Goal: Task Accomplishment & Management: Manage account settings

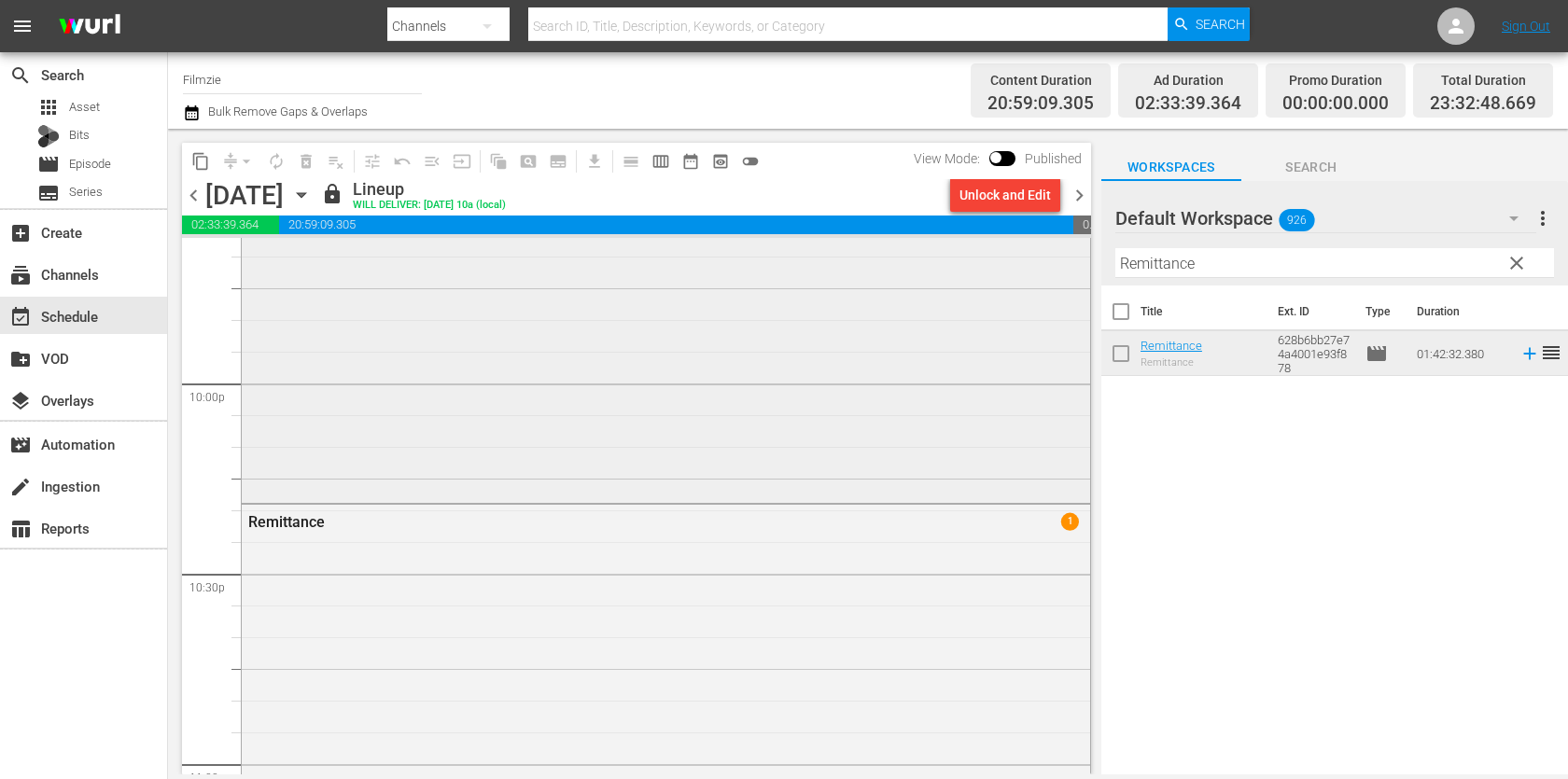
scroll to position [8227, 0]
click at [312, 195] on icon "button" at bounding box center [300, 195] width 20 height 20
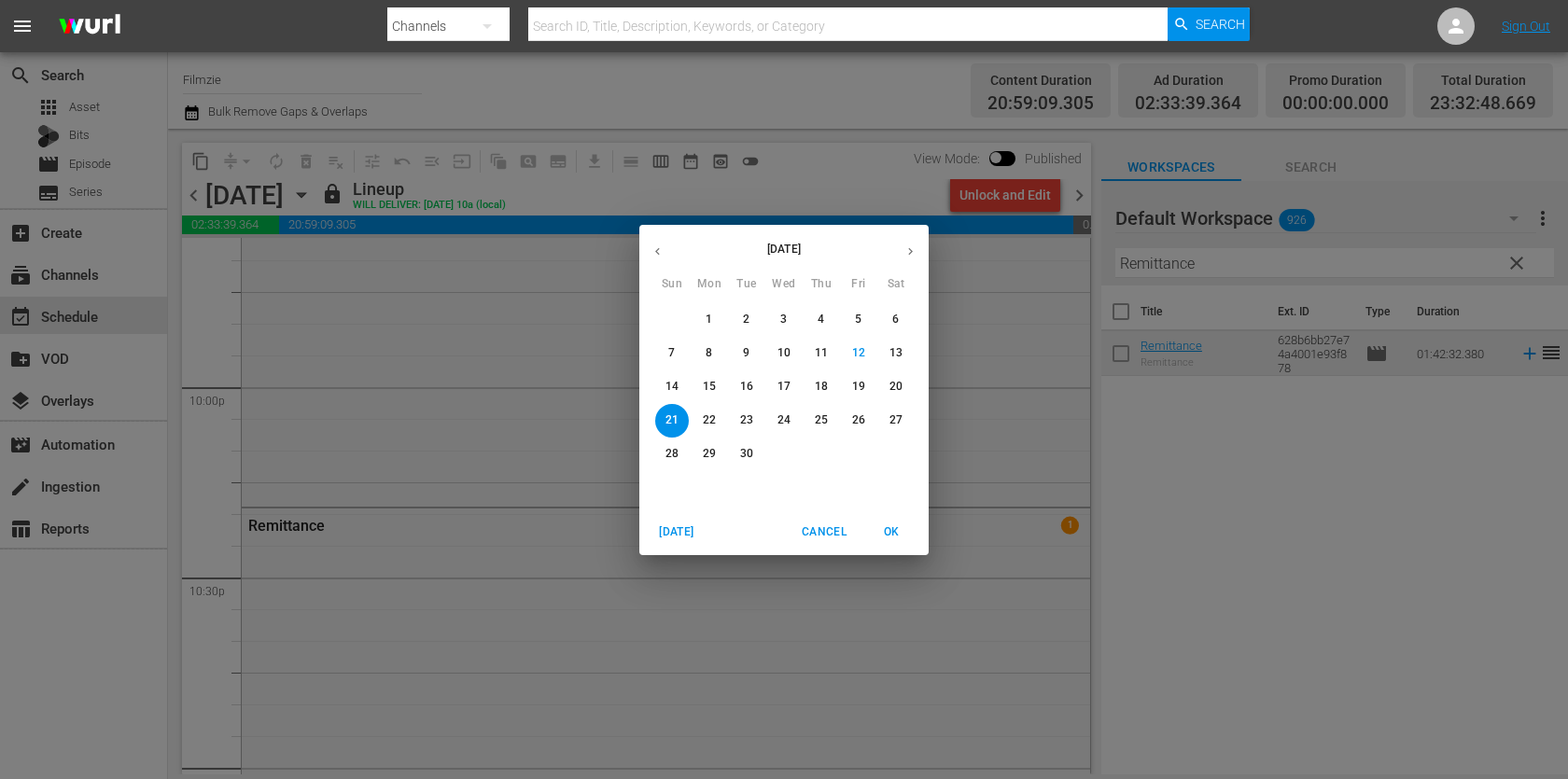
click at [663, 253] on icon "button" at bounding box center [657, 251] width 14 height 14
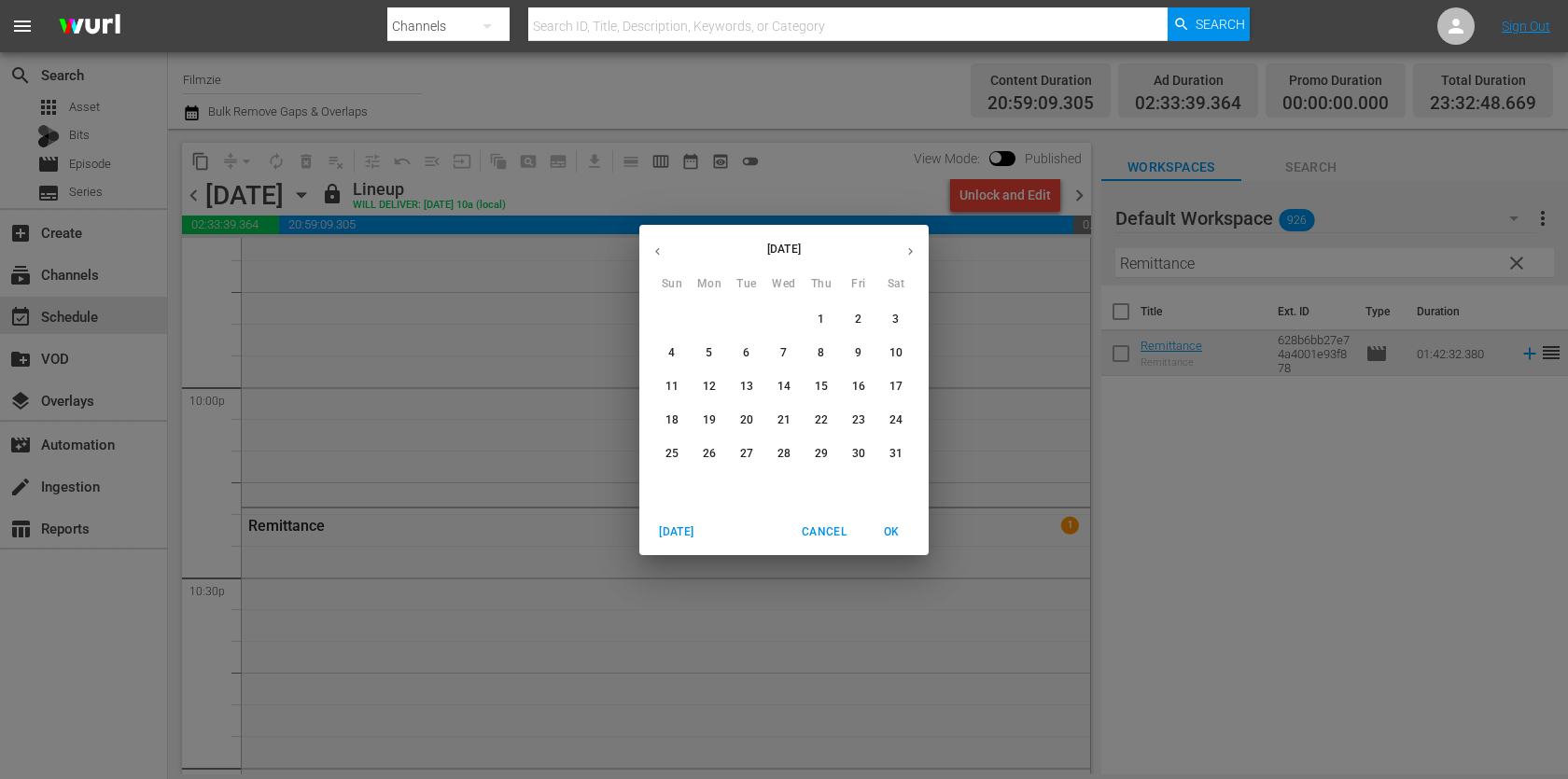
click at [663, 253] on icon "button" at bounding box center [657, 251] width 14 height 14
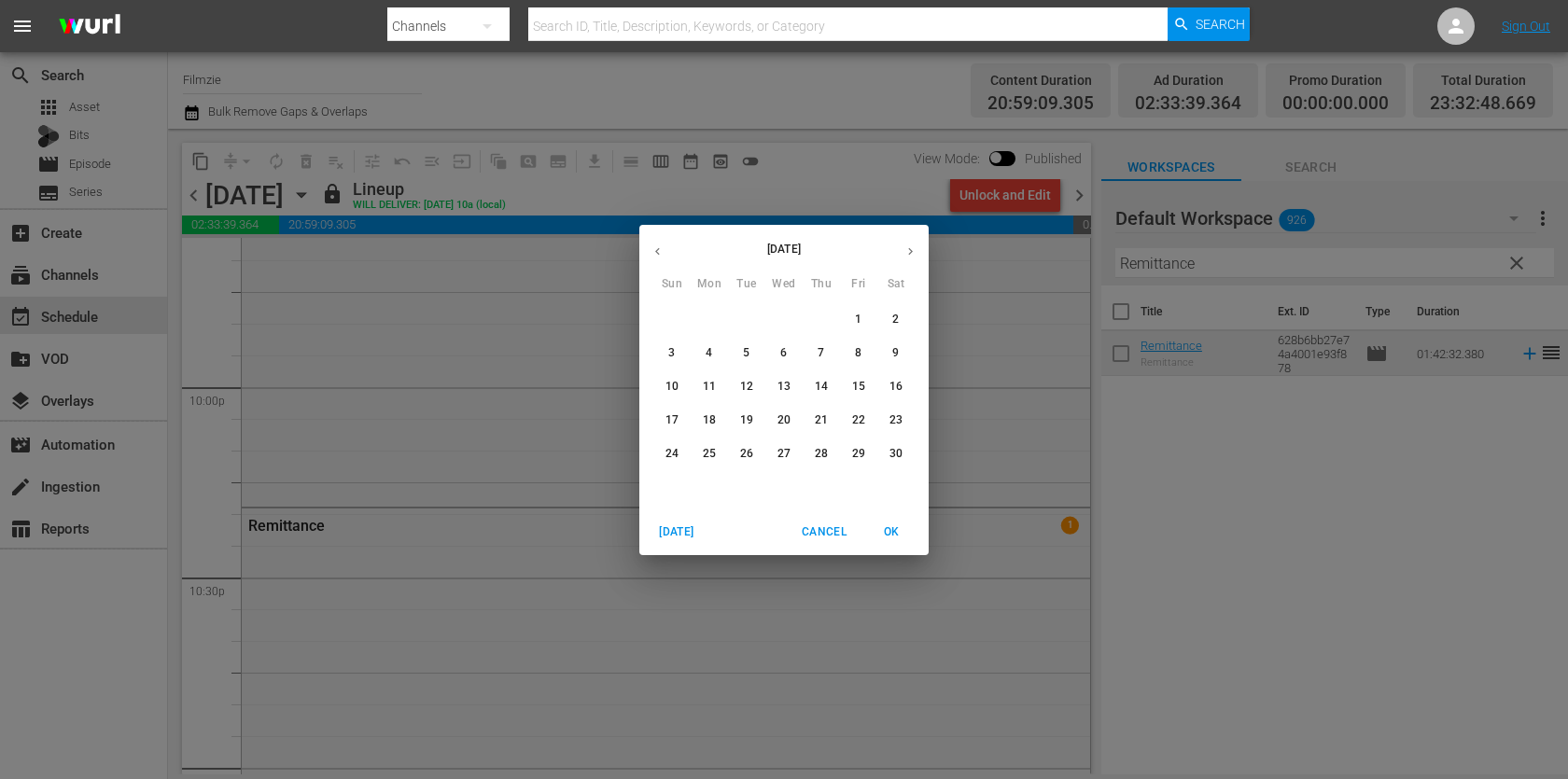
click at [713, 455] on p "25" at bounding box center [708, 453] width 13 height 16
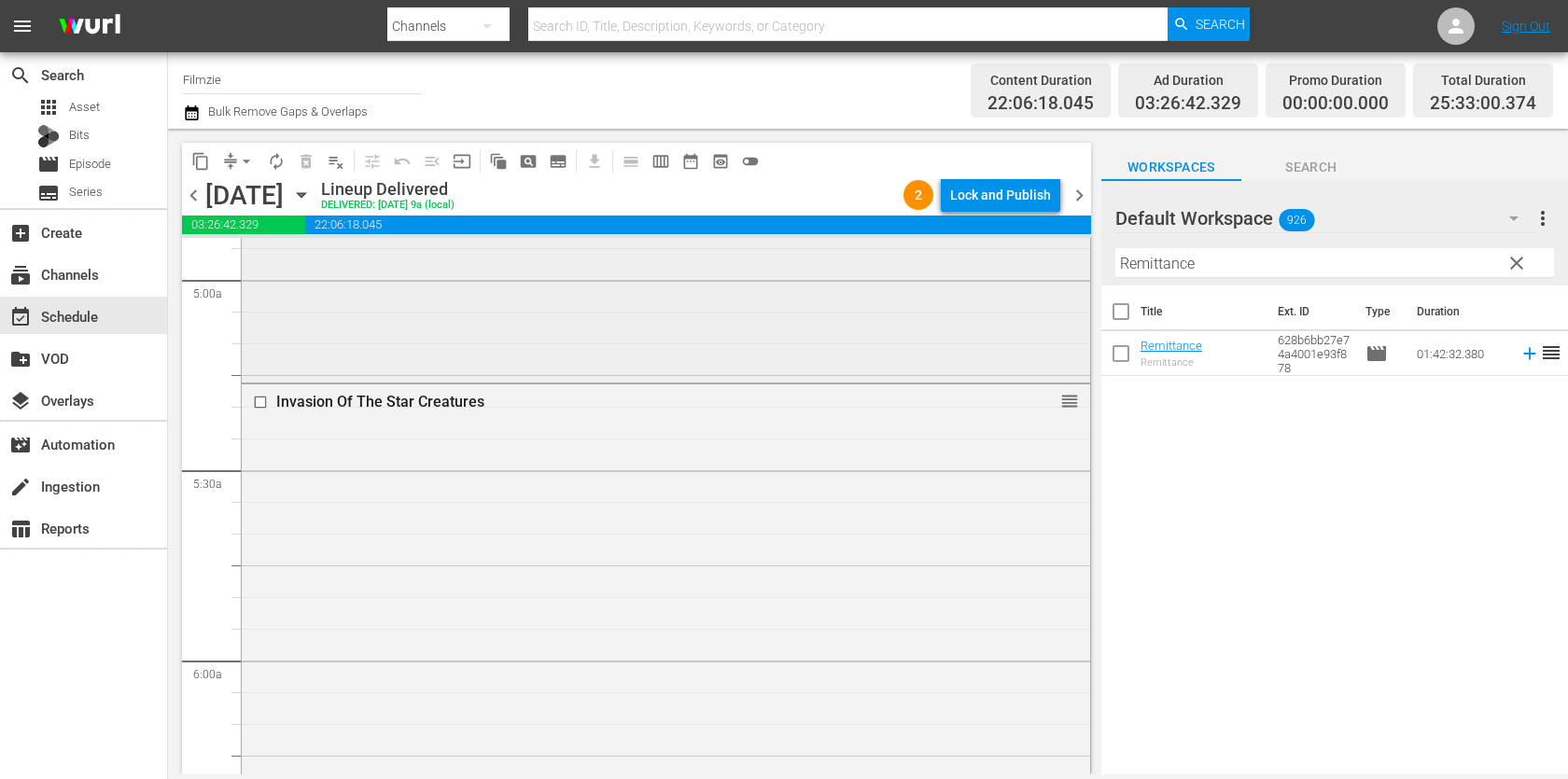
scroll to position [1882, 0]
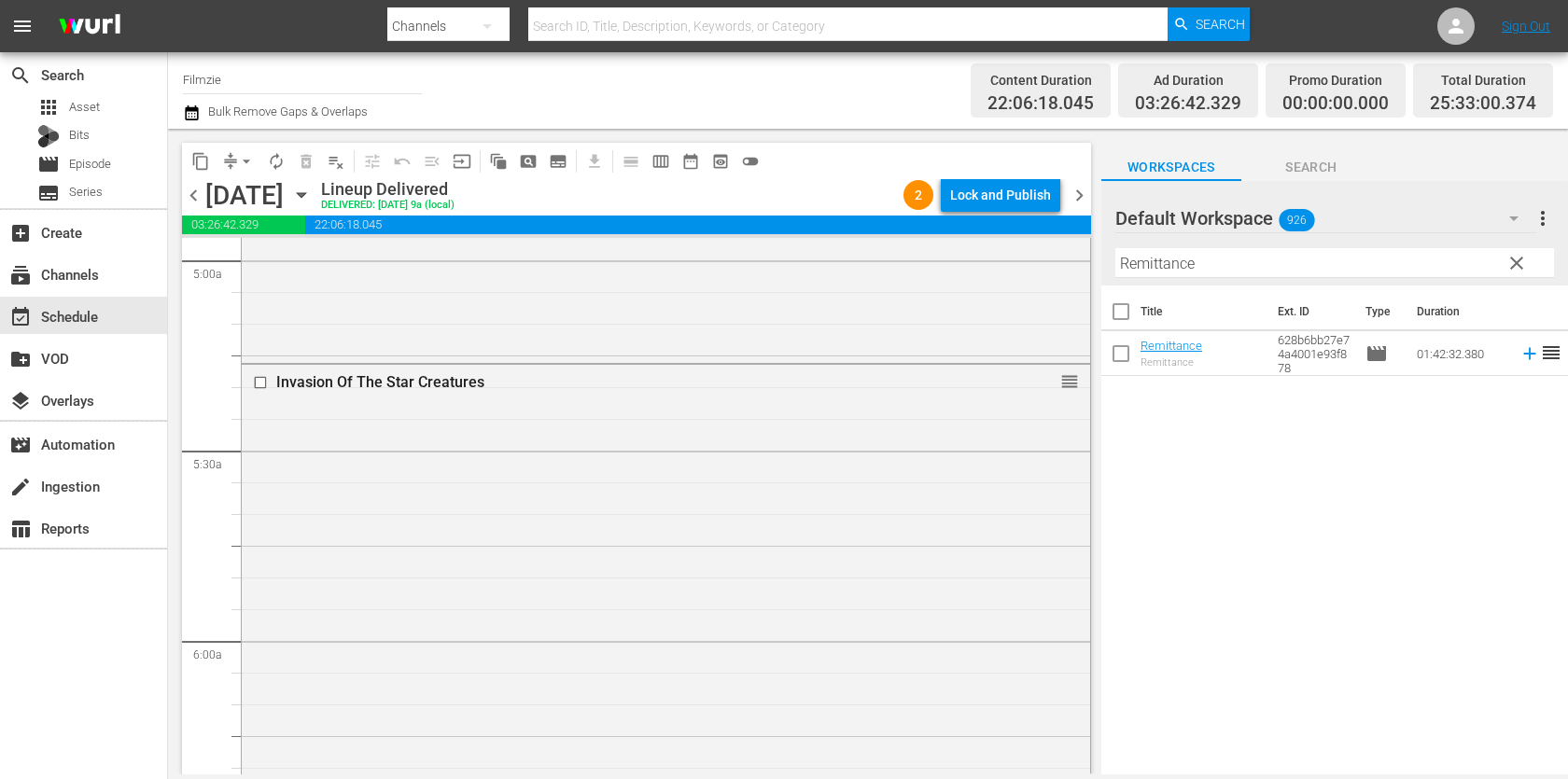
click at [312, 197] on icon "button" at bounding box center [300, 195] width 20 height 20
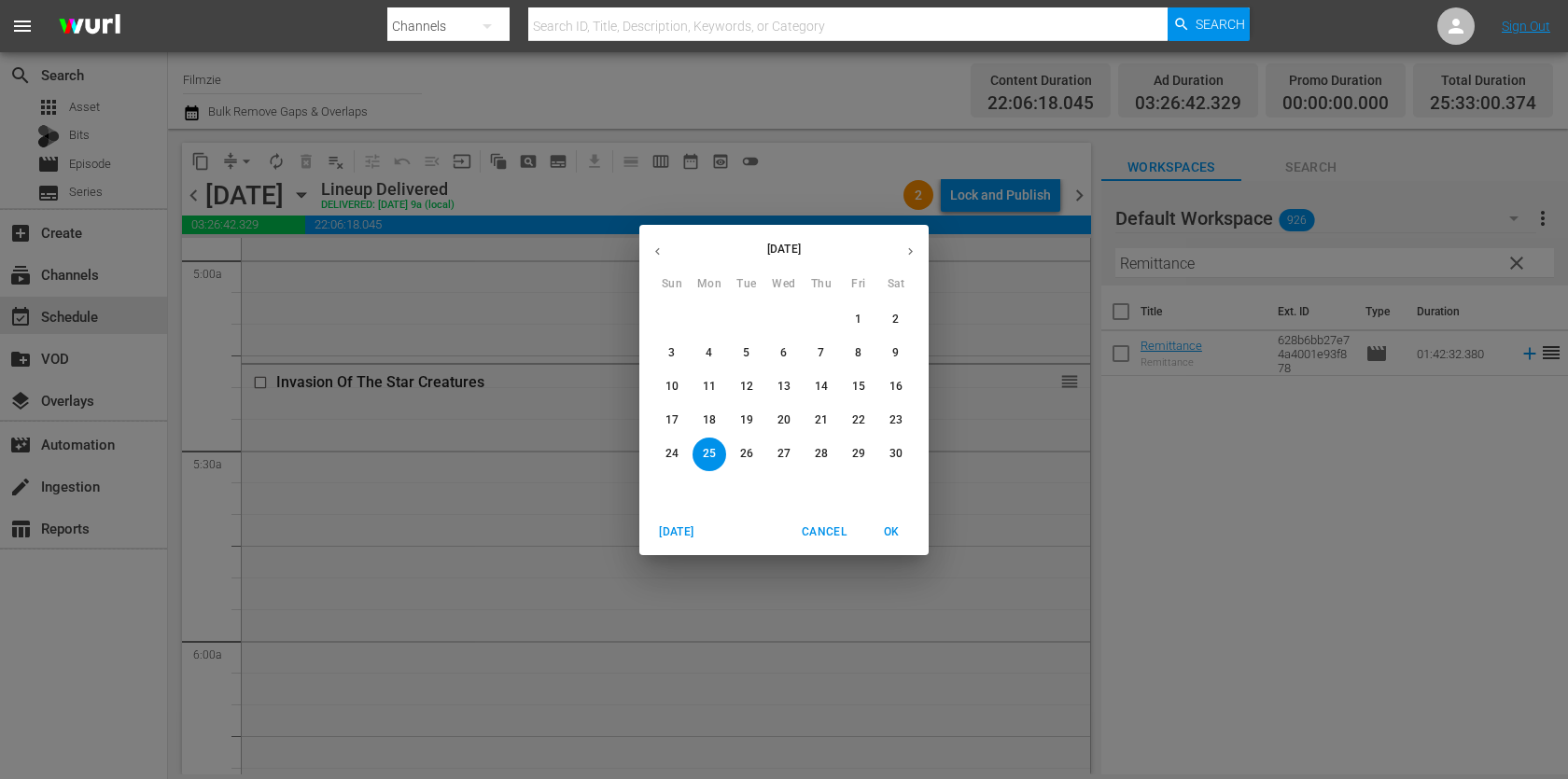
click at [909, 257] on icon "button" at bounding box center [910, 251] width 14 height 14
click at [919, 249] on button "button" at bounding box center [911, 252] width 37 height 37
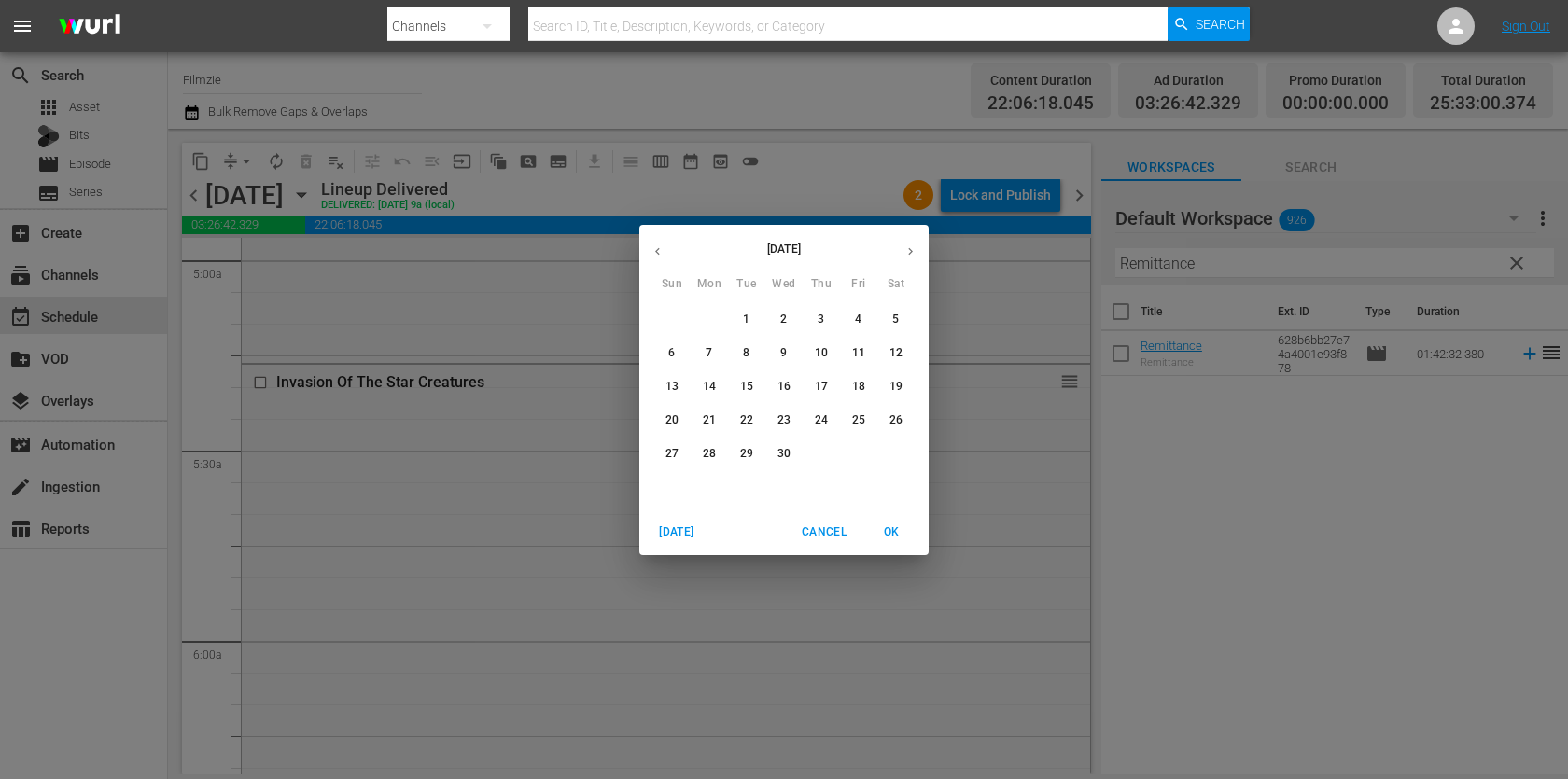
click at [919, 249] on button "button" at bounding box center [911, 252] width 37 height 37
click at [814, 529] on span "Cancel" at bounding box center [824, 532] width 45 height 19
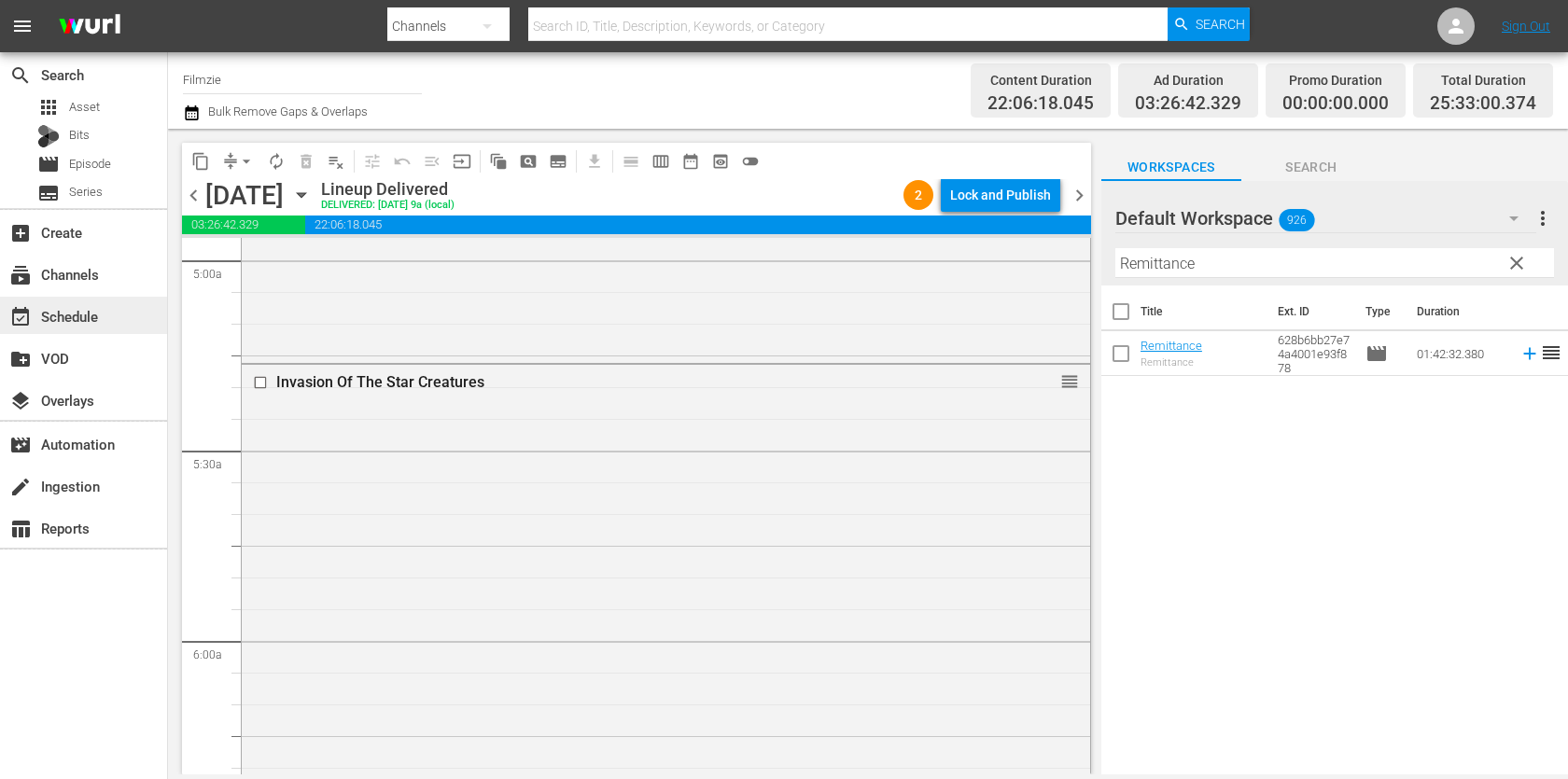
click at [100, 313] on div "event_available Schedule" at bounding box center [52, 313] width 105 height 16
click at [305, 196] on icon "button" at bounding box center [300, 195] width 9 height 5
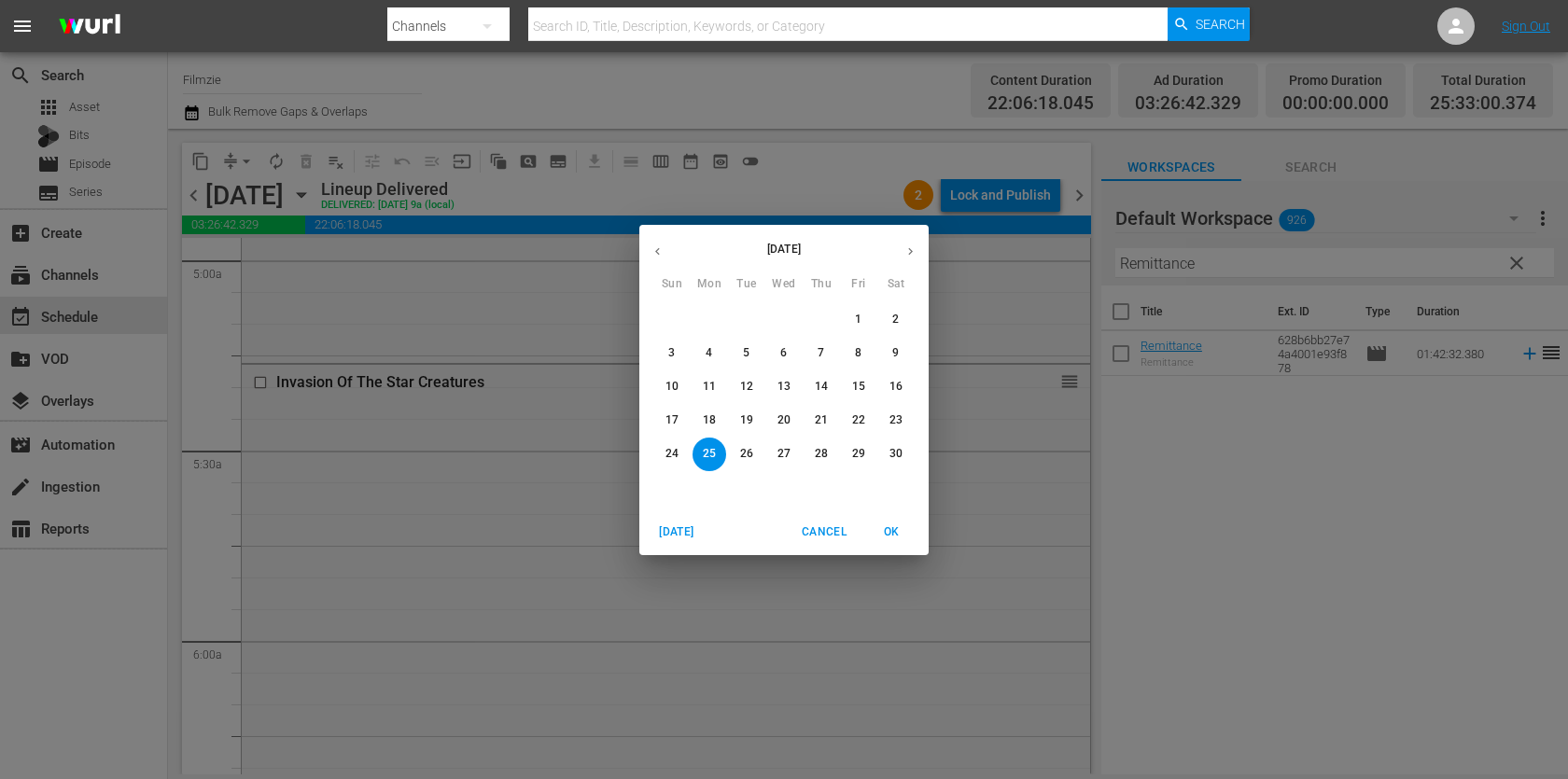
click at [908, 250] on icon "button" at bounding box center [910, 251] width 14 height 14
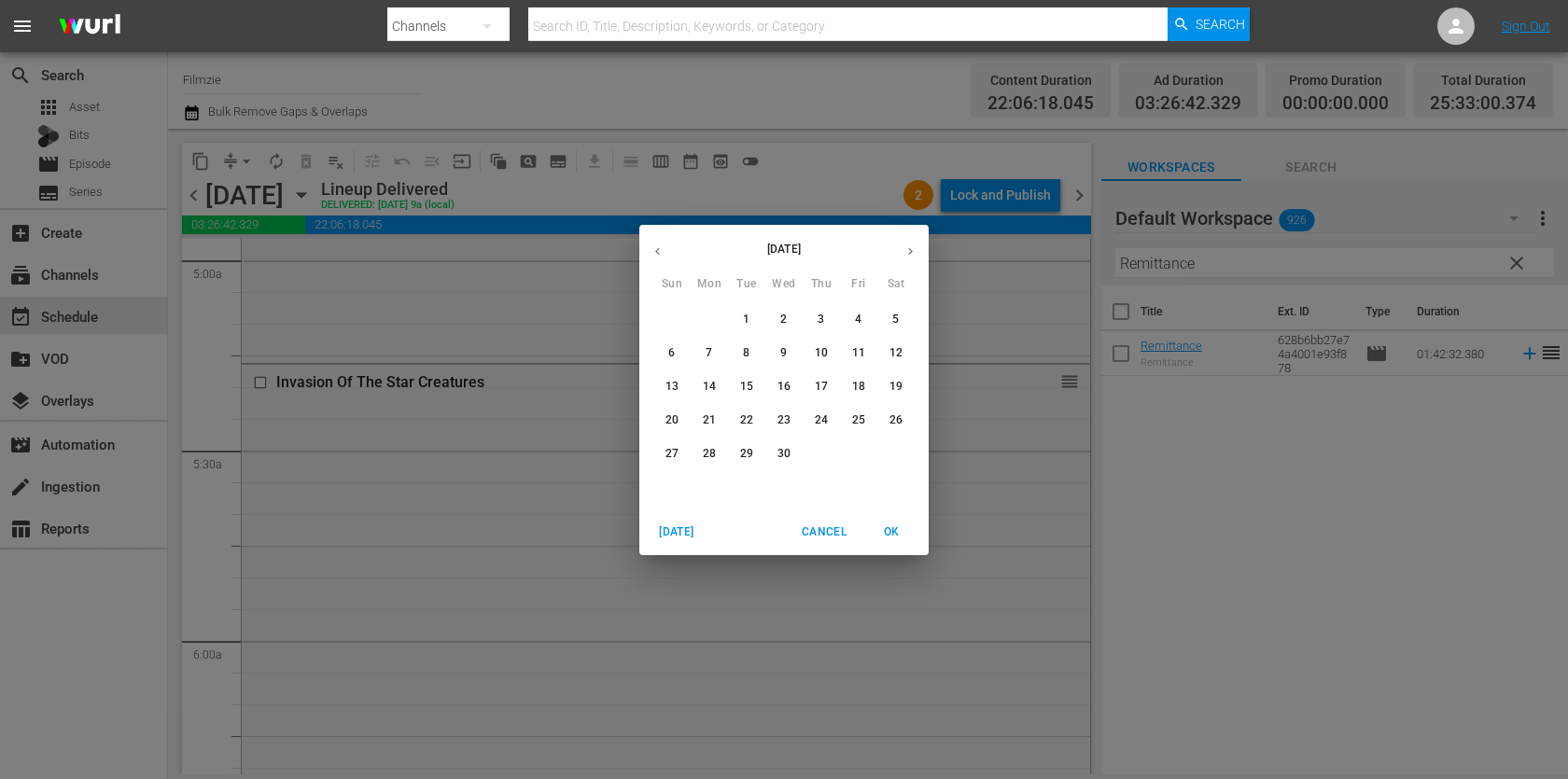
click at [908, 250] on icon "button" at bounding box center [910, 251] width 14 height 14
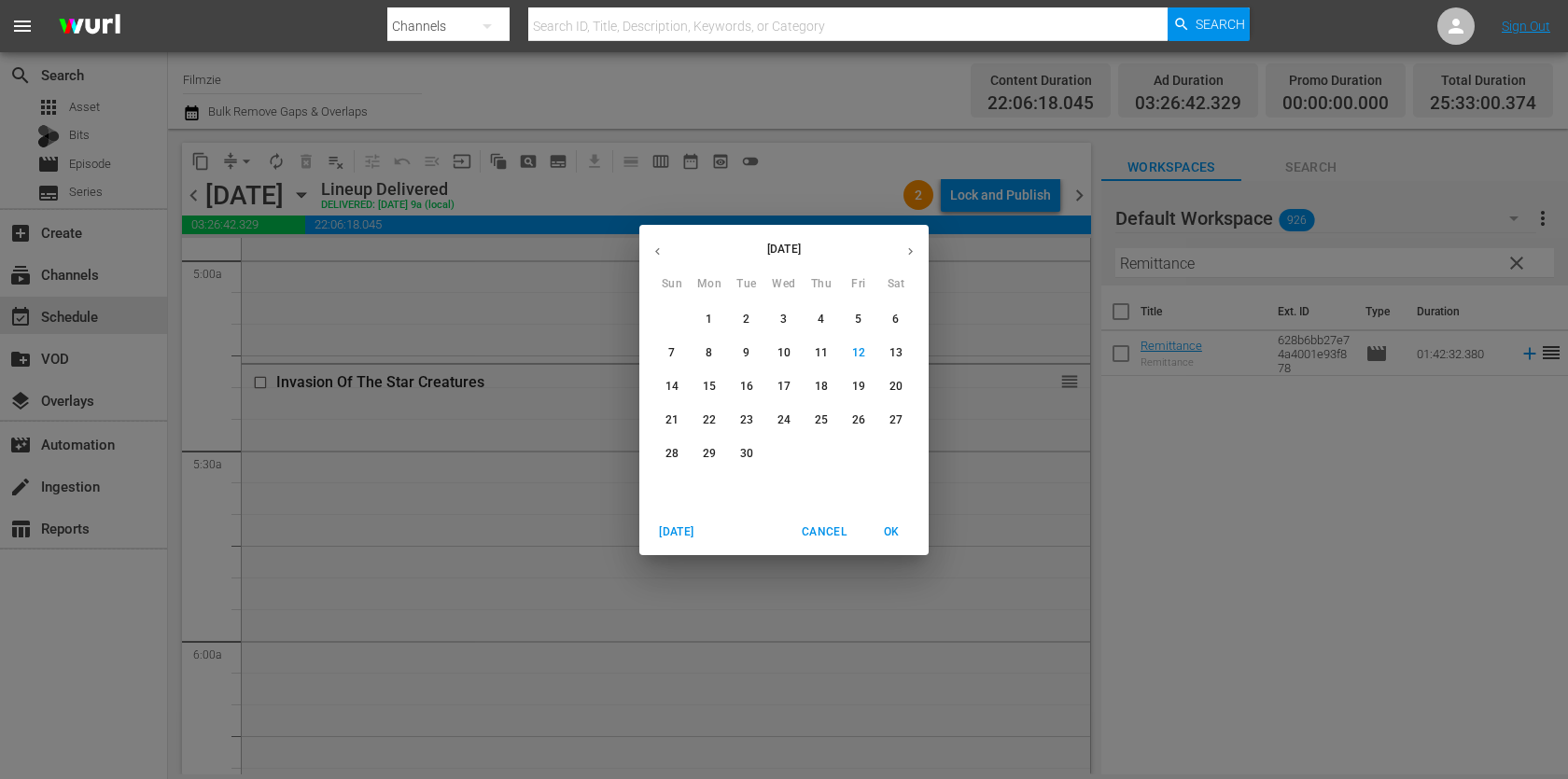
click at [713, 392] on p "15" at bounding box center [708, 387] width 13 height 16
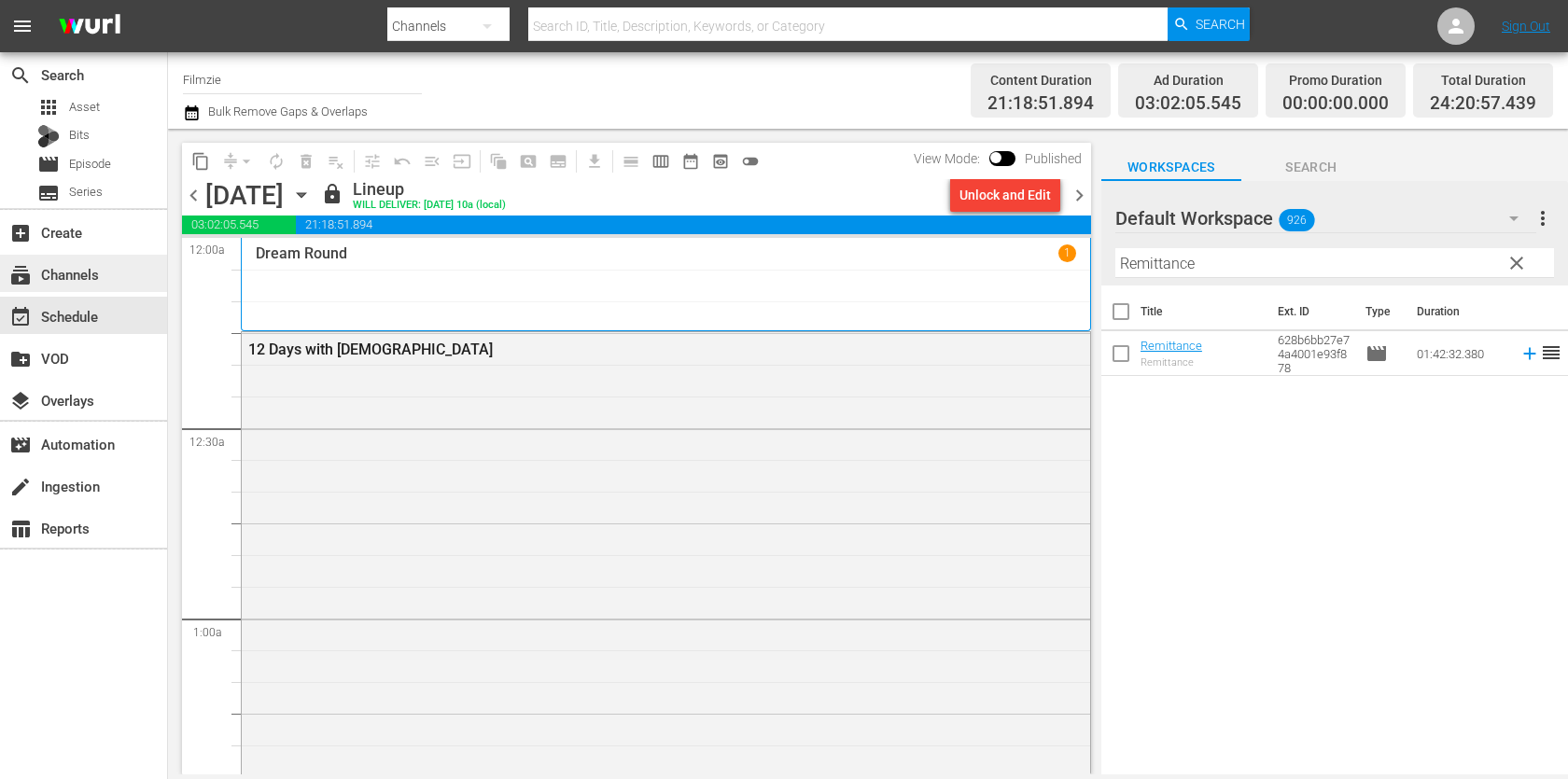
click at [78, 273] on div "subscriptions Channels" at bounding box center [52, 271] width 105 height 16
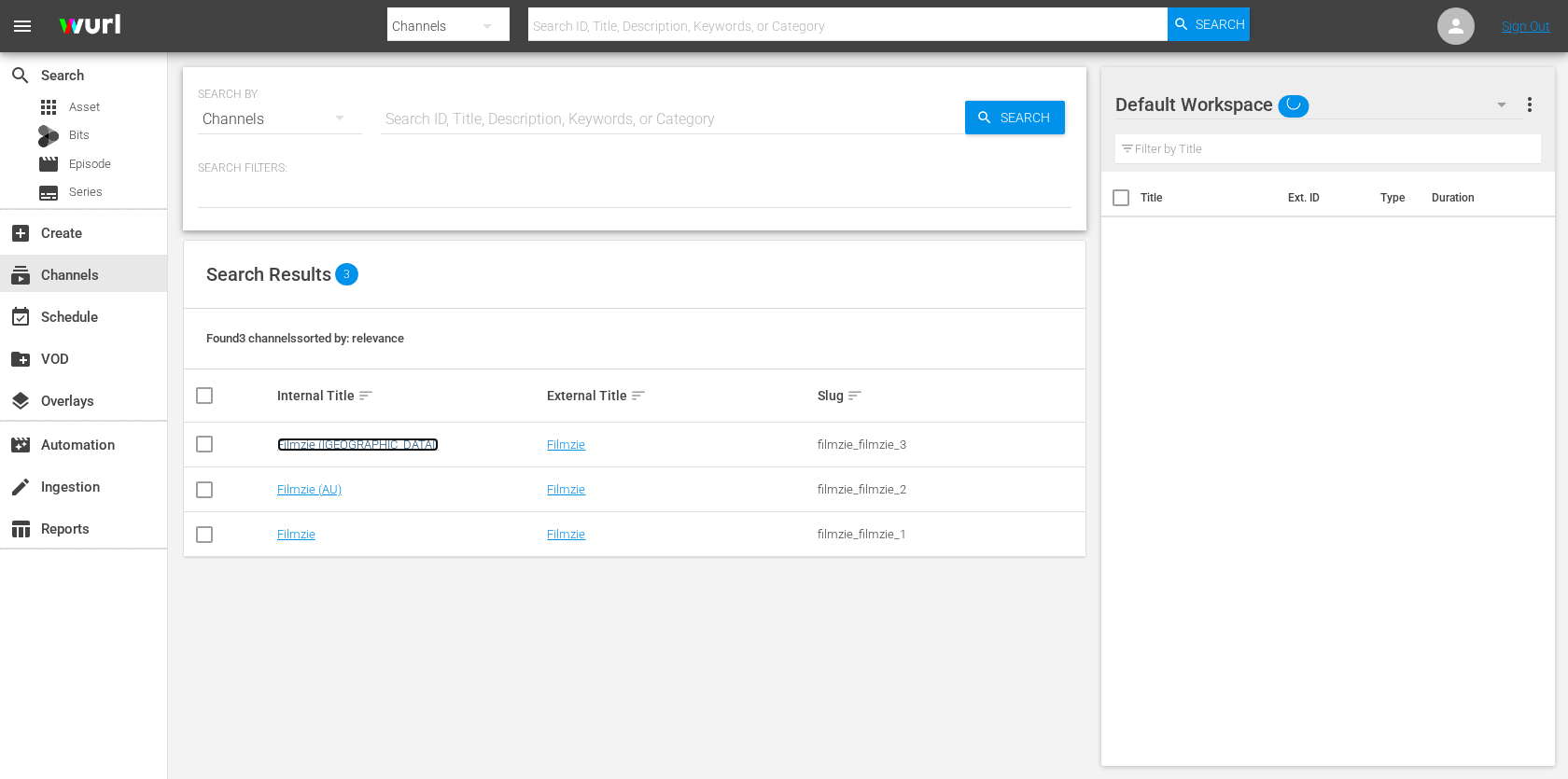
click at [318, 447] on link "Filmzie ([GEOGRAPHIC_DATA])" at bounding box center [358, 445] width 162 height 14
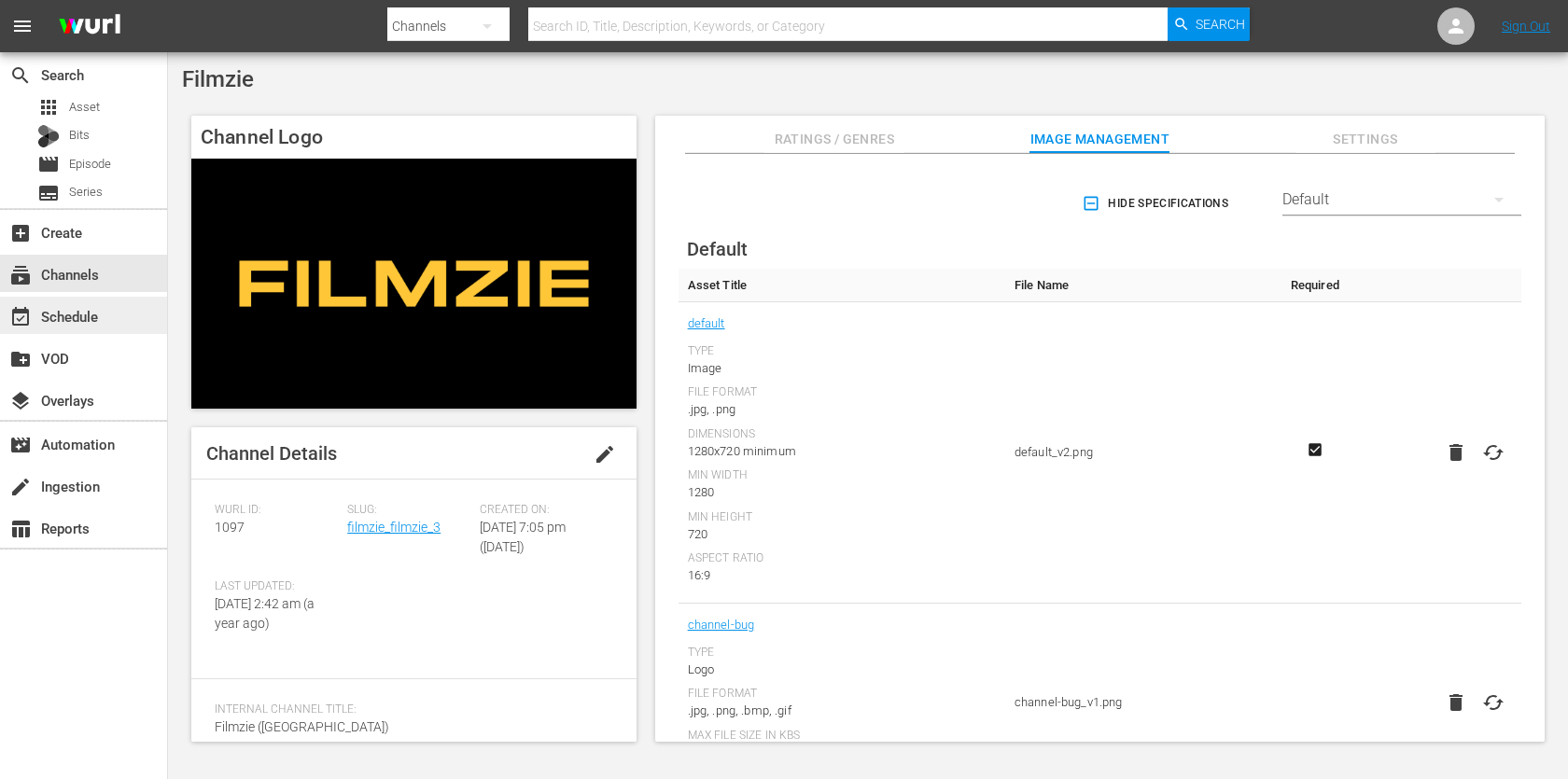
click at [93, 313] on div "event_available Schedule" at bounding box center [52, 313] width 105 height 16
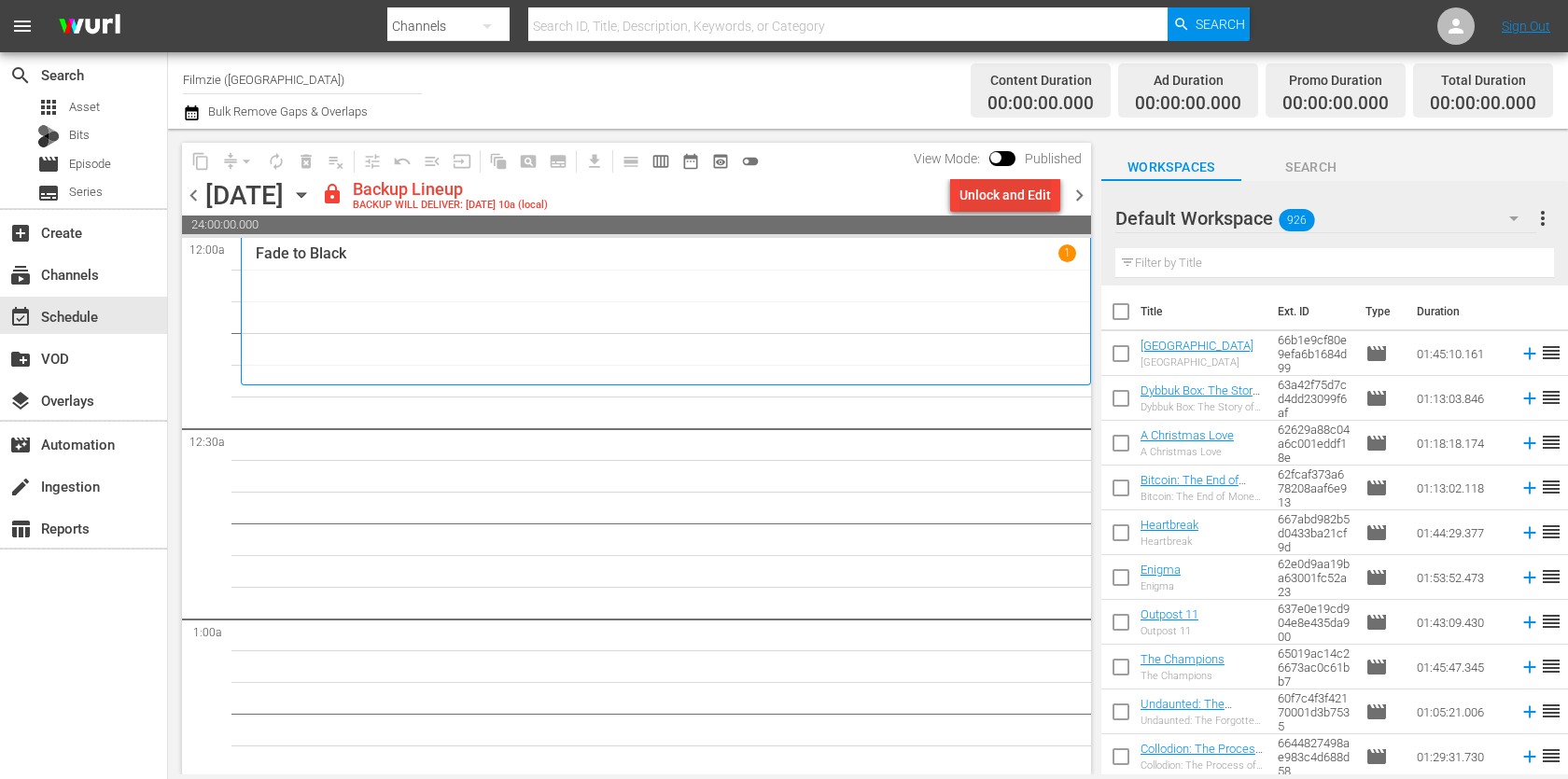
click at [1029, 200] on div "Unlock and Edit" at bounding box center [1005, 195] width 91 height 34
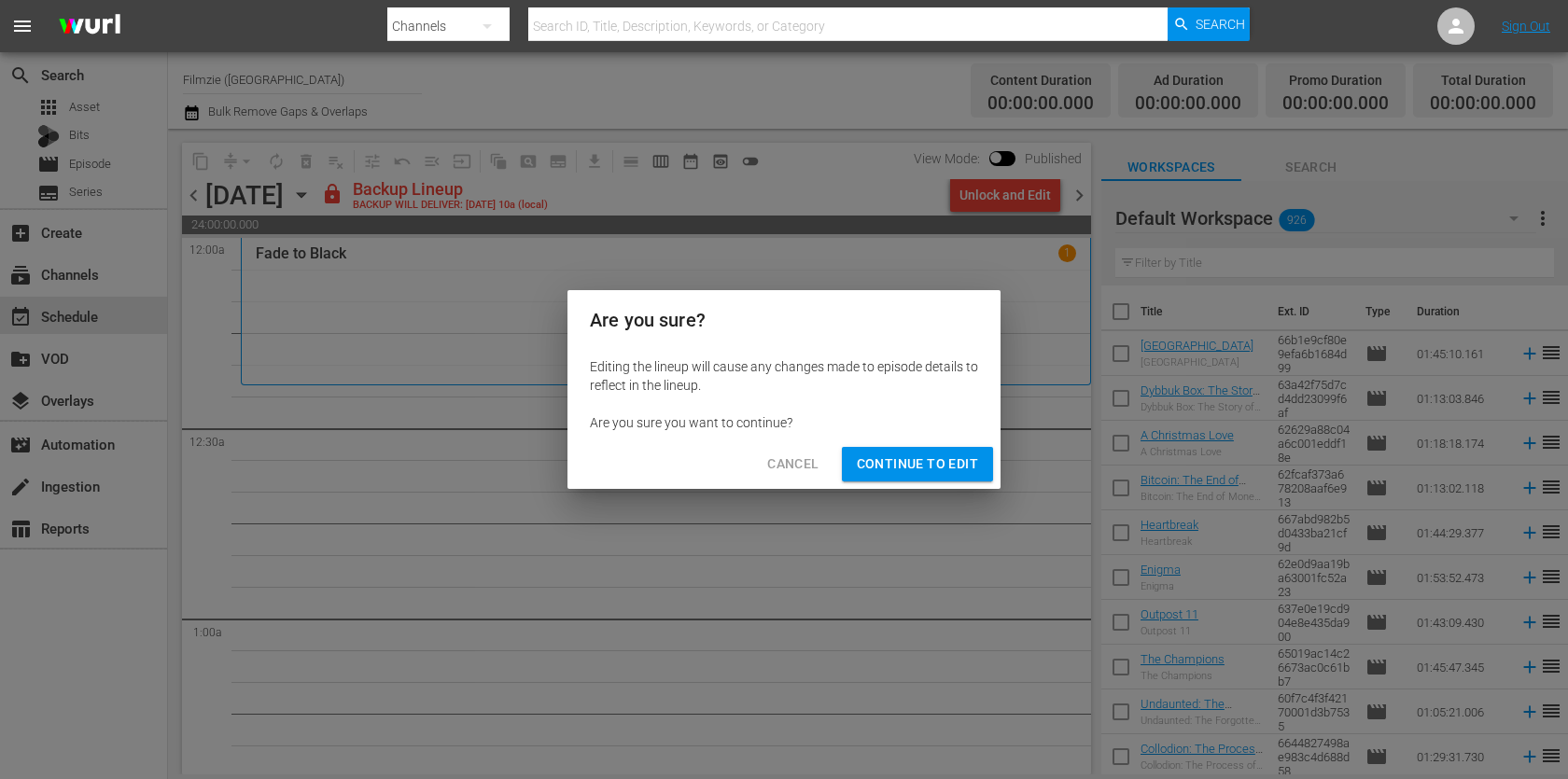
click at [968, 461] on span "Continue to Edit" at bounding box center [917, 464] width 121 height 23
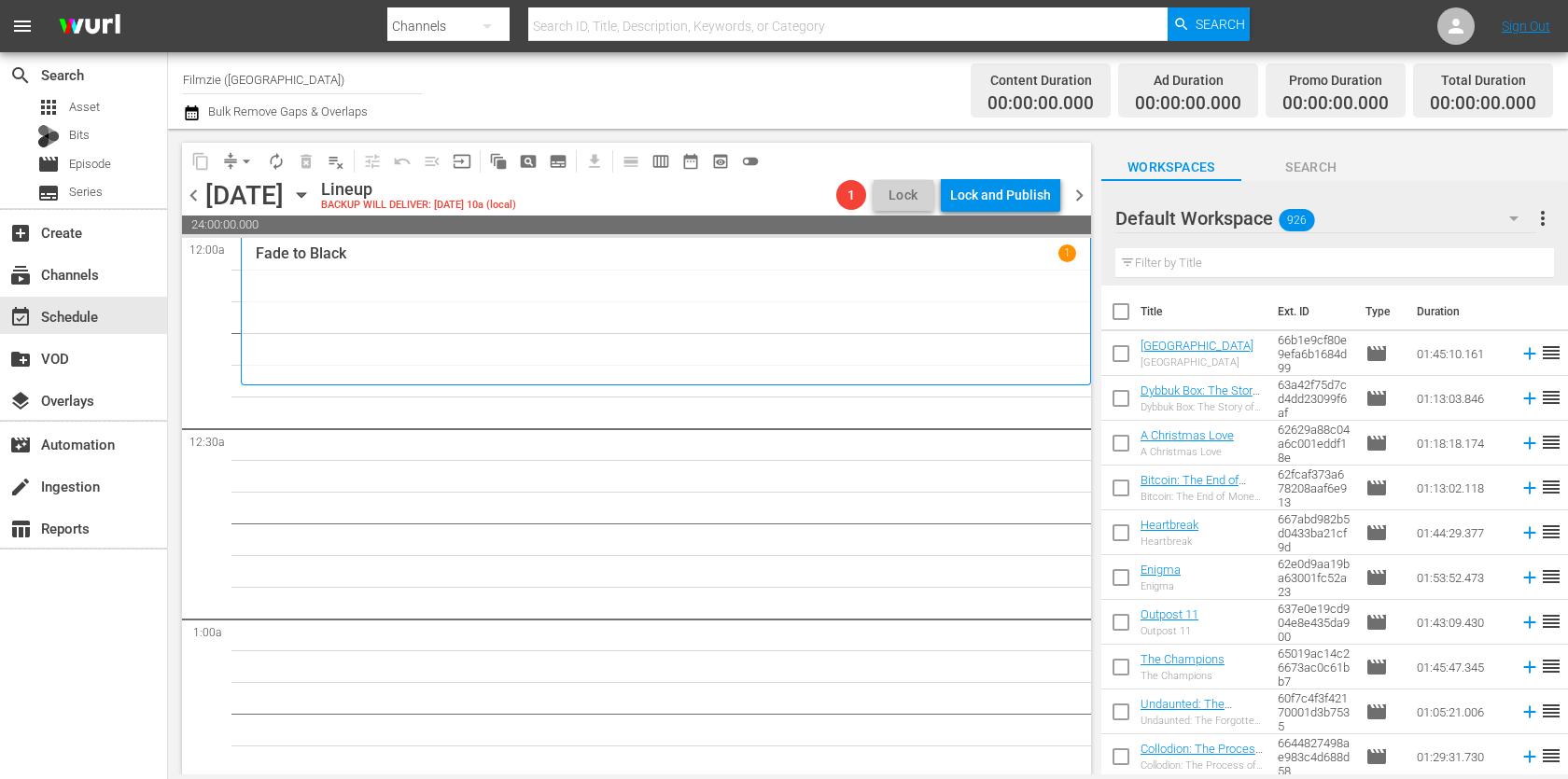
click at [1082, 191] on span "chevron_right" at bounding box center [1080, 196] width 23 height 23
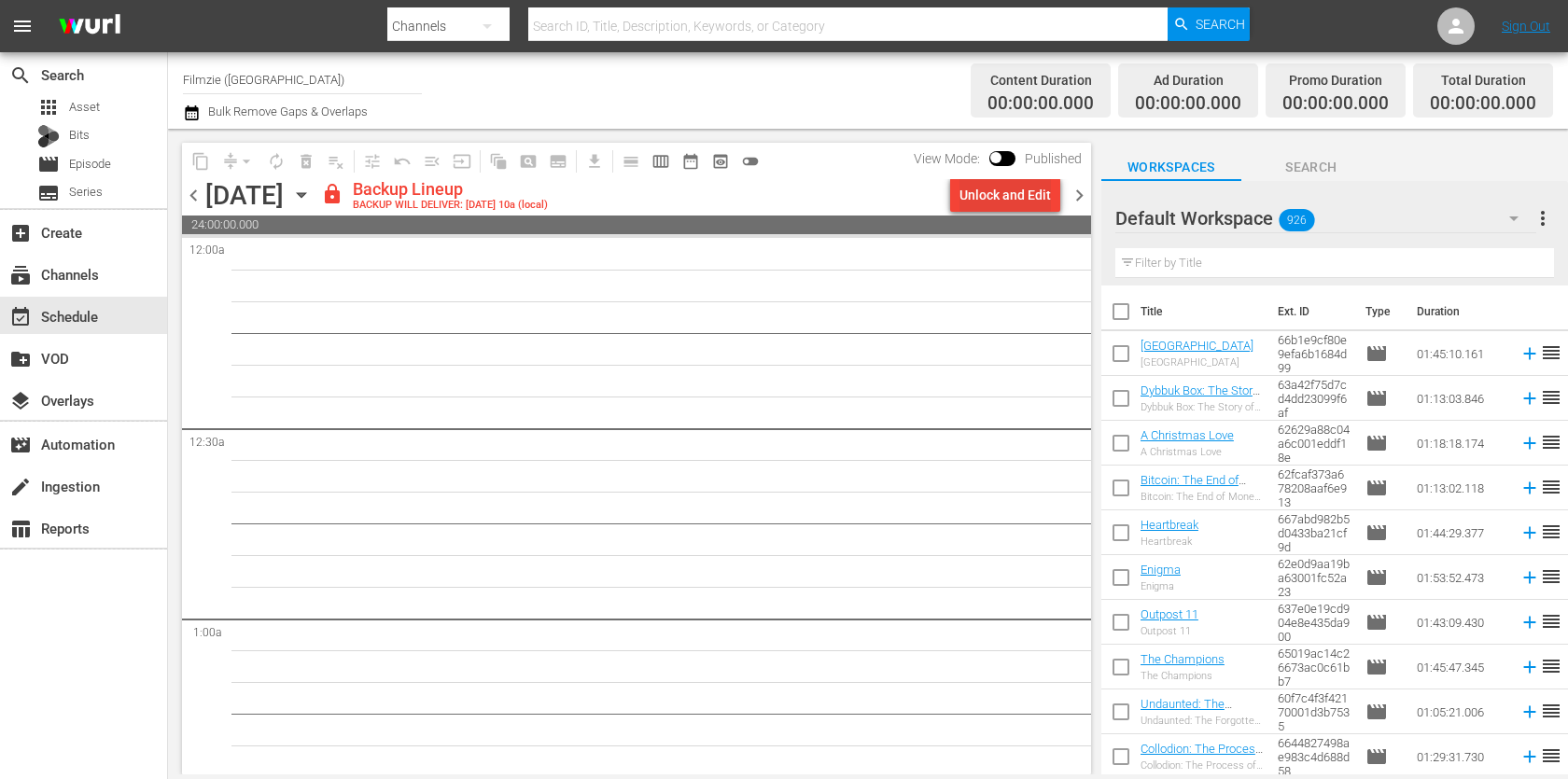
click at [995, 201] on div "Unlock and Edit" at bounding box center [1005, 195] width 91 height 34
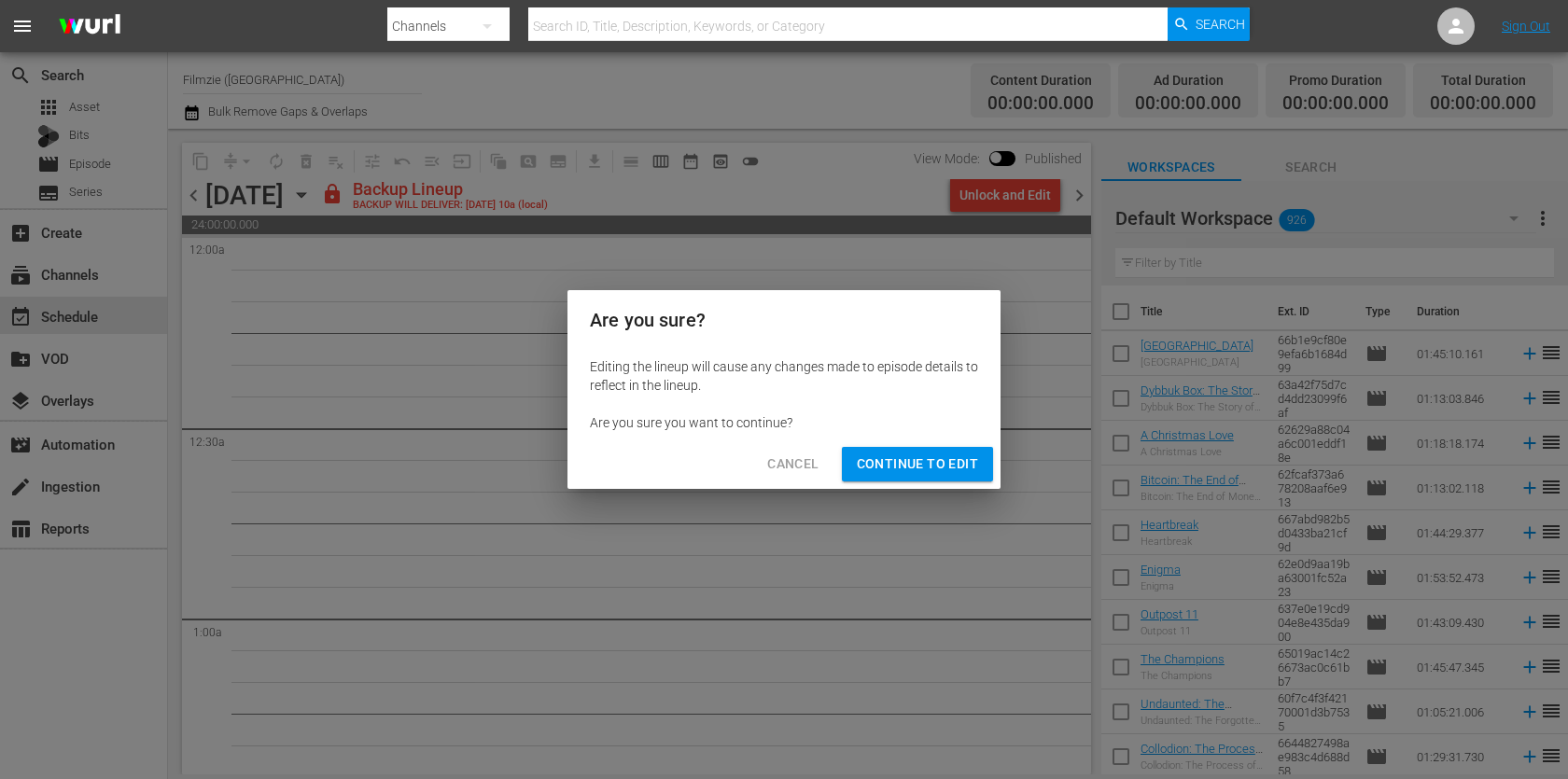
click at [955, 471] on span "Continue to Edit" at bounding box center [917, 464] width 121 height 23
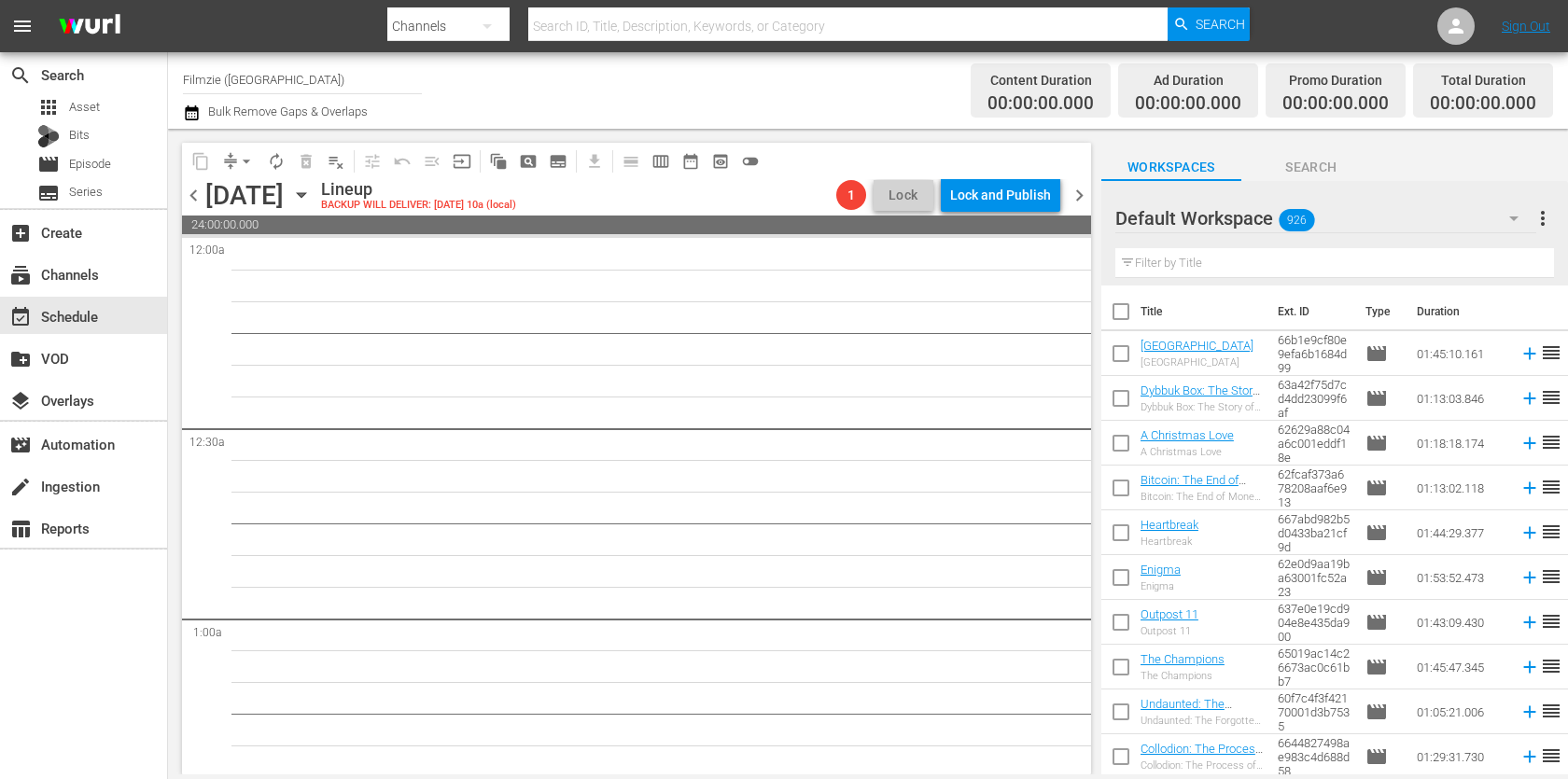
click at [1080, 198] on span "chevron_right" at bounding box center [1080, 196] width 23 height 23
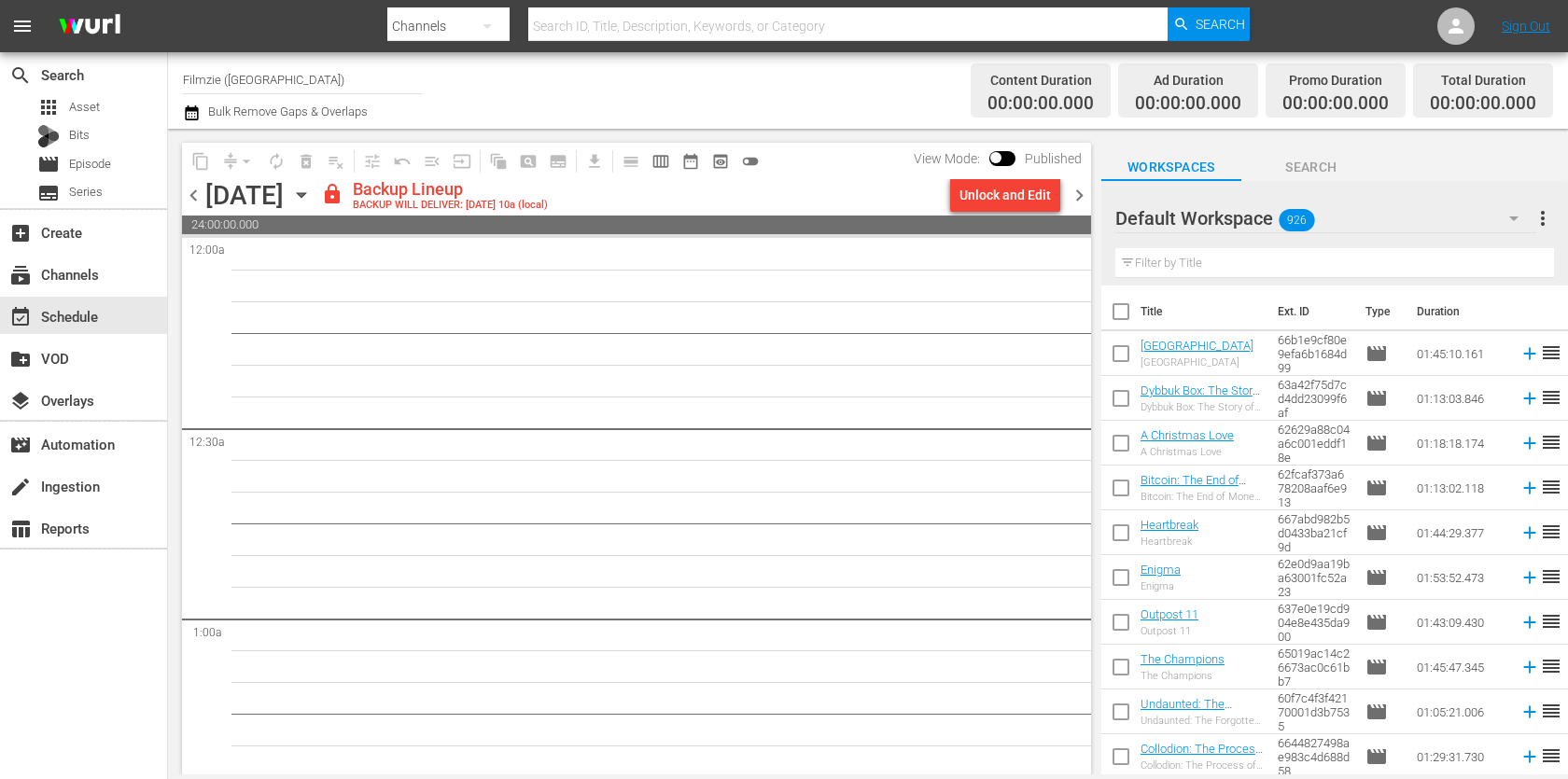
click at [991, 195] on div "Unlock and Edit" at bounding box center [1005, 195] width 91 height 34
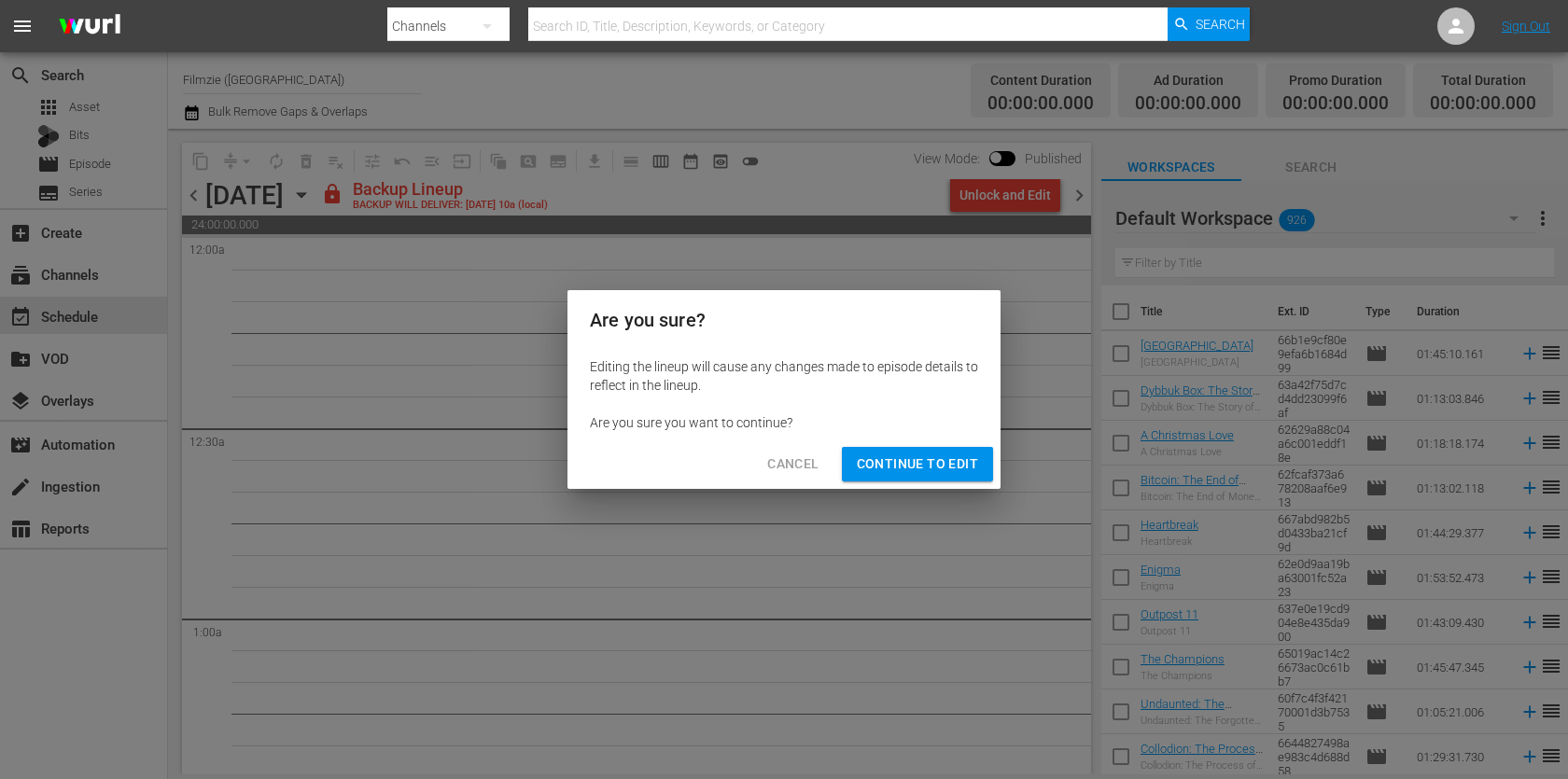
click at [966, 456] on span "Continue to Edit" at bounding box center [917, 464] width 121 height 23
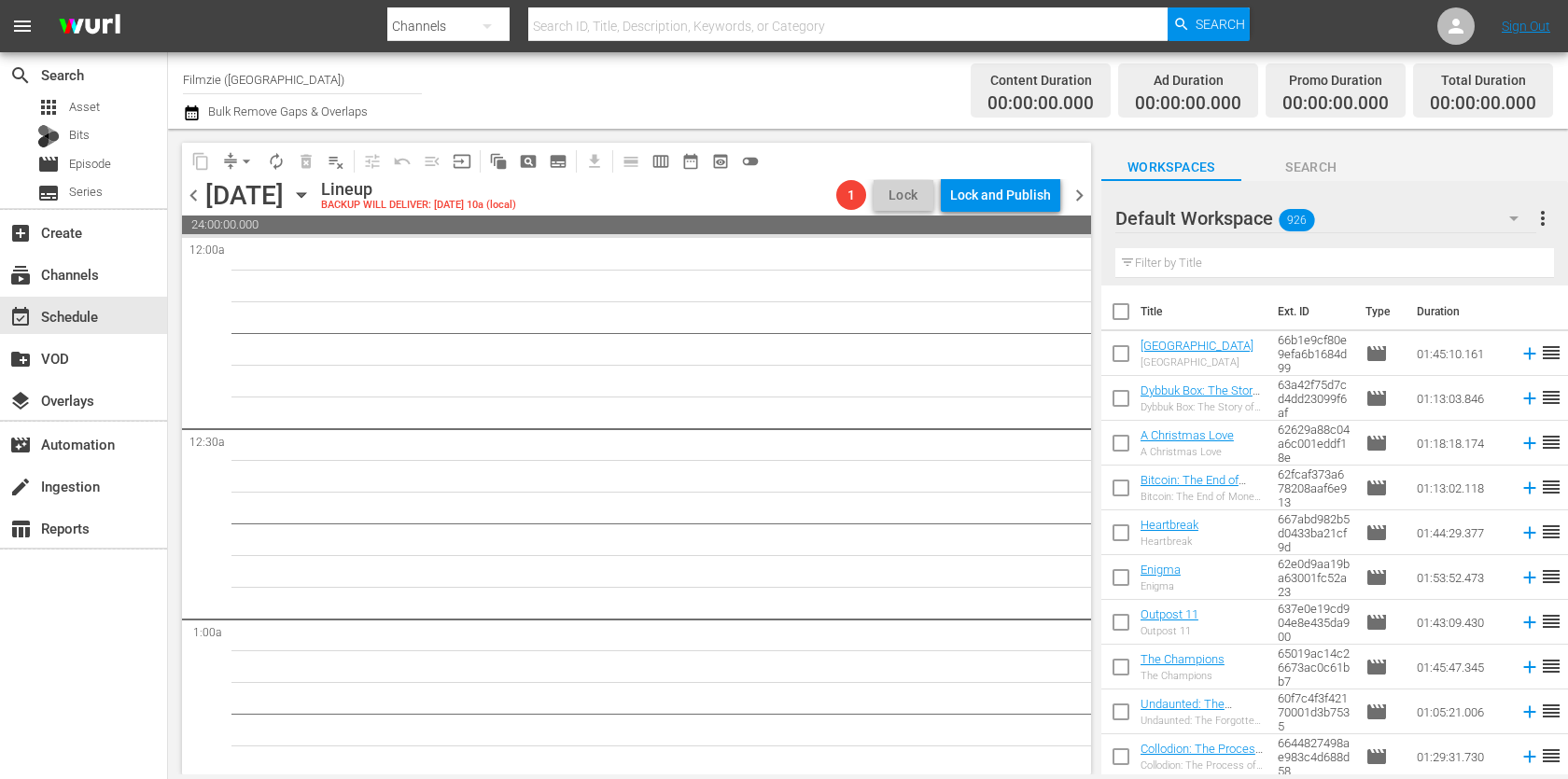
click at [1082, 197] on span "chevron_right" at bounding box center [1080, 196] width 23 height 23
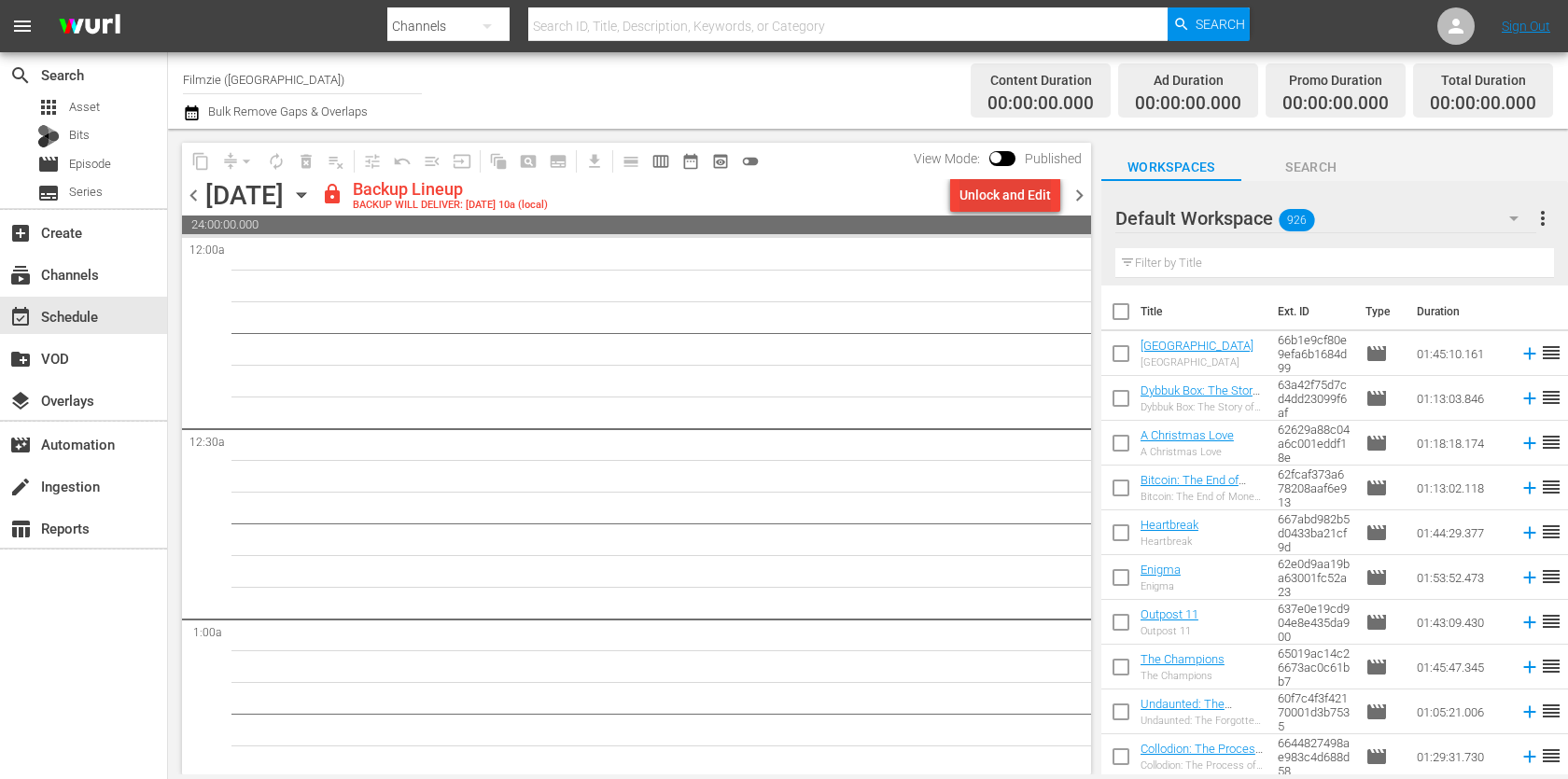
click at [1028, 189] on div "Unlock and Edit" at bounding box center [1005, 195] width 91 height 34
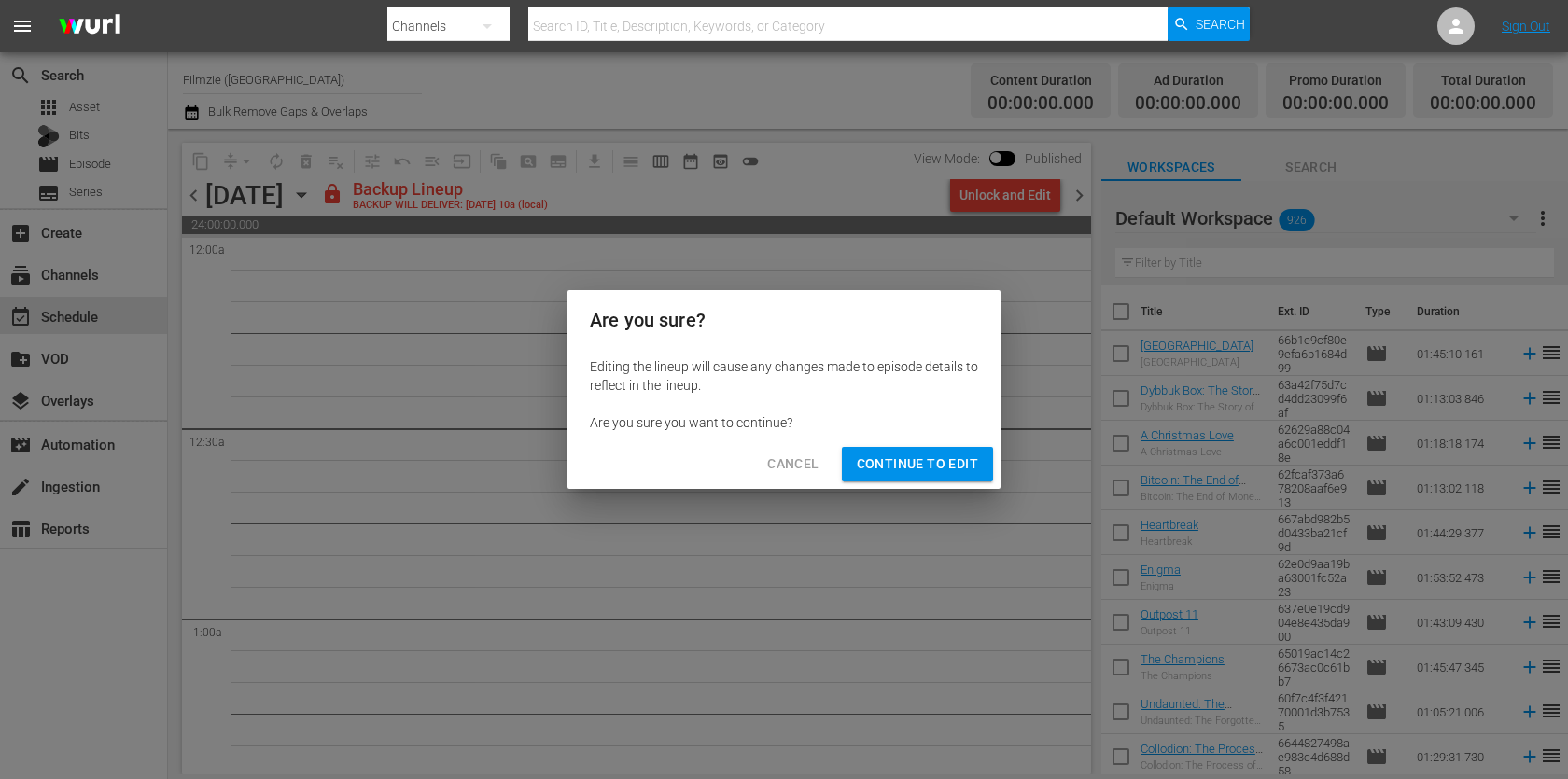
click at [915, 451] on button "Continue to Edit" at bounding box center [918, 464] width 151 height 35
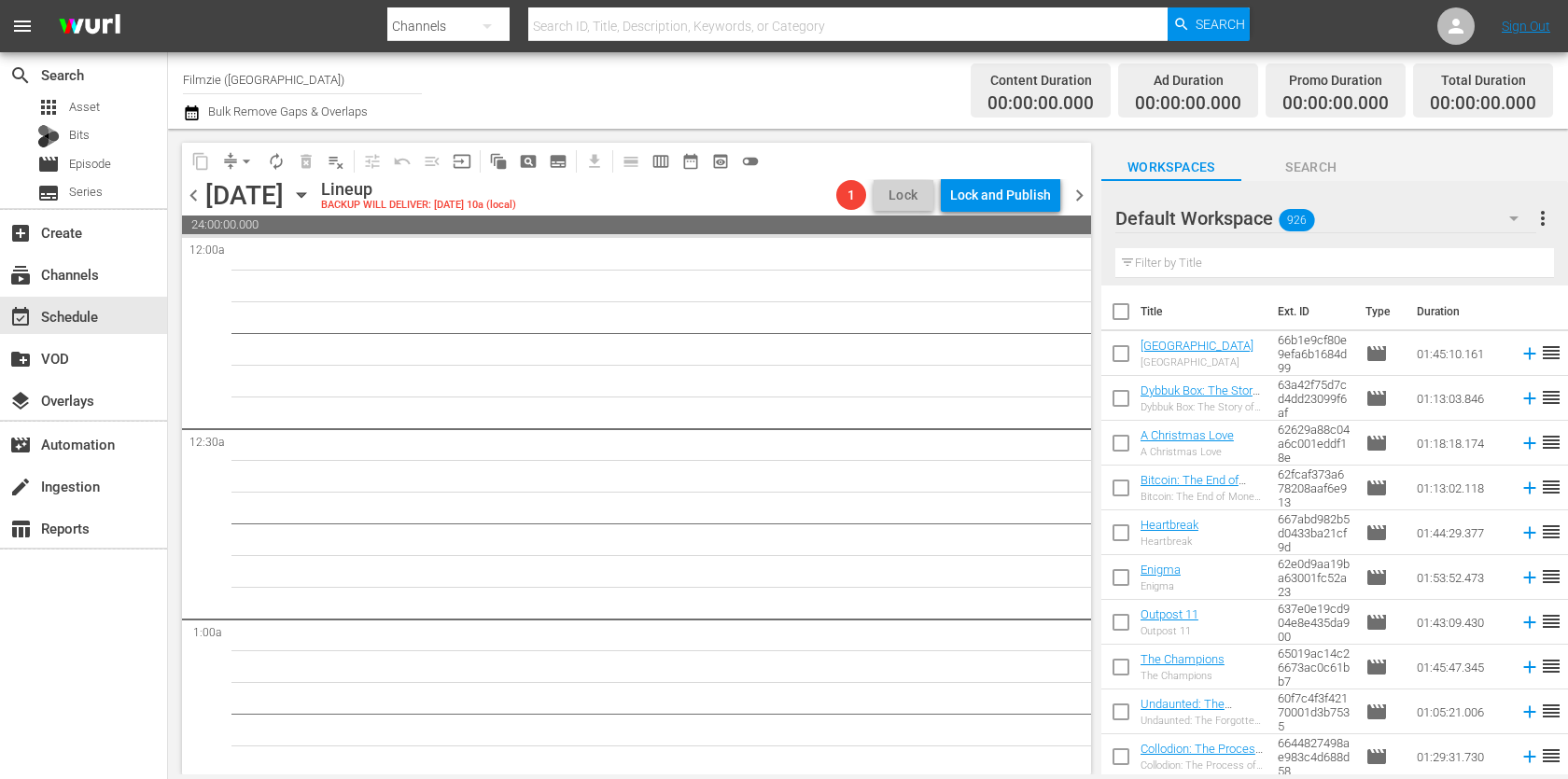
click at [1082, 199] on span "chevron_right" at bounding box center [1080, 196] width 23 height 23
click at [201, 114] on button "button" at bounding box center [194, 112] width 22 height 22
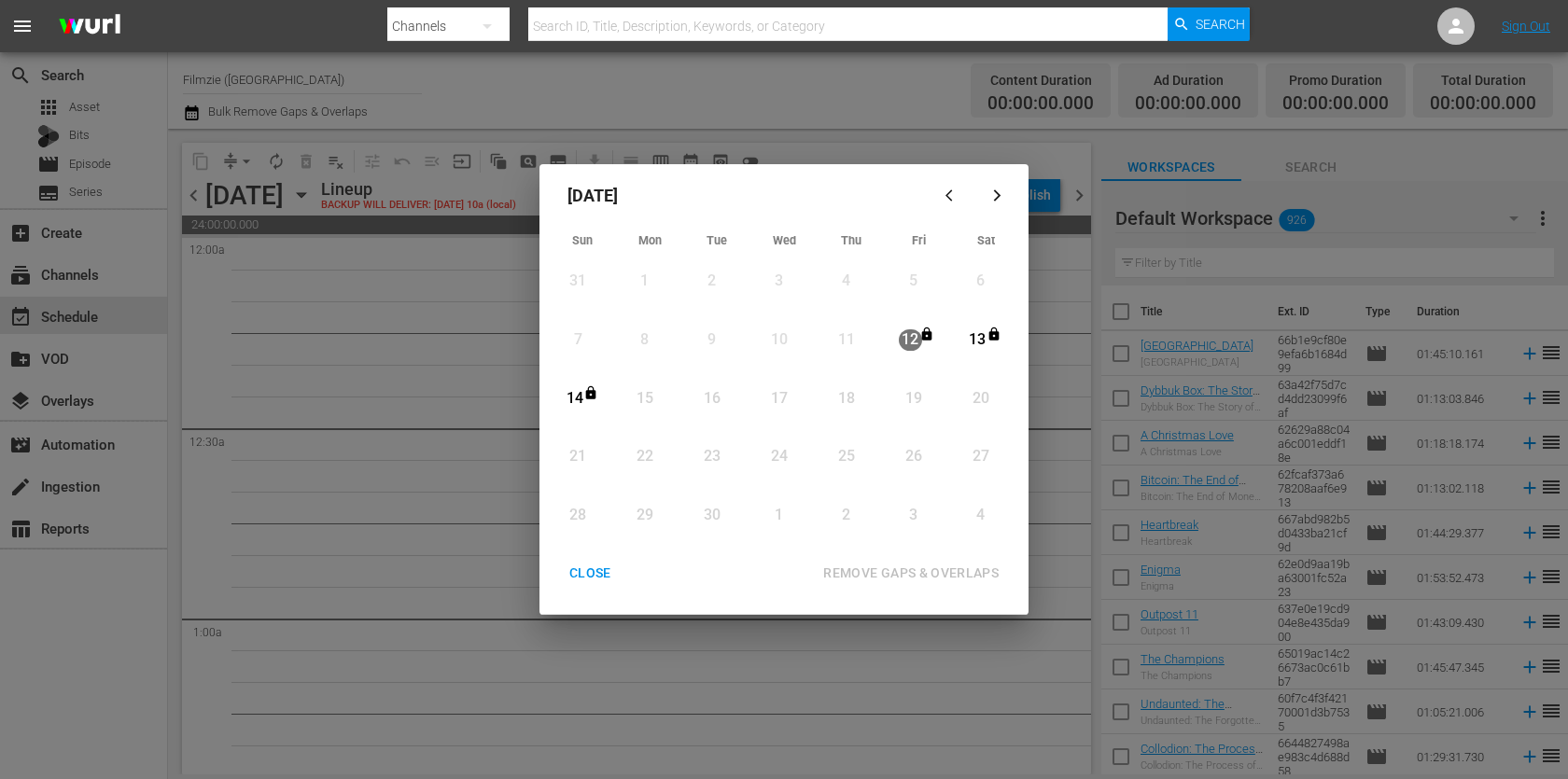
click at [580, 581] on div "CLOSE" at bounding box center [590, 574] width 72 height 23
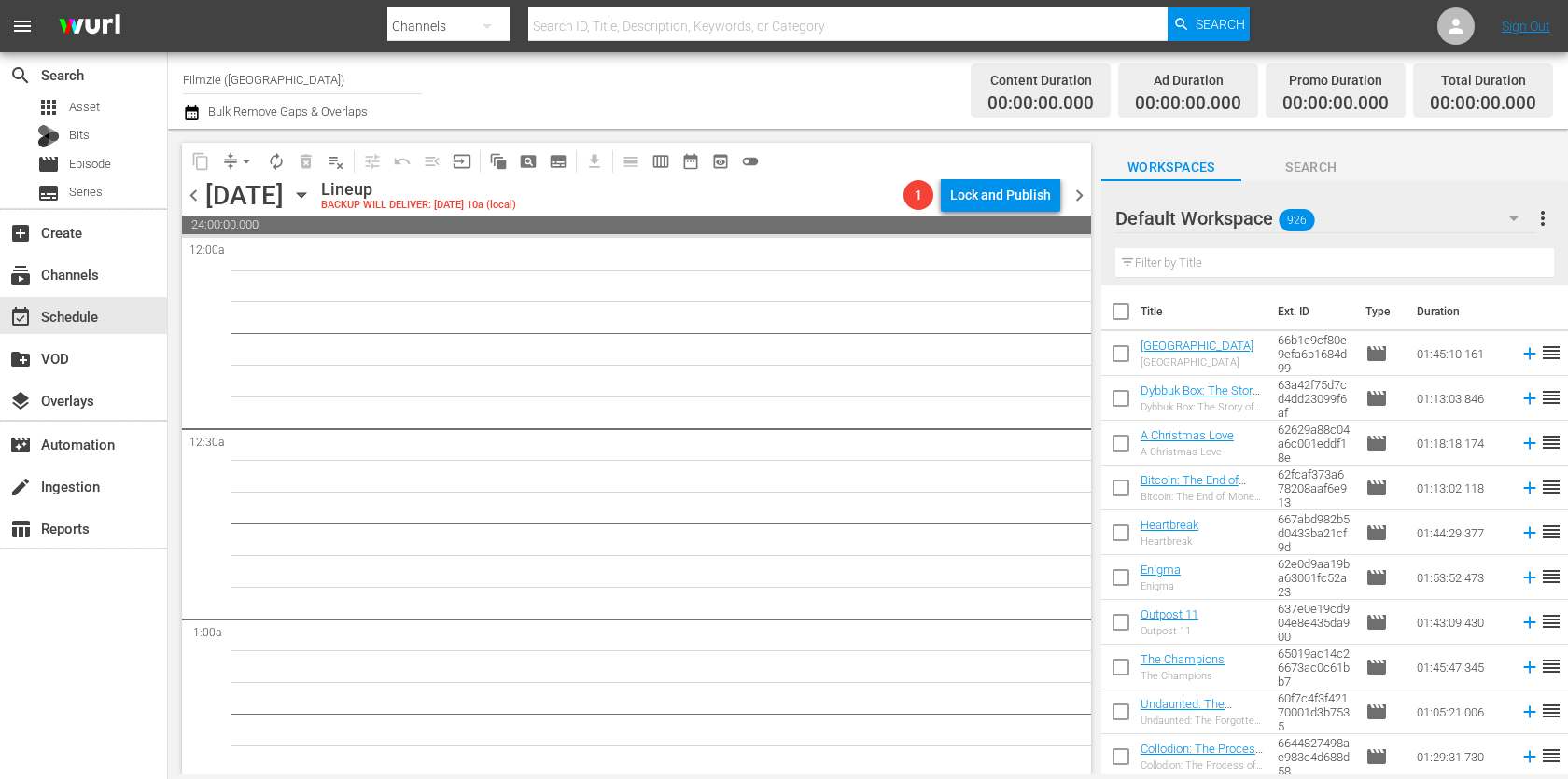
click at [312, 189] on icon "button" at bounding box center [300, 195] width 20 height 20
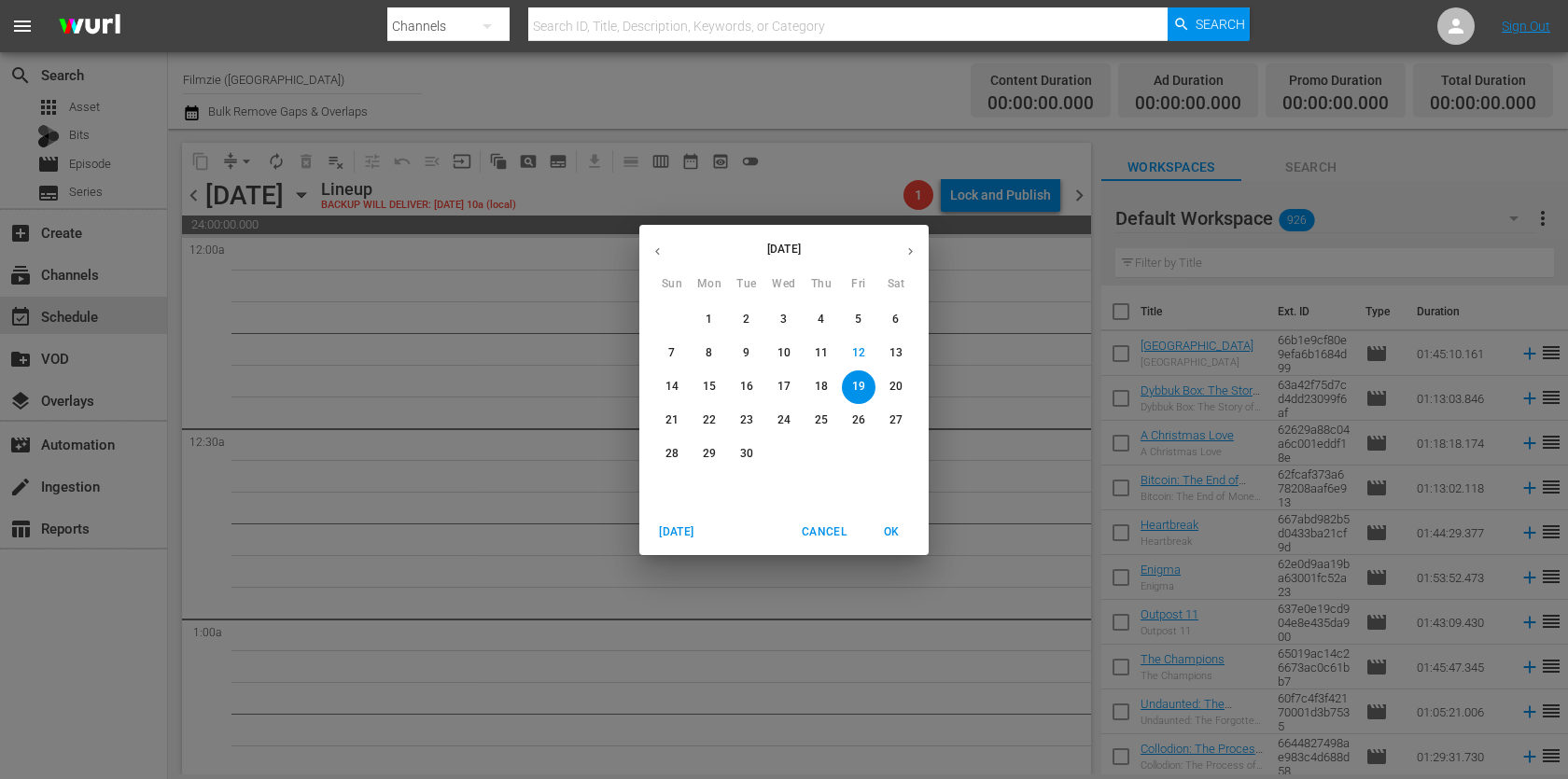
click at [656, 252] on icon "button" at bounding box center [657, 251] width 5 height 8
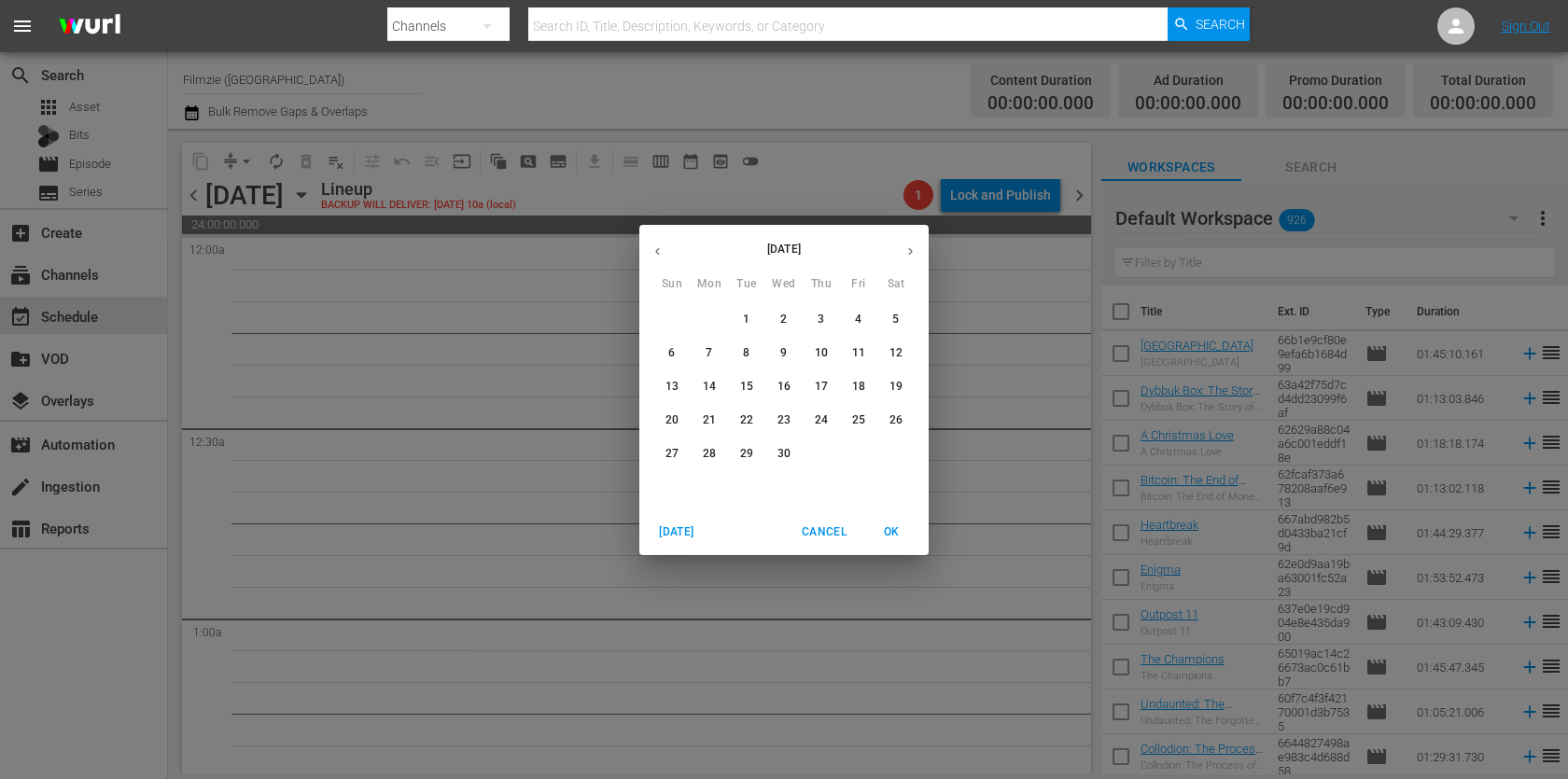
click at [656, 252] on icon "button" at bounding box center [657, 251] width 5 height 8
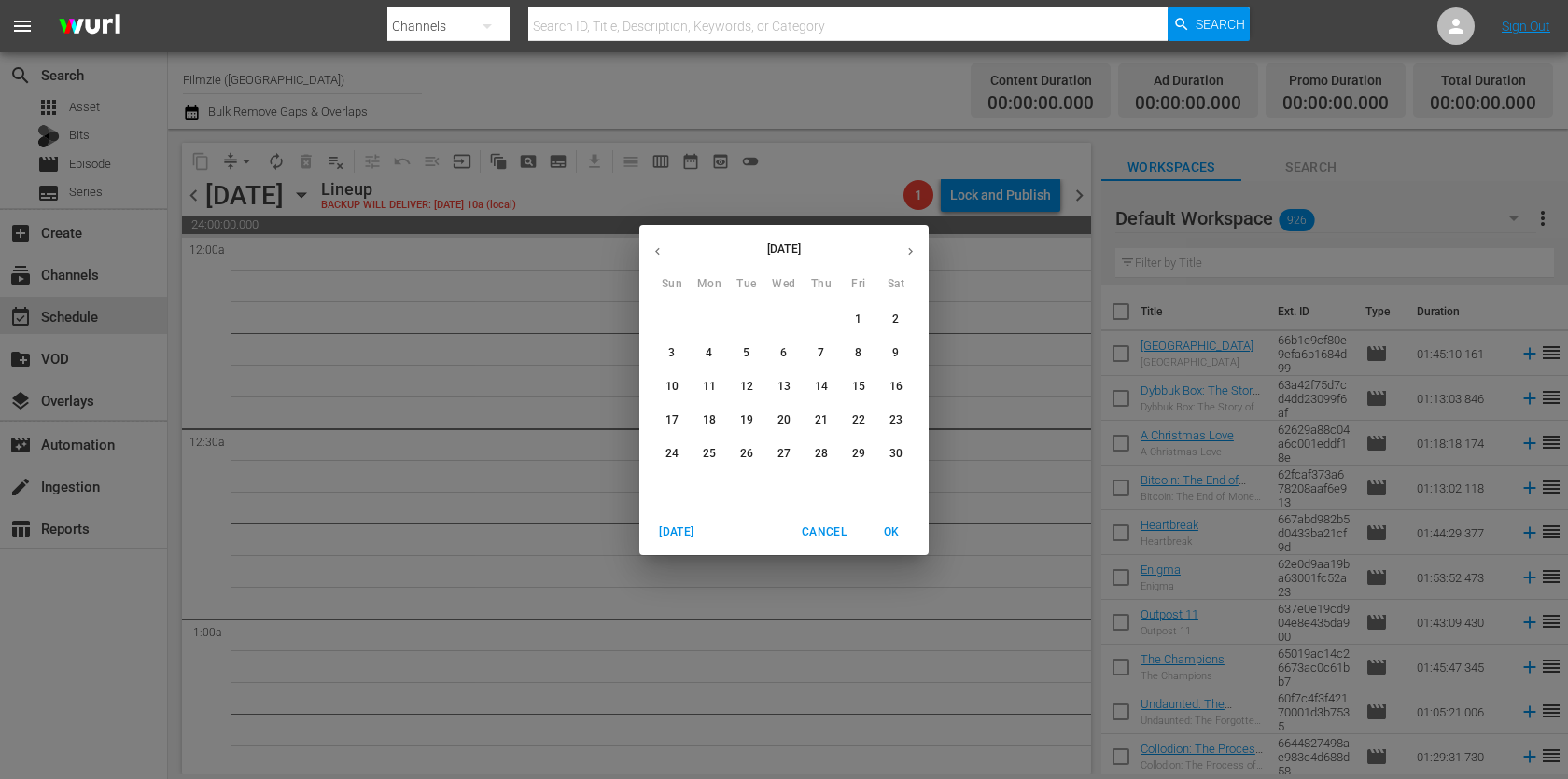
click at [656, 252] on icon "button" at bounding box center [657, 251] width 5 height 8
click at [913, 252] on icon "button" at bounding box center [910, 251] width 14 height 14
click at [704, 447] on p "25" at bounding box center [708, 453] width 13 height 16
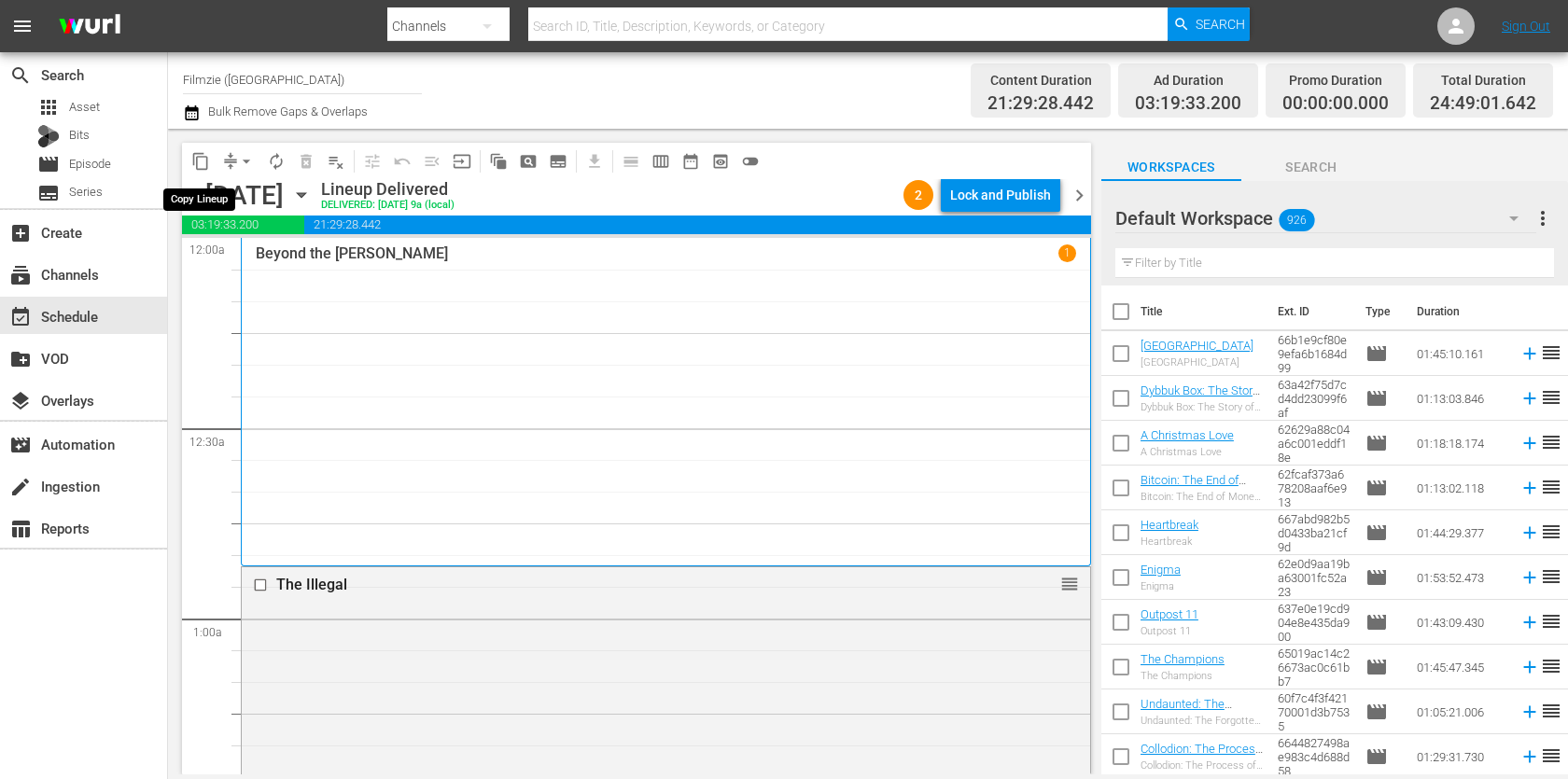
click at [204, 163] on span "content_copy" at bounding box center [200, 161] width 18 height 18
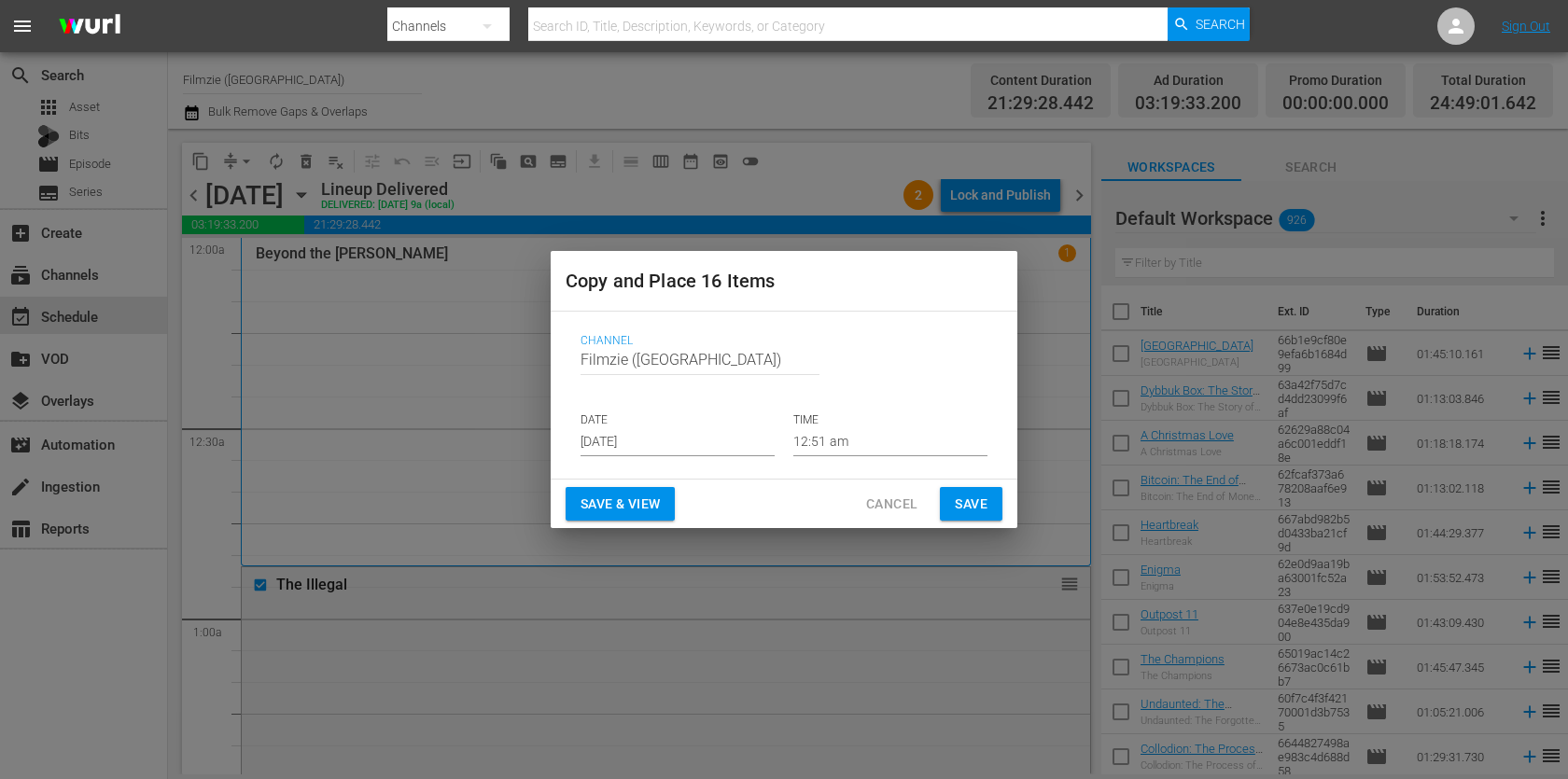
click at [698, 438] on input "[DATE]" at bounding box center [677, 442] width 194 height 28
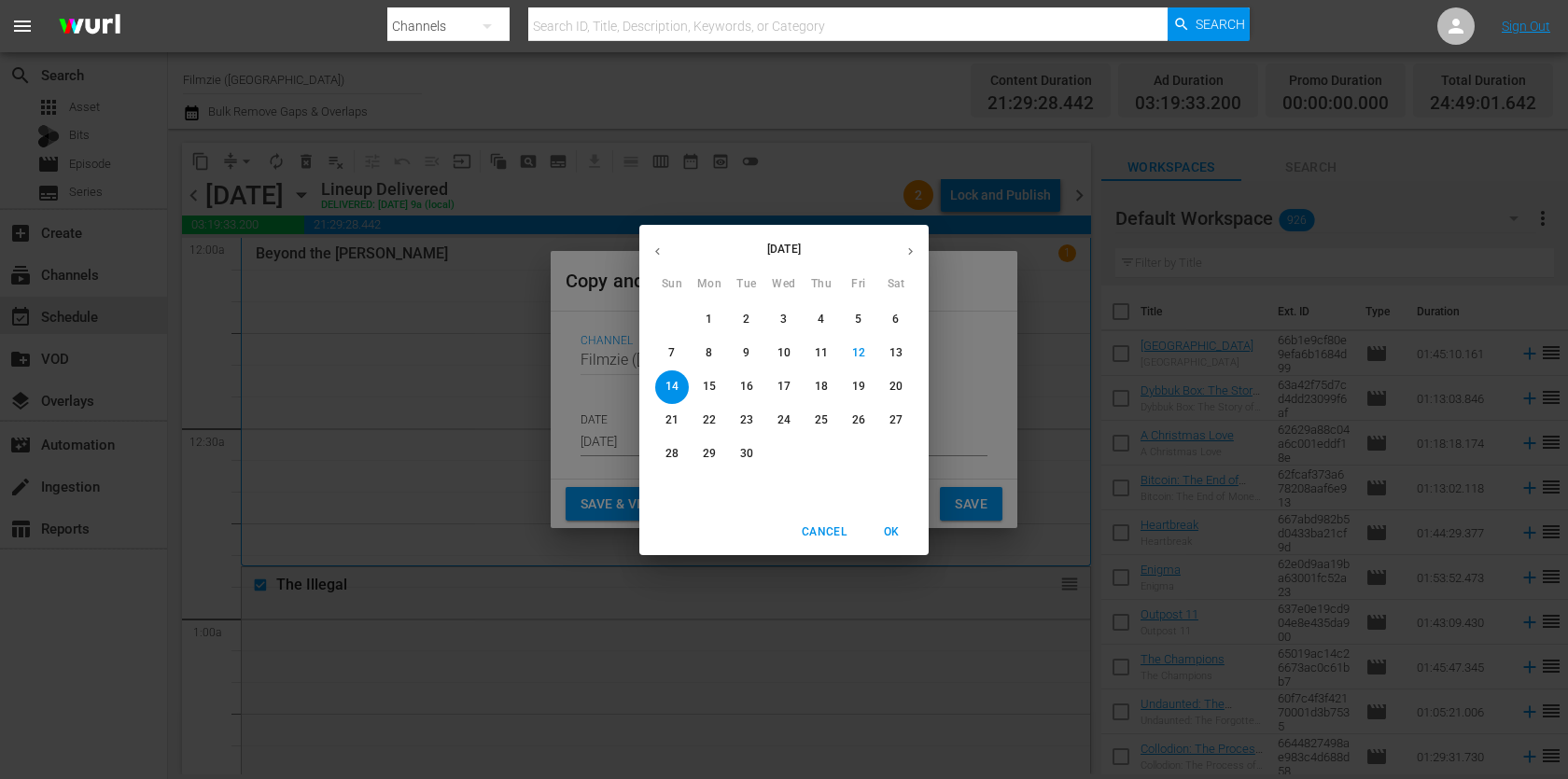
click at [711, 384] on p "15" at bounding box center [708, 387] width 13 height 16
type input "[DATE]"
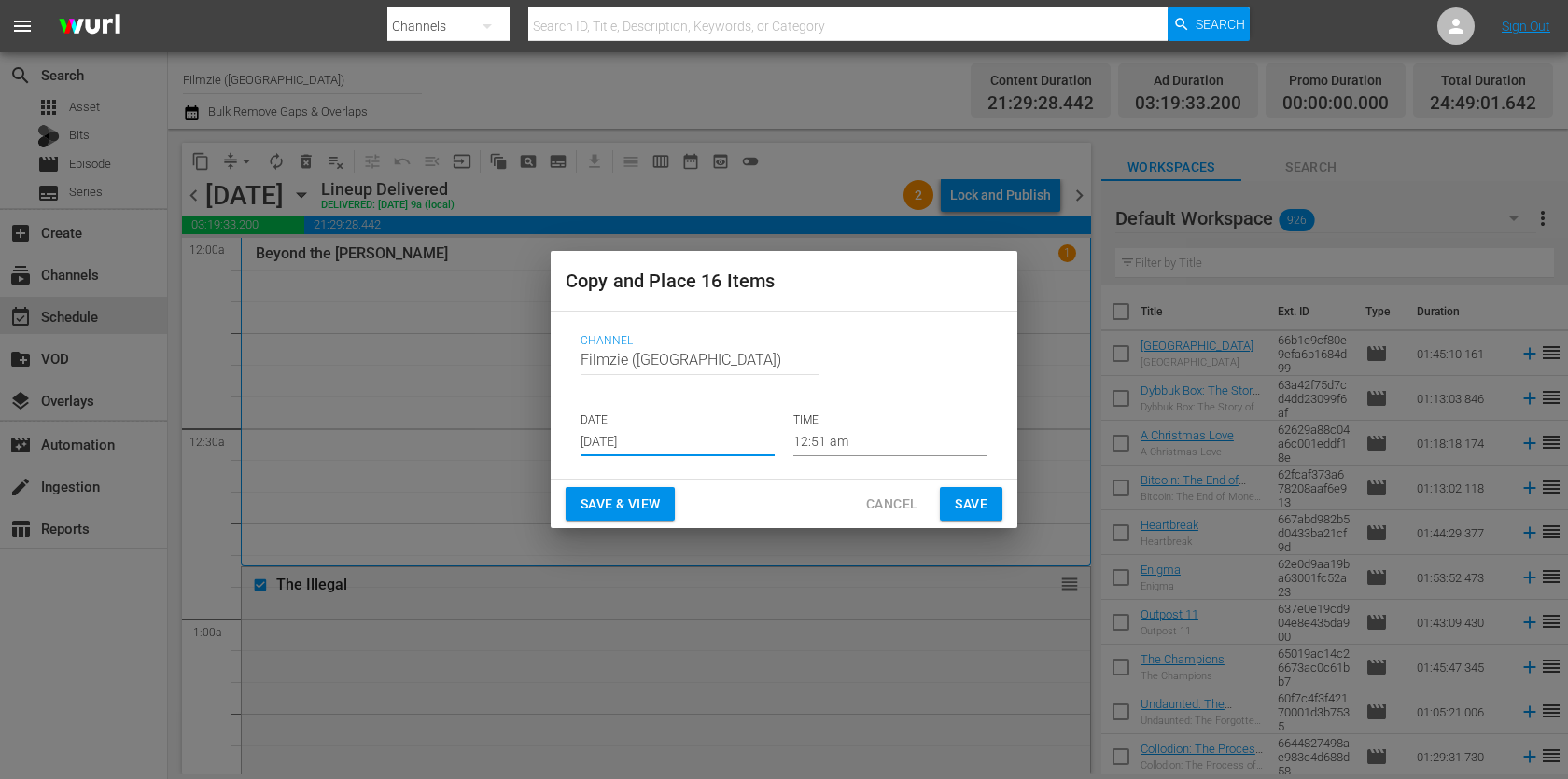
click at [898, 435] on input "12:51 am" at bounding box center [891, 442] width 194 height 28
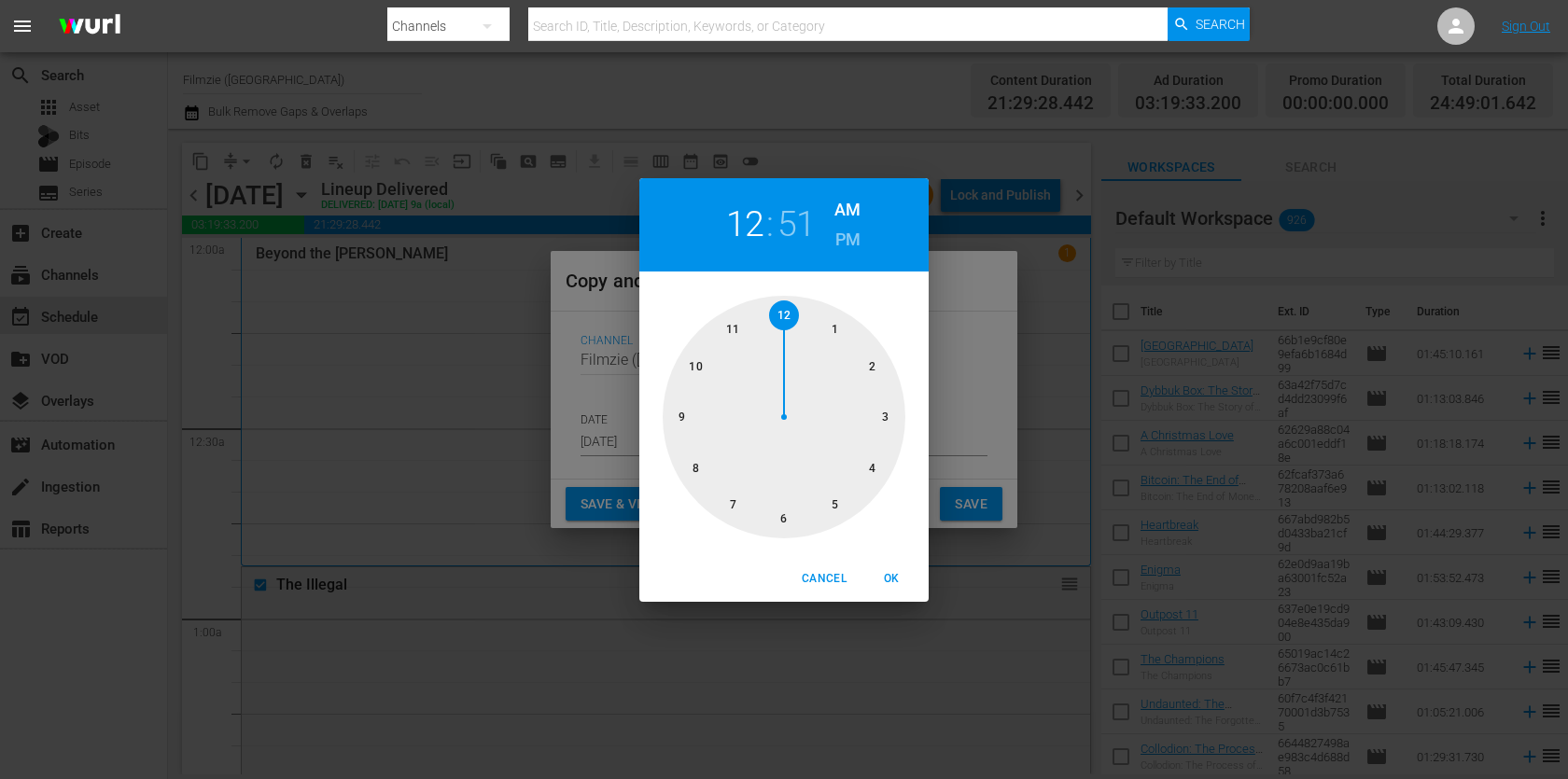
click at [889, 577] on span "OK" at bounding box center [892, 579] width 45 height 19
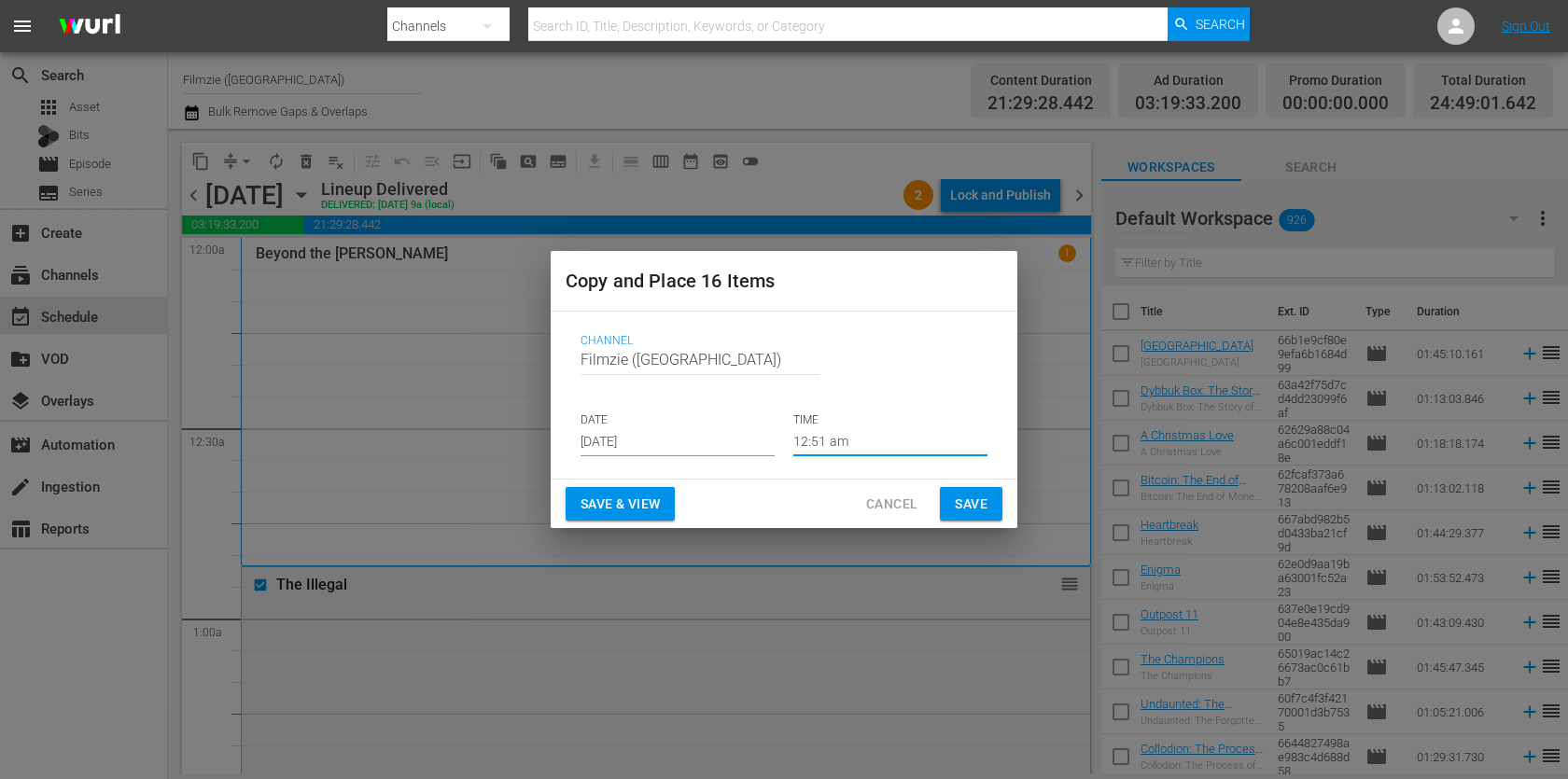
click at [977, 506] on span "Save" at bounding box center [971, 505] width 33 height 23
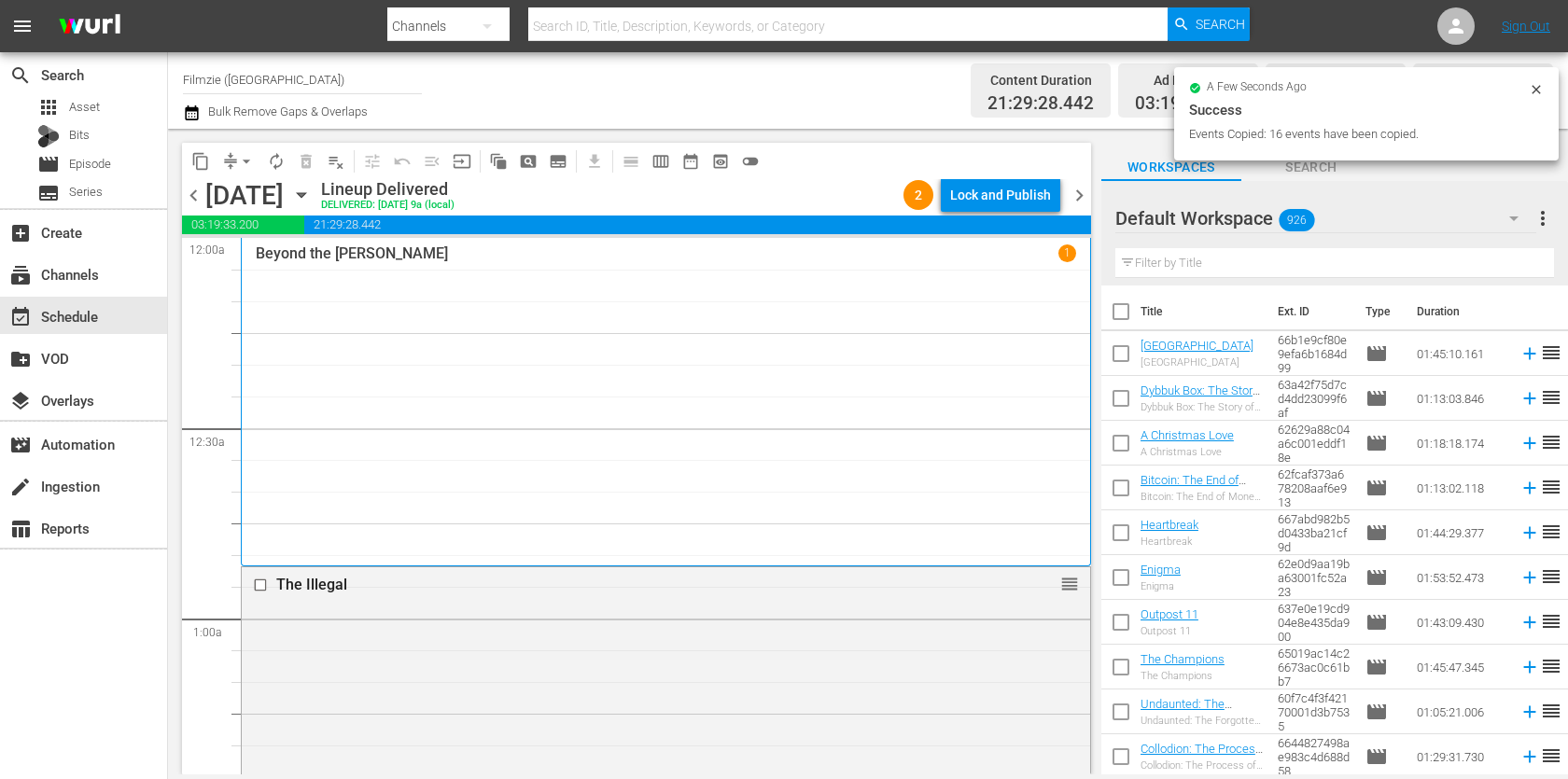
click at [1079, 201] on span "chevron_right" at bounding box center [1080, 196] width 23 height 23
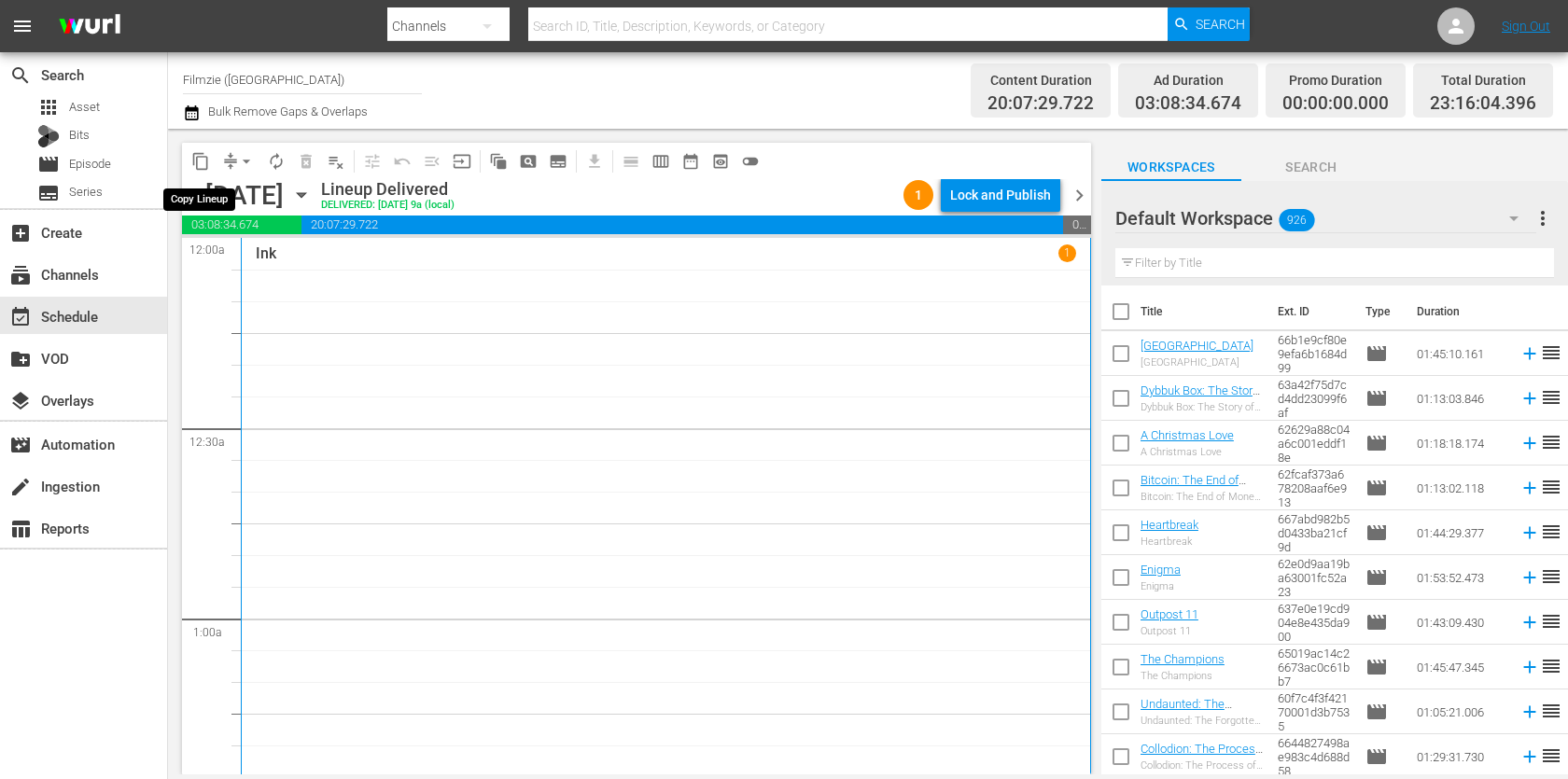
click at [199, 148] on button "content_copy" at bounding box center [201, 161] width 30 height 30
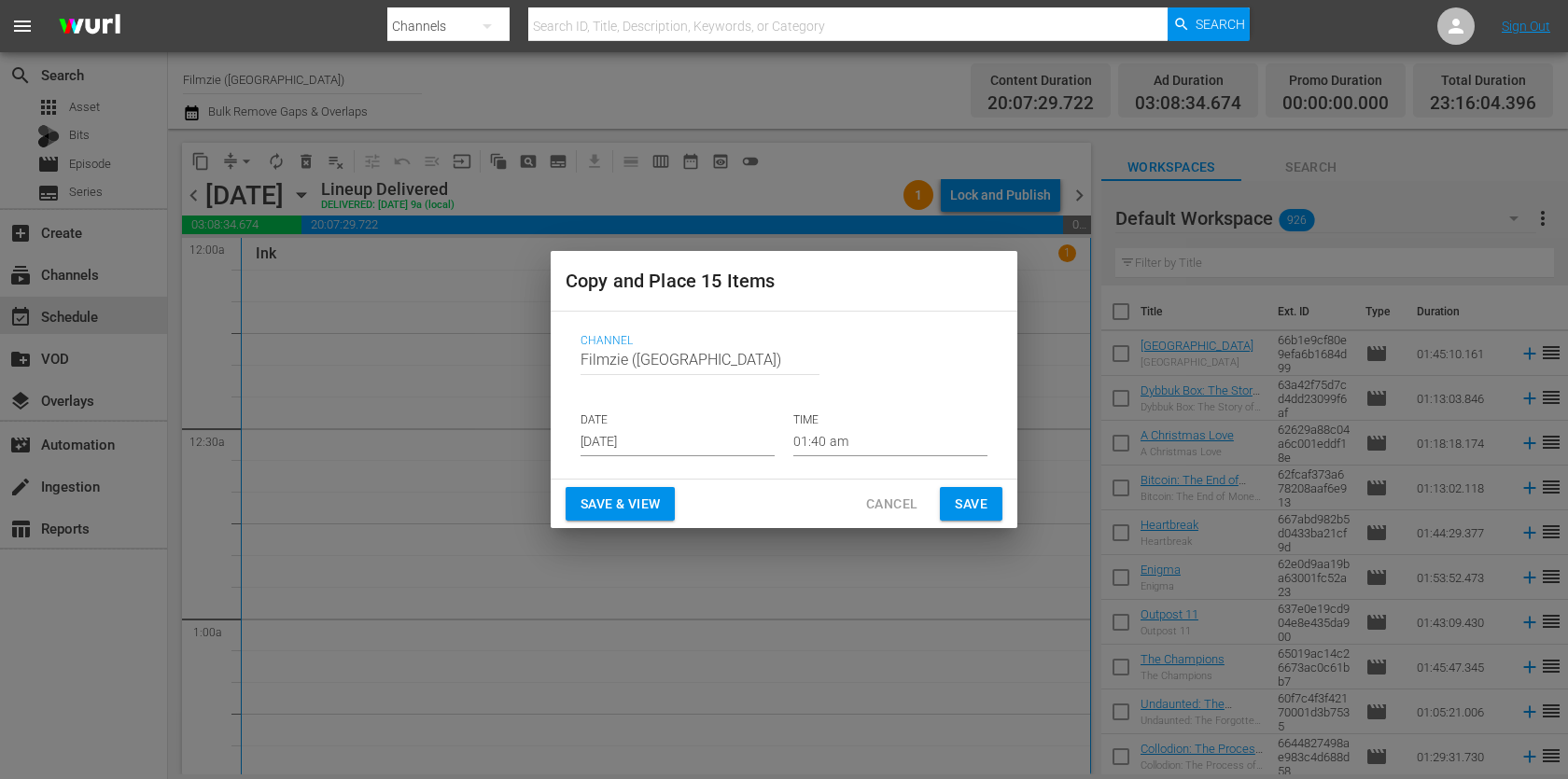
click at [695, 452] on input "[DATE]" at bounding box center [677, 442] width 194 height 28
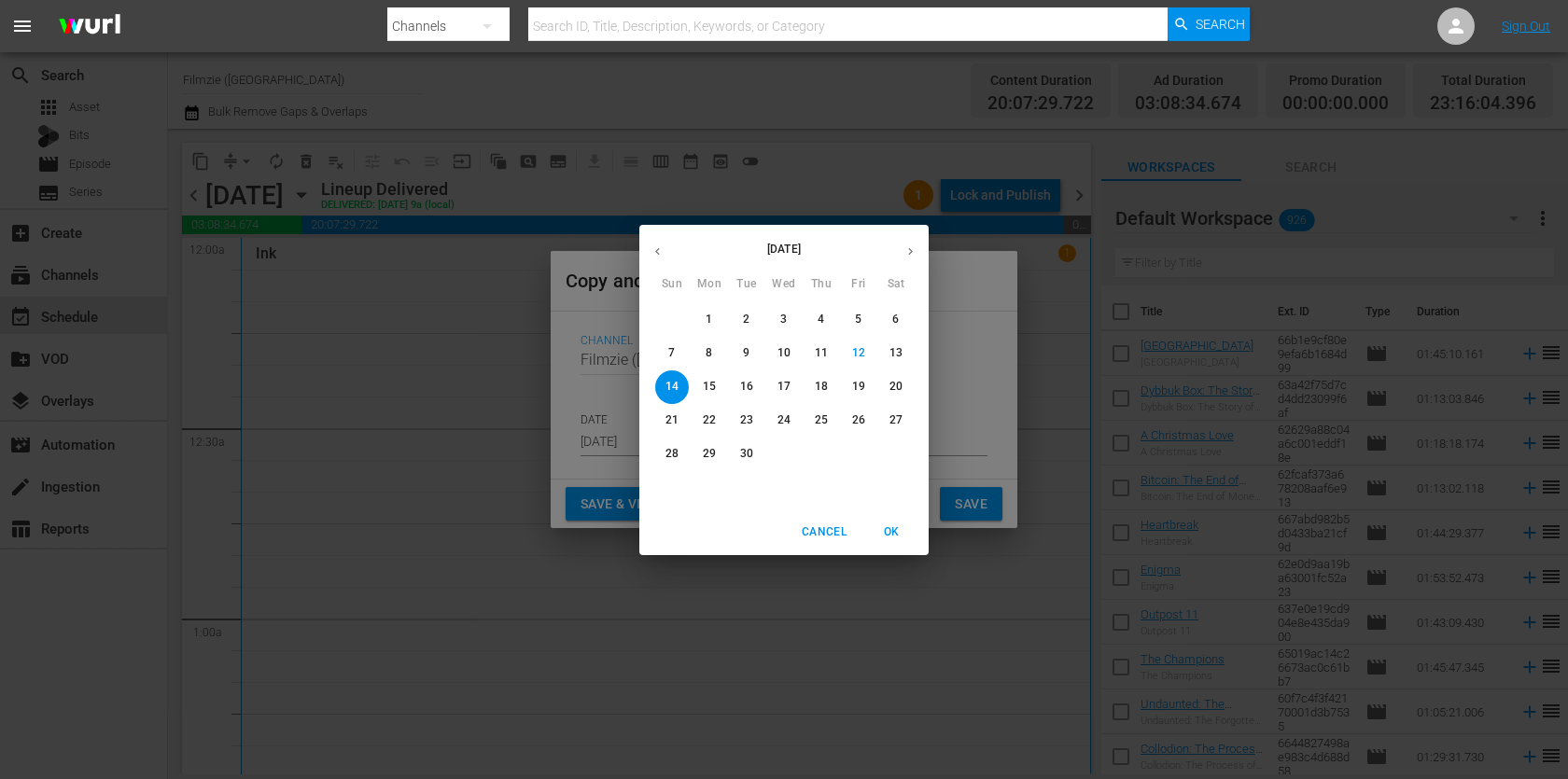
click at [747, 385] on p "16" at bounding box center [746, 387] width 13 height 16
type input "[DATE]"
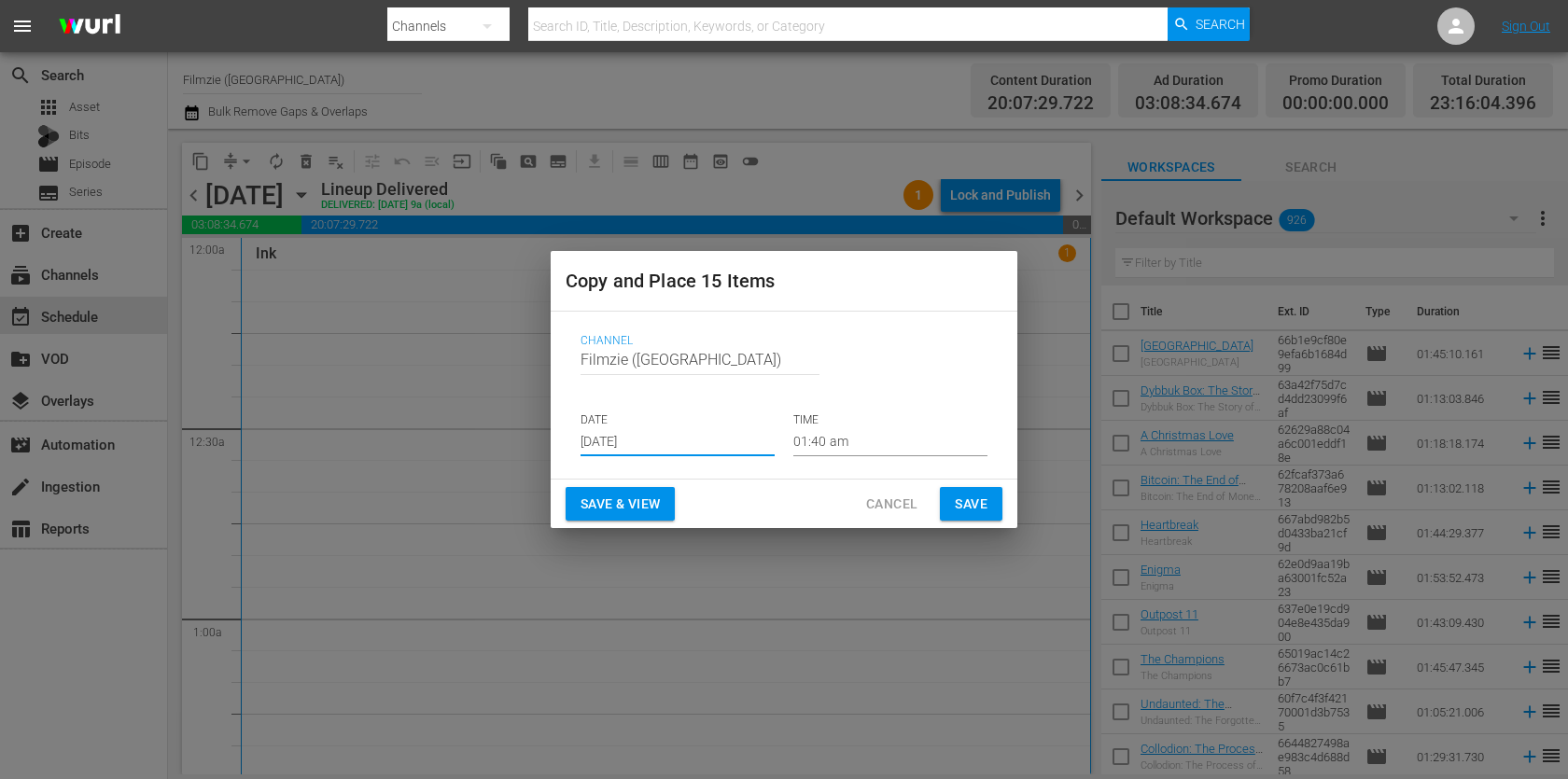
click at [968, 496] on span "Save" at bounding box center [971, 505] width 33 height 23
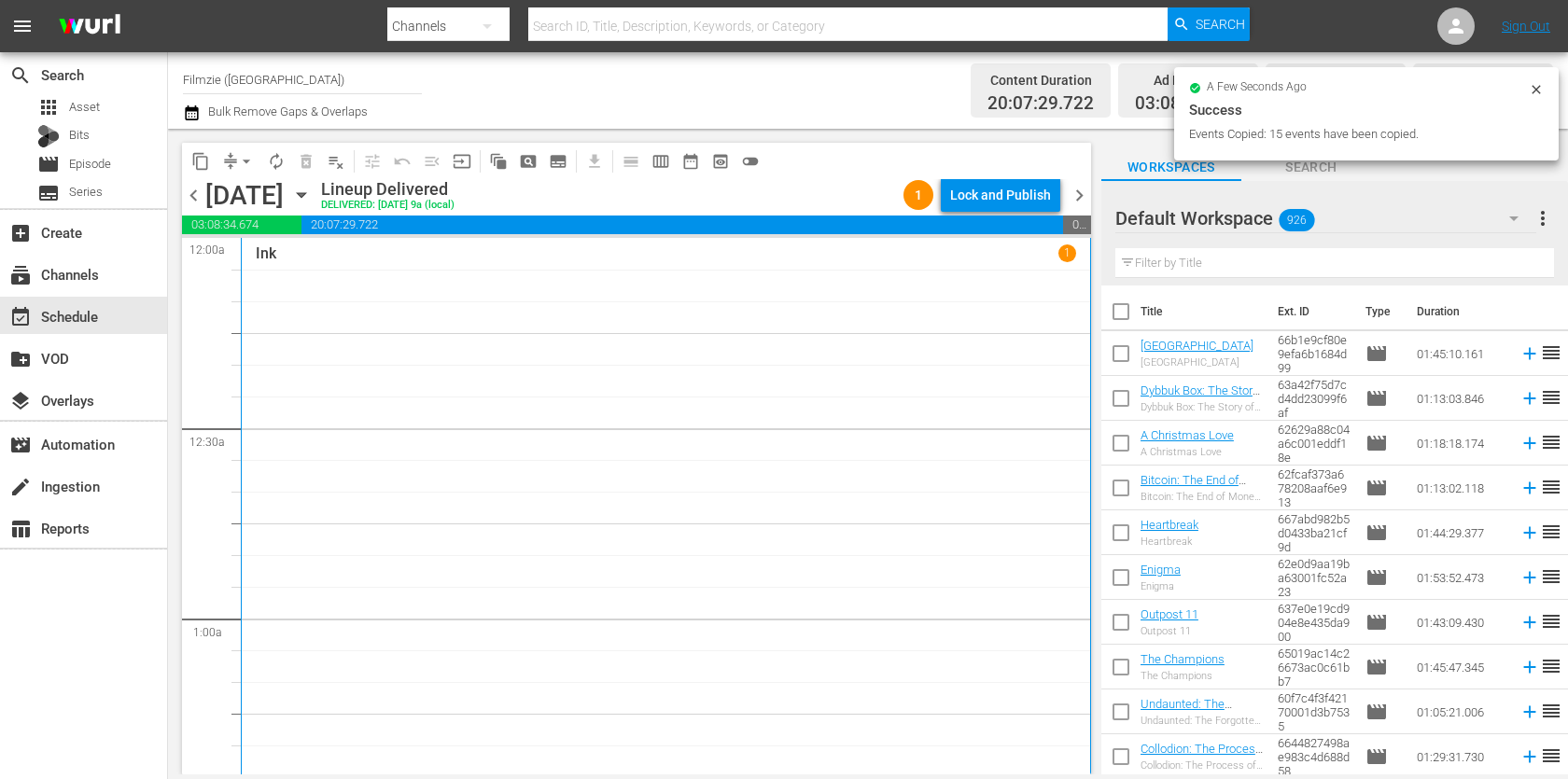
click at [1073, 185] on span "chevron_right" at bounding box center [1080, 196] width 23 height 23
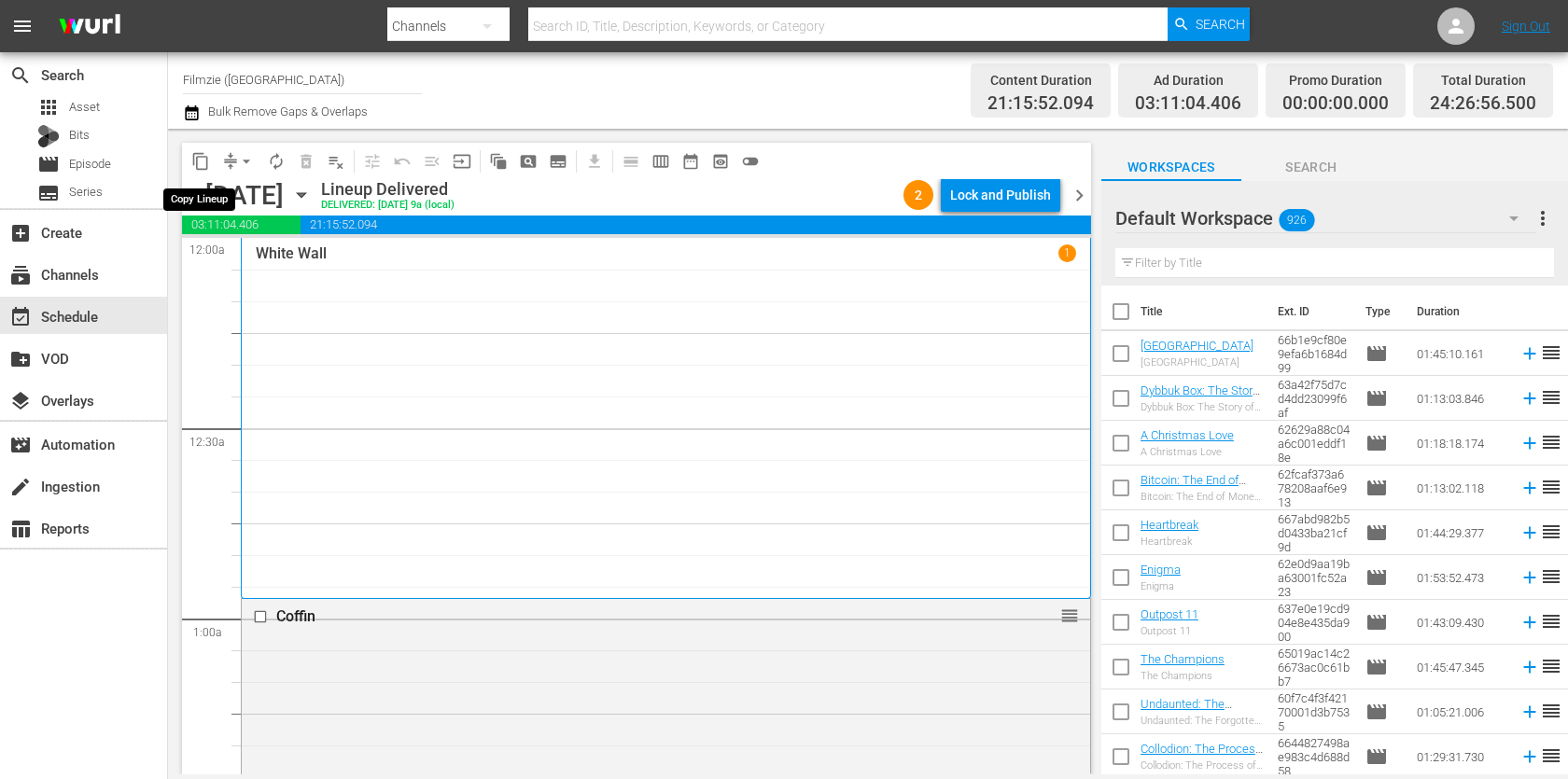
click at [199, 163] on span "content_copy" at bounding box center [200, 161] width 18 height 18
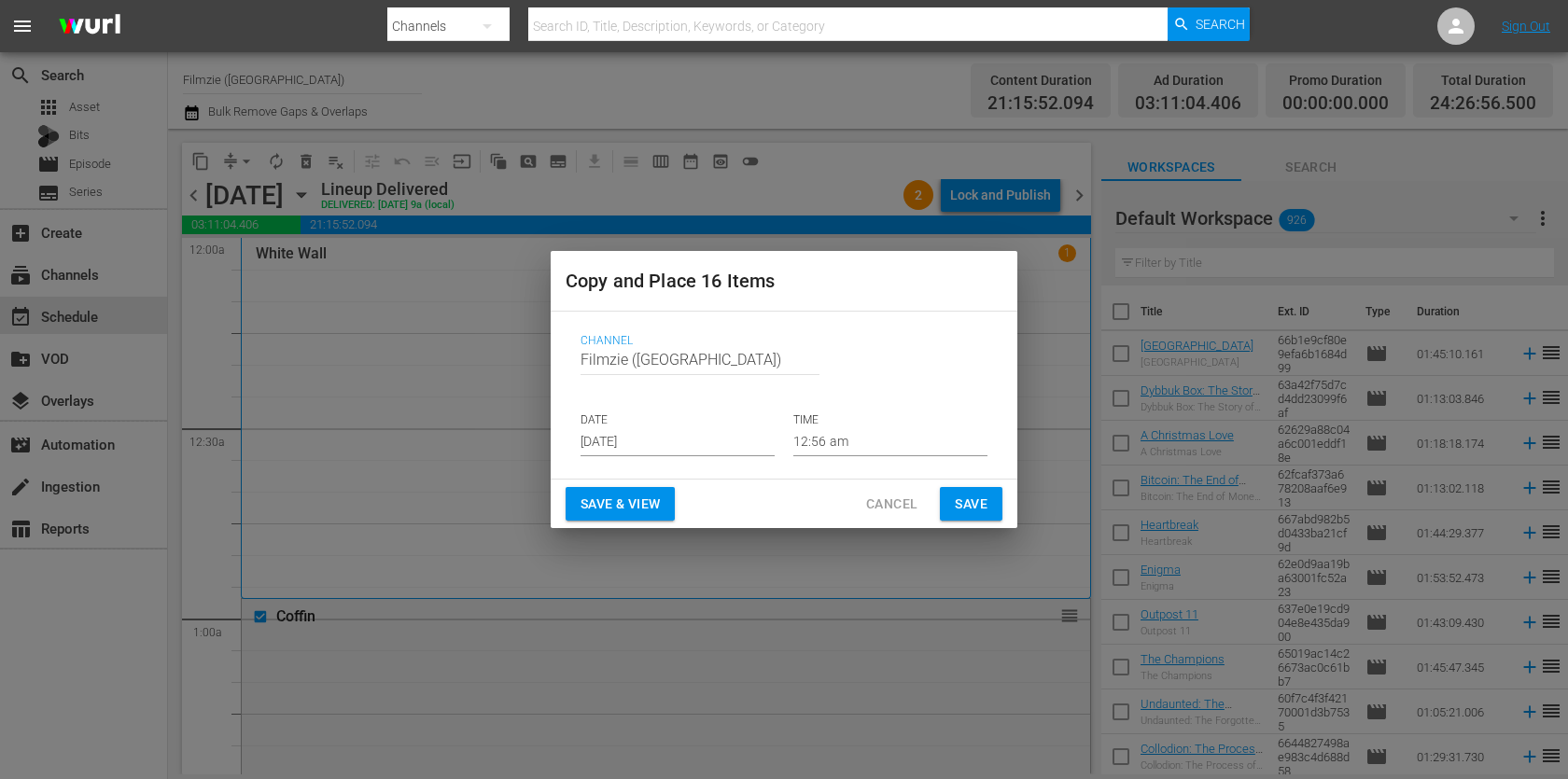
click at [680, 436] on input "[DATE]" at bounding box center [677, 442] width 194 height 28
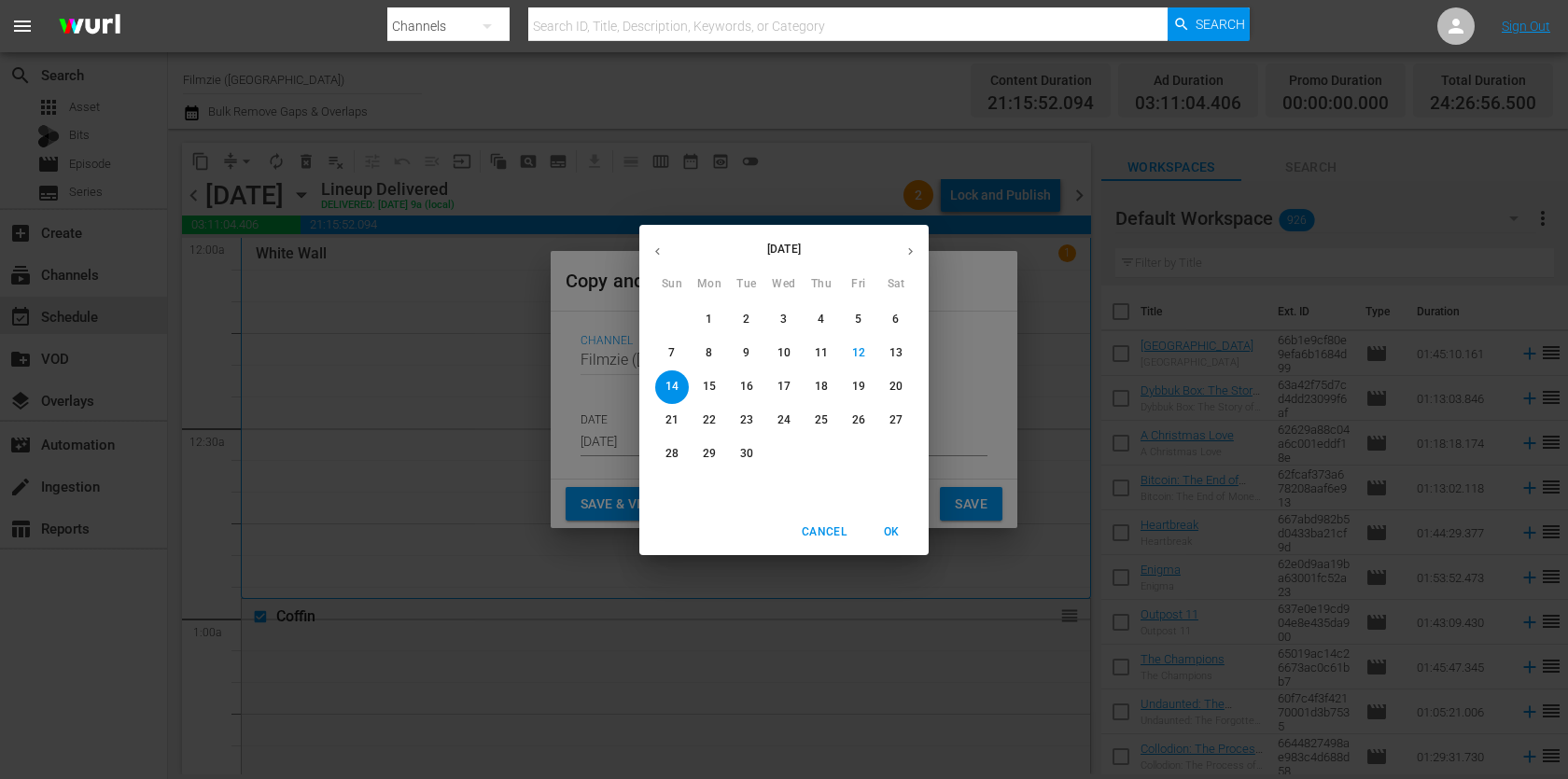
click at [783, 388] on p "17" at bounding box center [783, 387] width 13 height 16
type input "[DATE]"
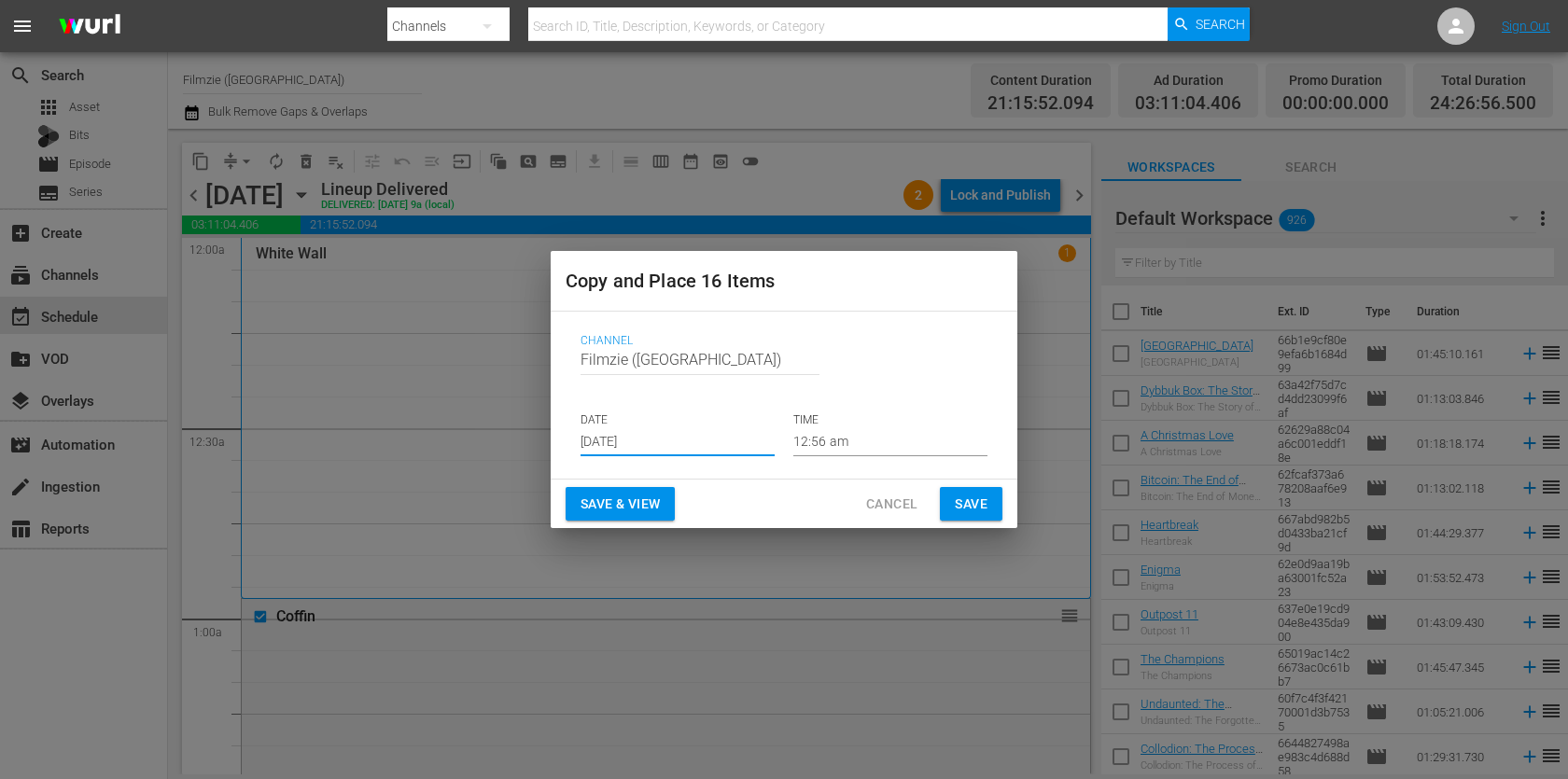
click at [987, 490] on button "Save" at bounding box center [971, 505] width 63 height 35
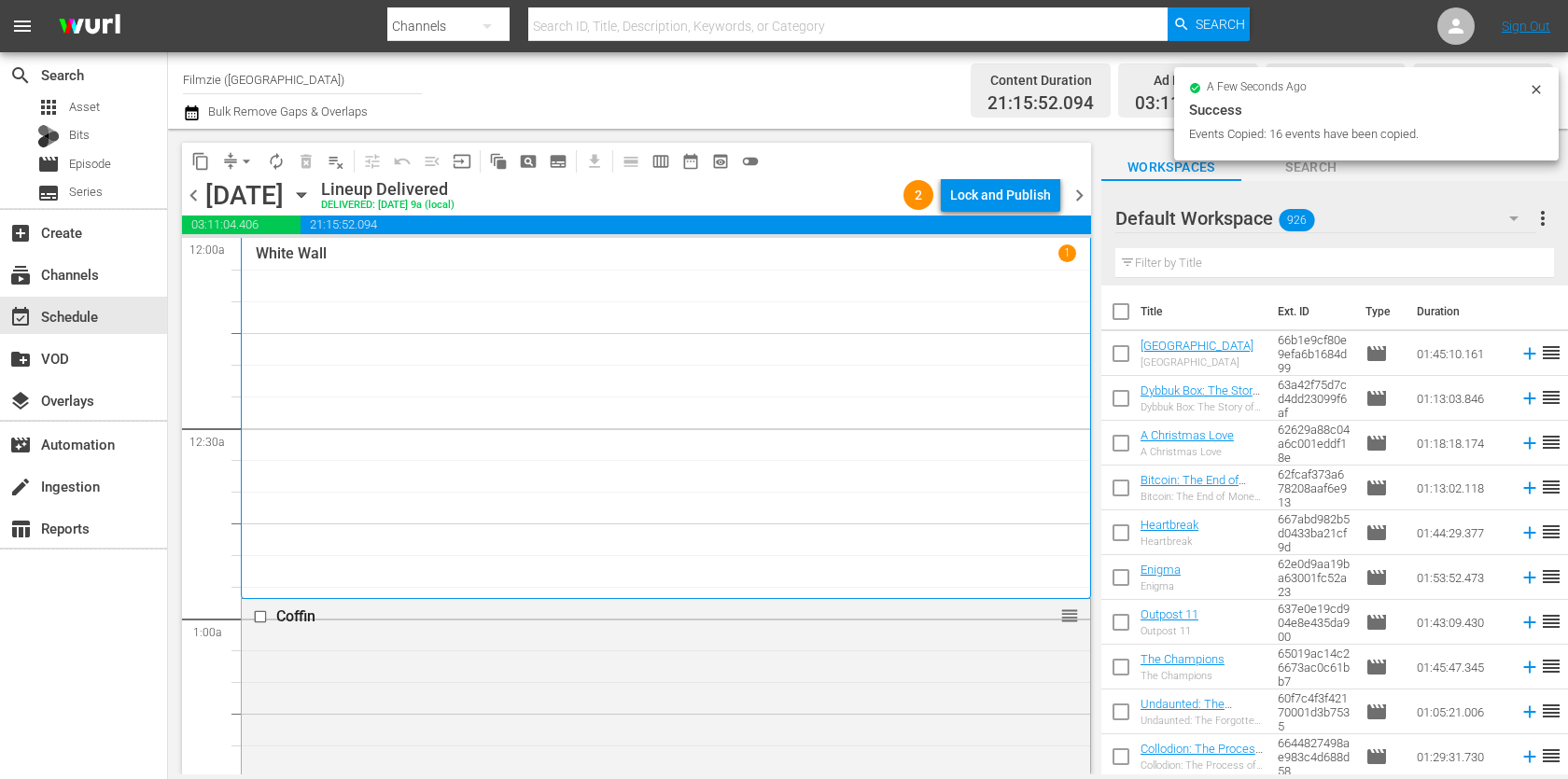
click at [1086, 190] on span "chevron_right" at bounding box center [1080, 196] width 23 height 23
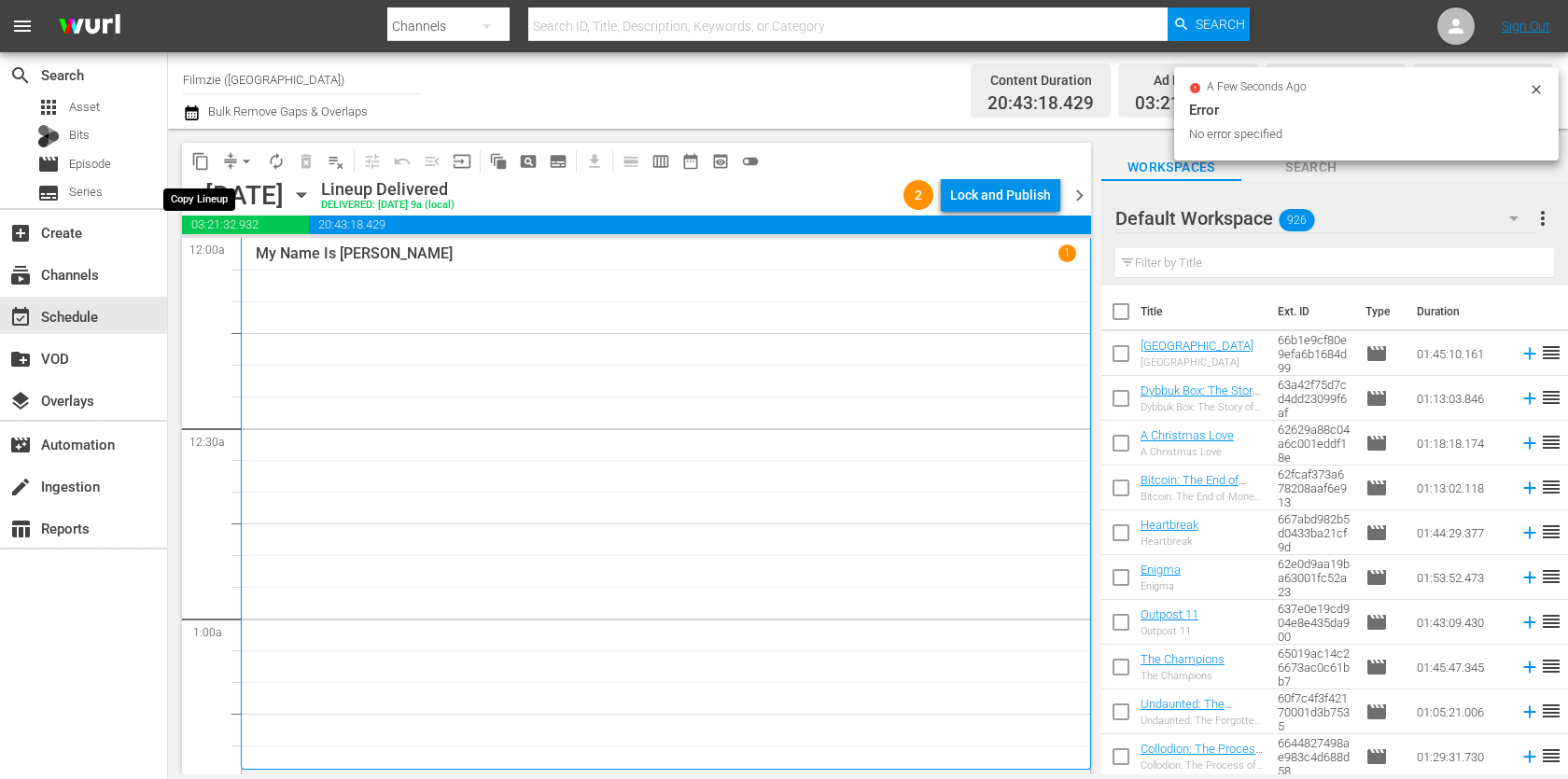
click at [196, 164] on span "content_copy" at bounding box center [200, 161] width 18 height 18
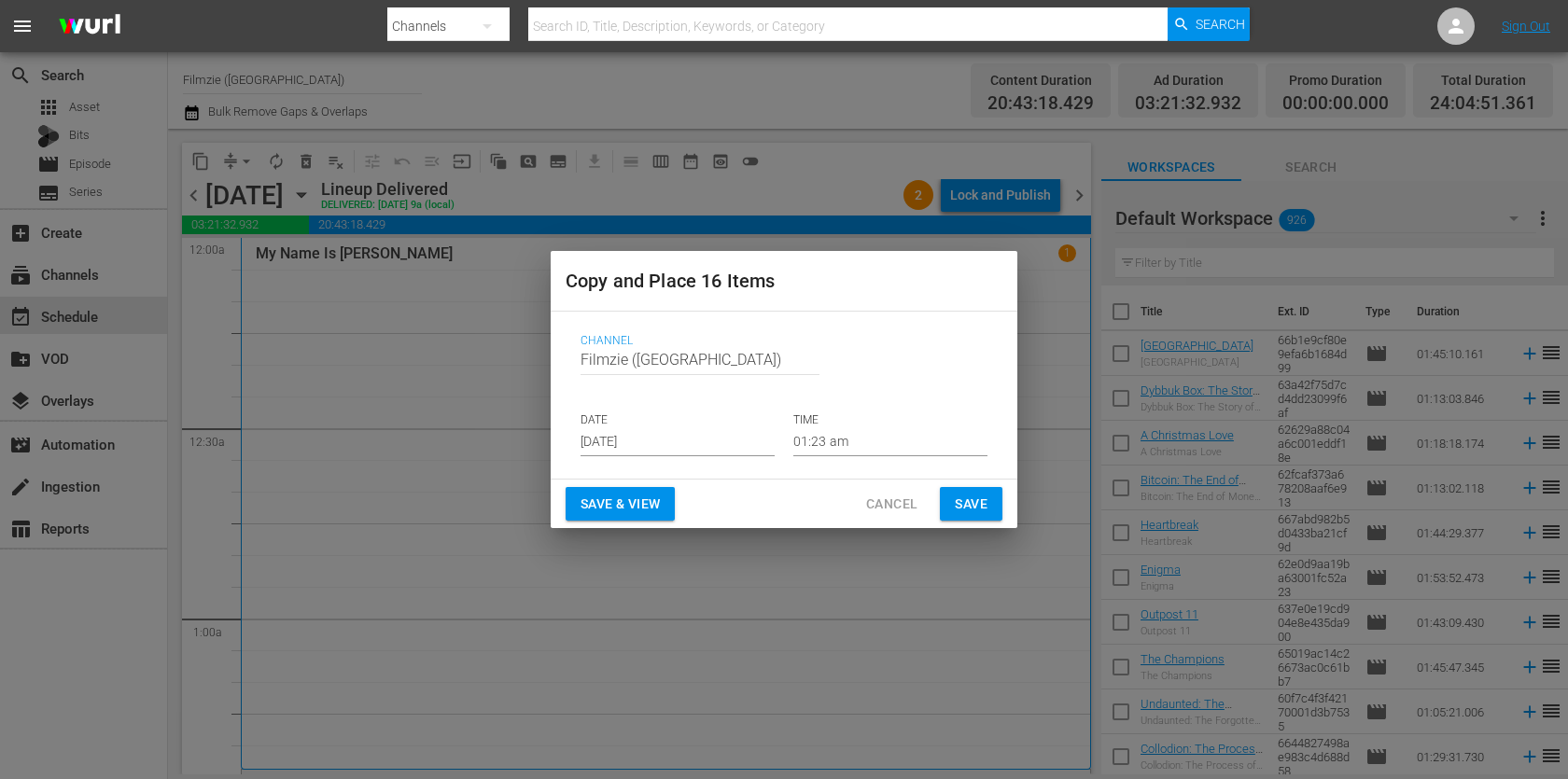
click at [715, 439] on input "[DATE]" at bounding box center [677, 442] width 194 height 28
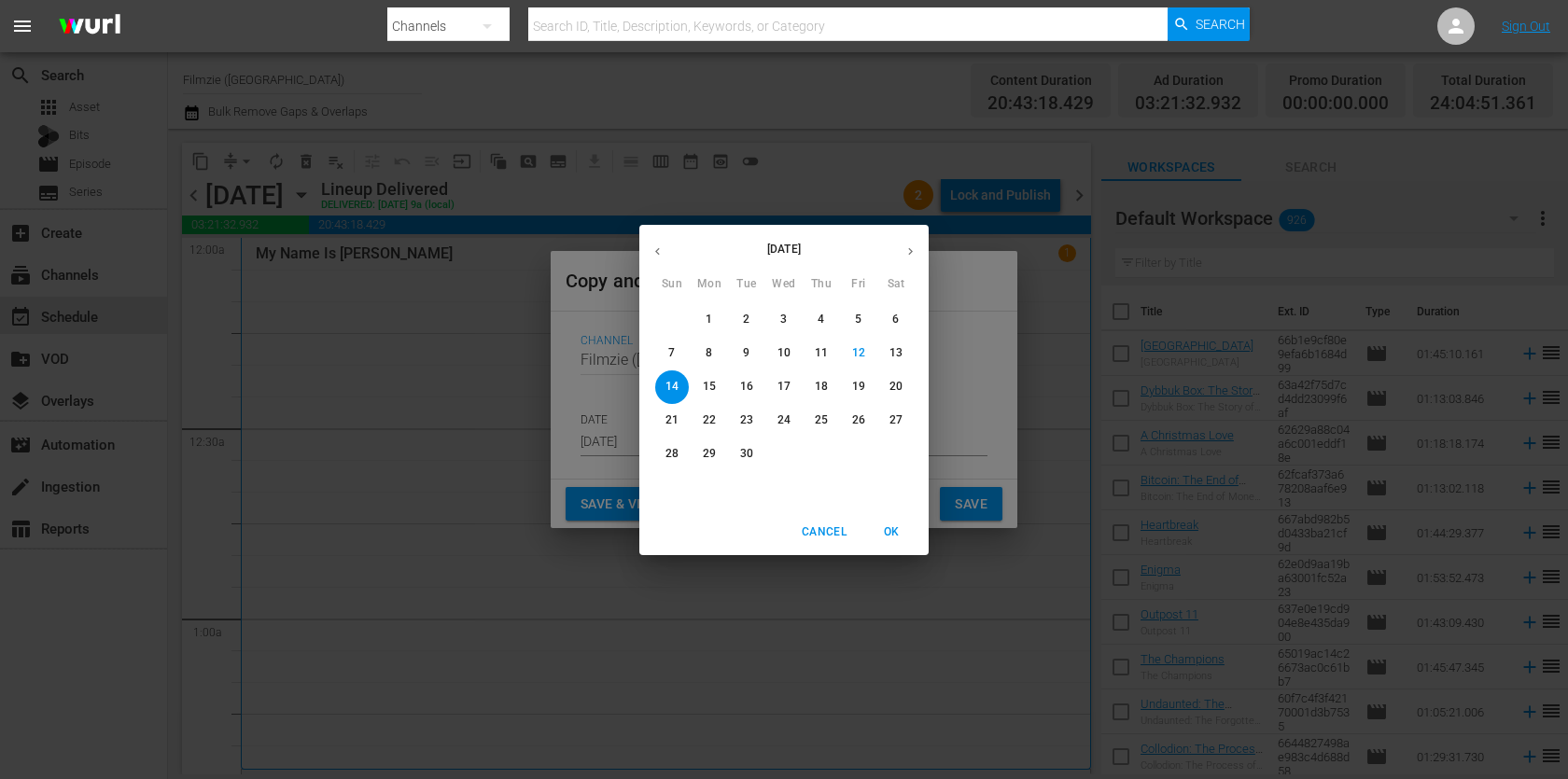
click at [826, 385] on p "18" at bounding box center [821, 387] width 13 height 16
type input "[DATE]"
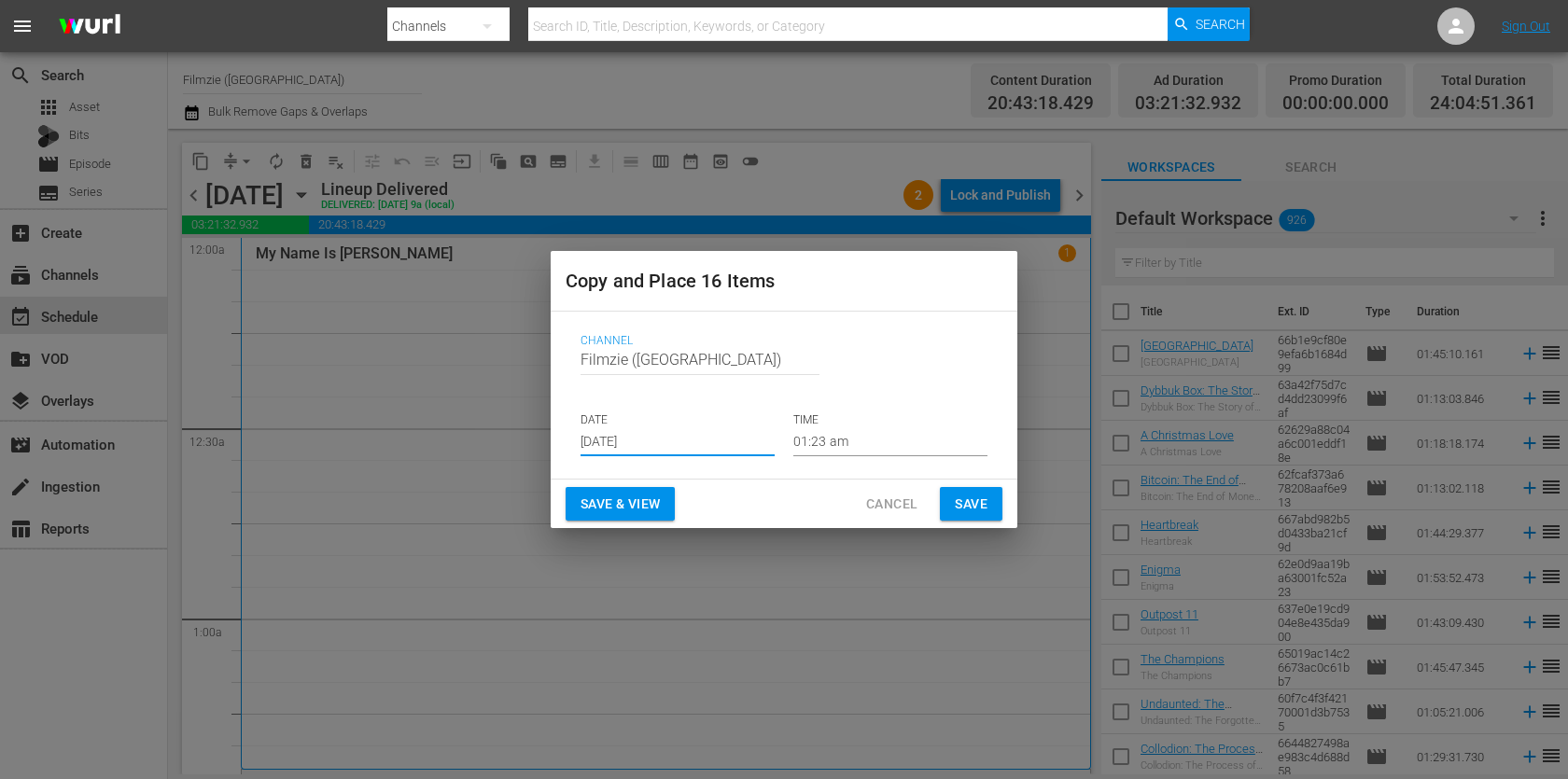
click at [988, 492] on button "Save" at bounding box center [971, 505] width 63 height 35
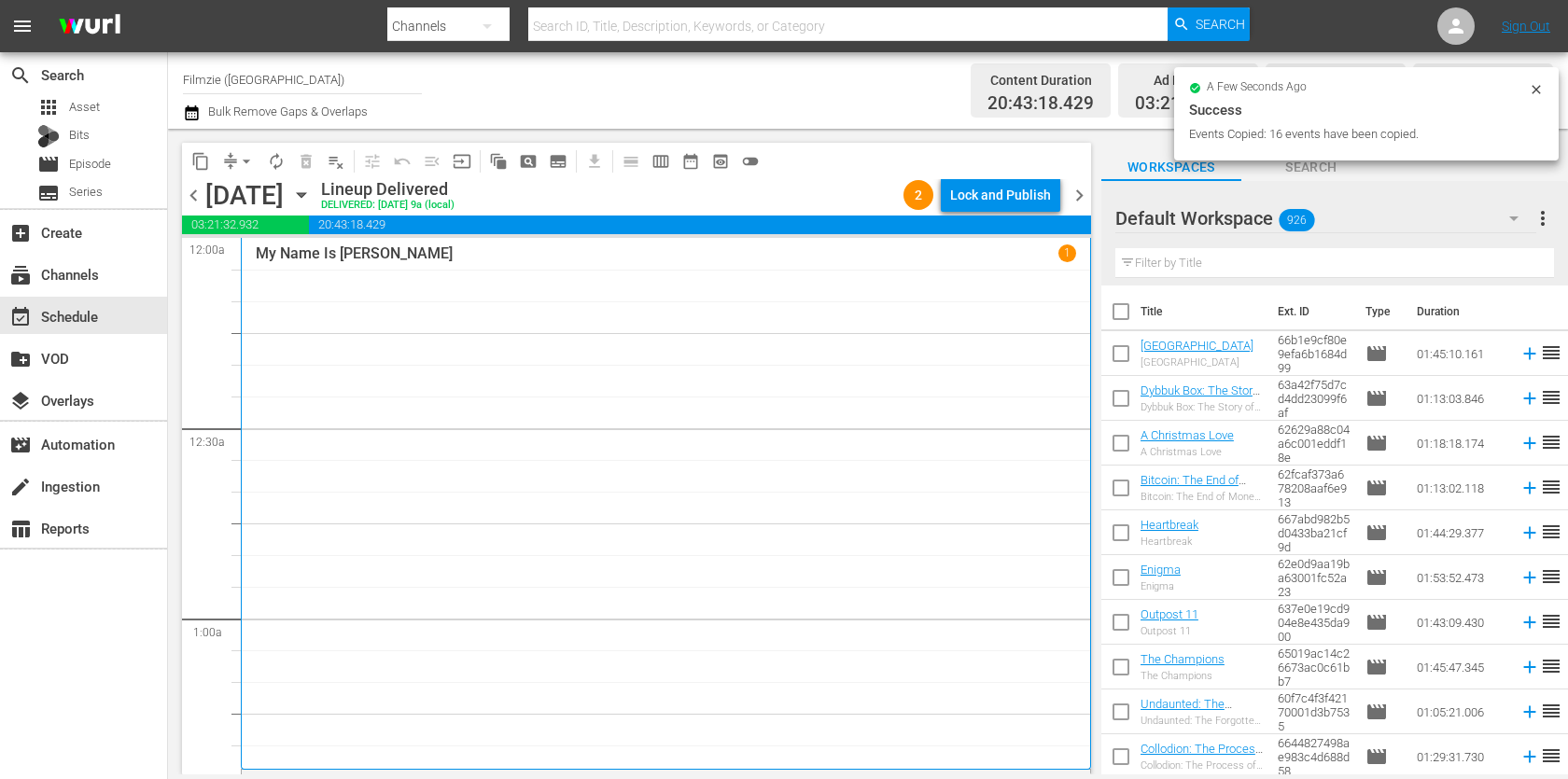
click at [1086, 190] on span "chevron_right" at bounding box center [1080, 196] width 23 height 23
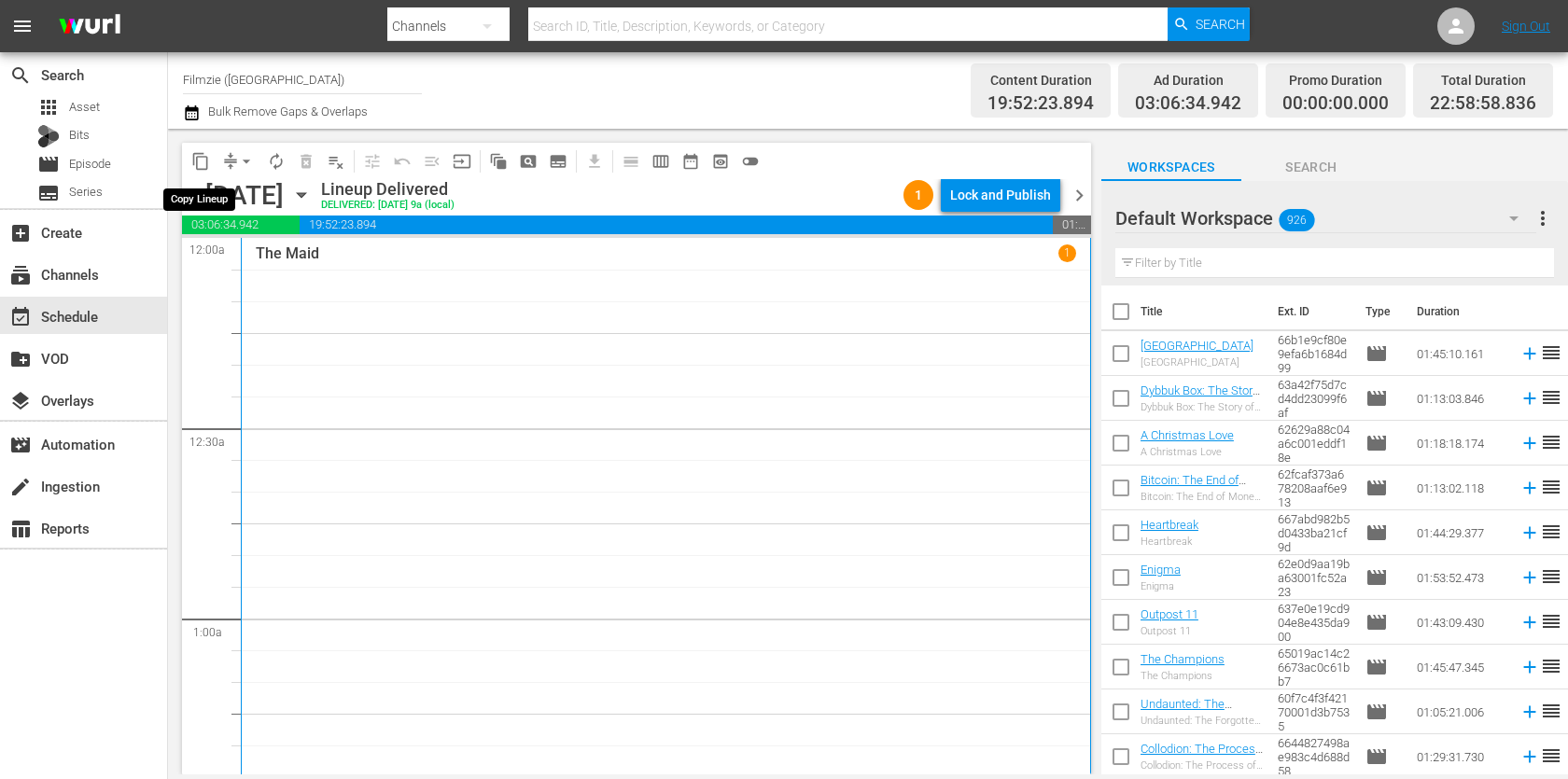
click at [204, 157] on span "content_copy" at bounding box center [200, 161] width 18 height 18
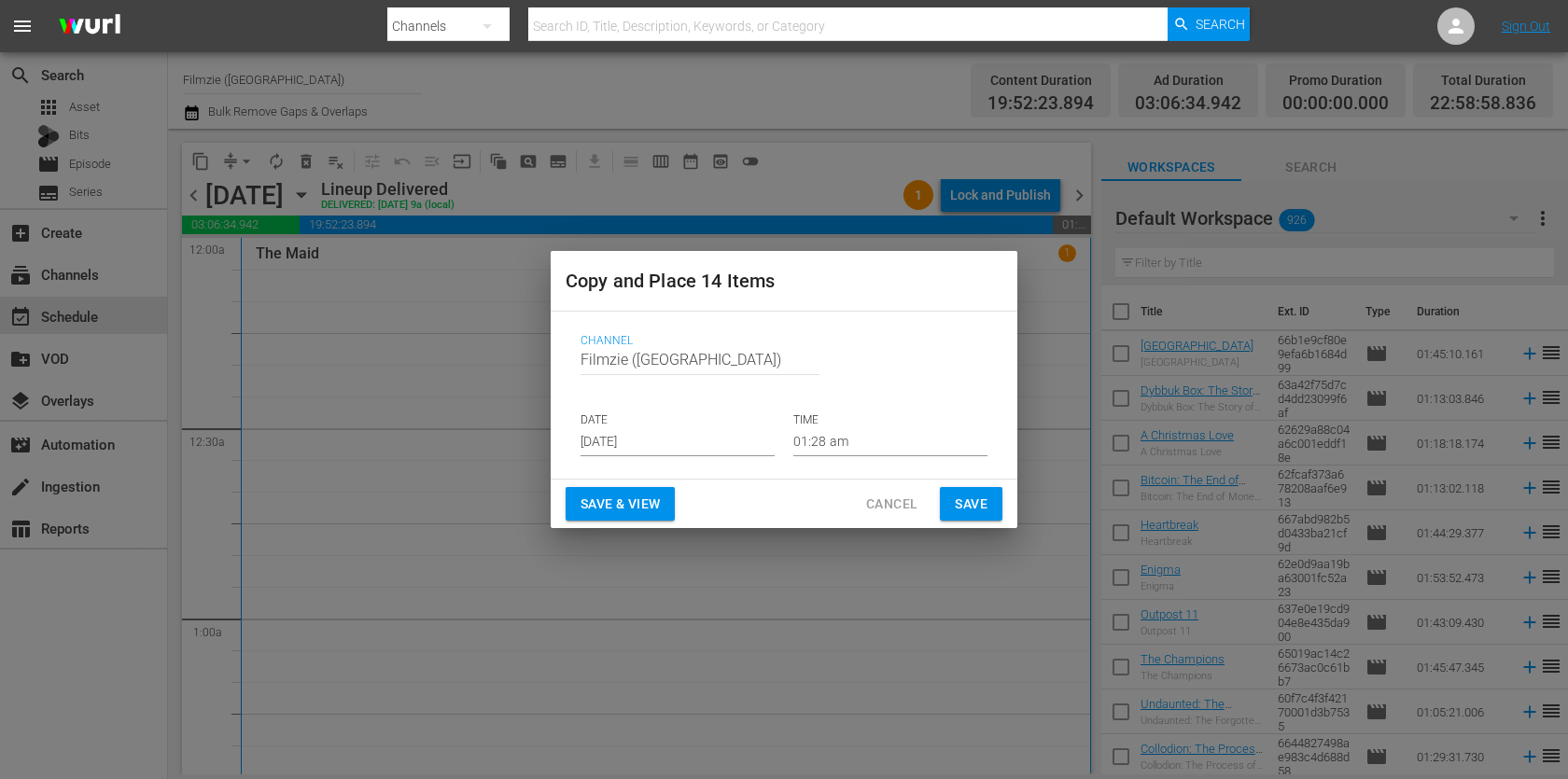
click at [658, 431] on input "[DATE]" at bounding box center [677, 442] width 194 height 28
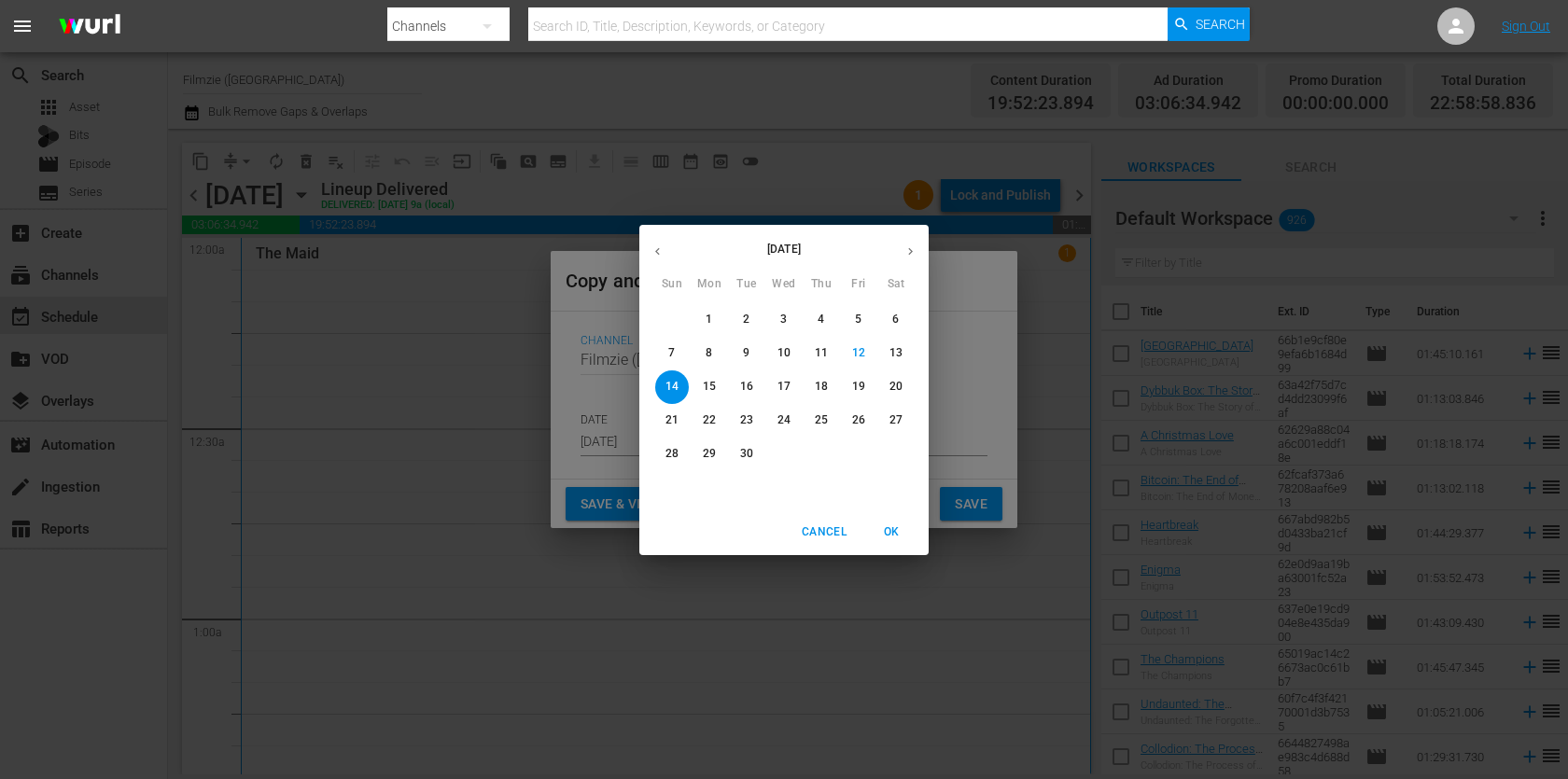
click at [857, 389] on p "19" at bounding box center [858, 387] width 13 height 16
type input "[DATE]"
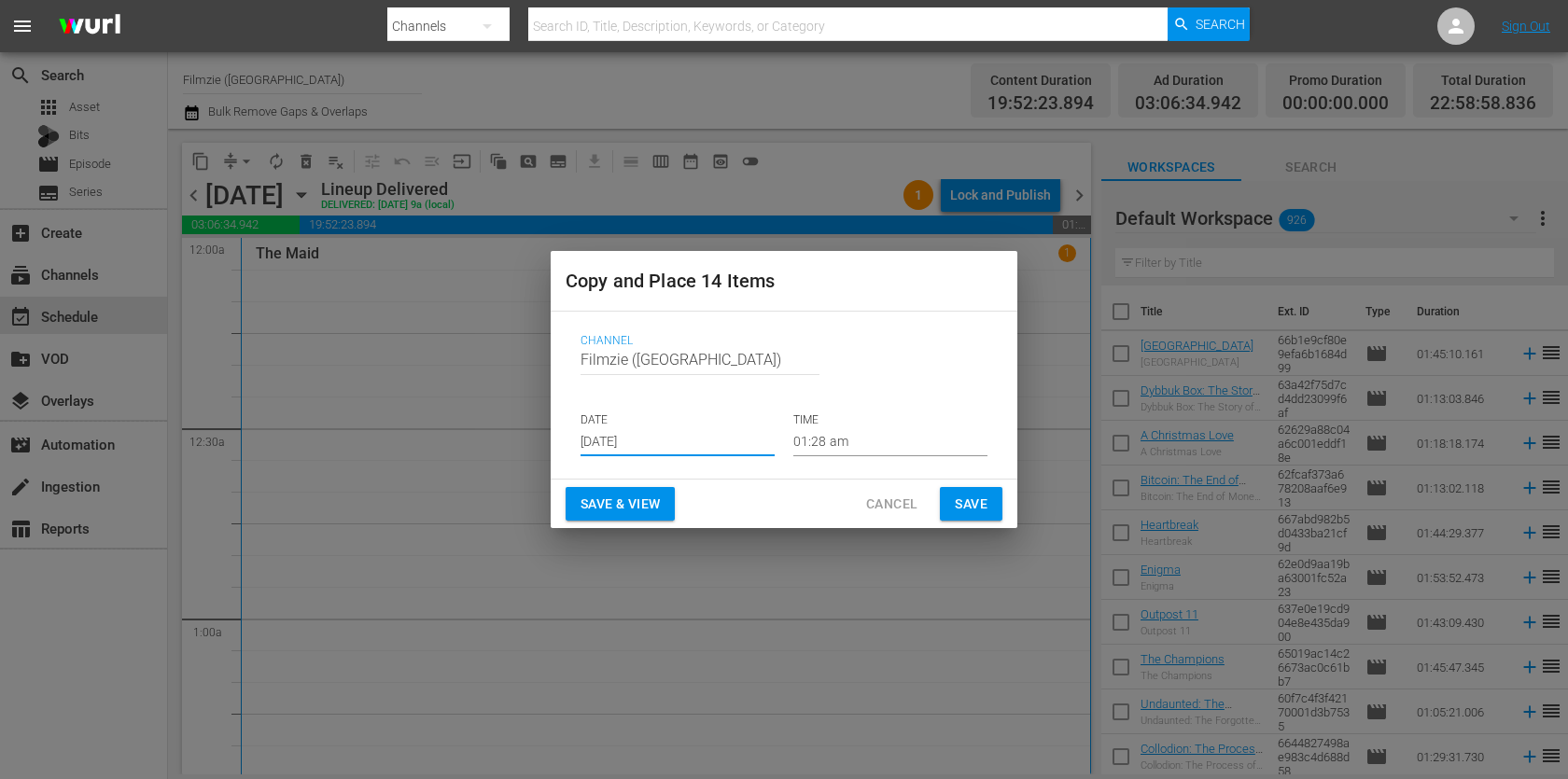
click at [970, 493] on span "Save" at bounding box center [971, 505] width 33 height 23
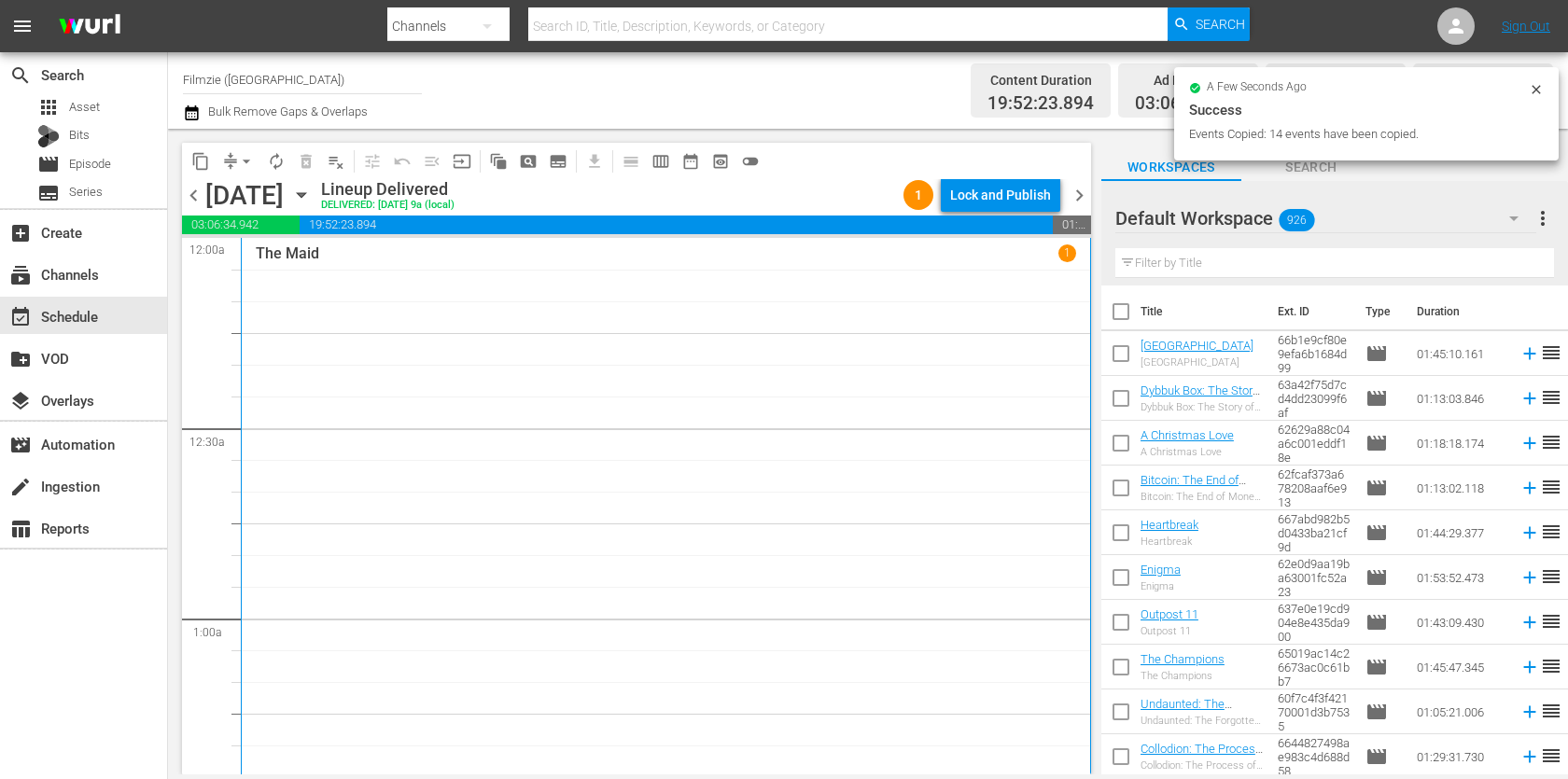
click at [1075, 192] on span "chevron_right" at bounding box center [1080, 196] width 23 height 23
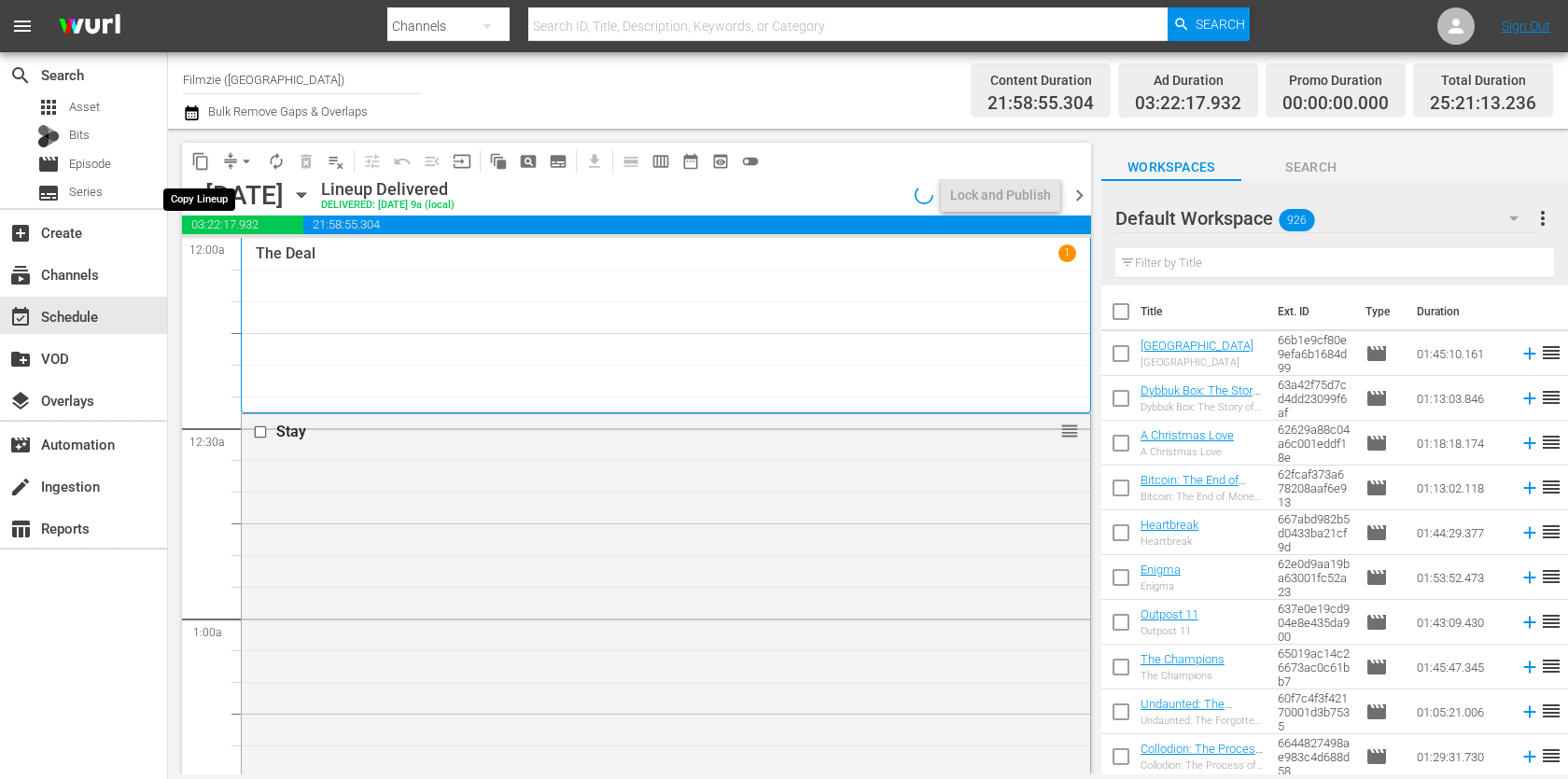
click at [209, 170] on span "content_copy" at bounding box center [200, 161] width 18 height 18
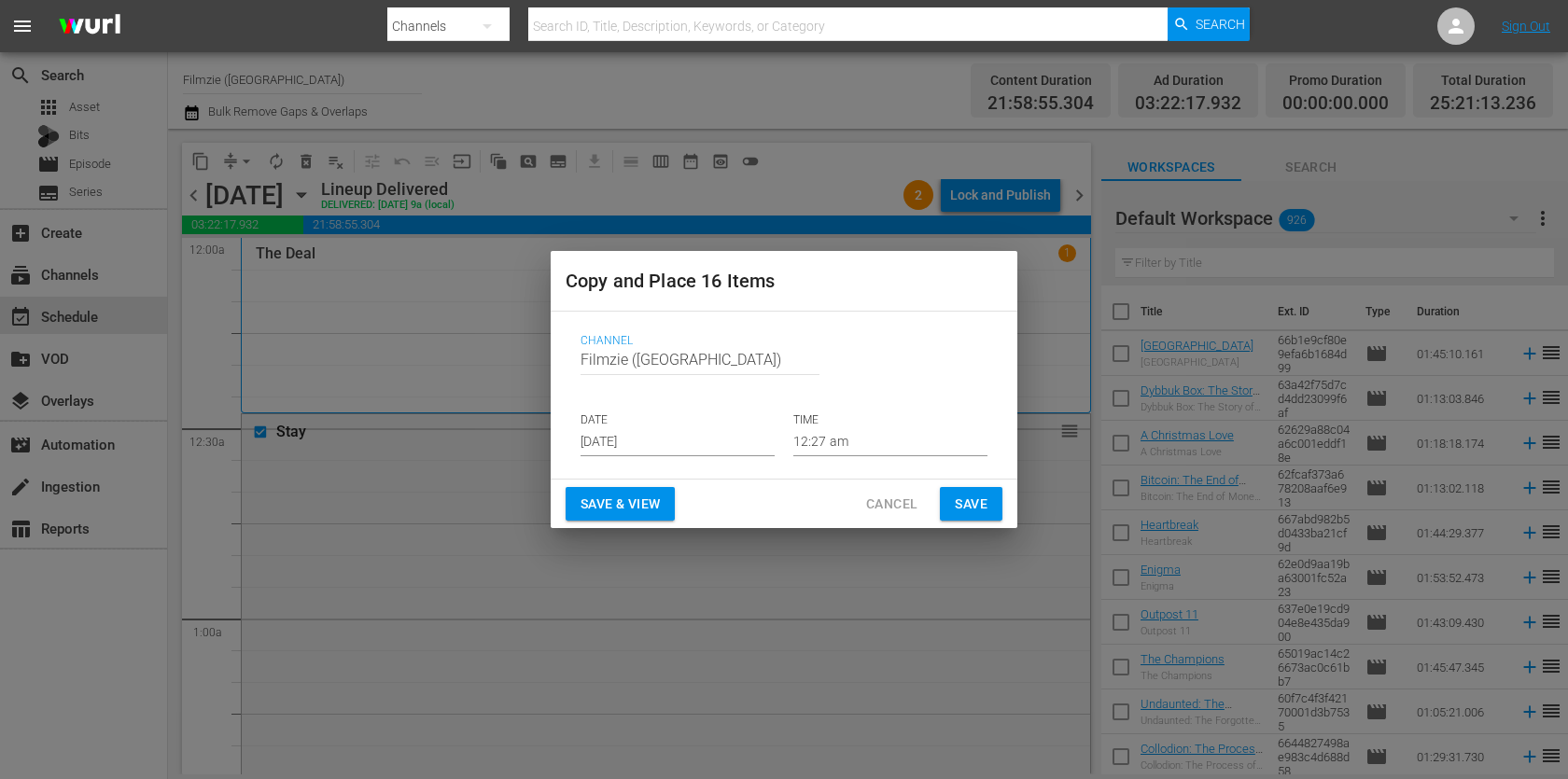
click at [711, 432] on input "[DATE]" at bounding box center [677, 442] width 194 height 28
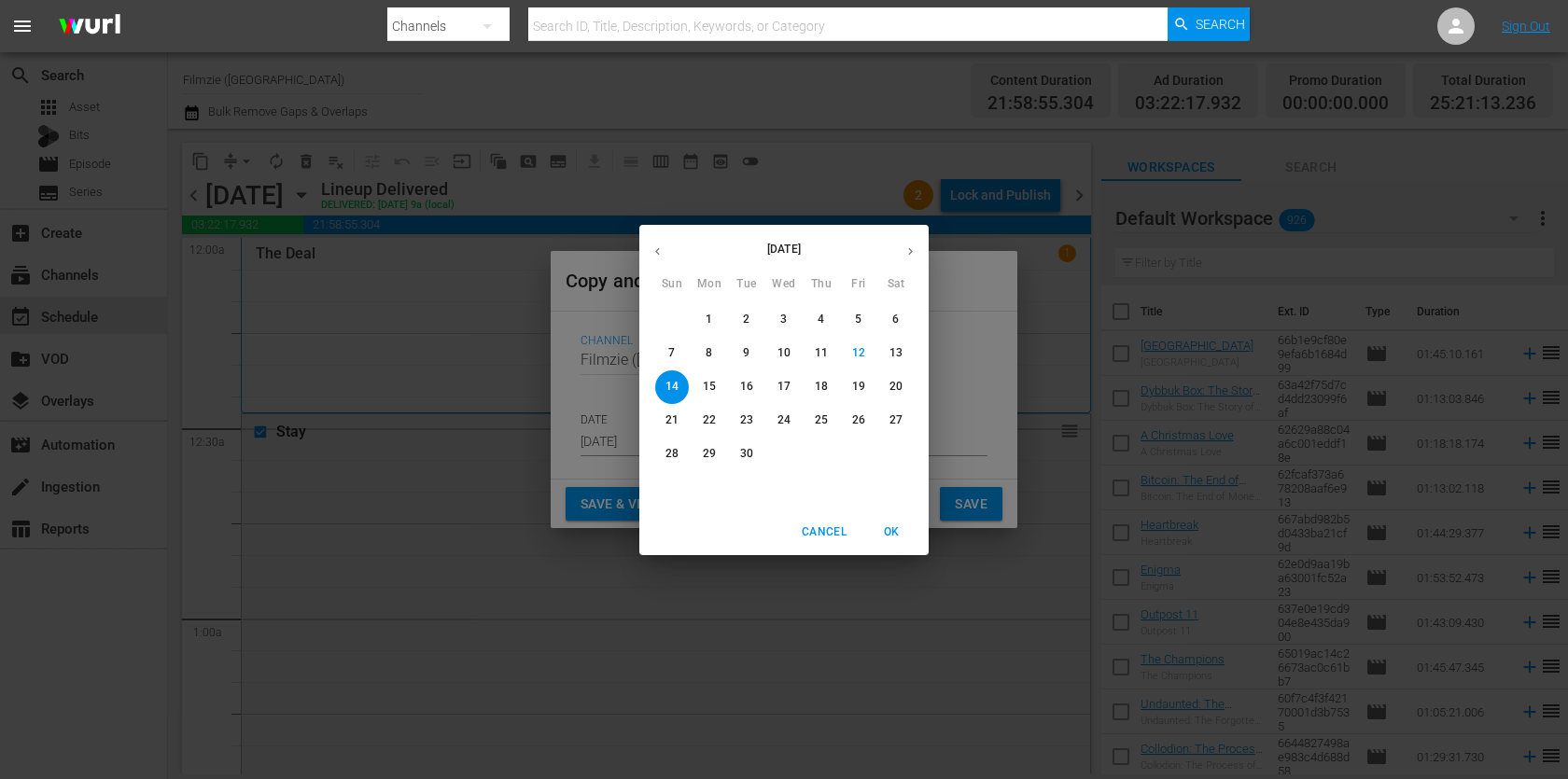
click at [892, 381] on p "20" at bounding box center [895, 387] width 13 height 16
type input "[DATE]"
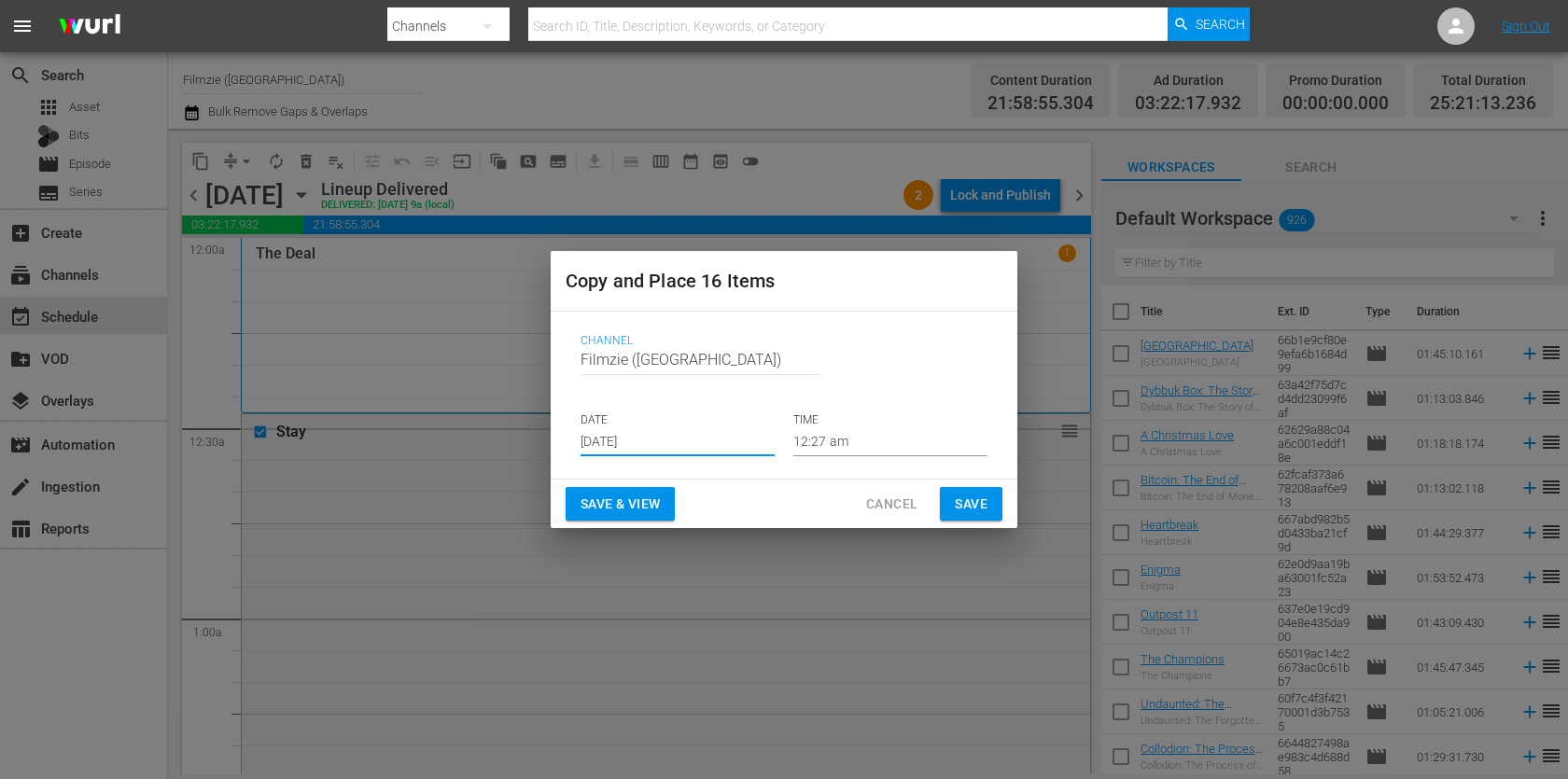
click at [987, 491] on button "Save" at bounding box center [971, 505] width 63 height 35
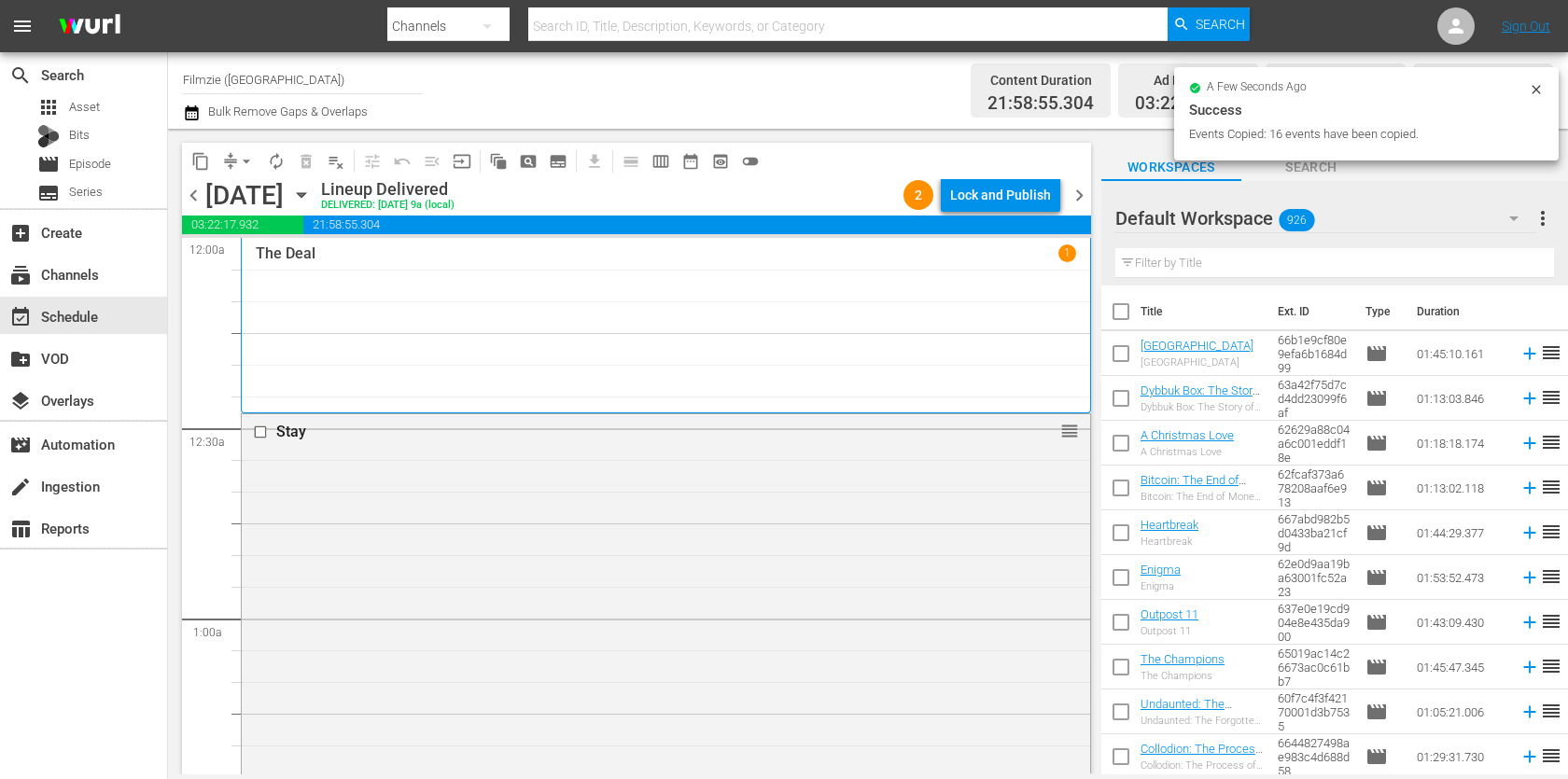
click at [1079, 197] on span "chevron_right" at bounding box center [1080, 196] width 23 height 23
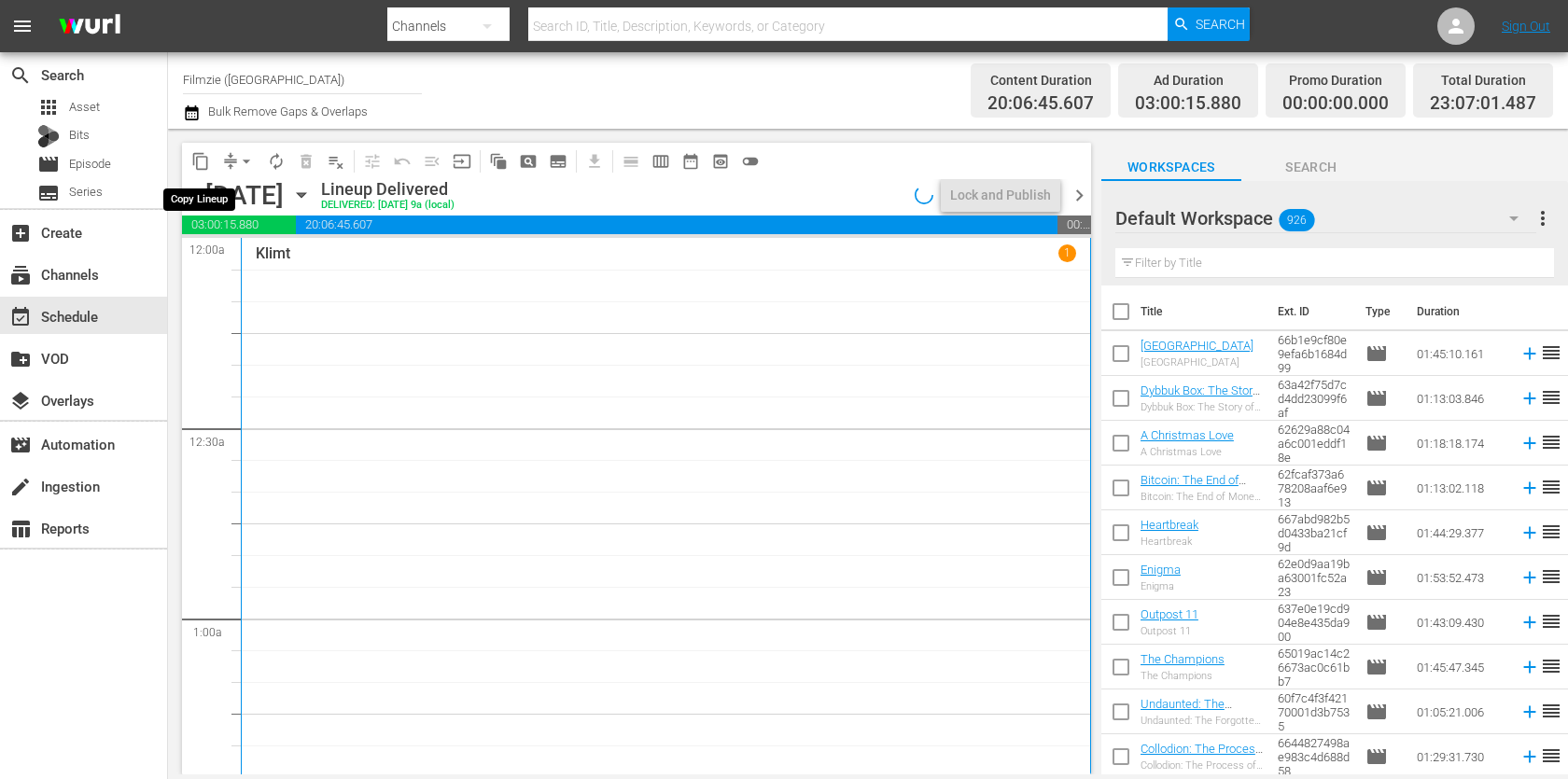
click at [199, 161] on span "content_copy" at bounding box center [200, 161] width 18 height 18
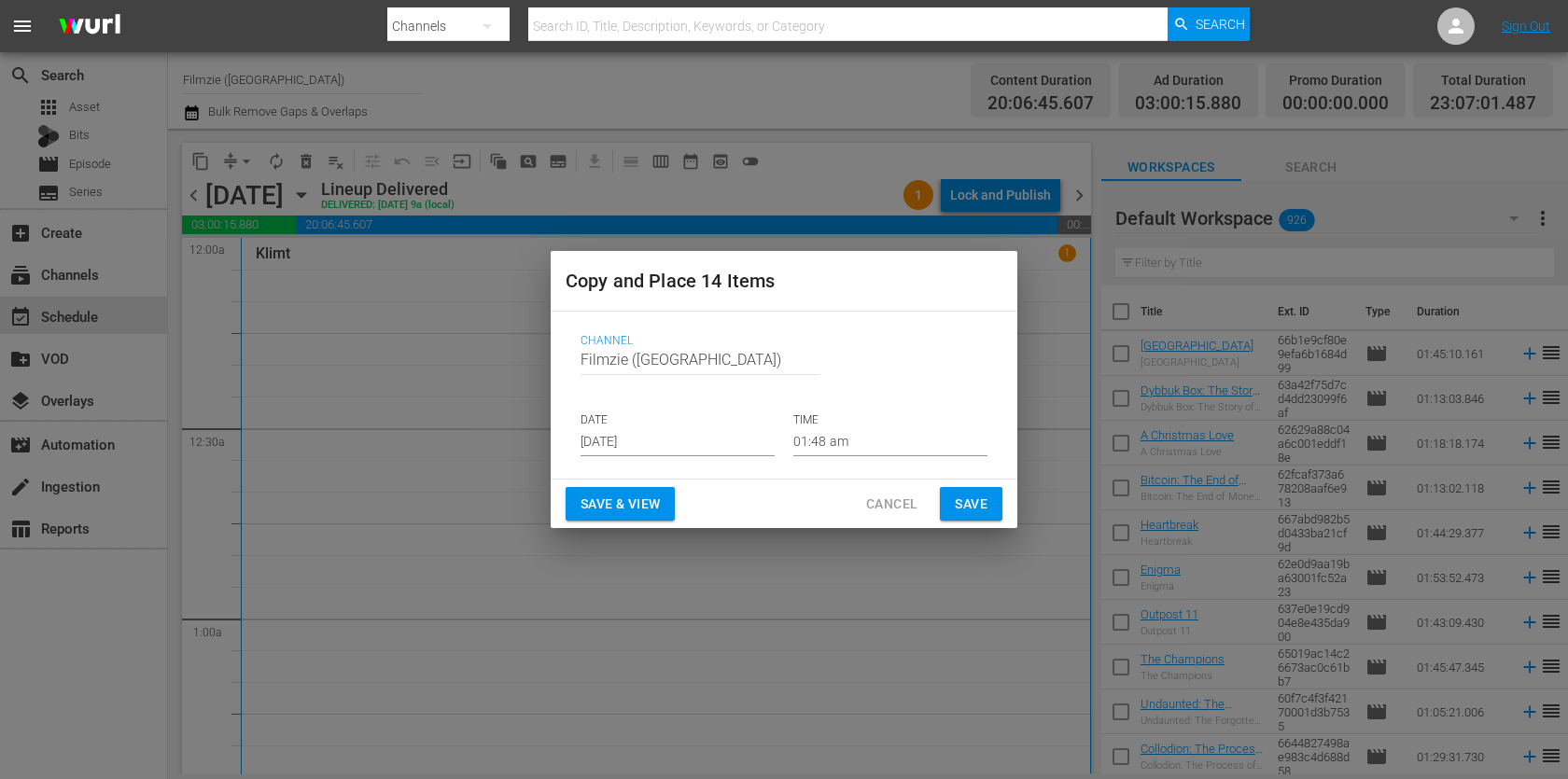
click at [691, 436] on input "[DATE]" at bounding box center [677, 442] width 194 height 28
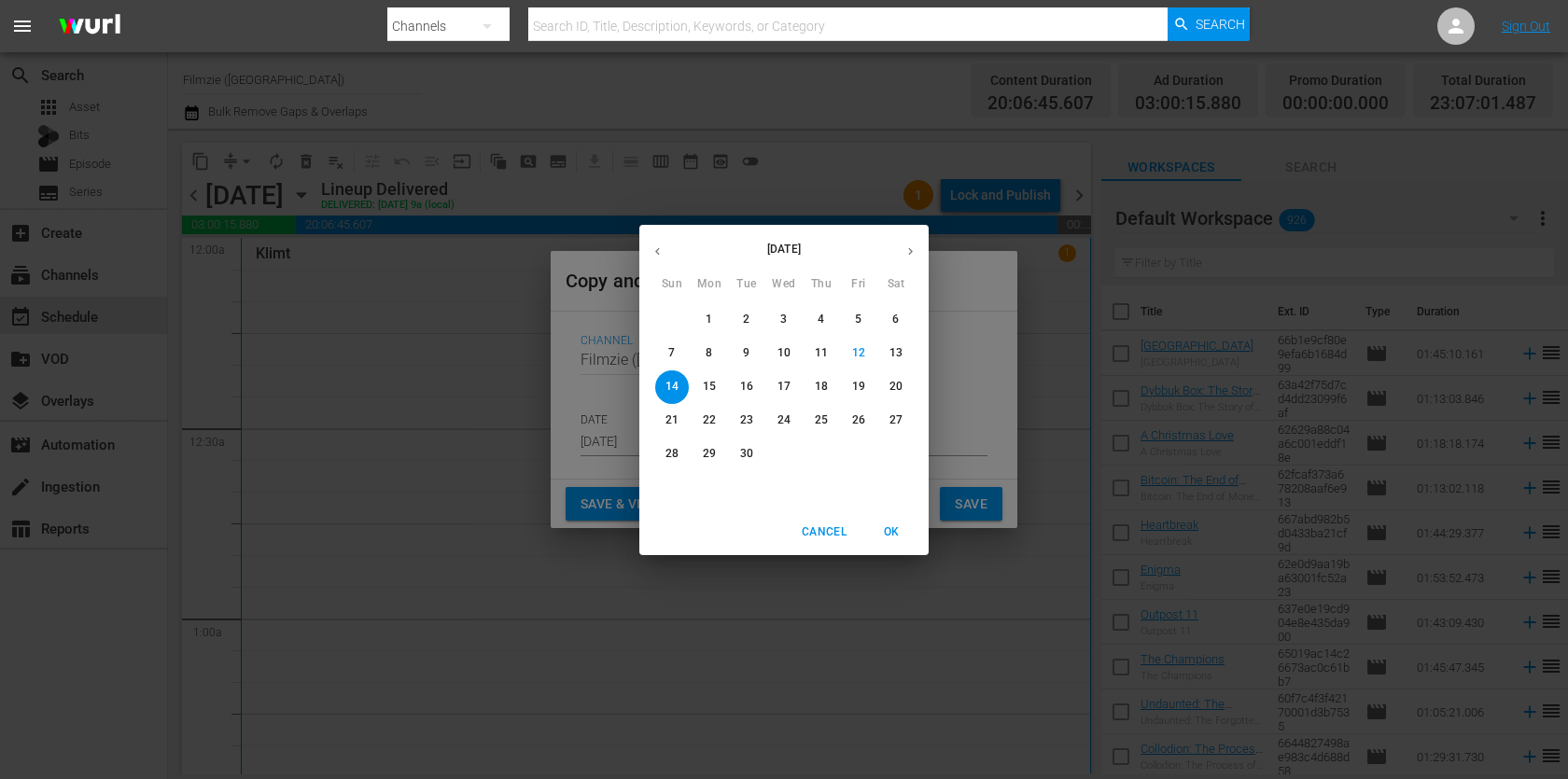
click at [672, 419] on p "21" at bounding box center [672, 421] width 13 height 16
type input "[DATE]"
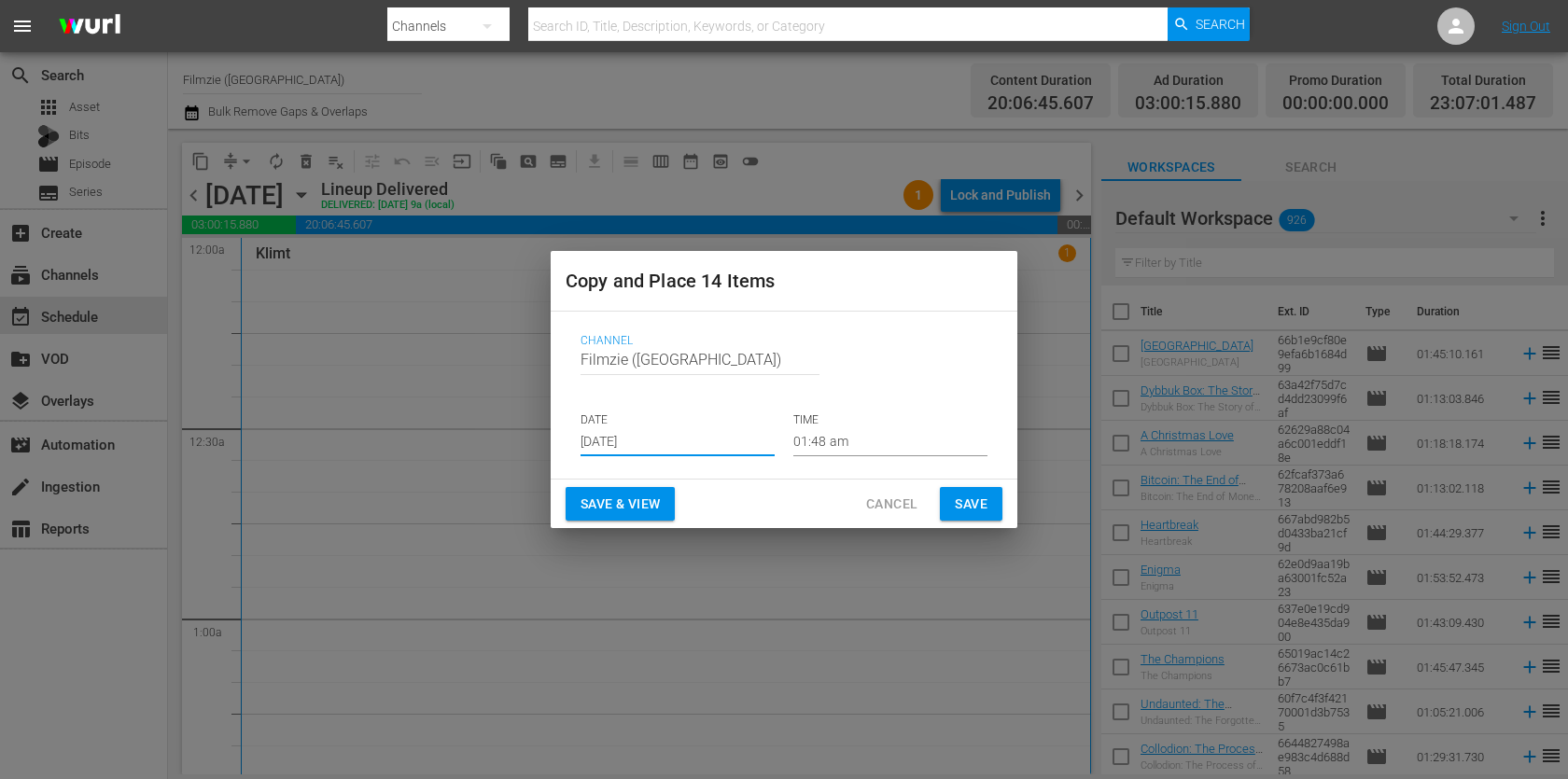
click at [963, 499] on span "Save" at bounding box center [971, 505] width 33 height 23
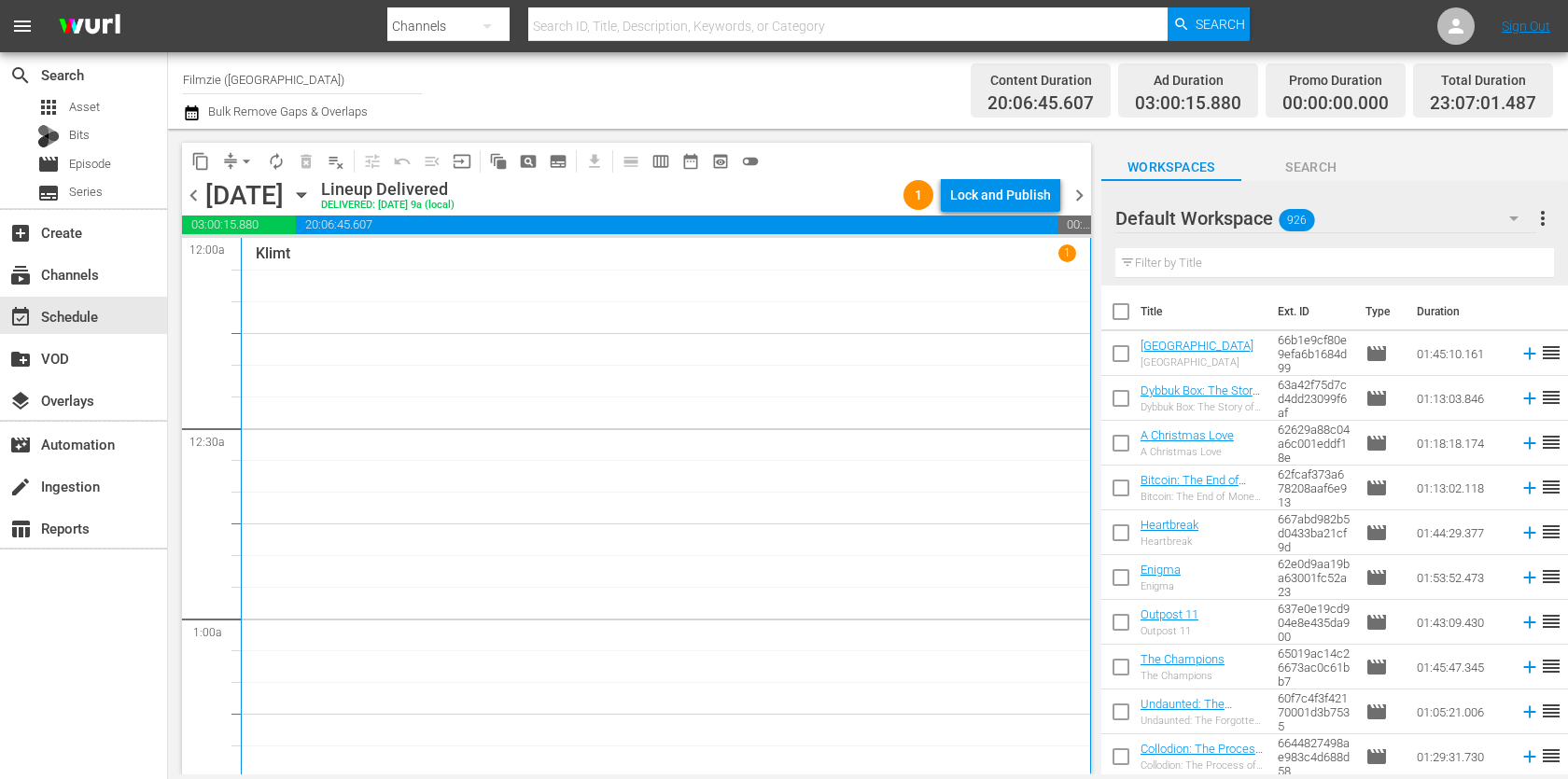
click at [312, 191] on icon "button" at bounding box center [300, 195] width 20 height 20
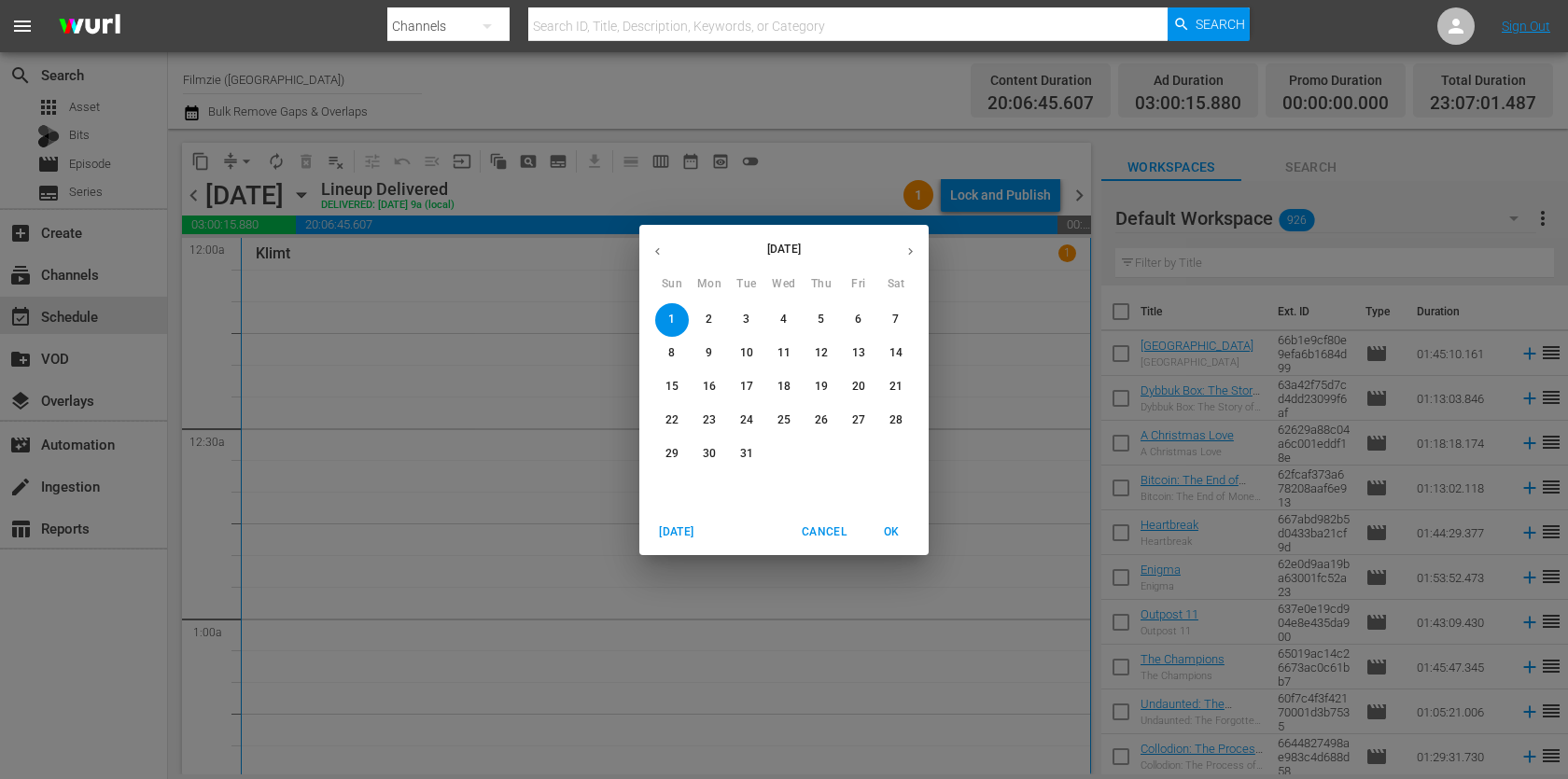
click at [917, 252] on icon "button" at bounding box center [910, 251] width 14 height 14
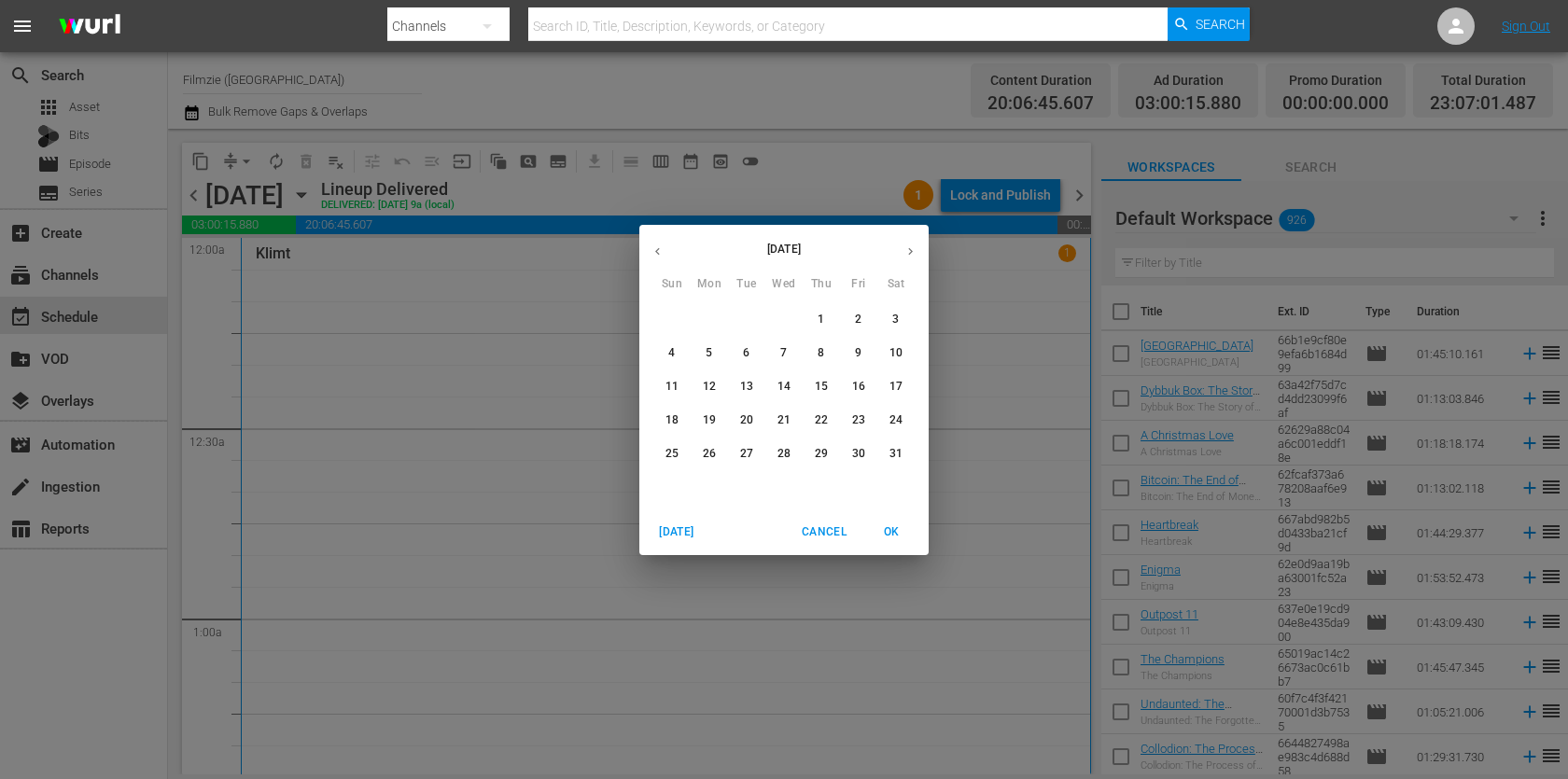
click at [917, 252] on icon "button" at bounding box center [910, 251] width 14 height 14
click at [710, 385] on p "15" at bounding box center [708, 387] width 13 height 16
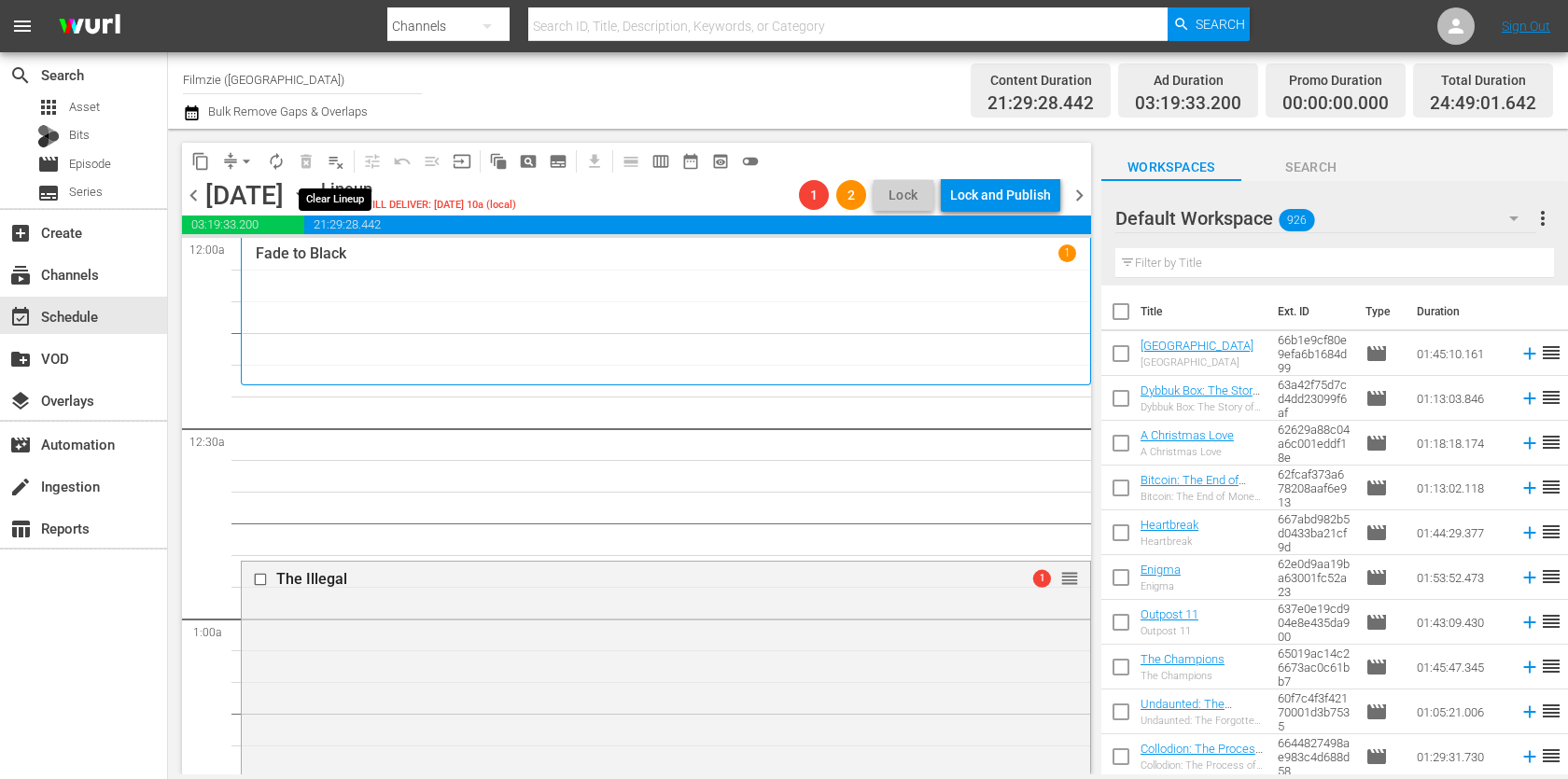
click at [342, 163] on span "playlist_remove_outlined" at bounding box center [335, 161] width 18 height 18
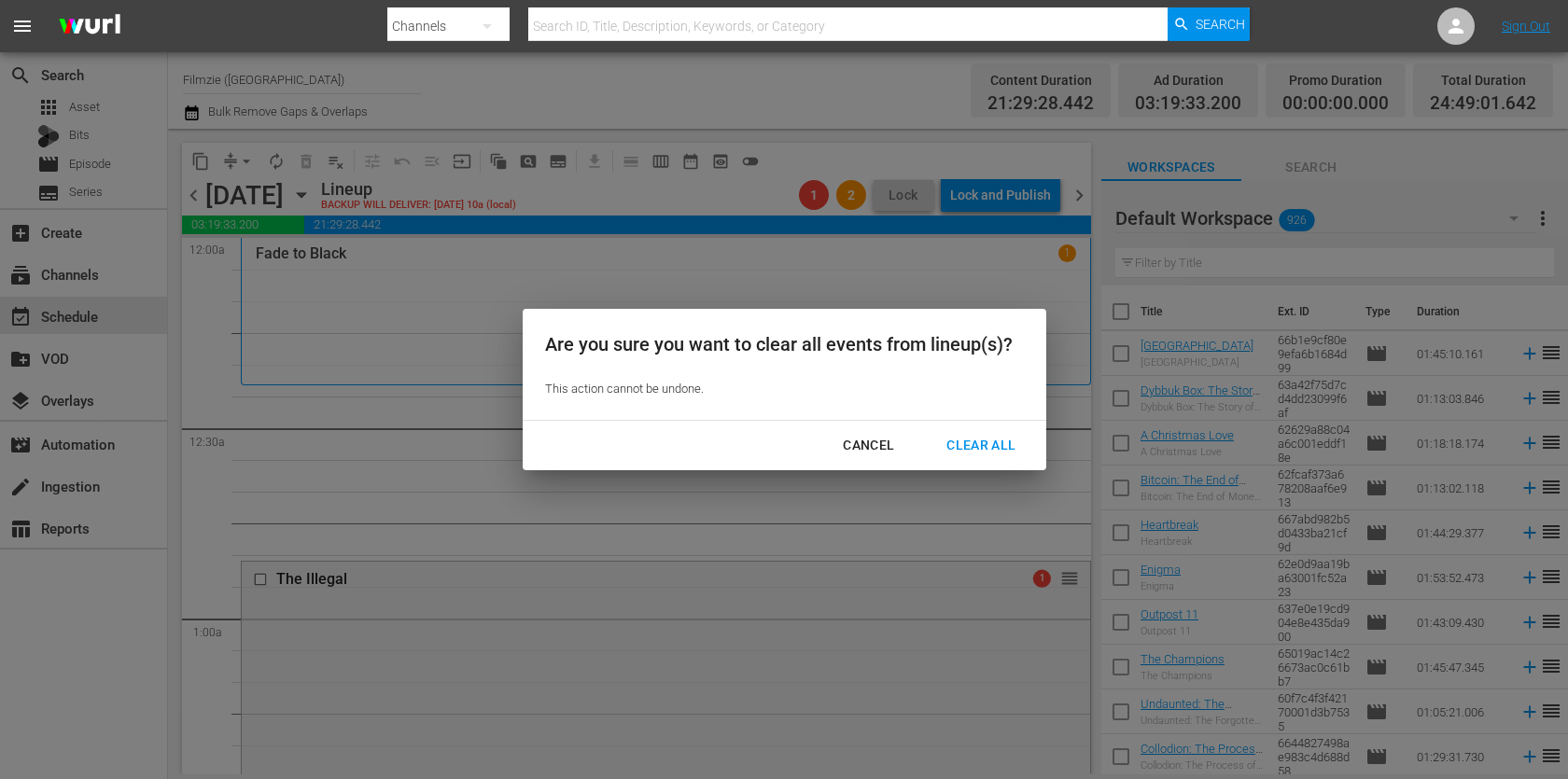
click at [875, 450] on div "Cancel" at bounding box center [868, 446] width 81 height 23
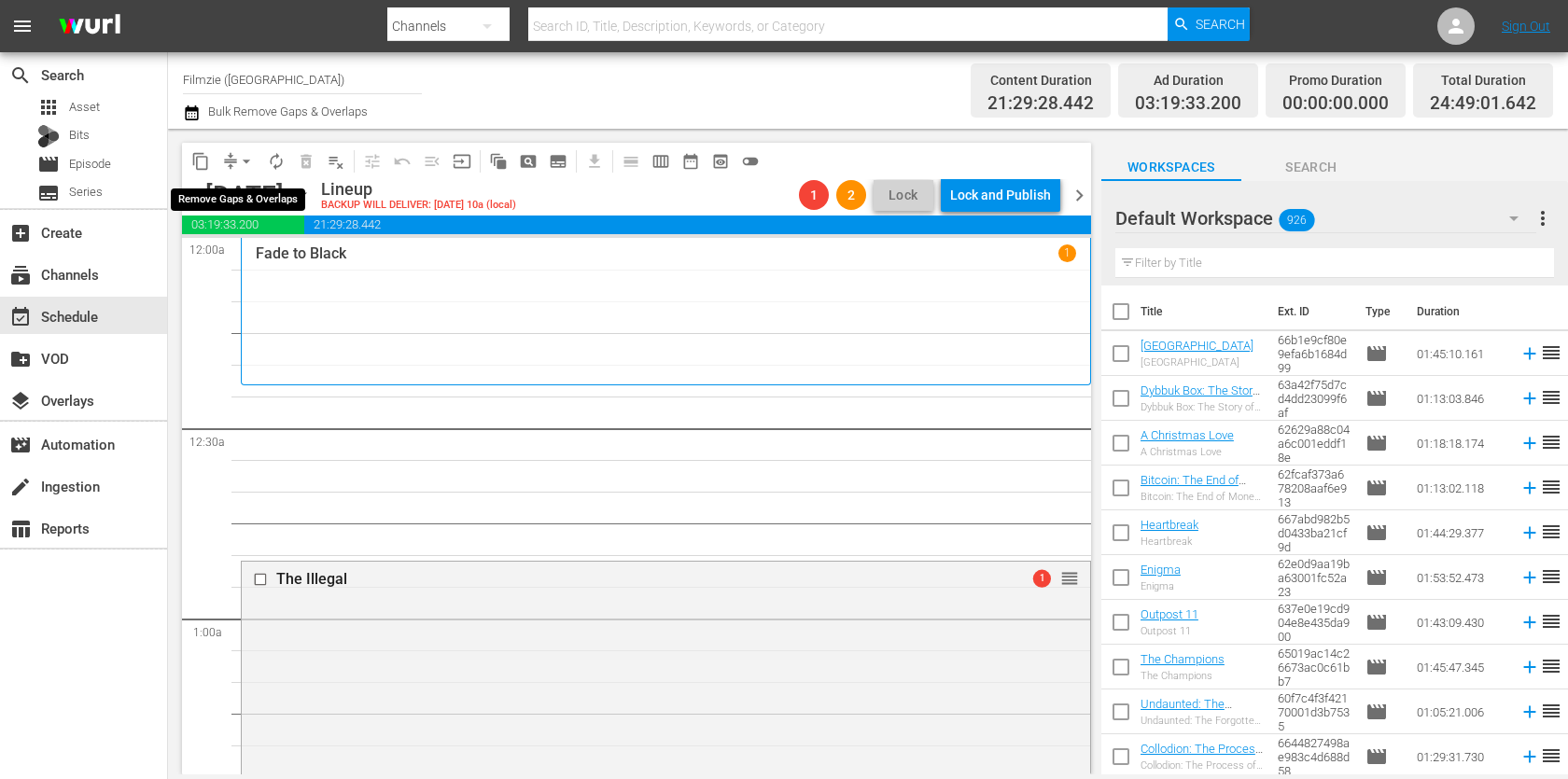
click at [237, 149] on button "arrow_drop_down" at bounding box center [246, 161] width 30 height 30
click at [277, 254] on li "Align to End of Previous Day" at bounding box center [247, 260] width 196 height 31
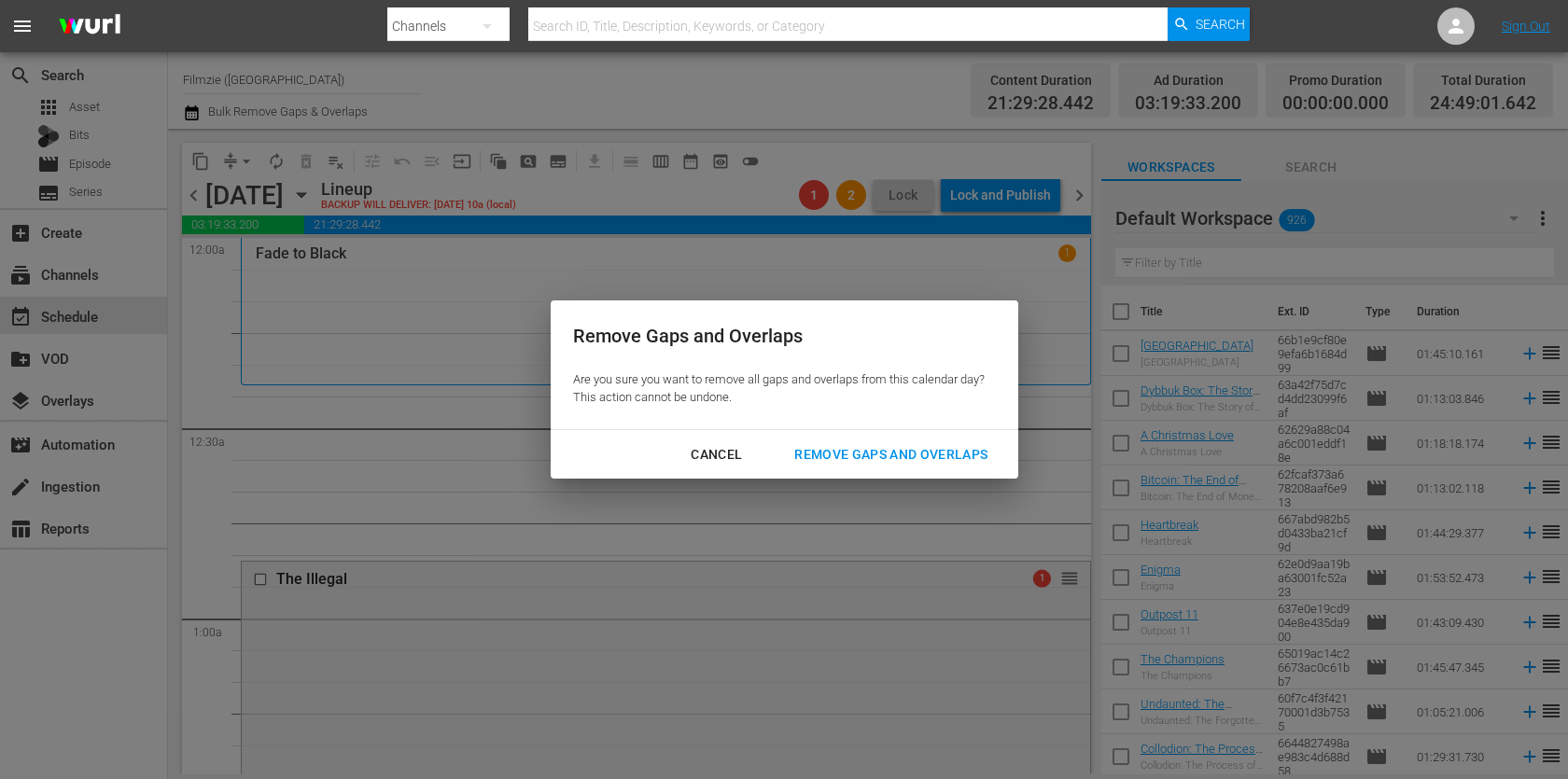
click at [909, 449] on div "Remove Gaps and Overlaps" at bounding box center [891, 454] width 223 height 23
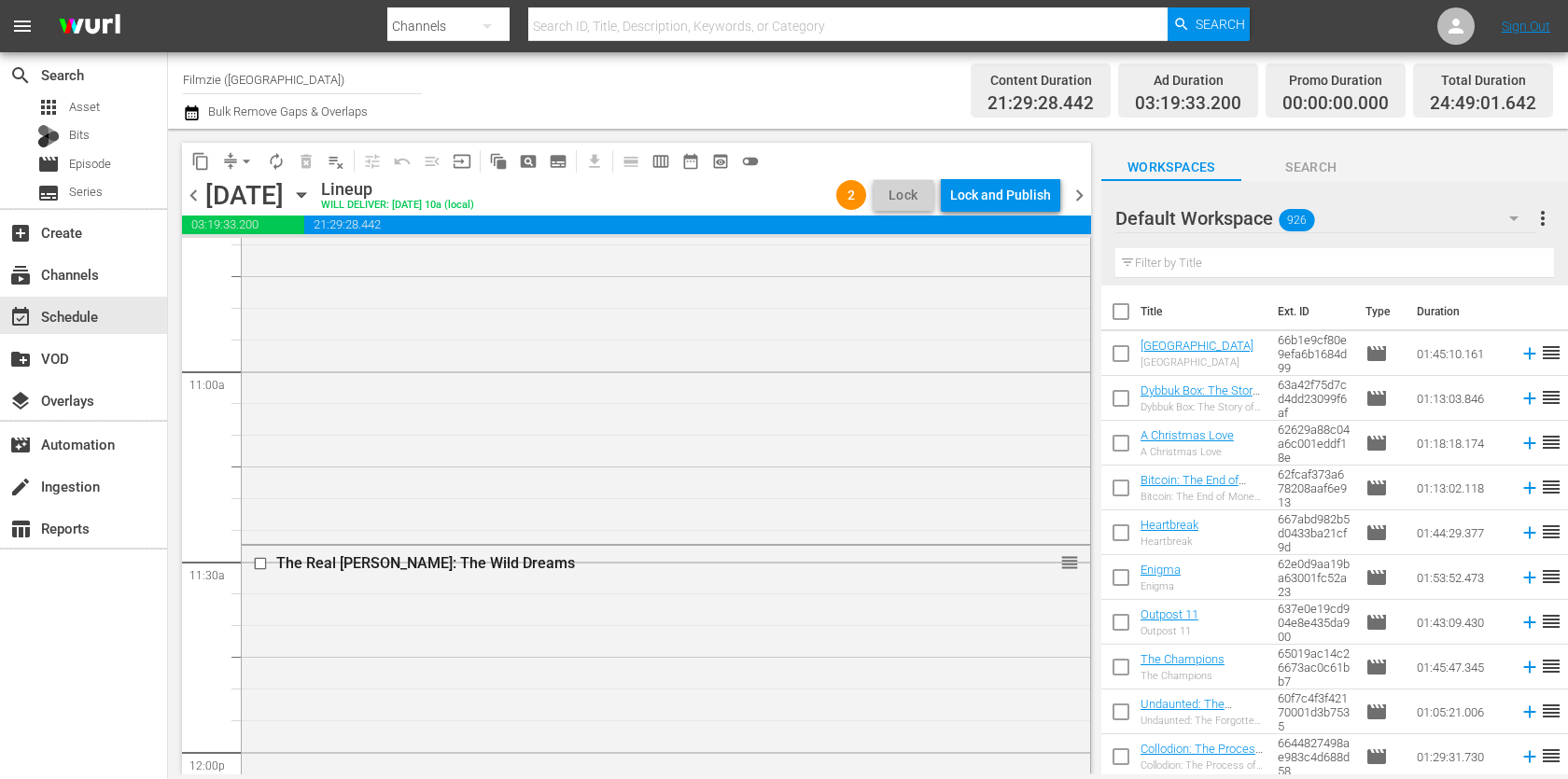
scroll to position [4060, 0]
click at [822, 597] on div "The Real [PERSON_NAME]: The Wild Dreams reorder" at bounding box center [665, 735] width 848 height 388
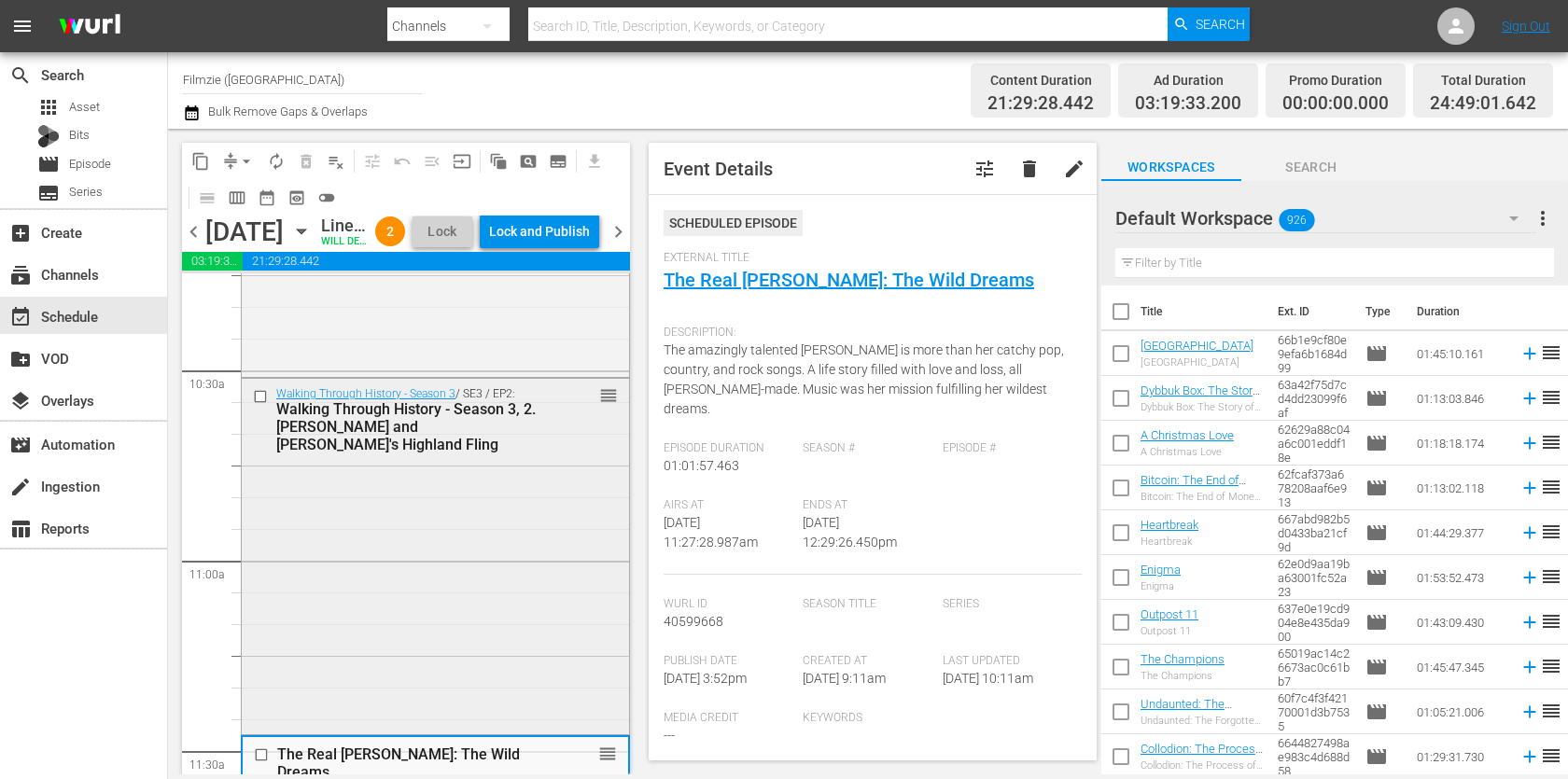
scroll to position [3908, 0]
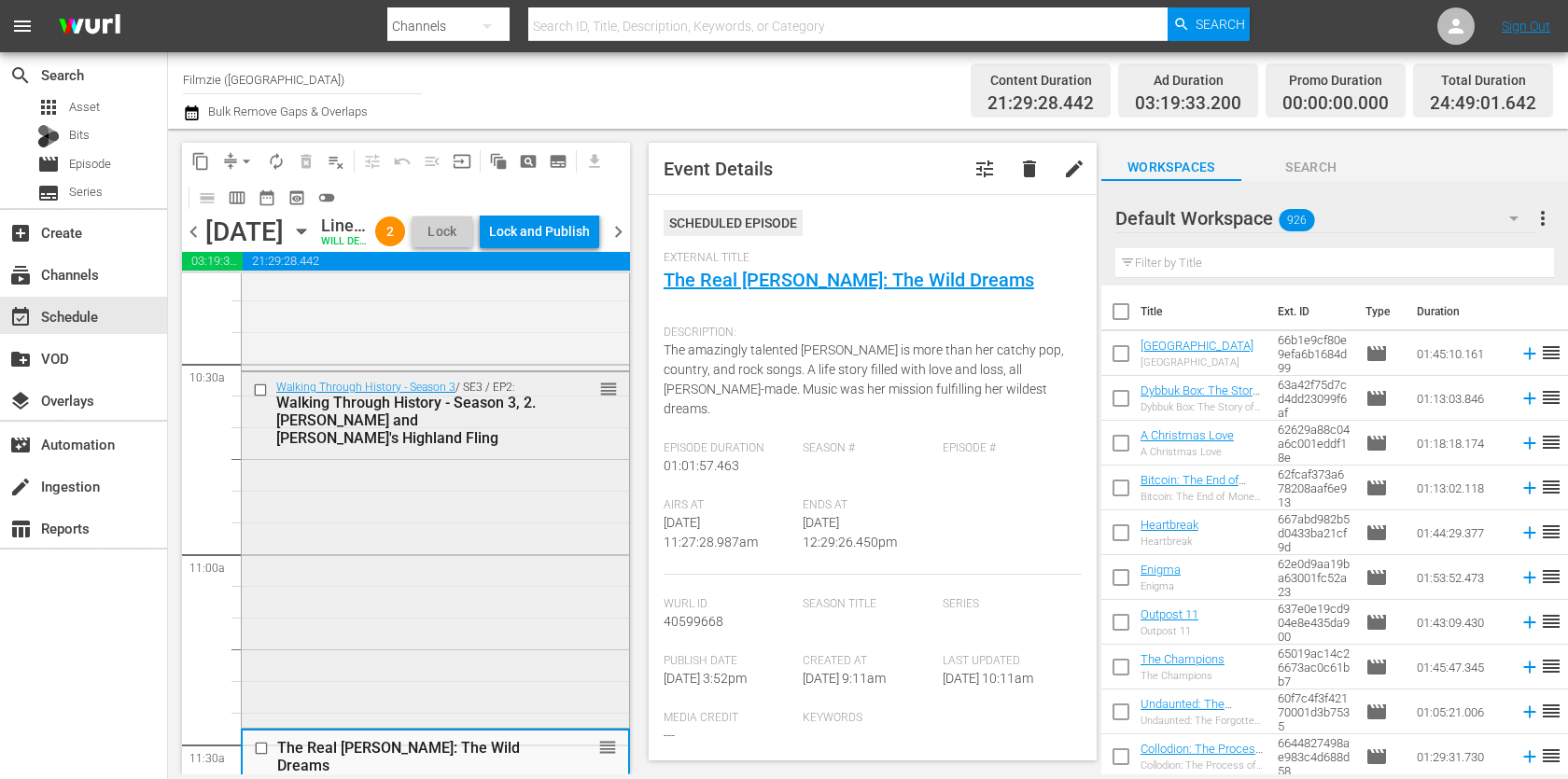
click at [533, 506] on div "Walking Through History - Season 3 / SE3 / EP2: Walking Through History - Seaso…" at bounding box center [435, 547] width 388 height 352
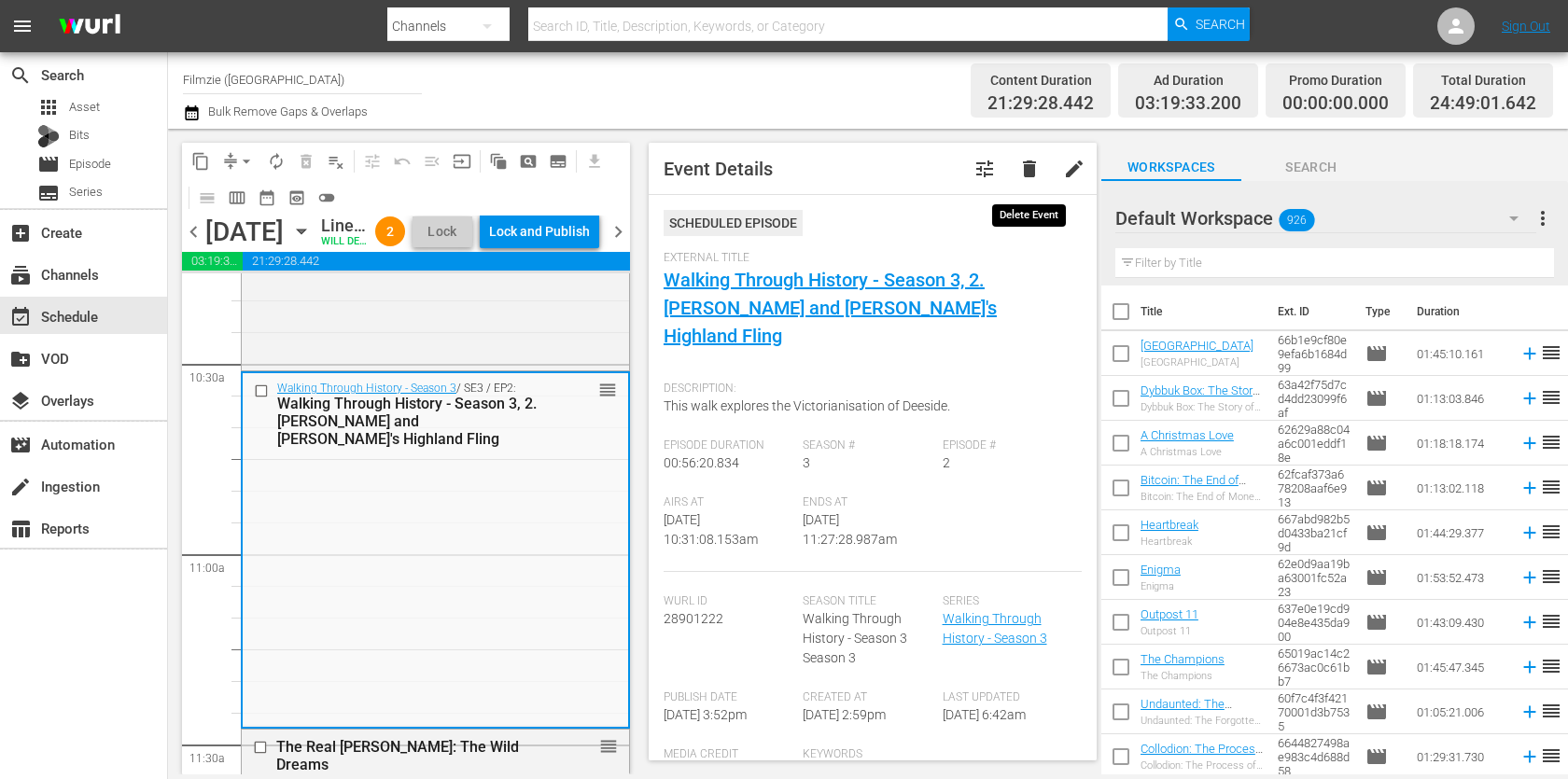
click at [1036, 171] on span "delete" at bounding box center [1029, 169] width 22 height 22
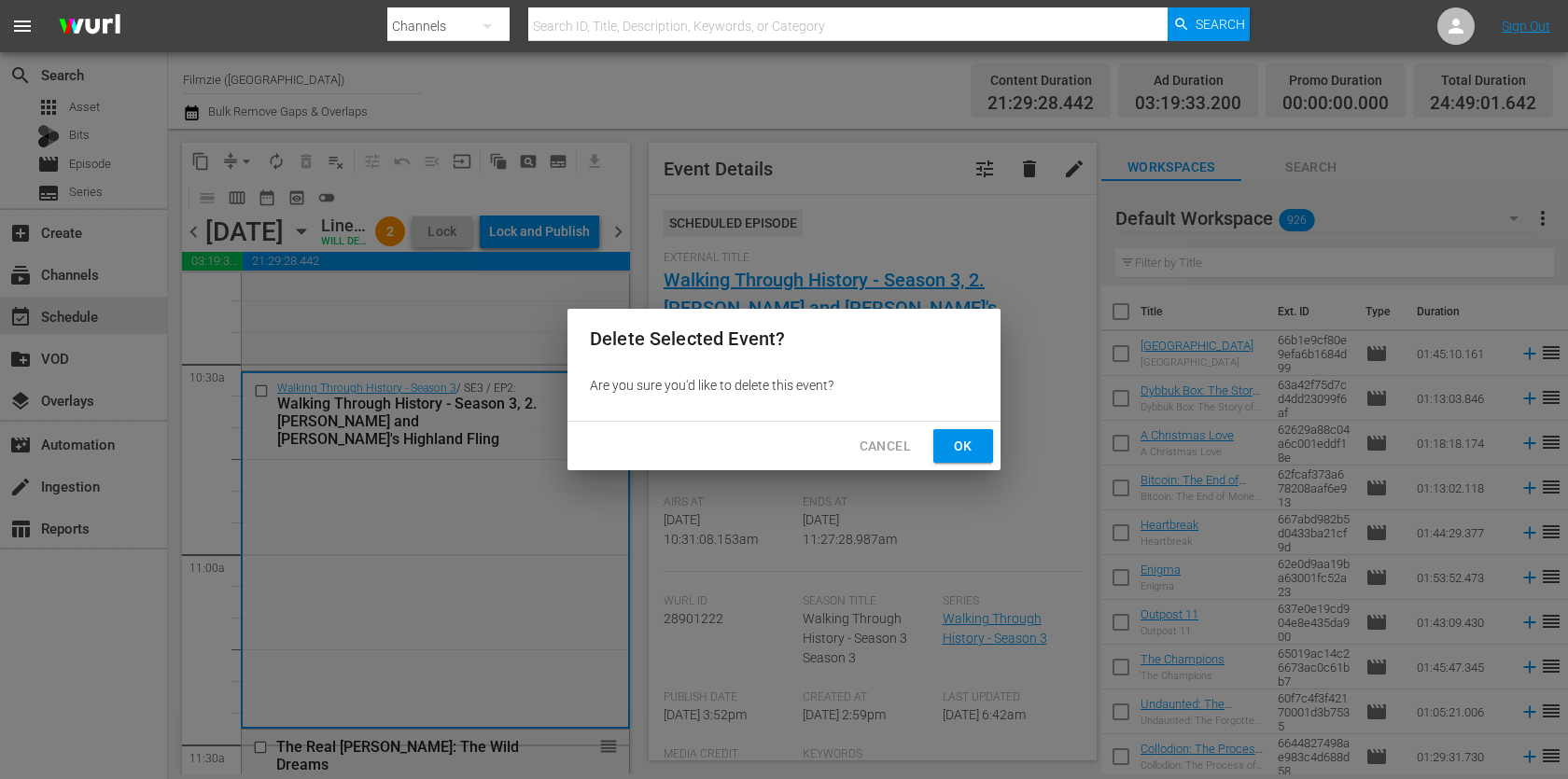
click at [972, 449] on span "Ok" at bounding box center [963, 447] width 30 height 23
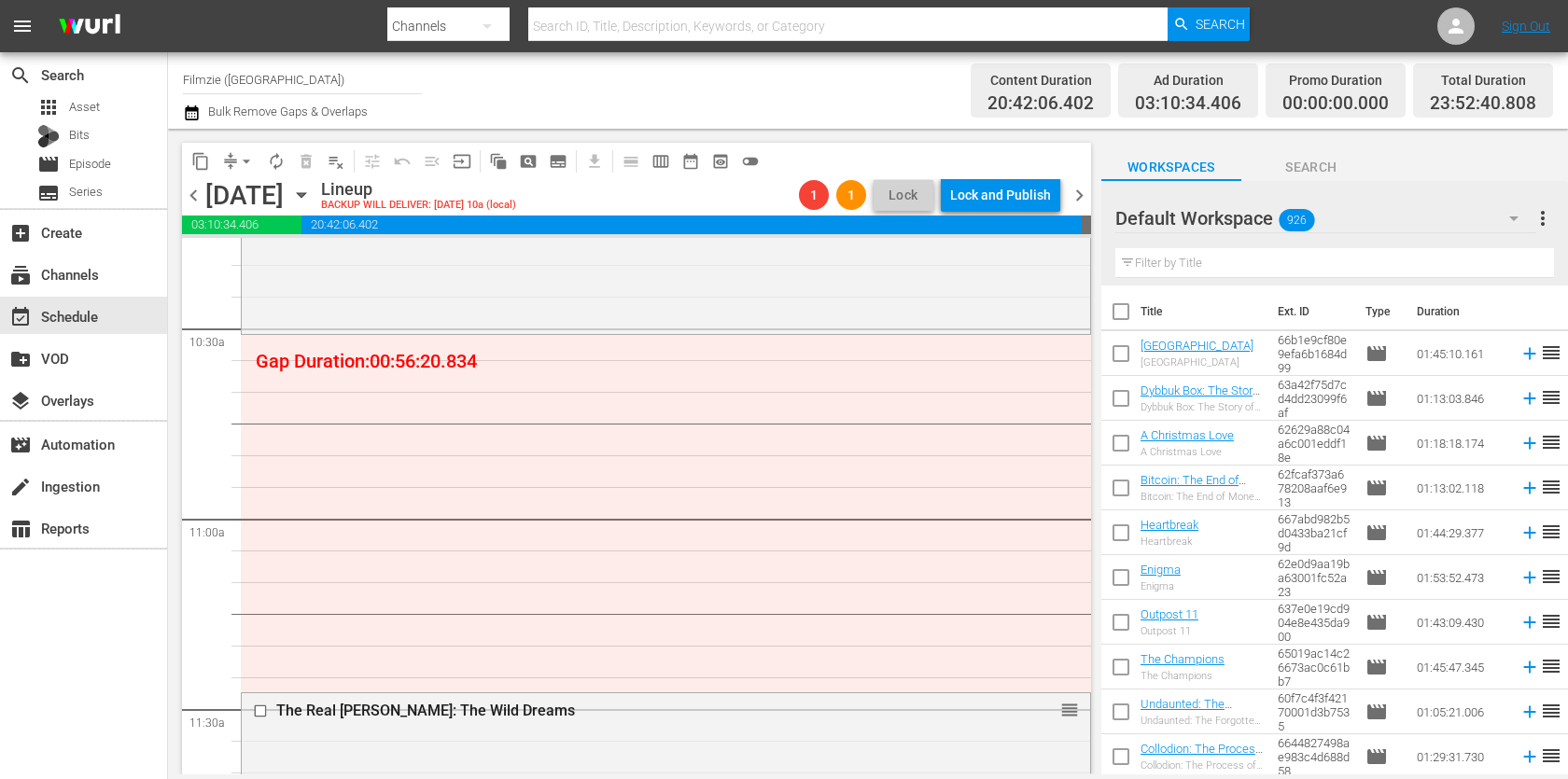
click at [1277, 257] on input "text" at bounding box center [1334, 263] width 439 height 30
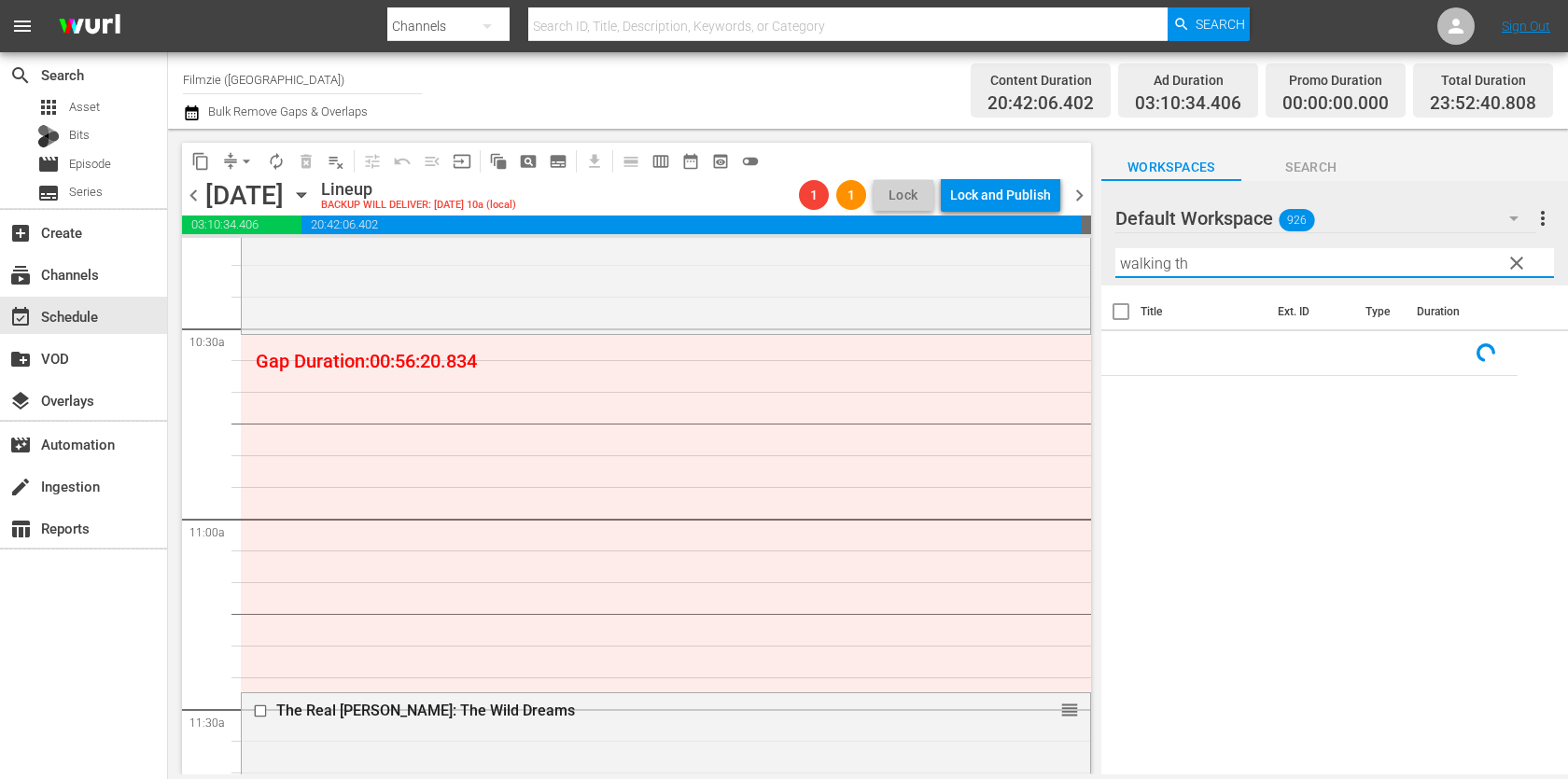
click at [1280, 258] on input "walking th" at bounding box center [1334, 263] width 439 height 30
paste input "Walking Through History 3.2"
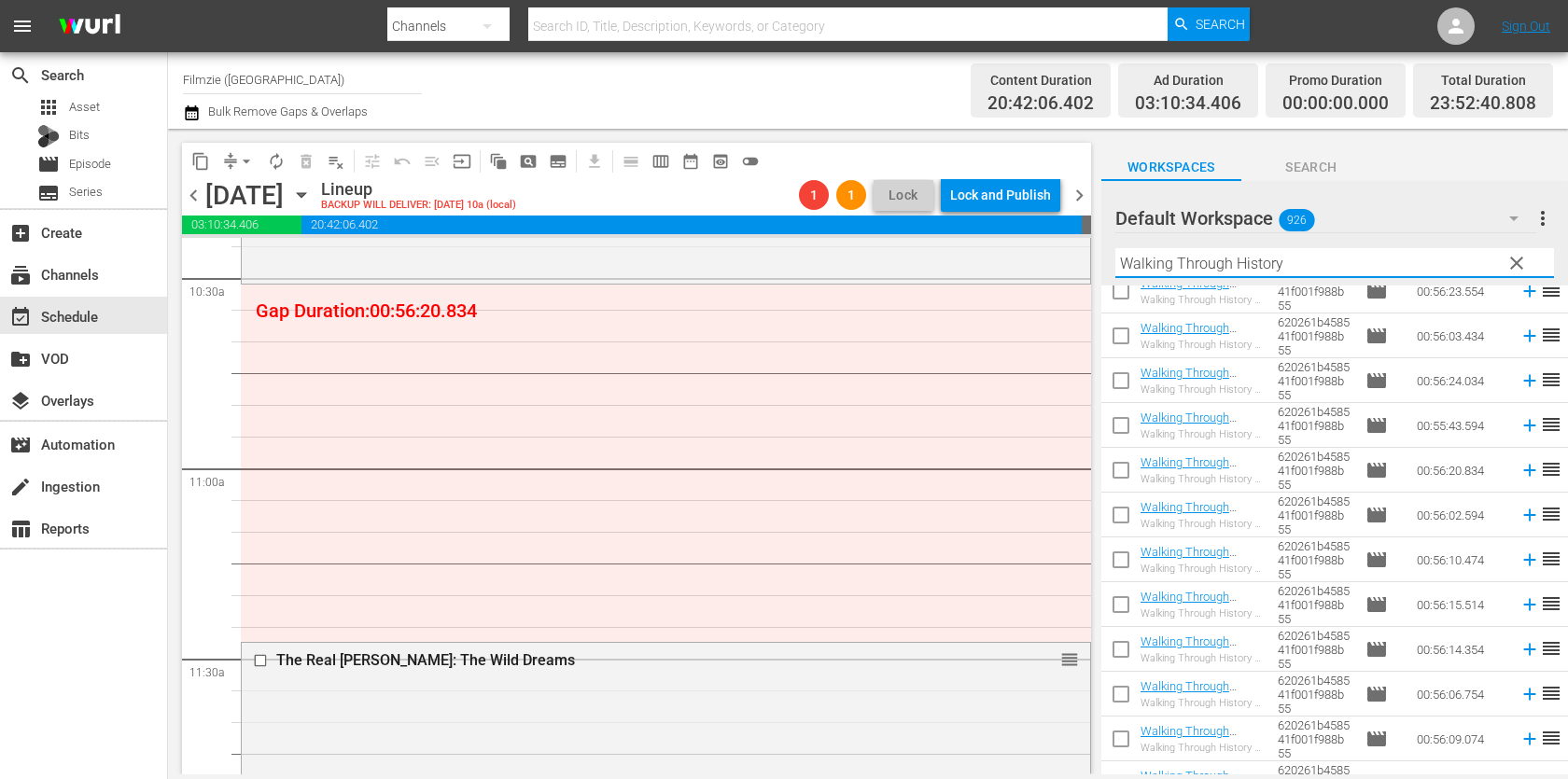
scroll to position [0, 0]
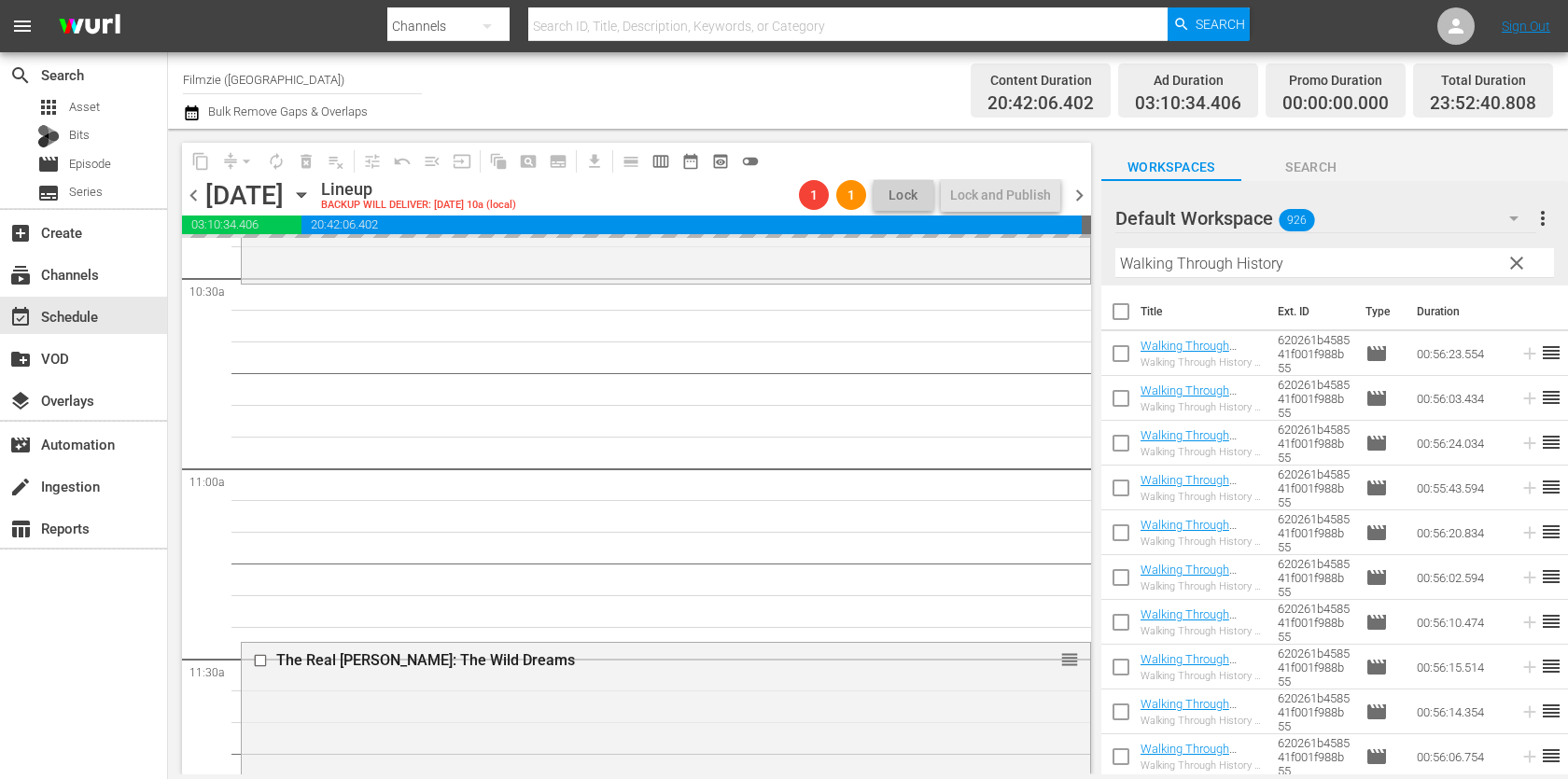
drag, startPoint x: 1172, startPoint y: 480, endPoint x: 1025, endPoint y: 34, distance: 469.6
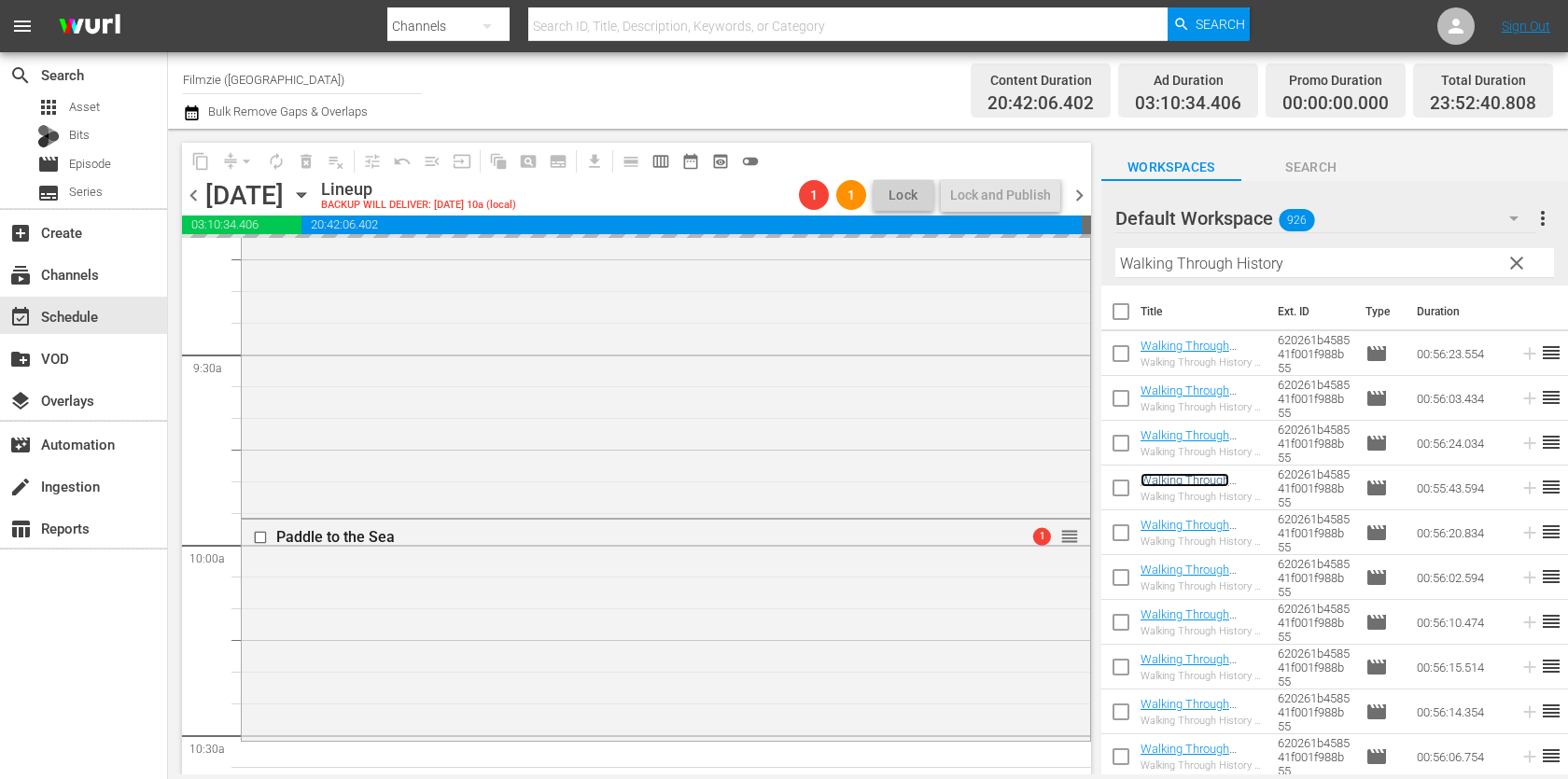
scroll to position [3568, 0]
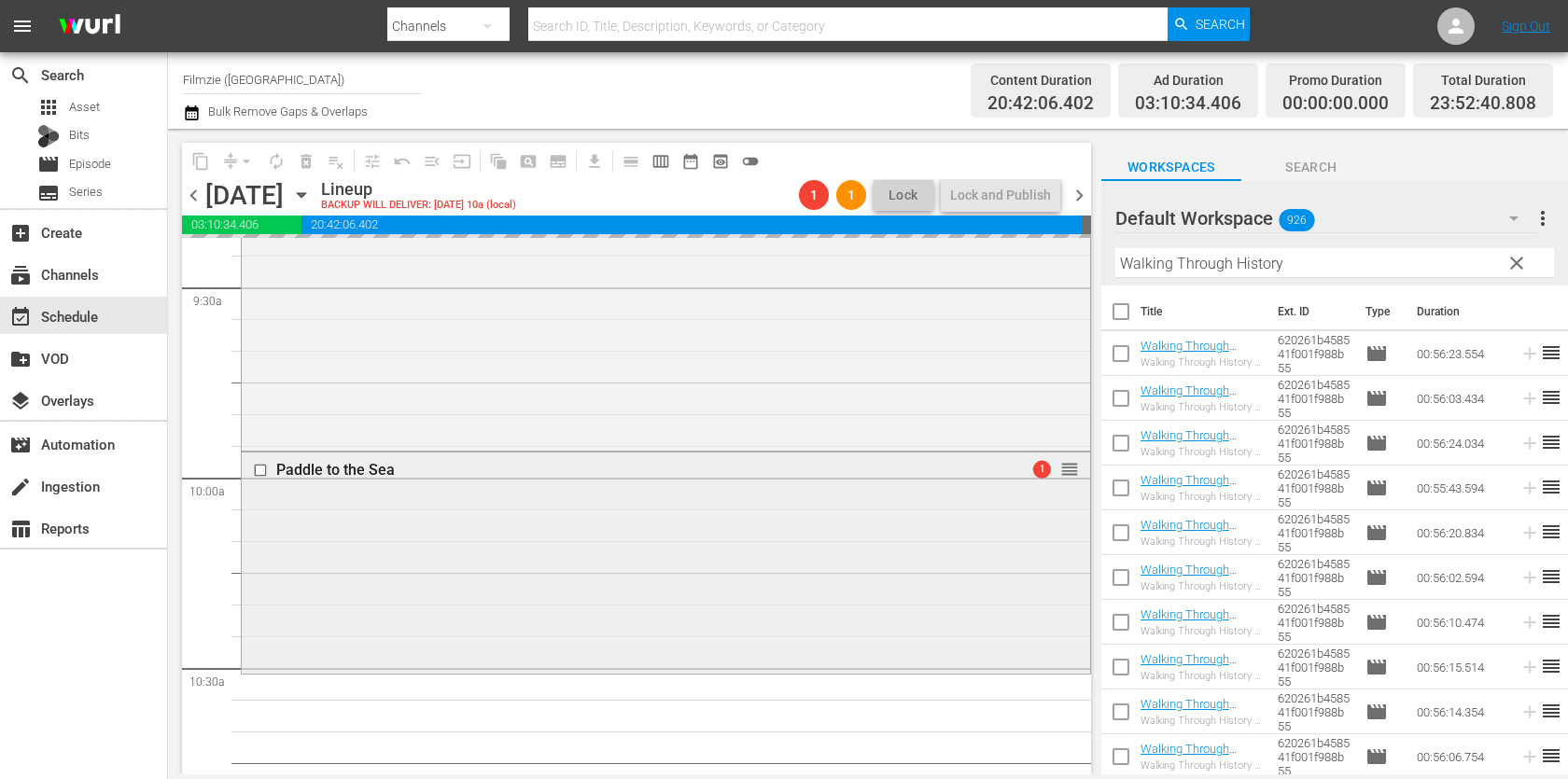
click at [743, 546] on div "Paddle to the Sea 1 reorder" at bounding box center [665, 561] width 848 height 217
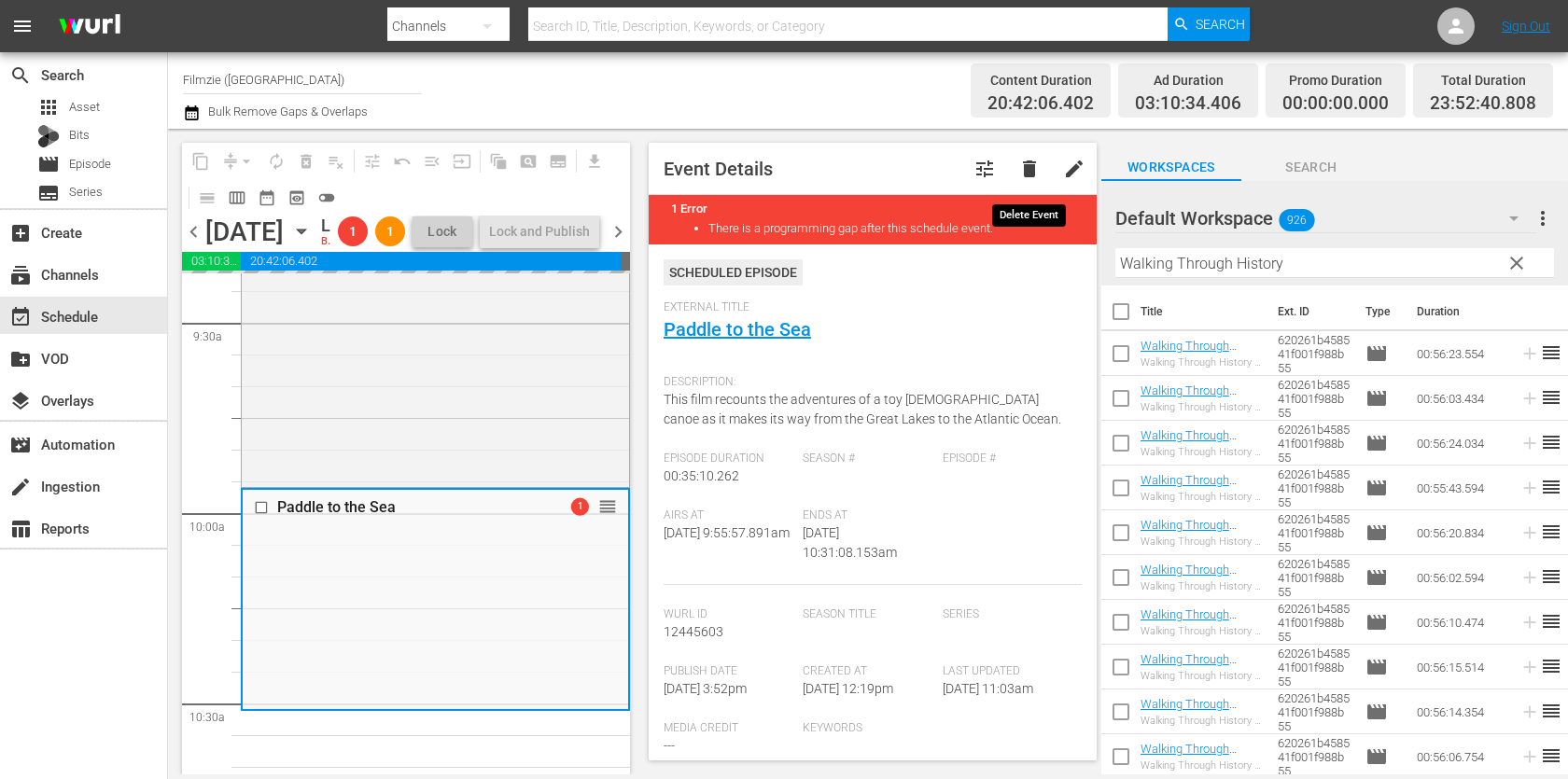
click at [1024, 169] on span "delete" at bounding box center [1029, 169] width 22 height 22
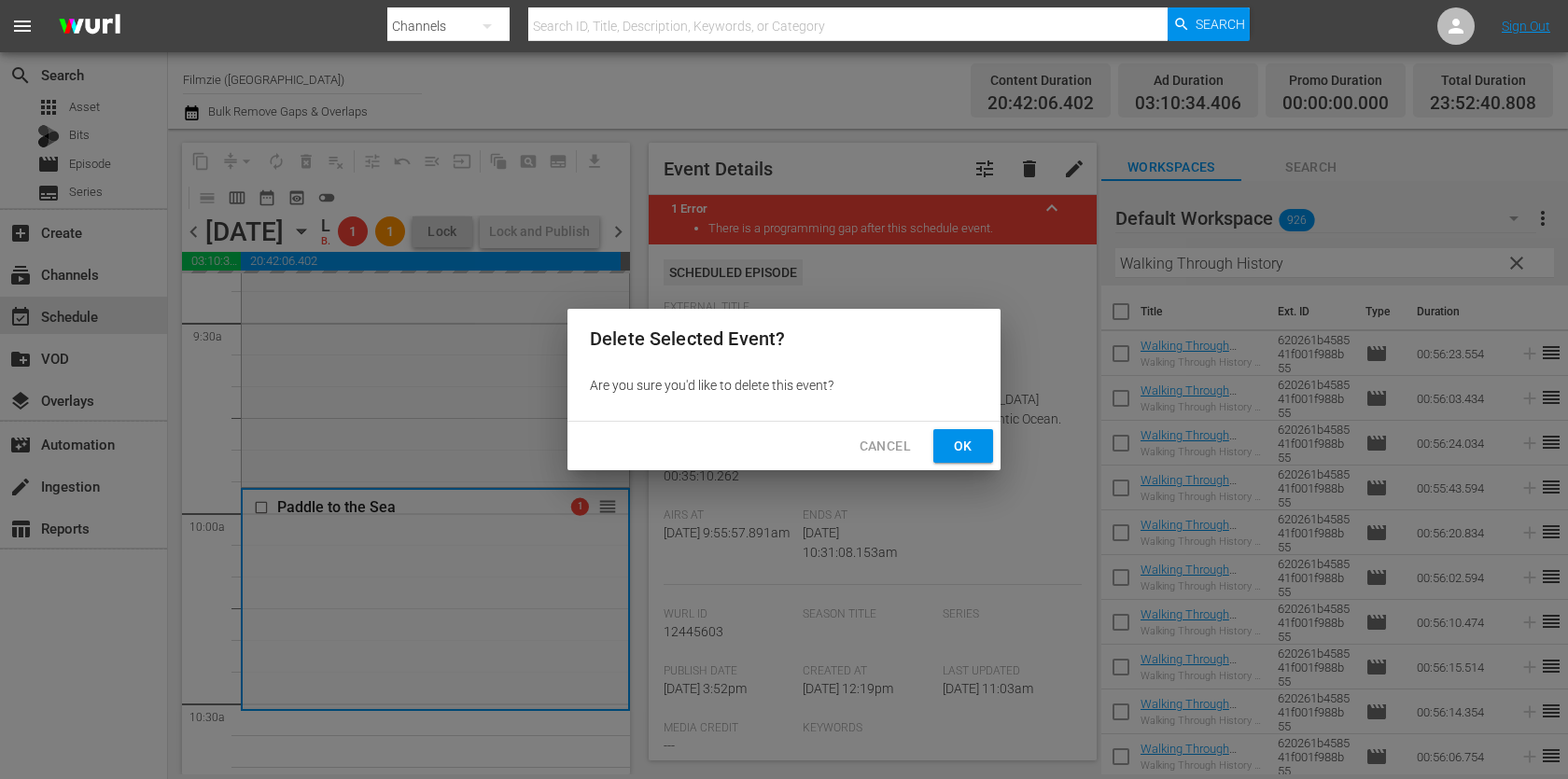
click at [953, 451] on span "Ok" at bounding box center [963, 447] width 30 height 23
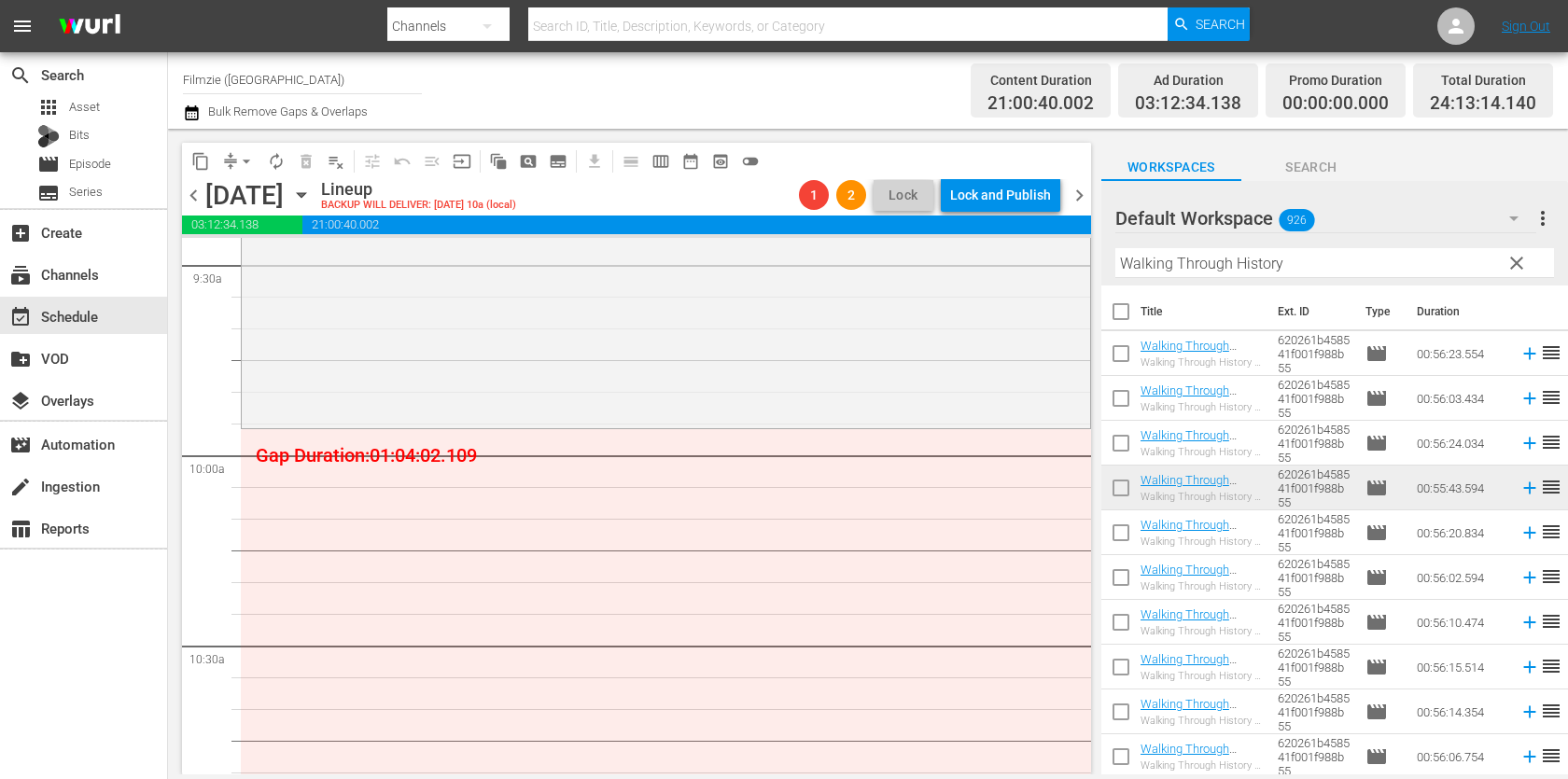
scroll to position [3578, 0]
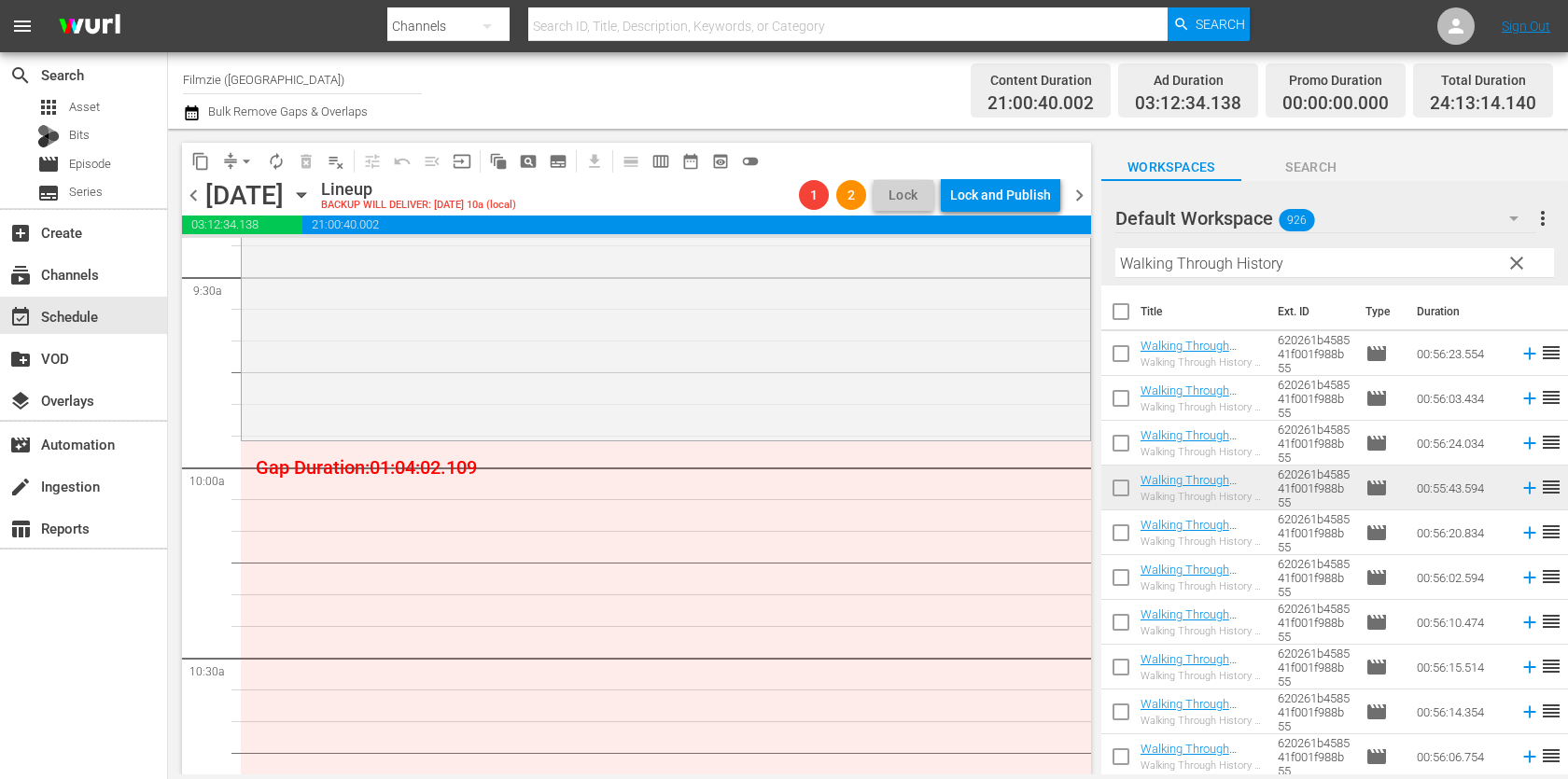
click at [1205, 248] on input "Walking Through History" at bounding box center [1334, 263] width 439 height 30
paste input "ild Prairie Man"
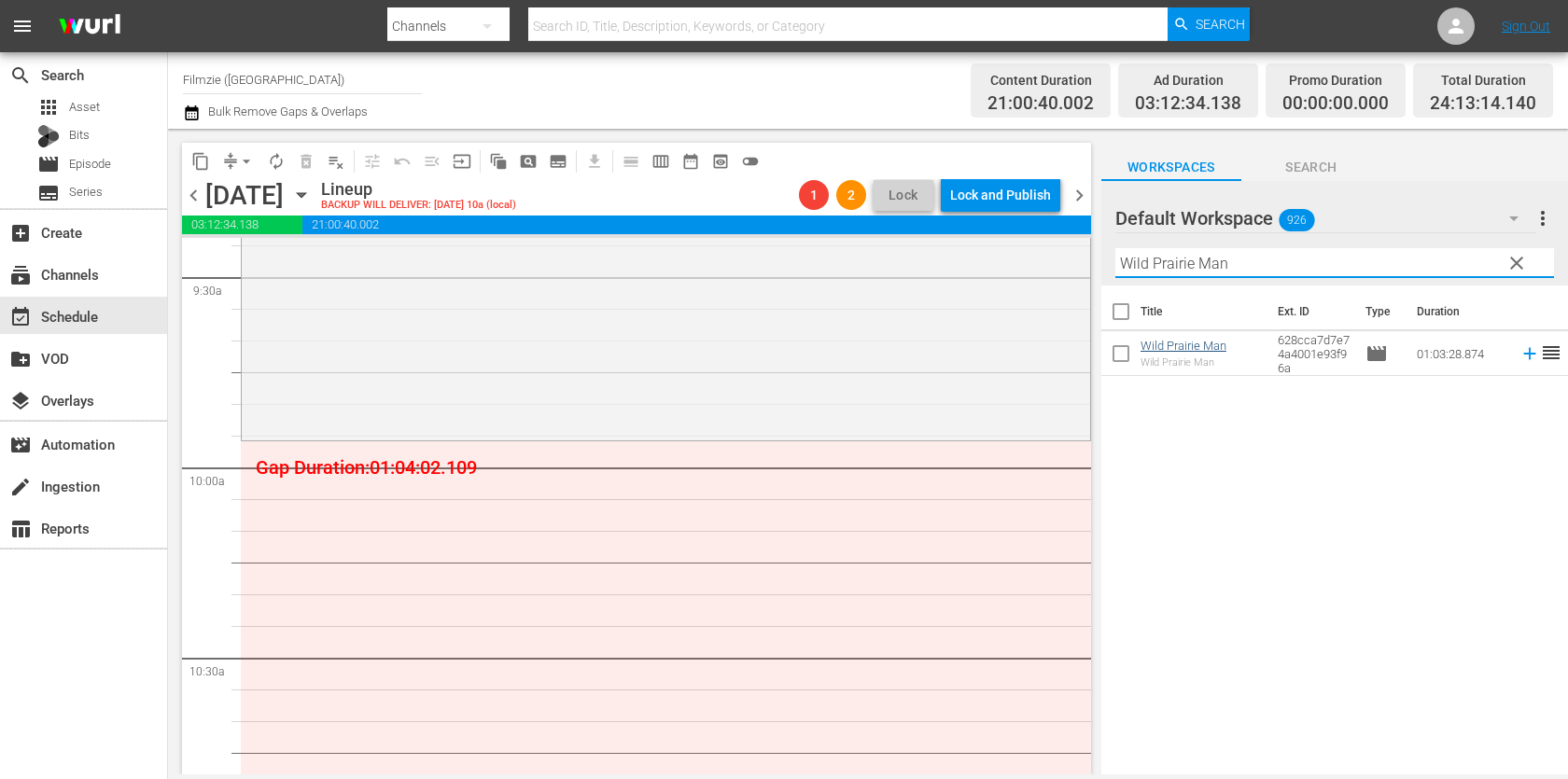
type input "Wild Prairie Man"
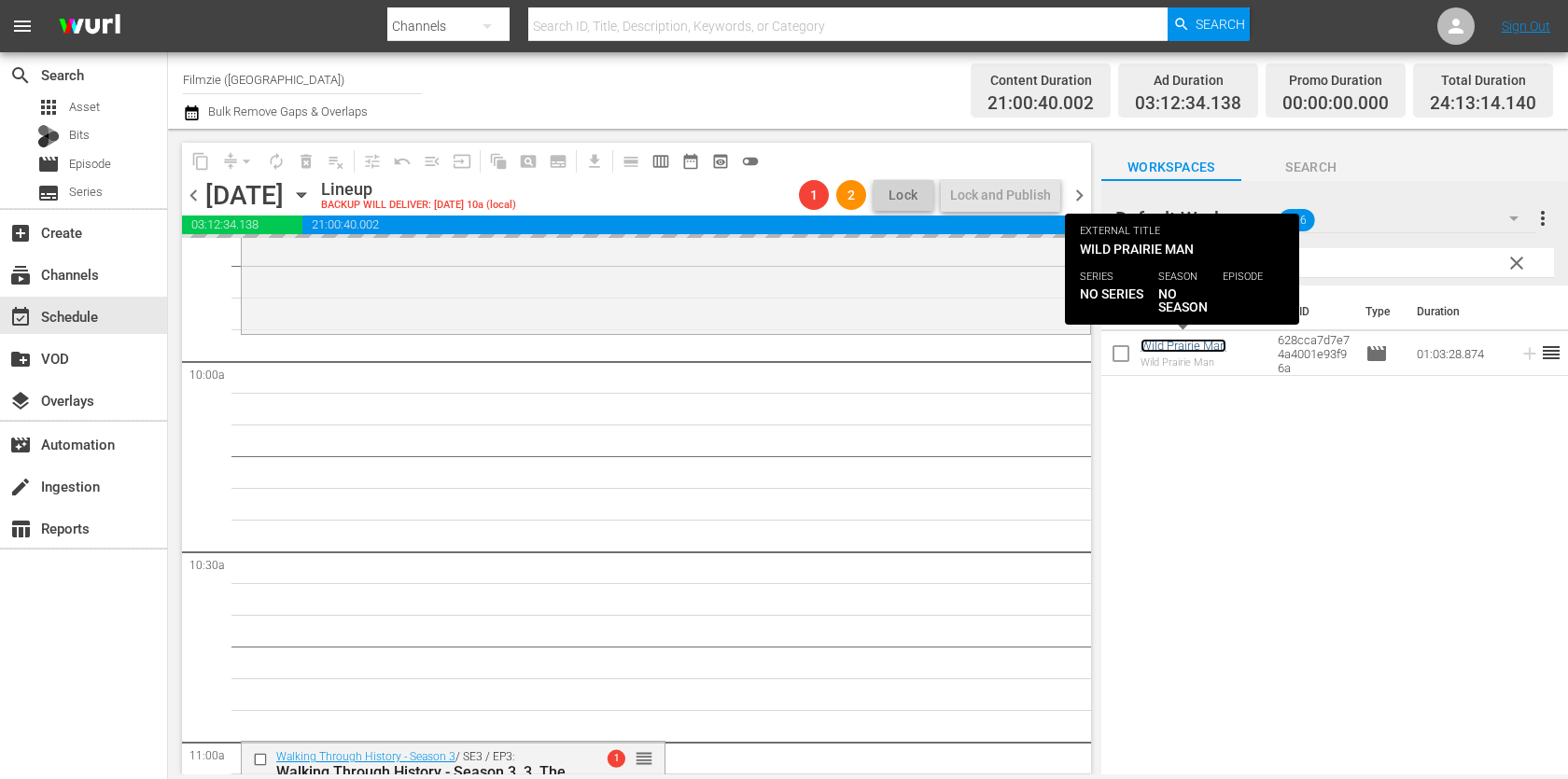
scroll to position [3725, 0]
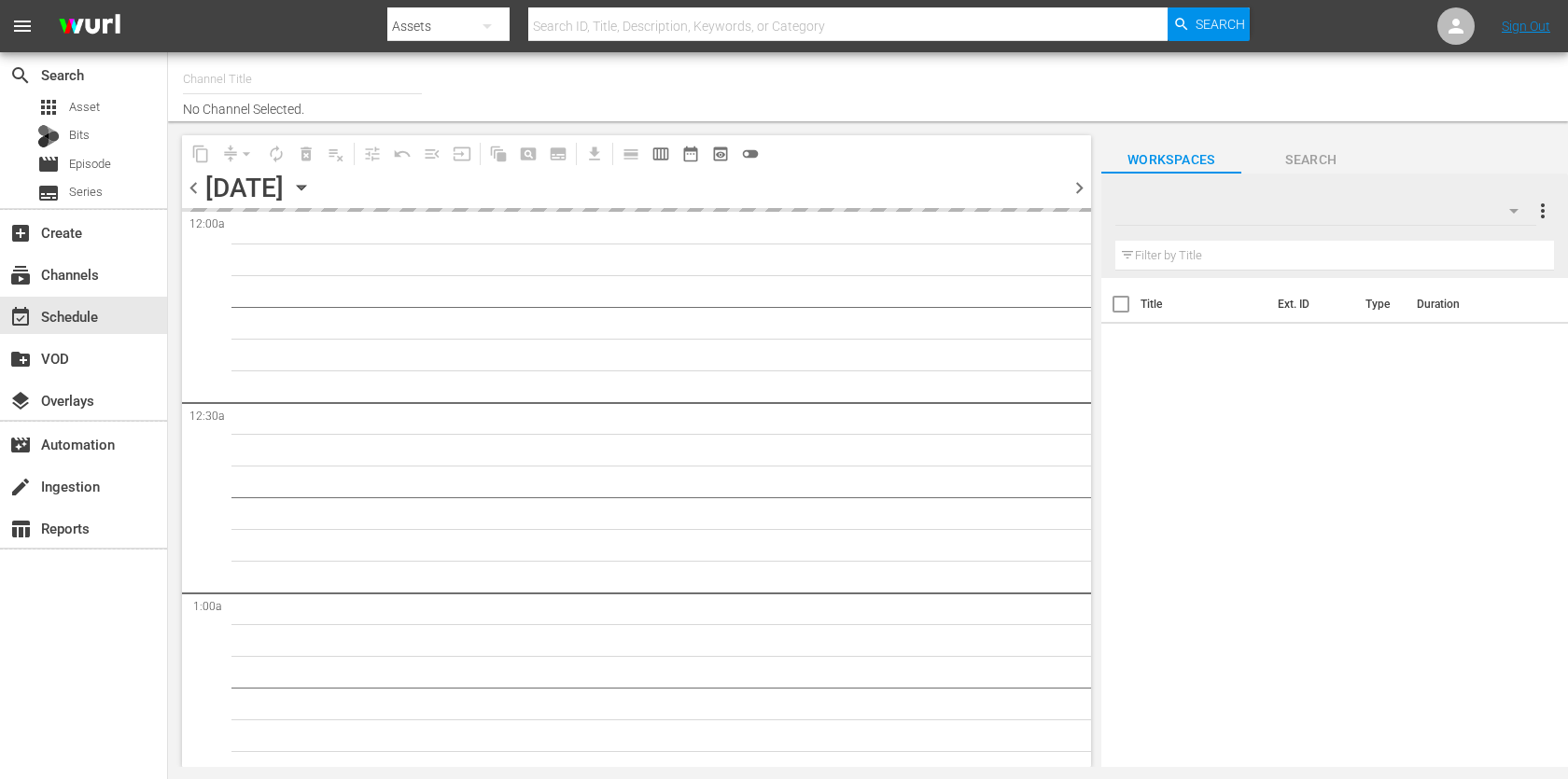
type input "Filmzie (US) (1097)"
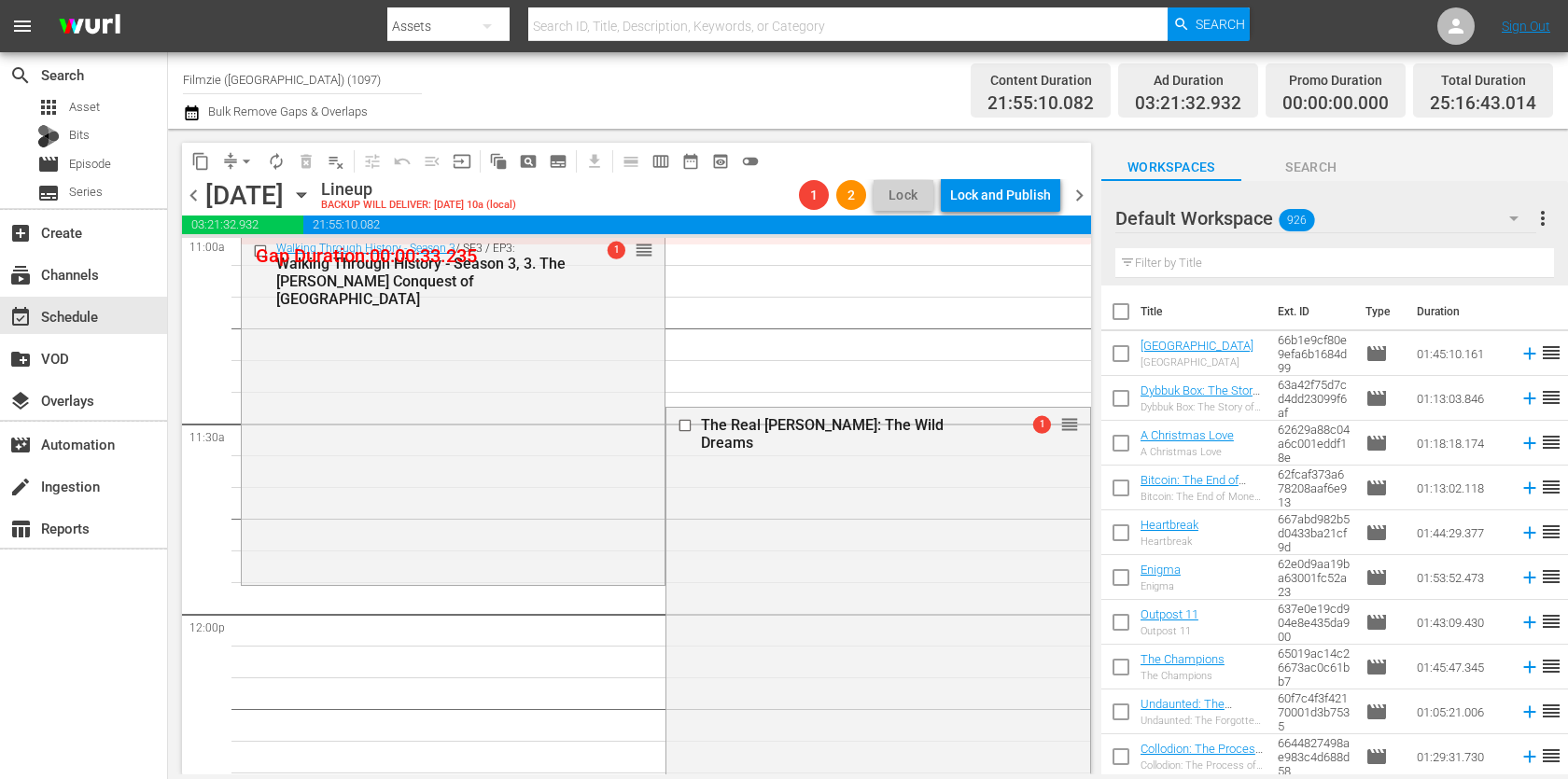
scroll to position [4195, 0]
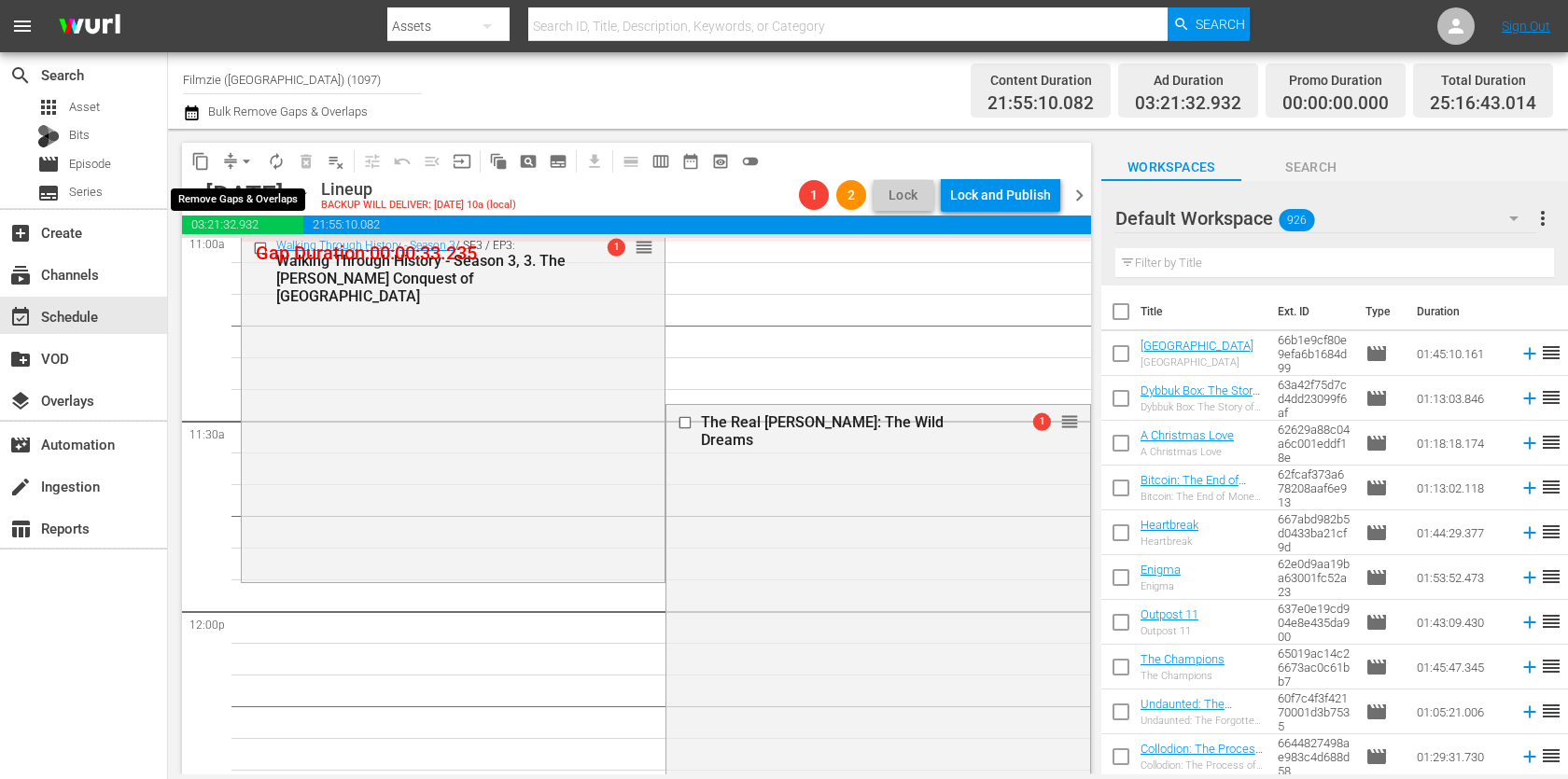
click at [244, 154] on span "arrow_drop_down" at bounding box center [246, 161] width 18 height 18
click at [282, 259] on li "Align to End of Previous Day" at bounding box center [247, 260] width 196 height 31
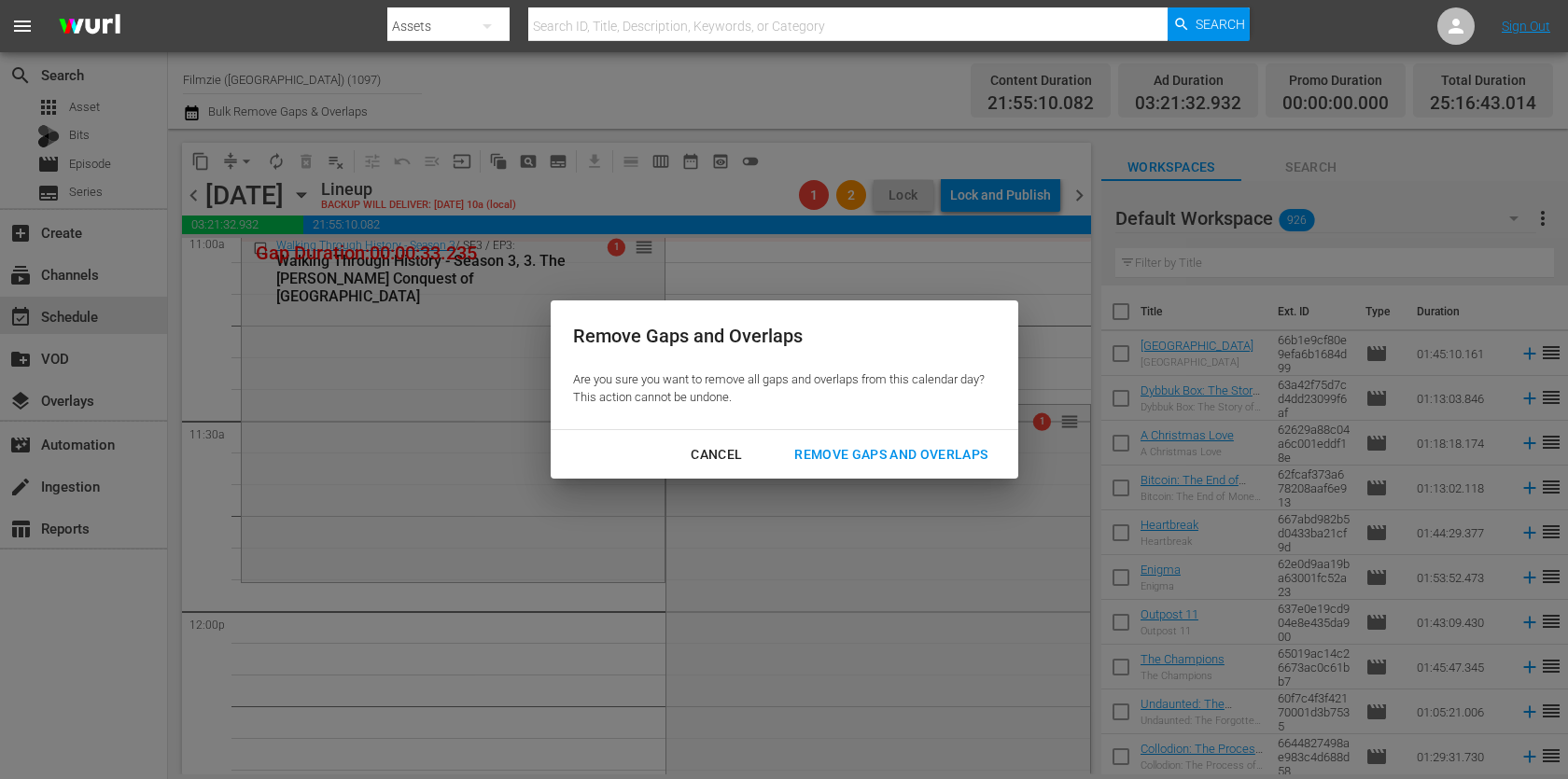
click at [987, 442] on button "Remove Gaps and Overlaps" at bounding box center [892, 455] width 238 height 35
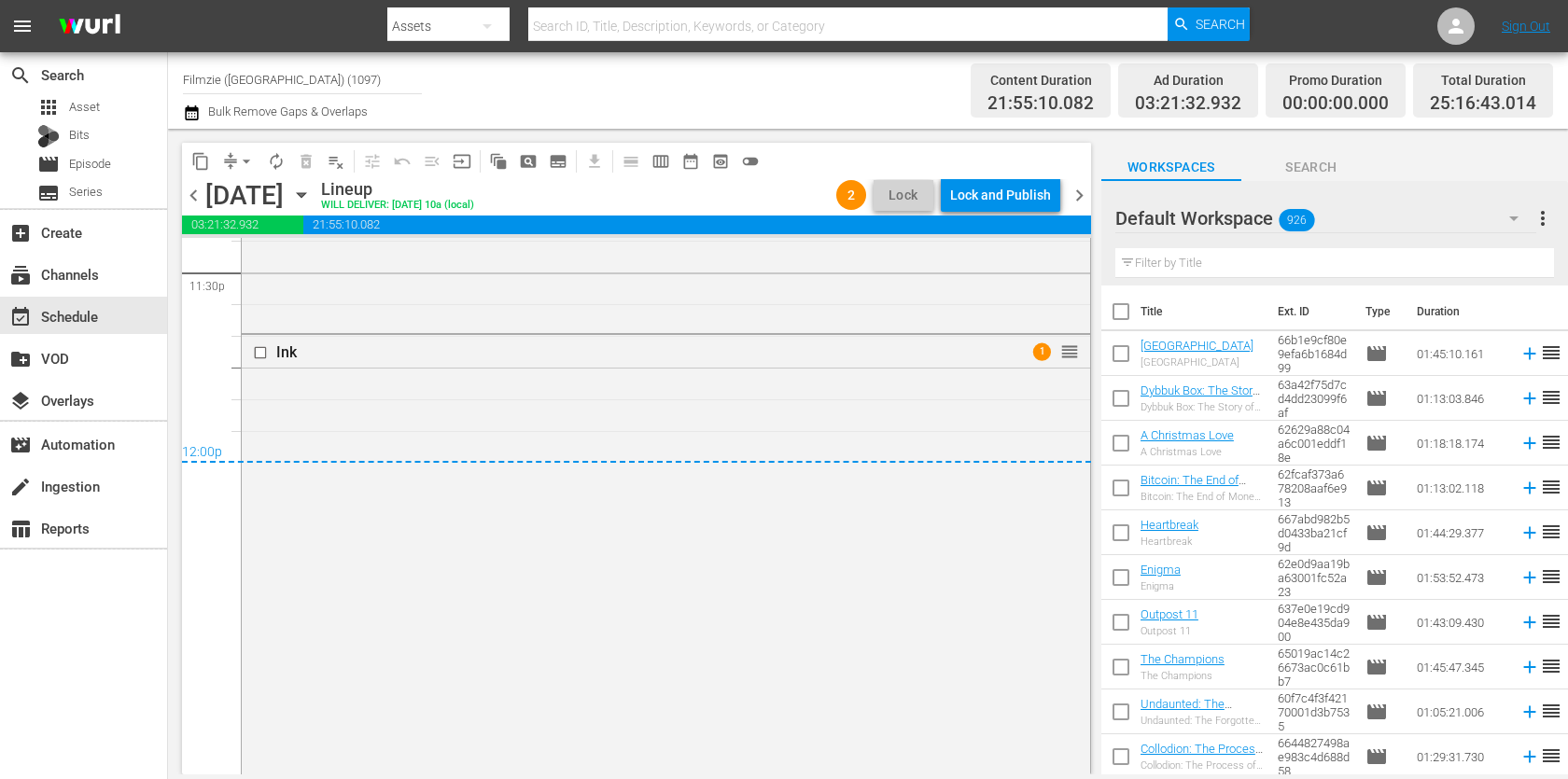
scroll to position [9235, 0]
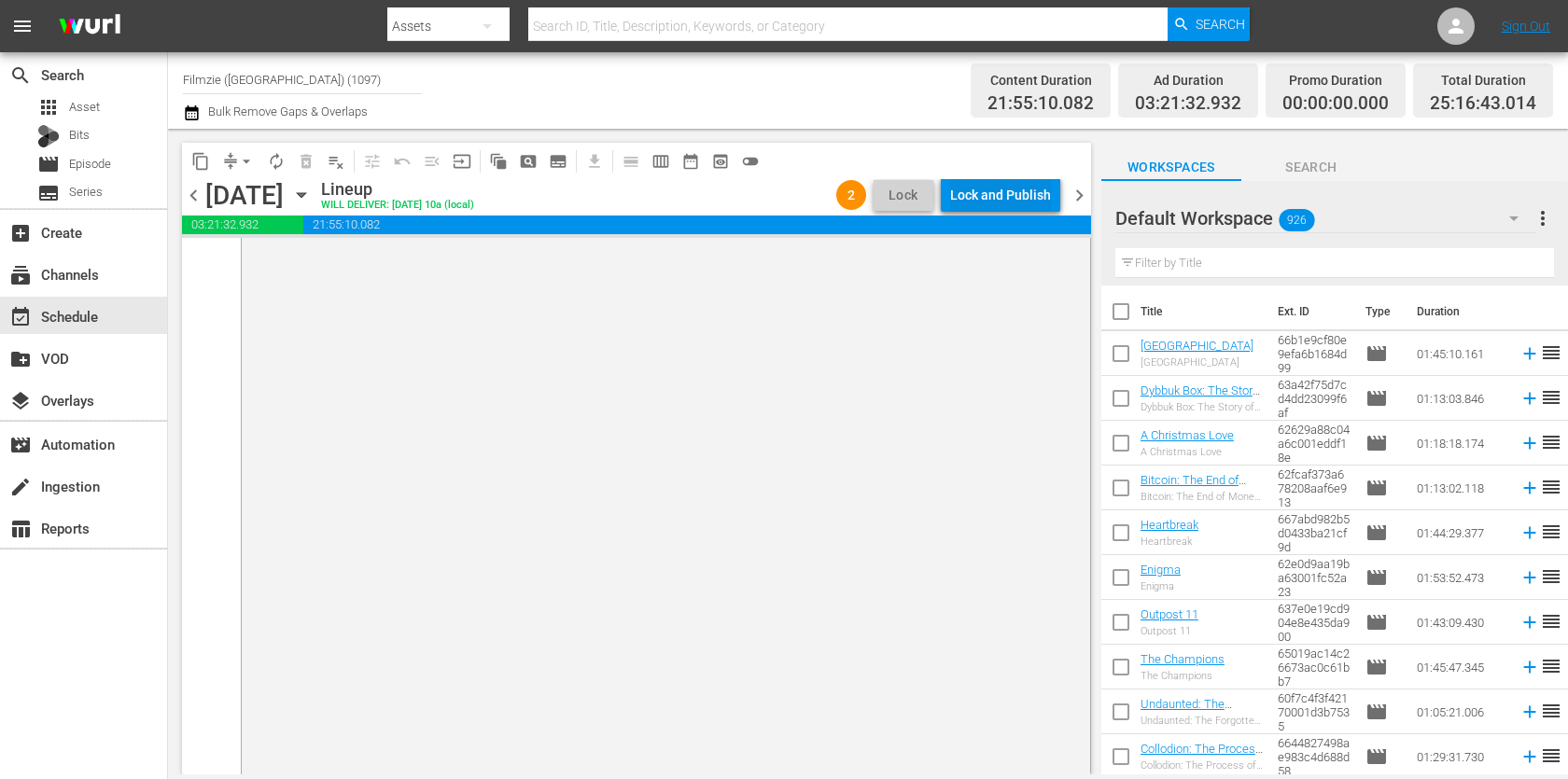
click at [1007, 194] on div "Lock and Publish" at bounding box center [1000, 195] width 101 height 34
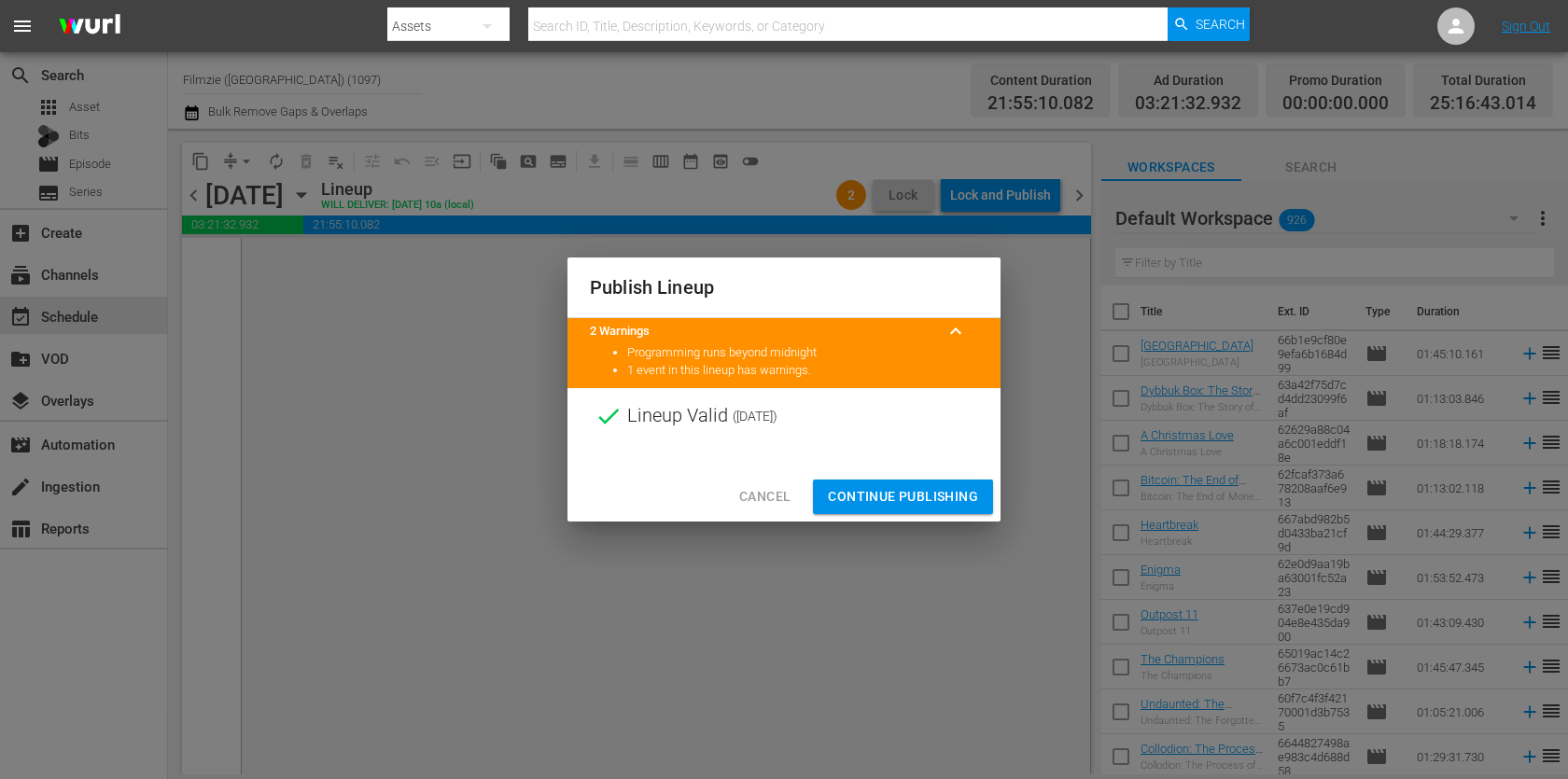
click at [911, 496] on span "Continue Publishing" at bounding box center [902, 497] width 150 height 23
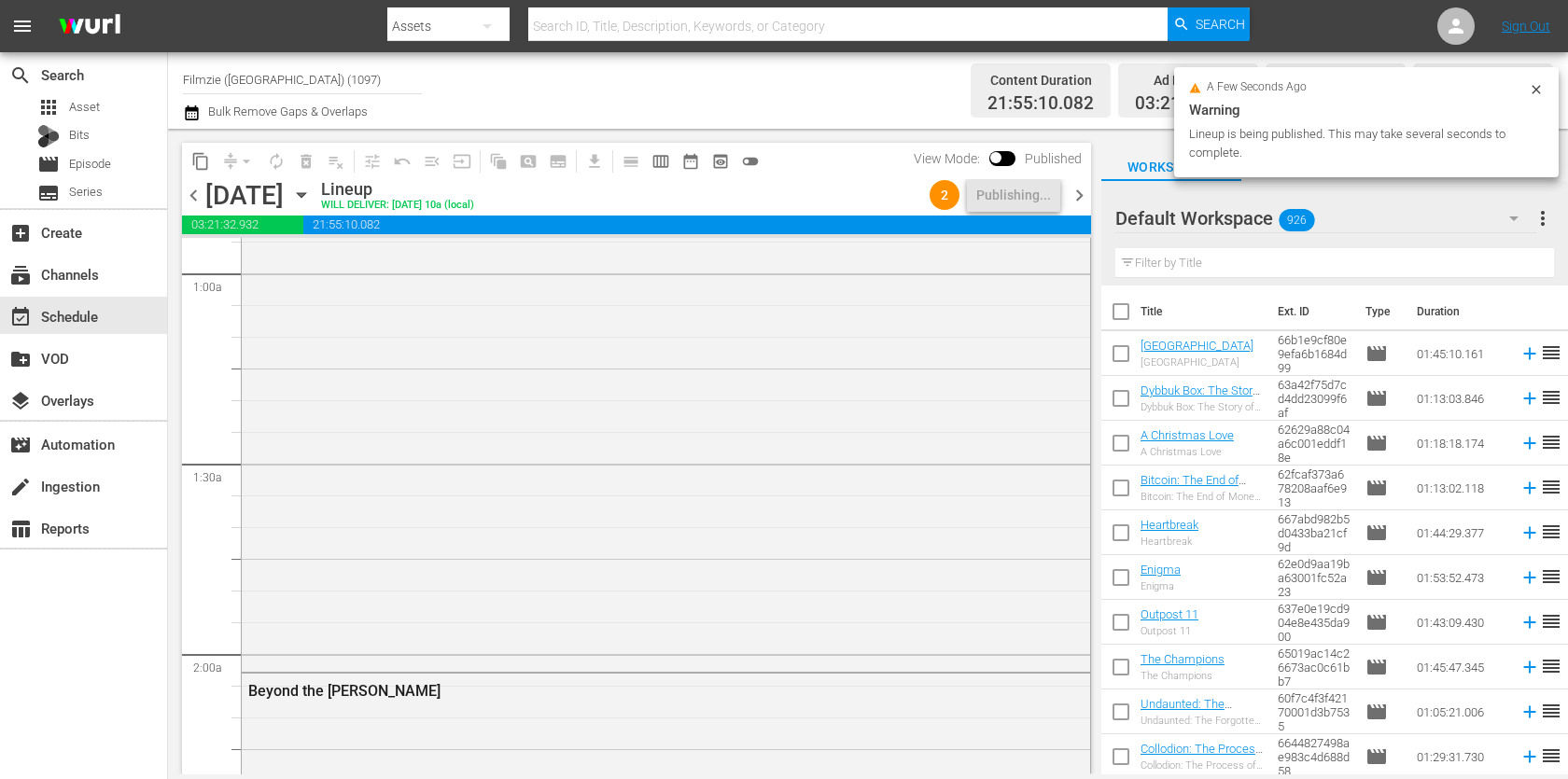
scroll to position [0, 0]
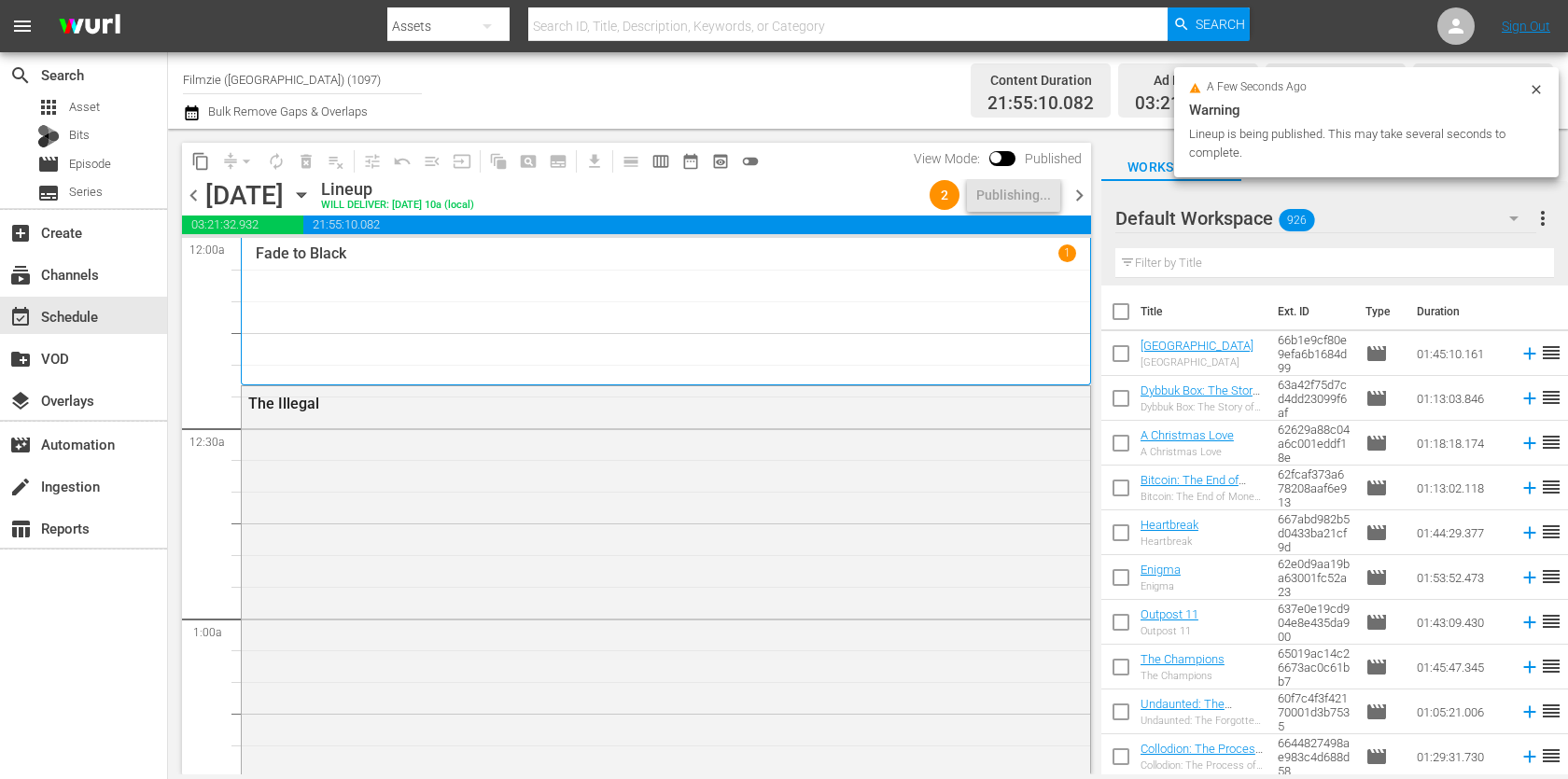
click at [1081, 191] on span "chevron_right" at bounding box center [1080, 196] width 23 height 23
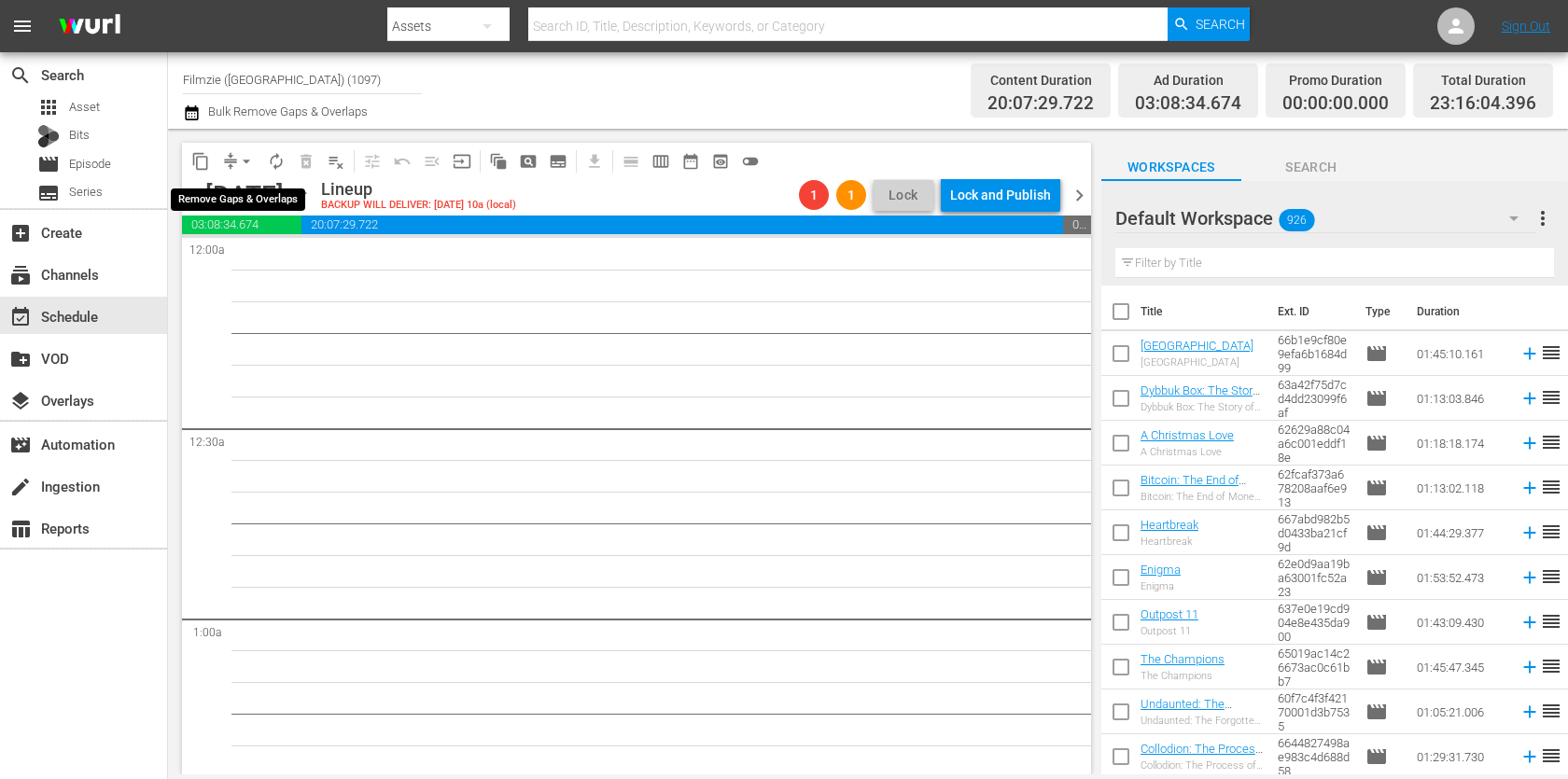
click at [242, 160] on span "arrow_drop_down" at bounding box center [246, 161] width 18 height 18
click at [296, 224] on li "Align to First Episode" at bounding box center [246, 230] width 154 height 31
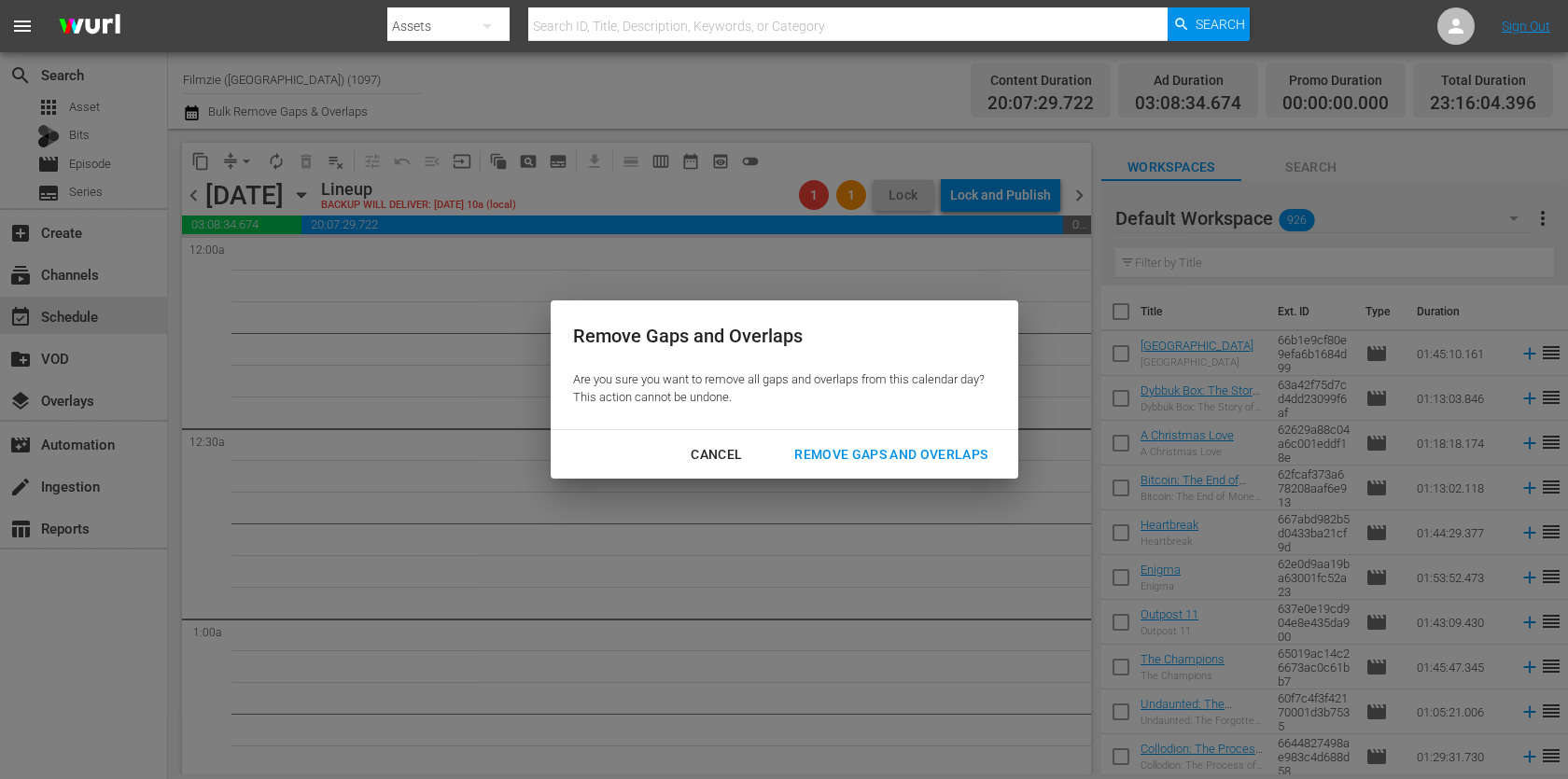
click at [897, 456] on div "Remove Gaps and Overlaps" at bounding box center [891, 454] width 223 height 23
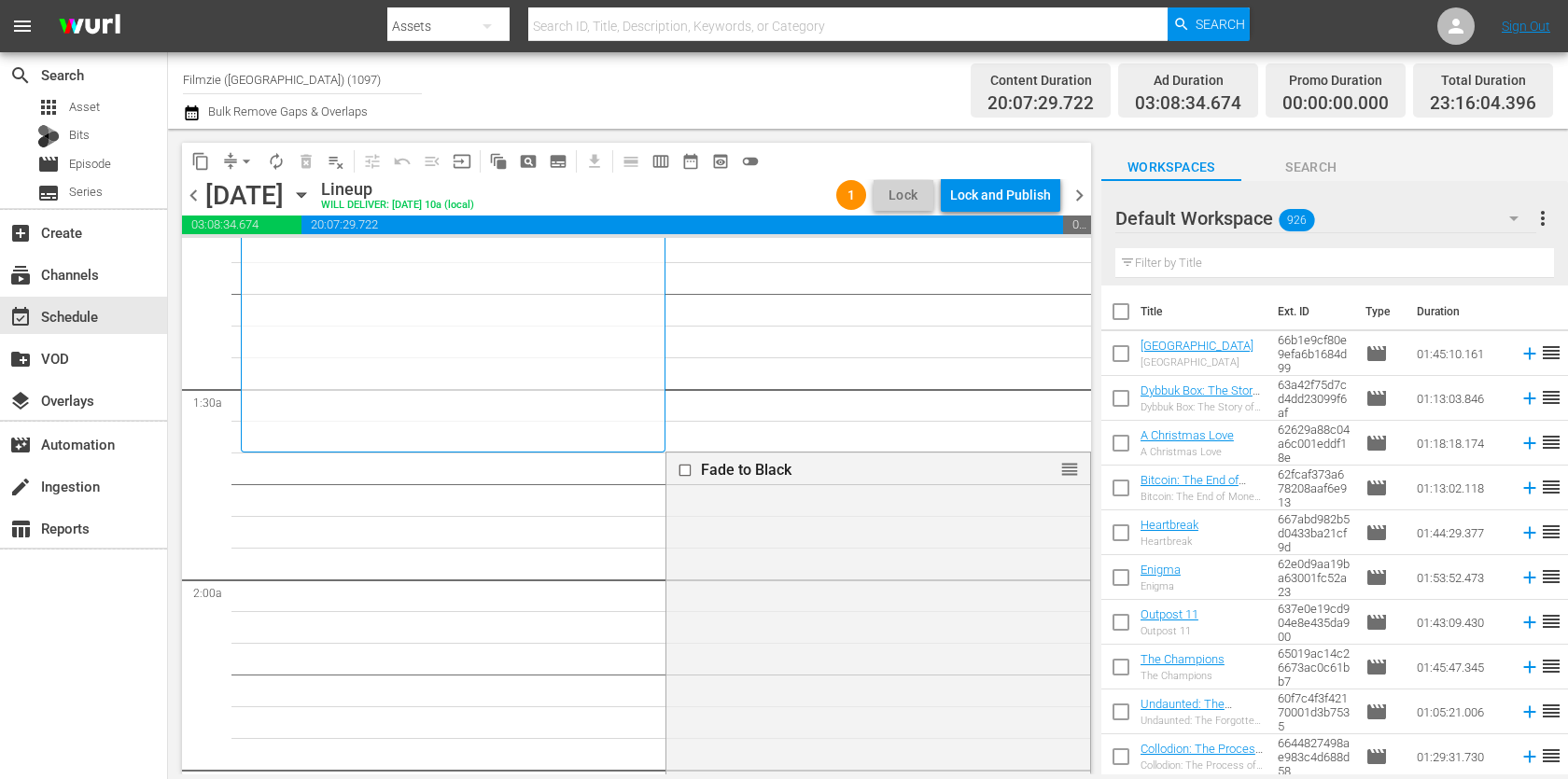
scroll to position [411, 0]
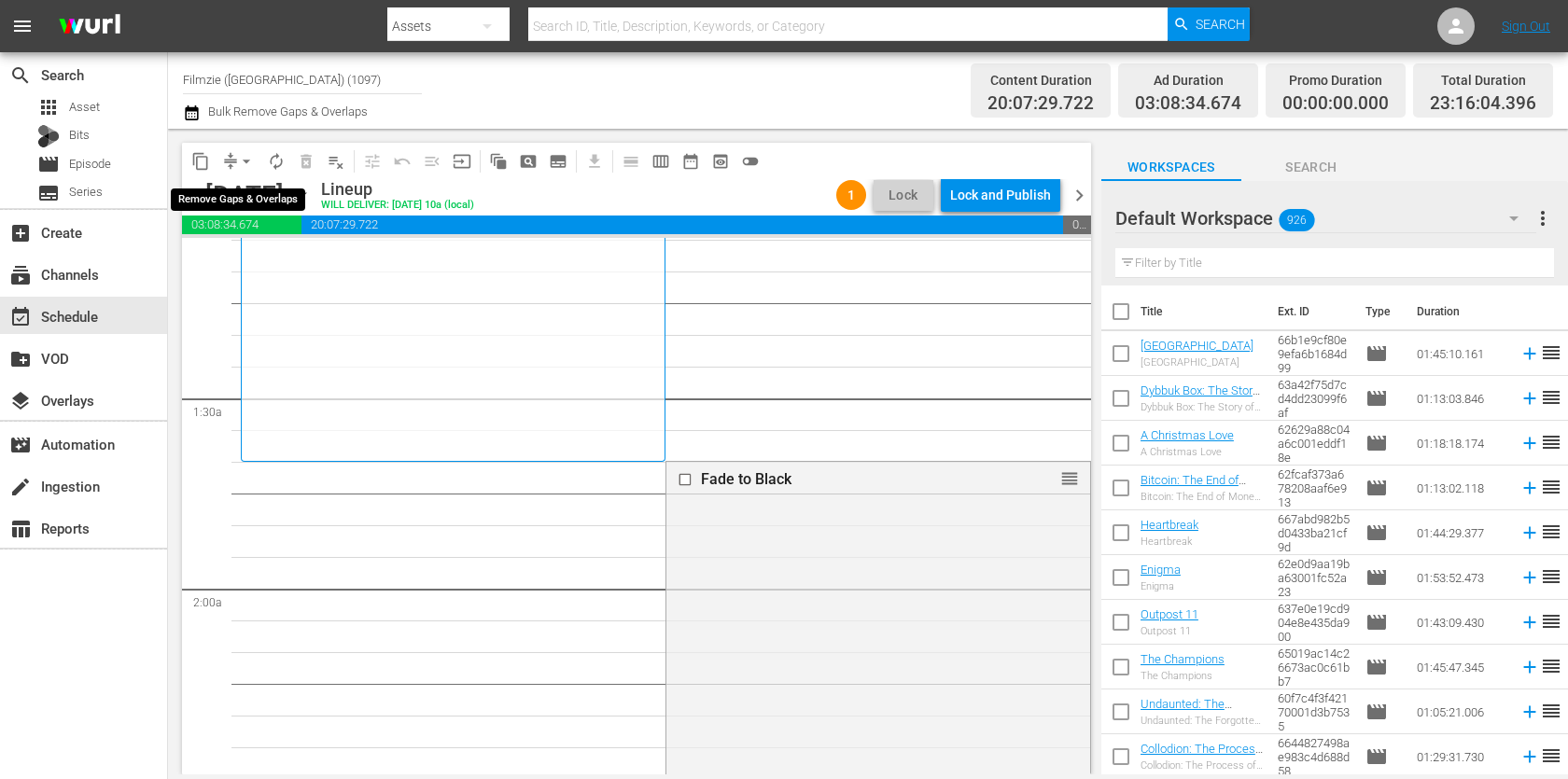
click at [229, 150] on button "compress" at bounding box center [230, 161] width 30 height 30
click at [239, 165] on span "arrow_drop_down" at bounding box center [246, 161] width 18 height 18
click at [285, 261] on li "Align to End of Previous Day" at bounding box center [247, 260] width 196 height 31
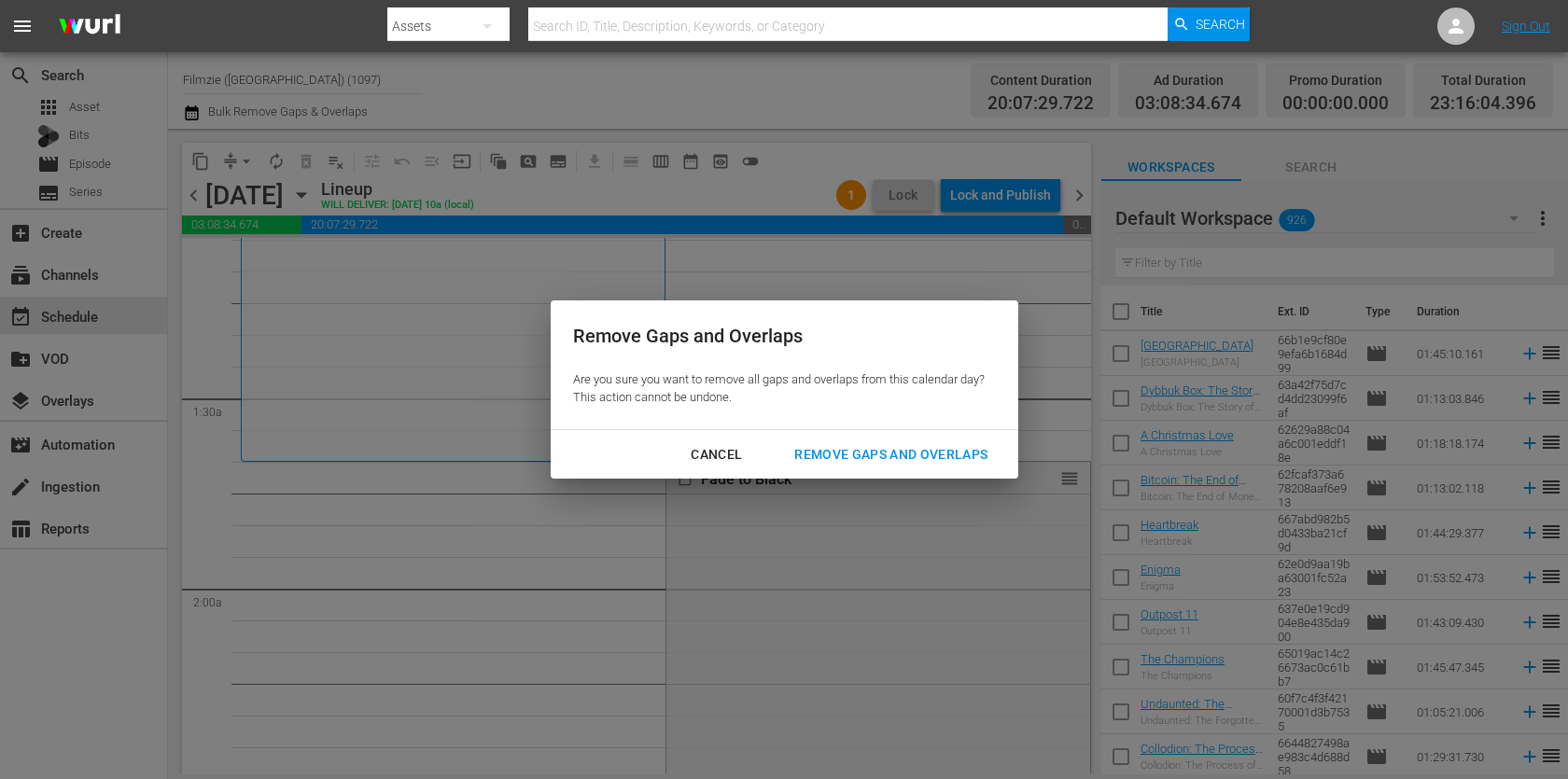
click at [845, 459] on div "Remove Gaps and Overlaps" at bounding box center [891, 454] width 223 height 23
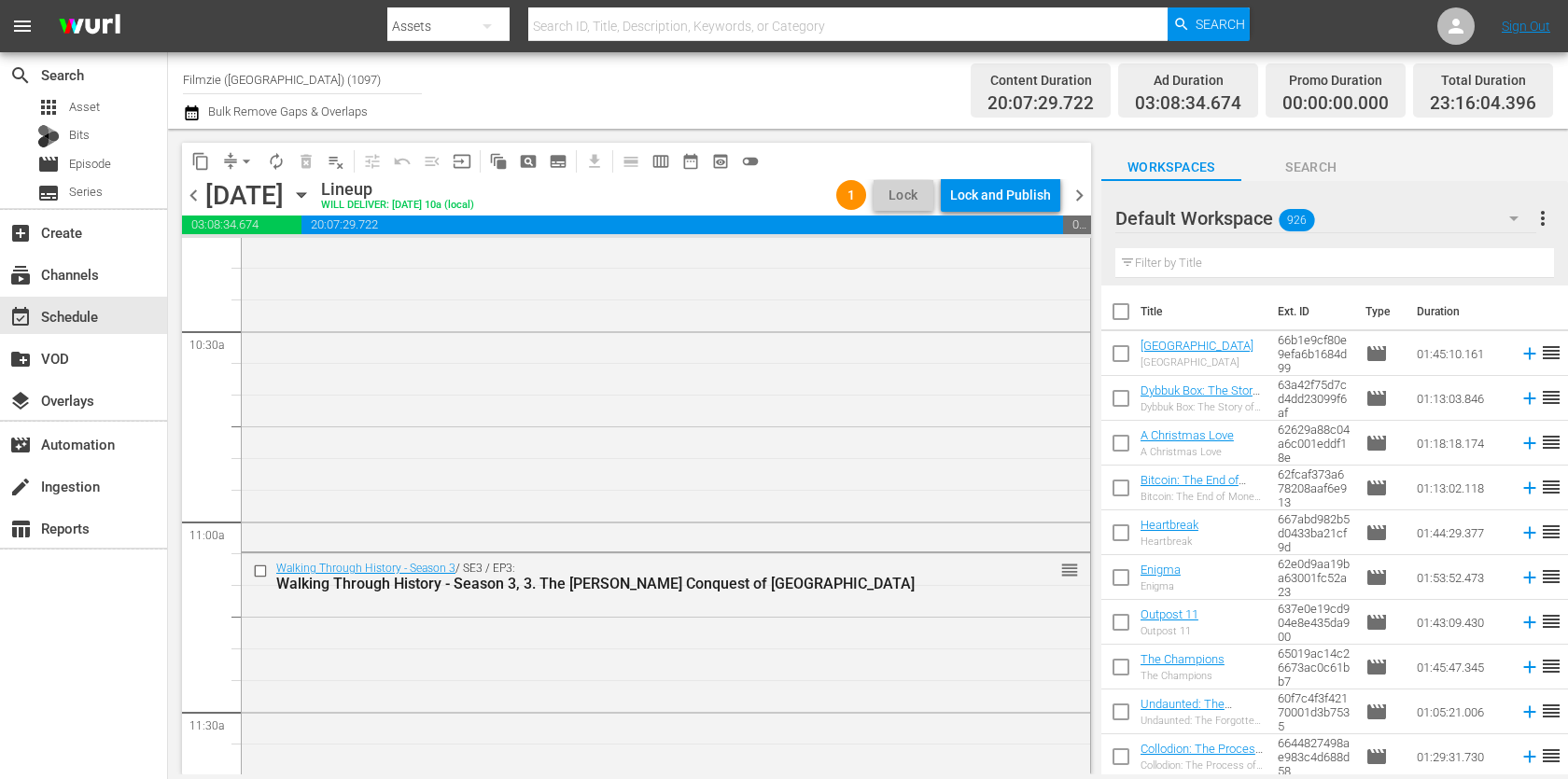
scroll to position [3913, 0]
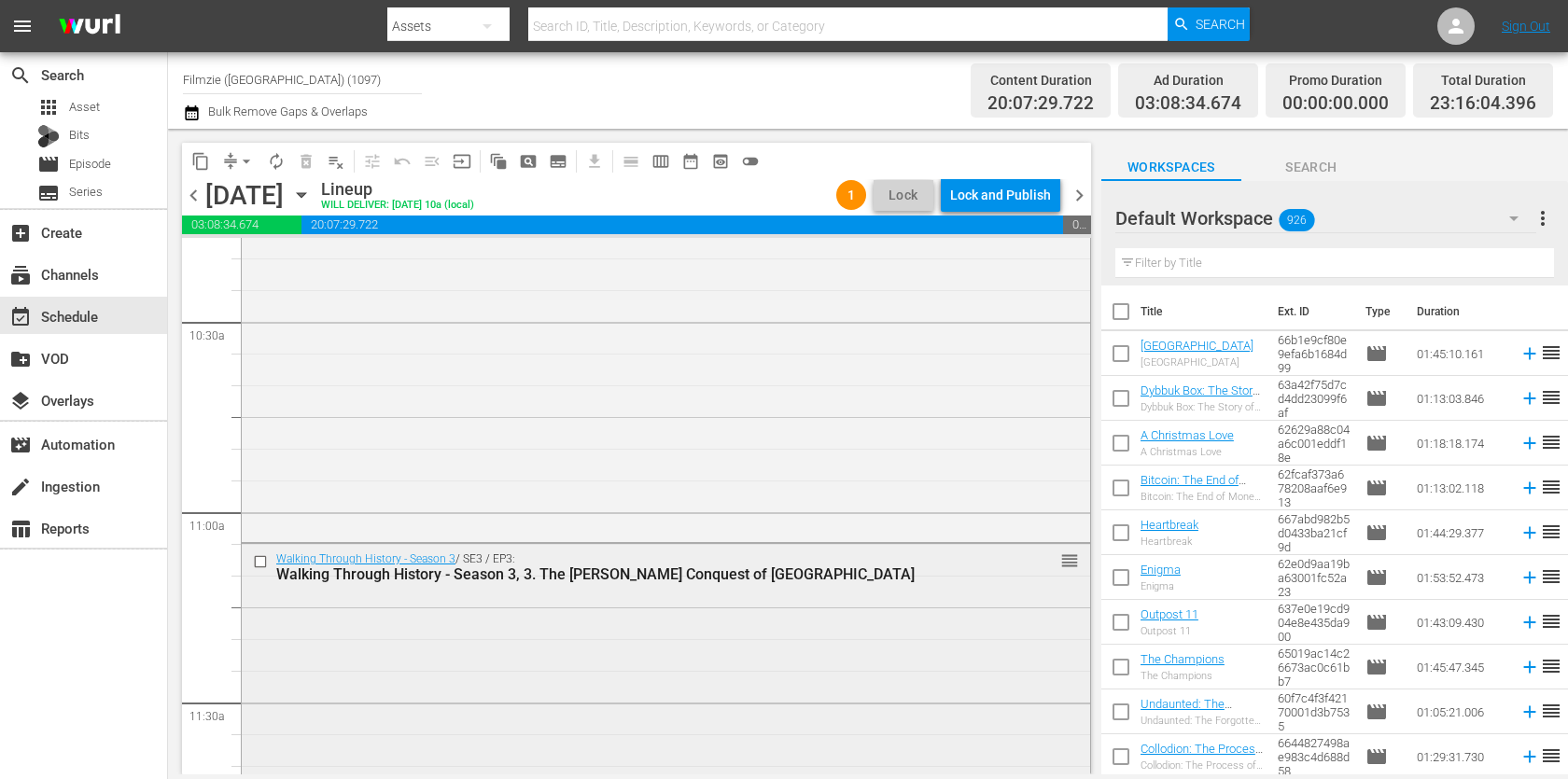
click at [925, 633] on div "Walking Through History - Season 3 / SE3 / EP3: Walking Through History - Seaso…" at bounding box center [665, 718] width 848 height 348
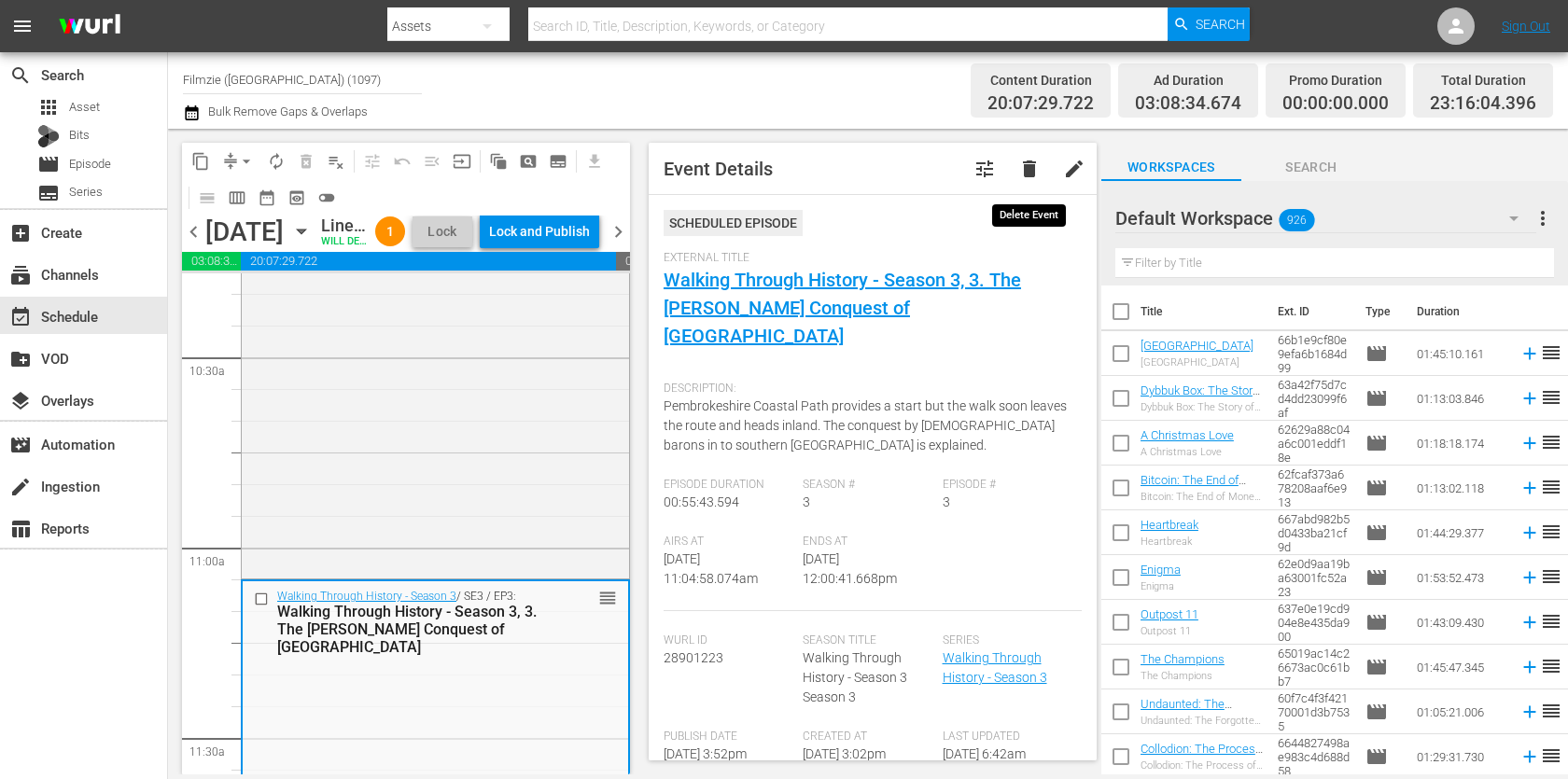
click at [1021, 156] on button "delete" at bounding box center [1029, 169] width 45 height 45
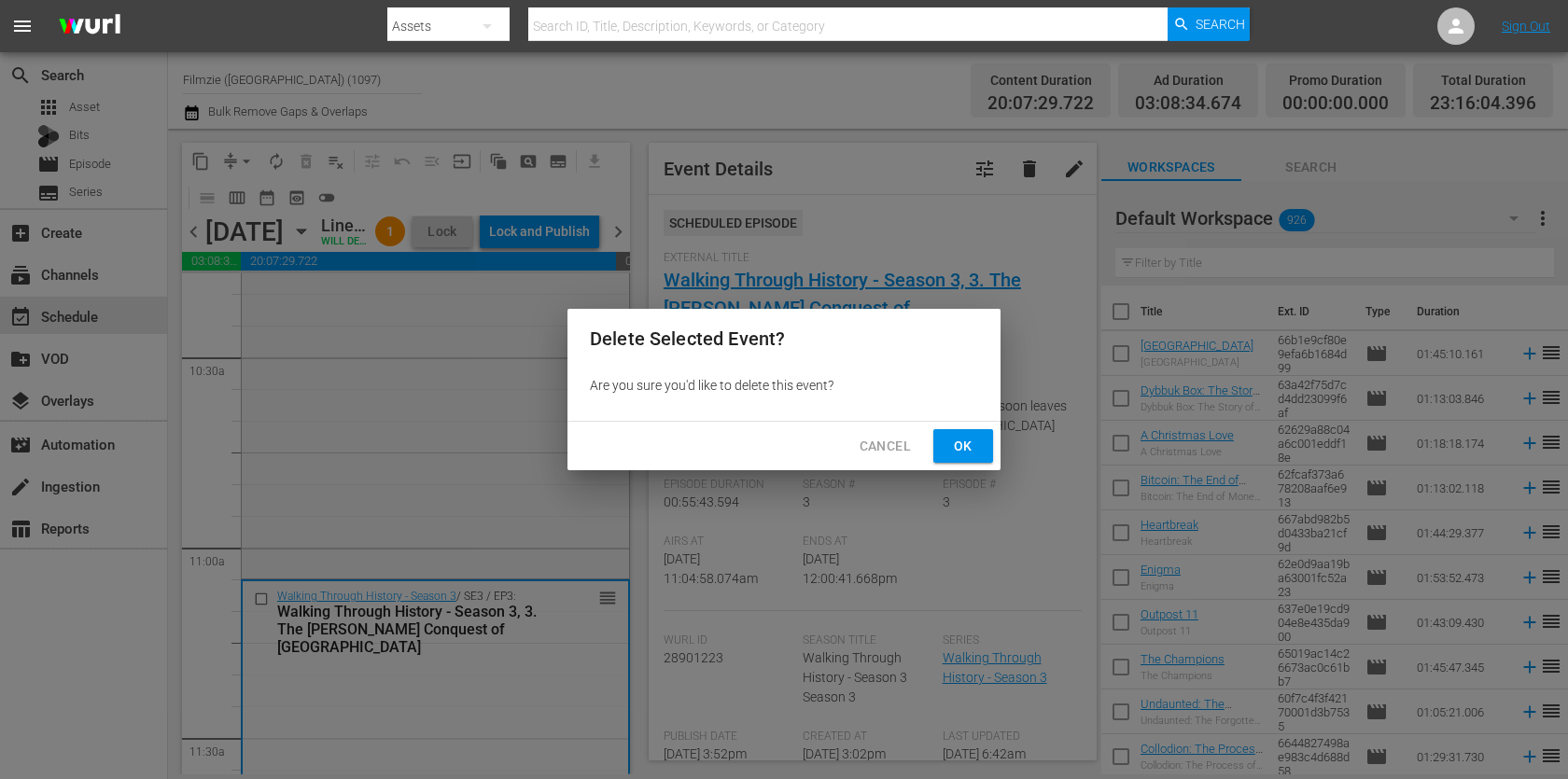
click at [977, 440] on span "Ok" at bounding box center [963, 447] width 30 height 23
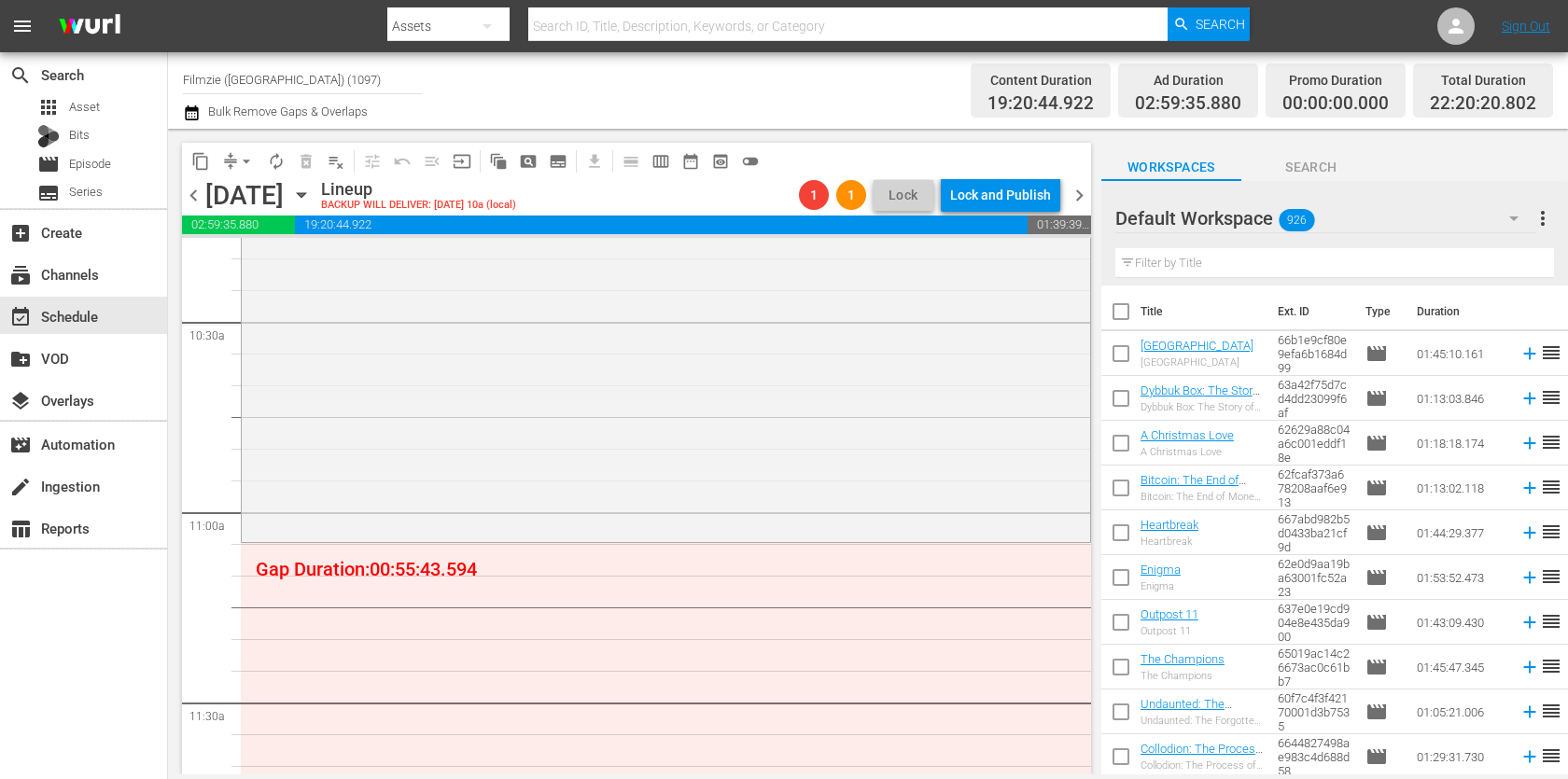
click at [1339, 248] on input "text" at bounding box center [1334, 263] width 439 height 30
paste input "Walking Through History 3.4"
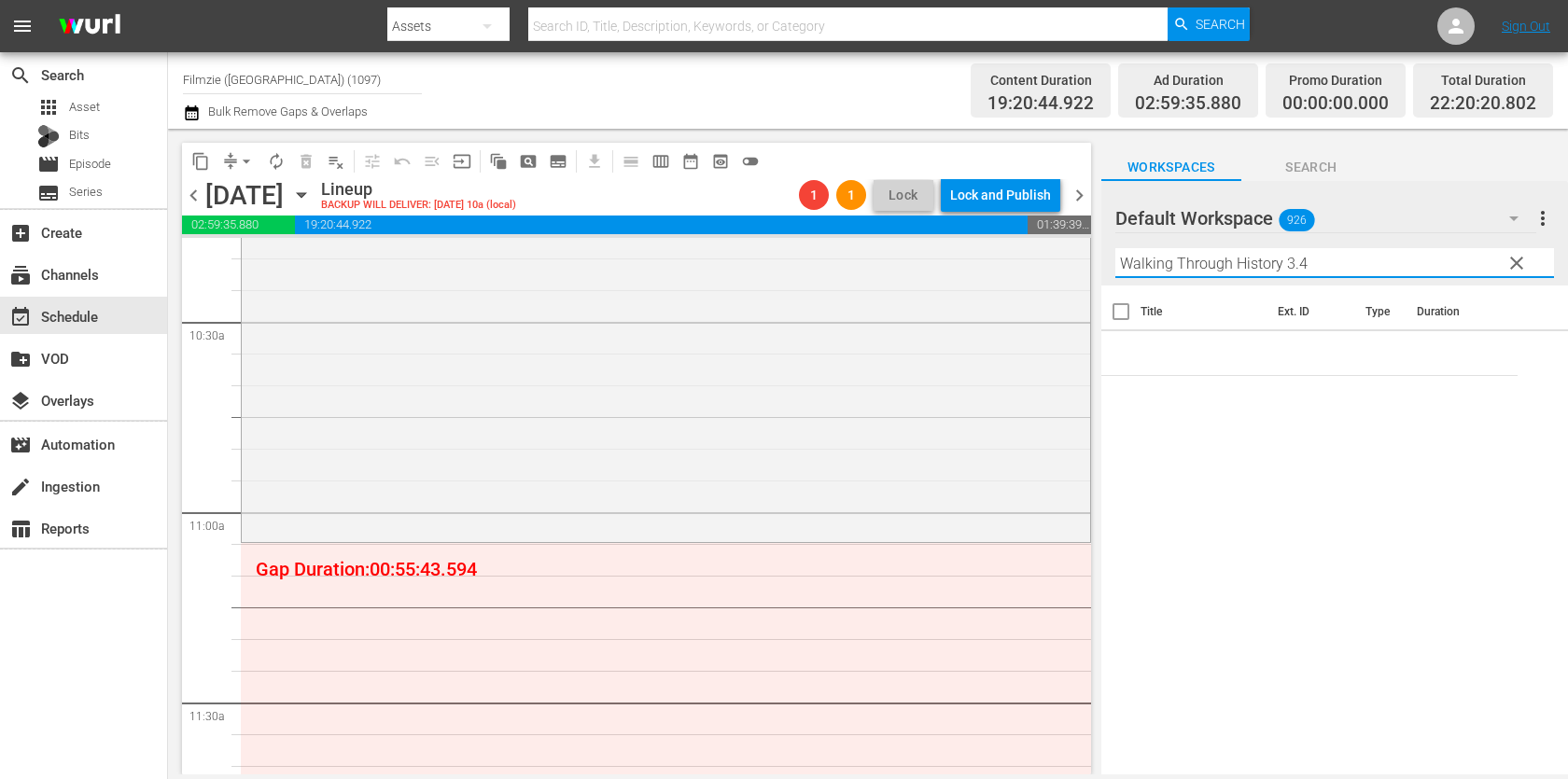
drag, startPoint x: 1278, startPoint y: 265, endPoint x: 1462, endPoint y: 265, distance: 184.0
click at [1462, 265] on input "Walking Through History 3.4" at bounding box center [1334, 263] width 439 height 30
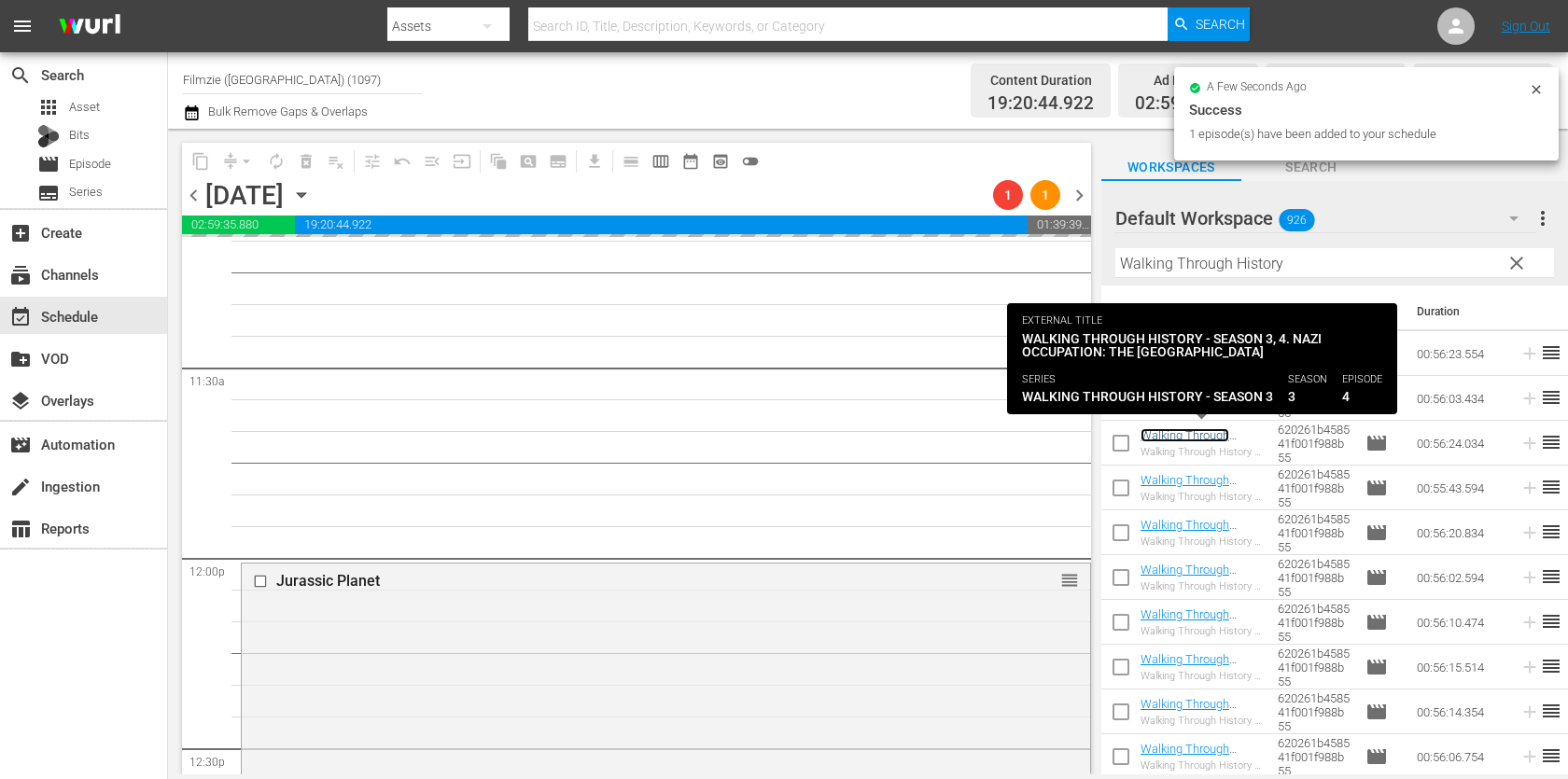
scroll to position [4252, 0]
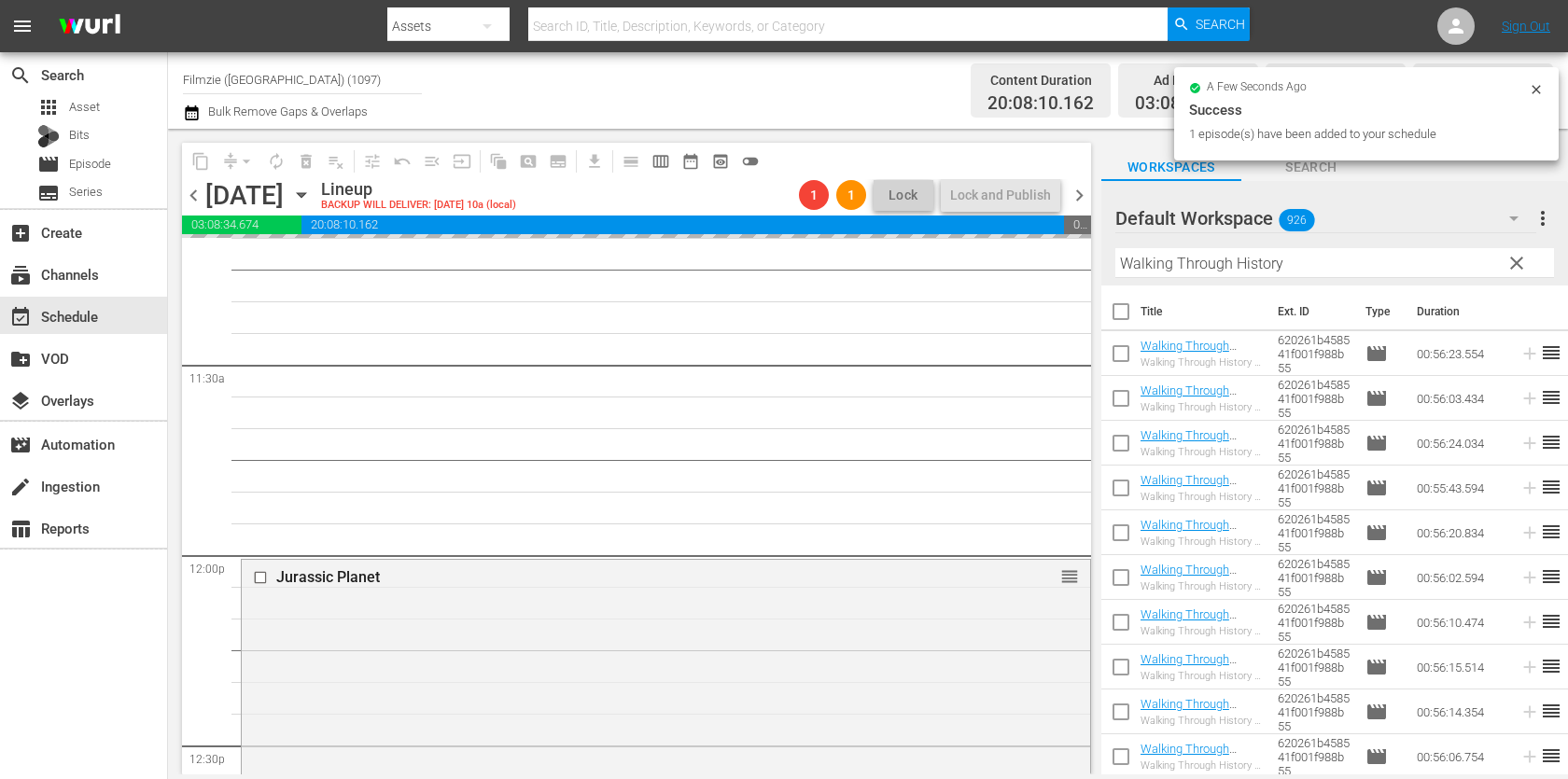
drag, startPoint x: 1210, startPoint y: 426, endPoint x: 943, endPoint y: 14, distance: 491.0
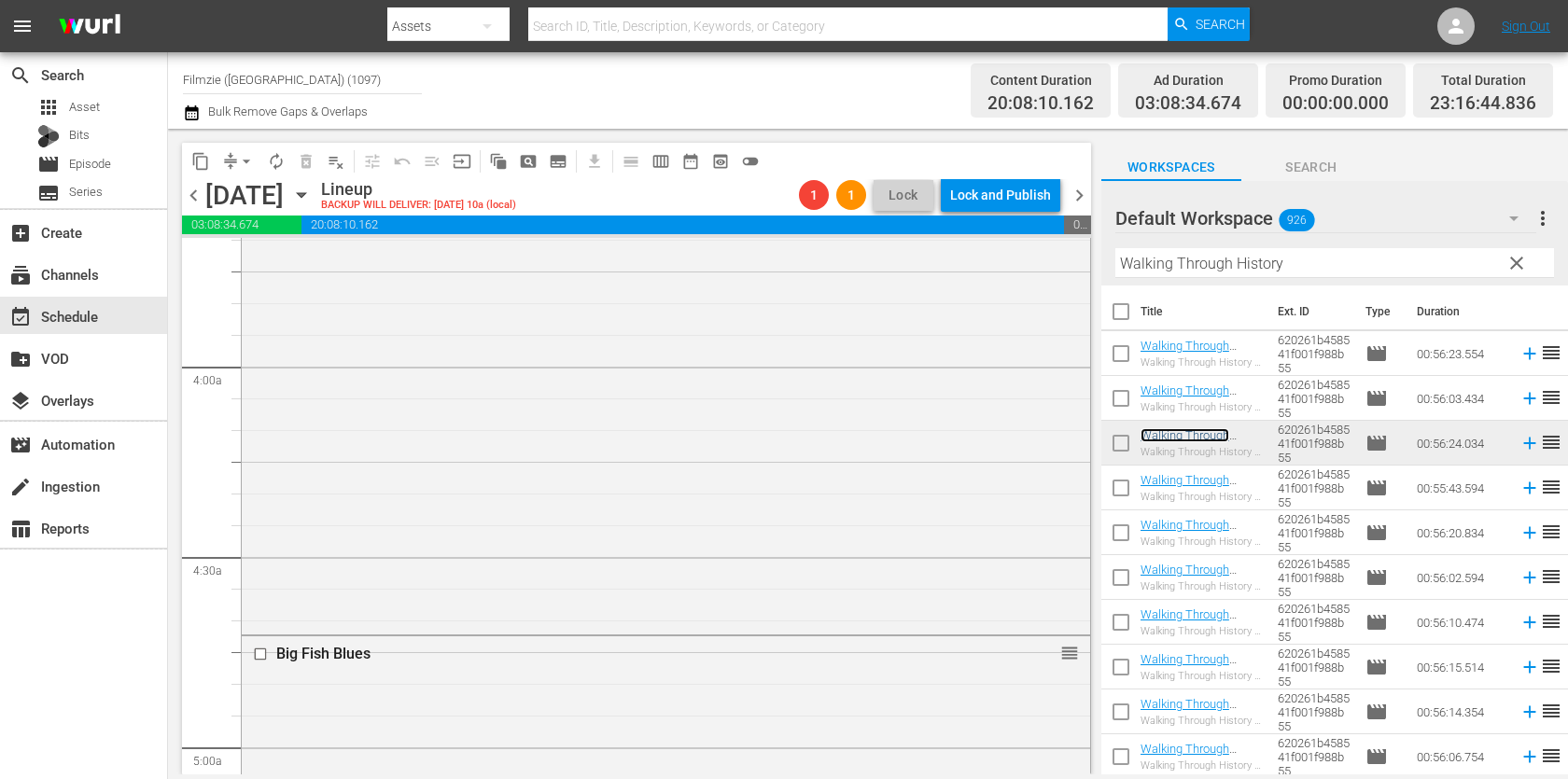
scroll to position [985, 0]
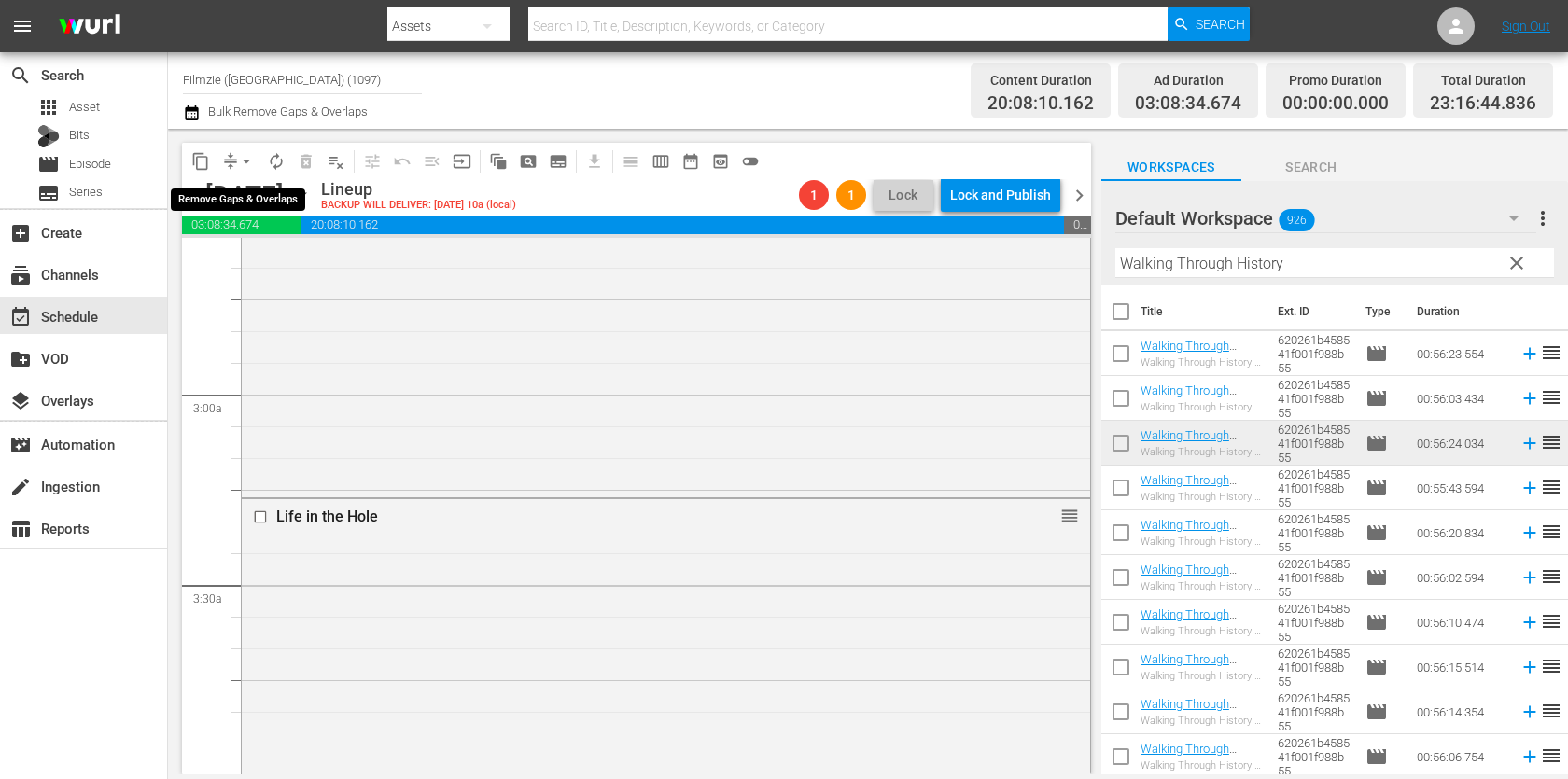
click at [235, 161] on button "arrow_drop_down" at bounding box center [246, 161] width 30 height 30
click at [268, 264] on li "Align to End of Previous Day" at bounding box center [247, 260] width 196 height 31
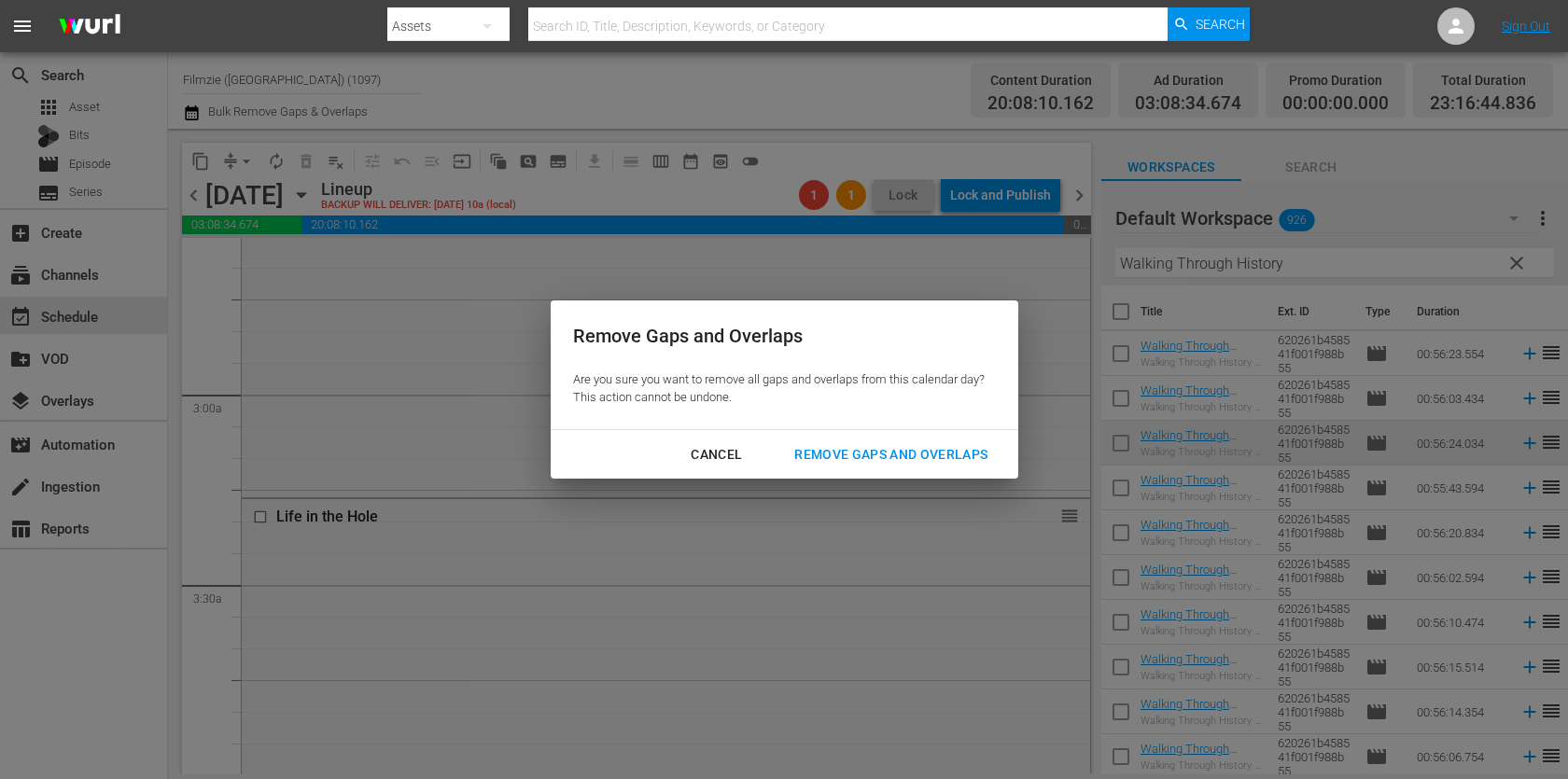
click at [954, 442] on button "Remove Gaps and Overlaps" at bounding box center [892, 455] width 238 height 35
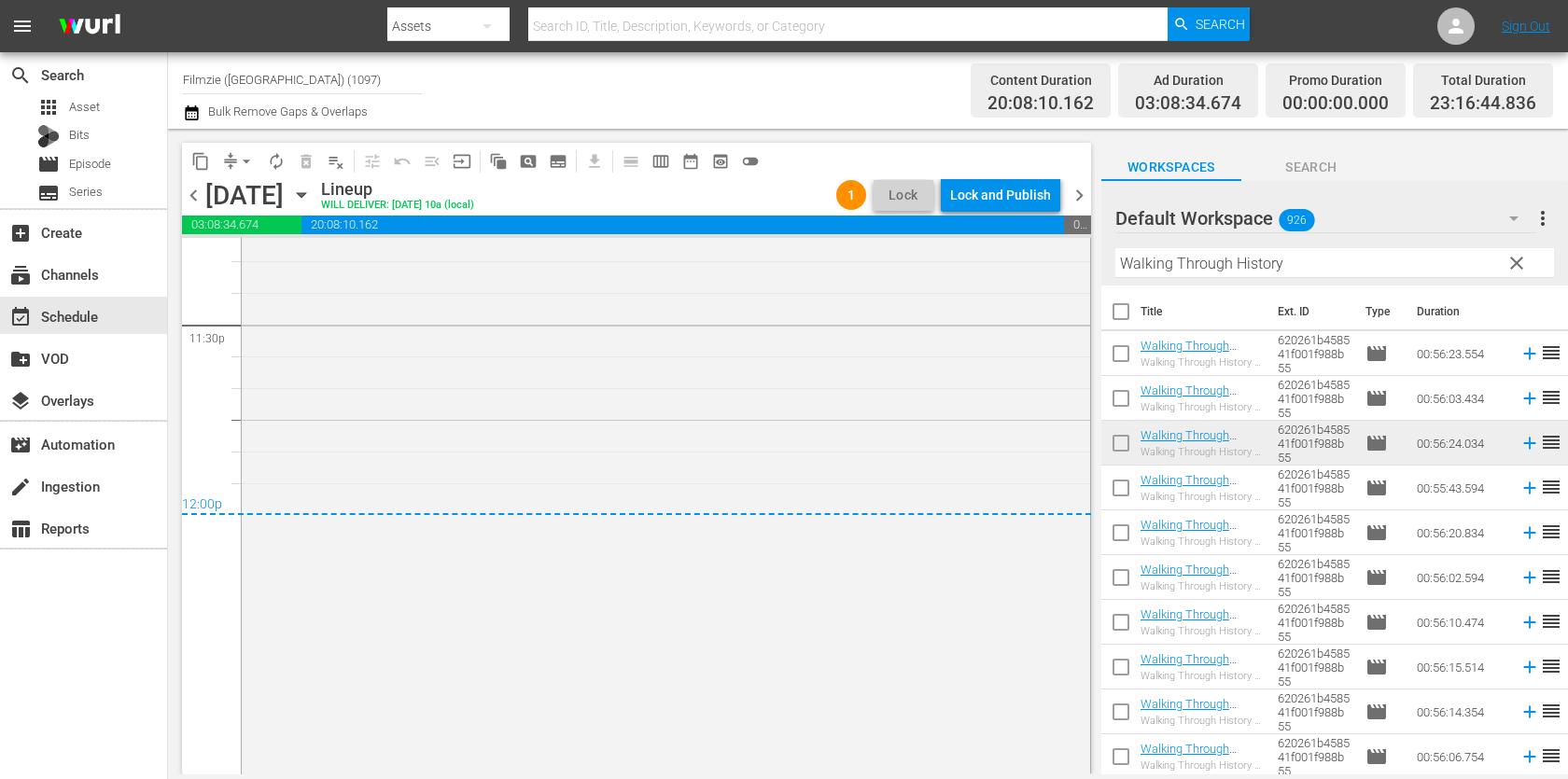
scroll to position [8959, 0]
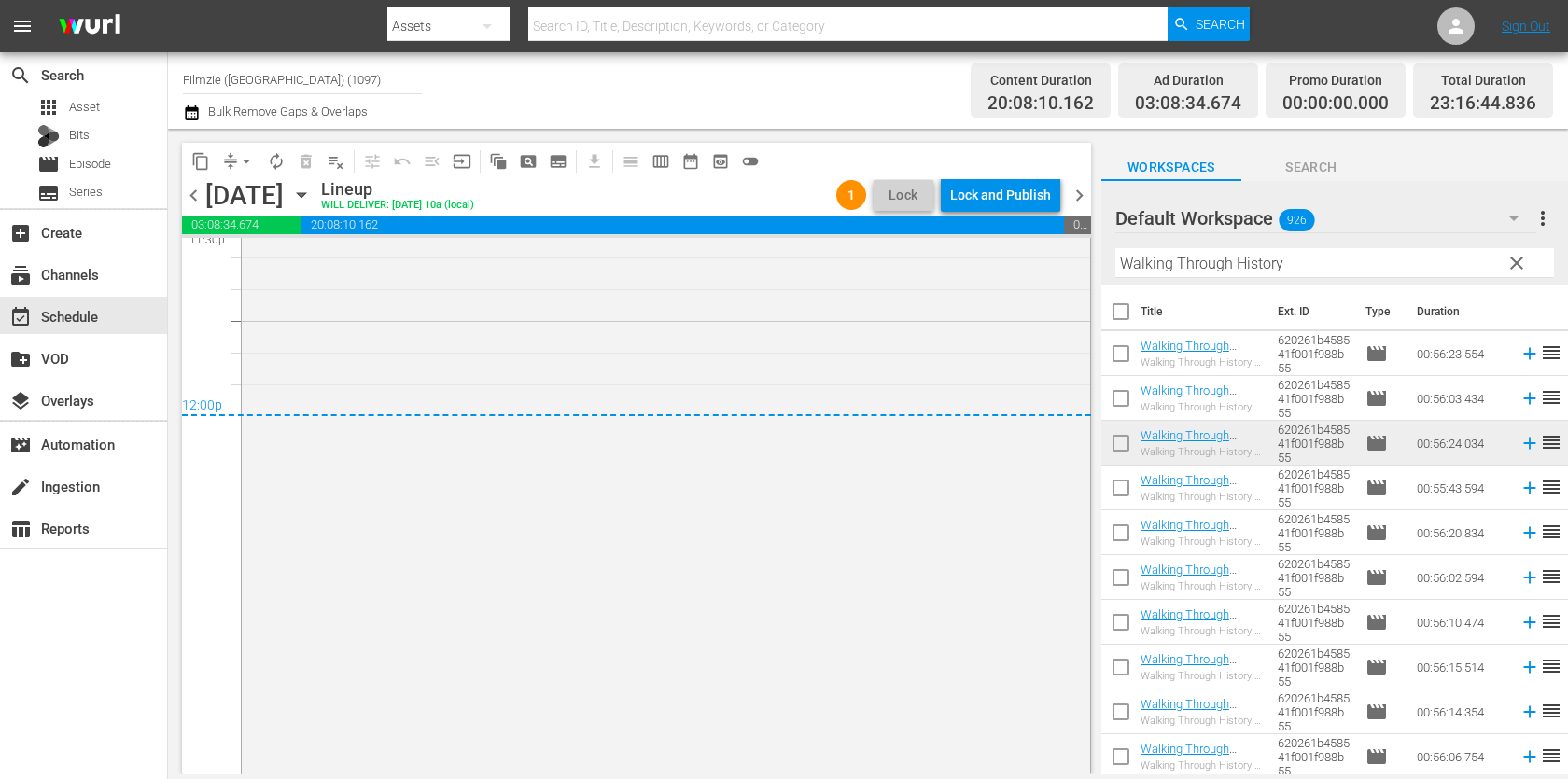
click at [1014, 188] on div "Lock and Publish" at bounding box center [1000, 195] width 101 height 34
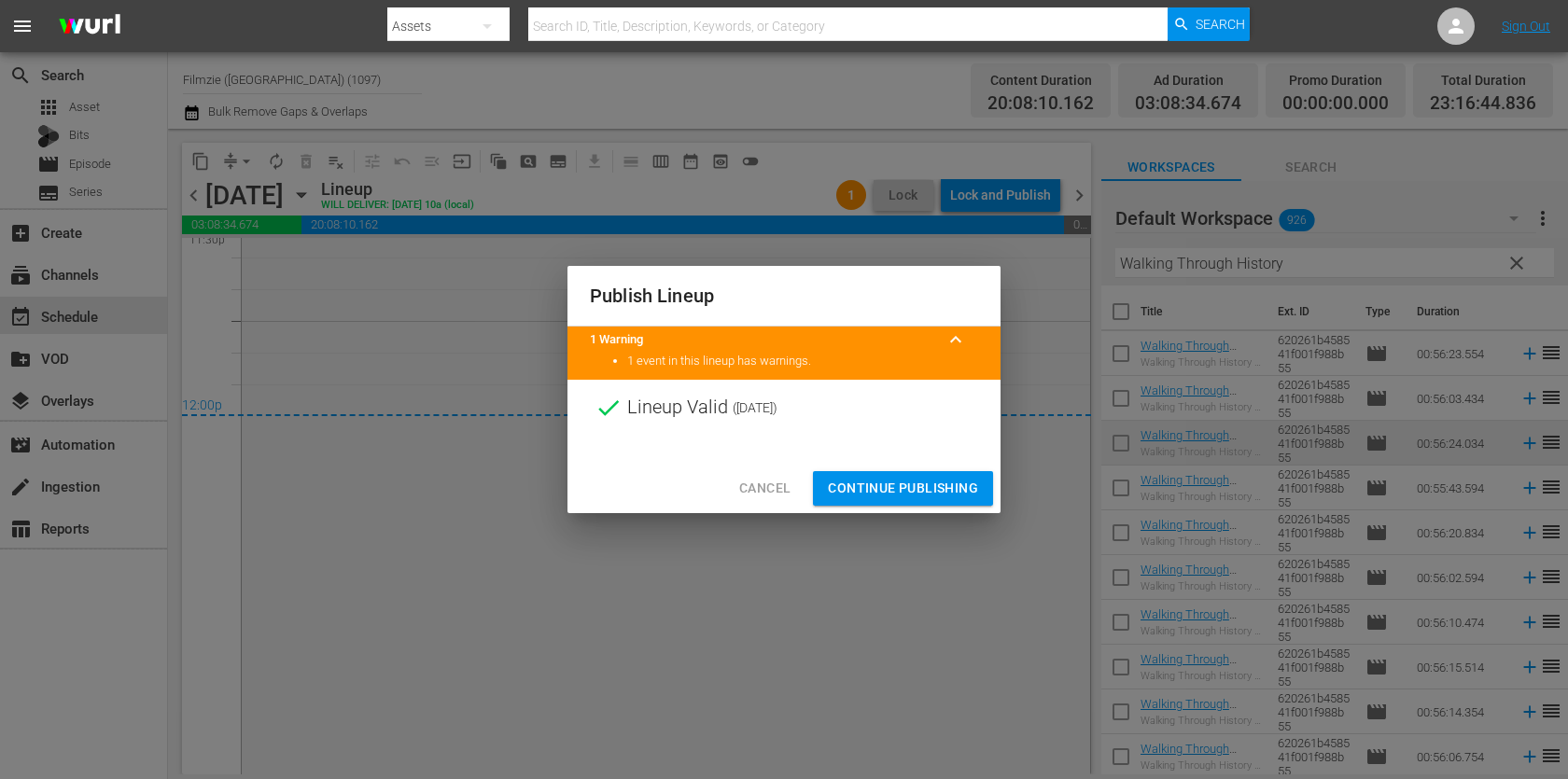
click at [928, 482] on span "Continue Publishing" at bounding box center [902, 488] width 150 height 23
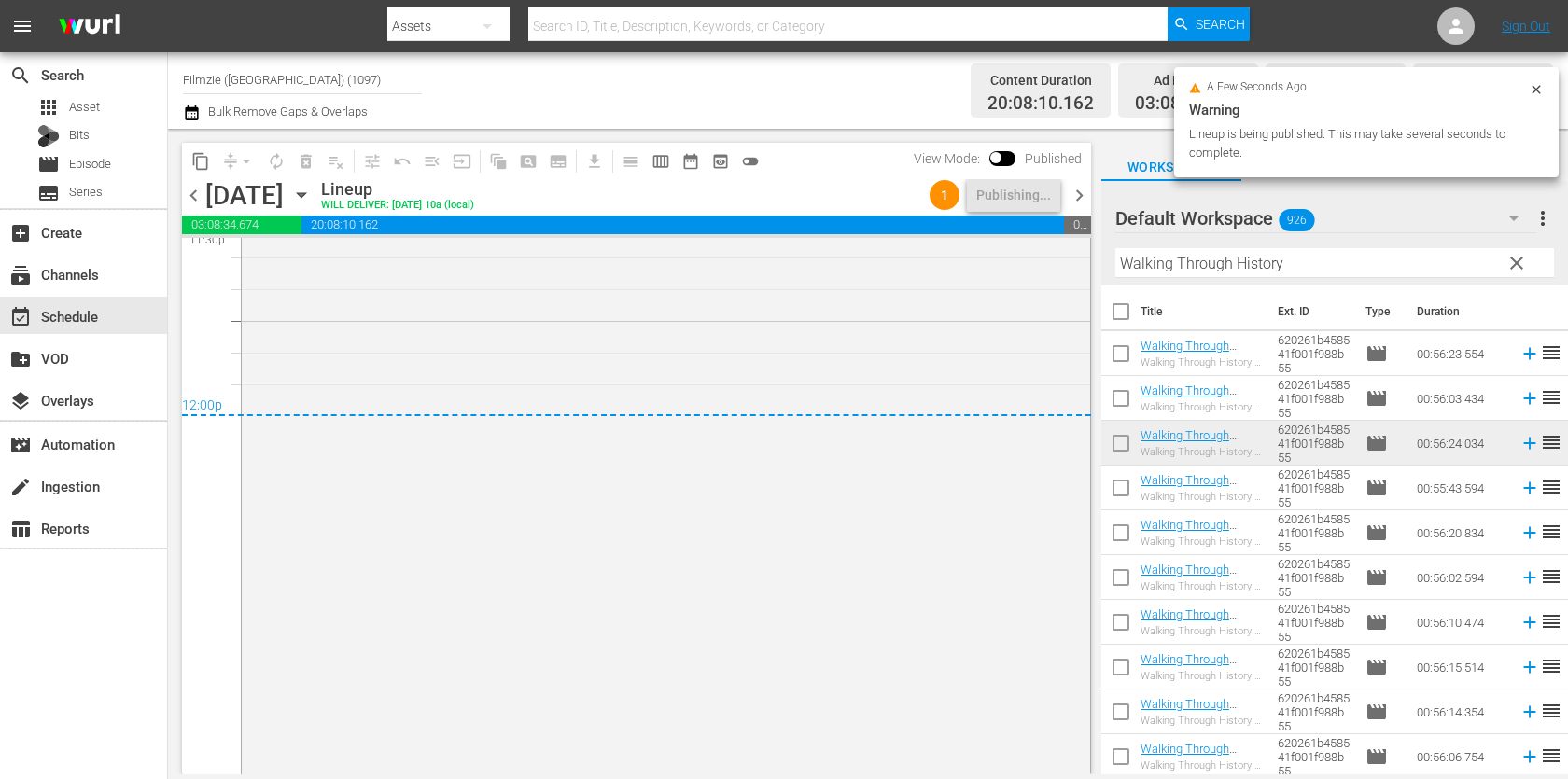
click at [1086, 203] on span "chevron_right" at bounding box center [1080, 196] width 23 height 23
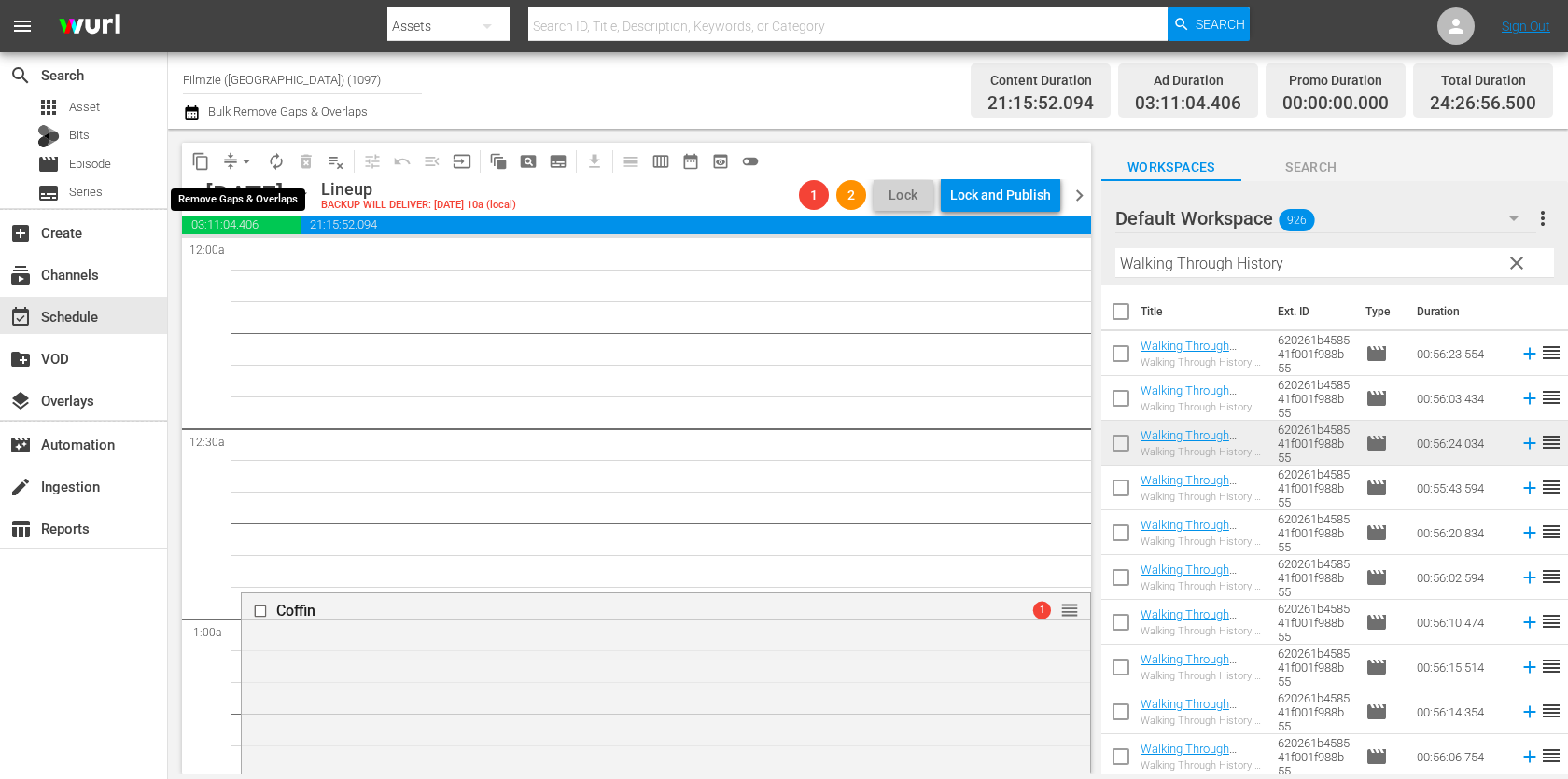
click at [245, 157] on span "arrow_drop_down" at bounding box center [246, 161] width 18 height 18
click at [266, 229] on li "Align to First Episode" at bounding box center [246, 230] width 154 height 31
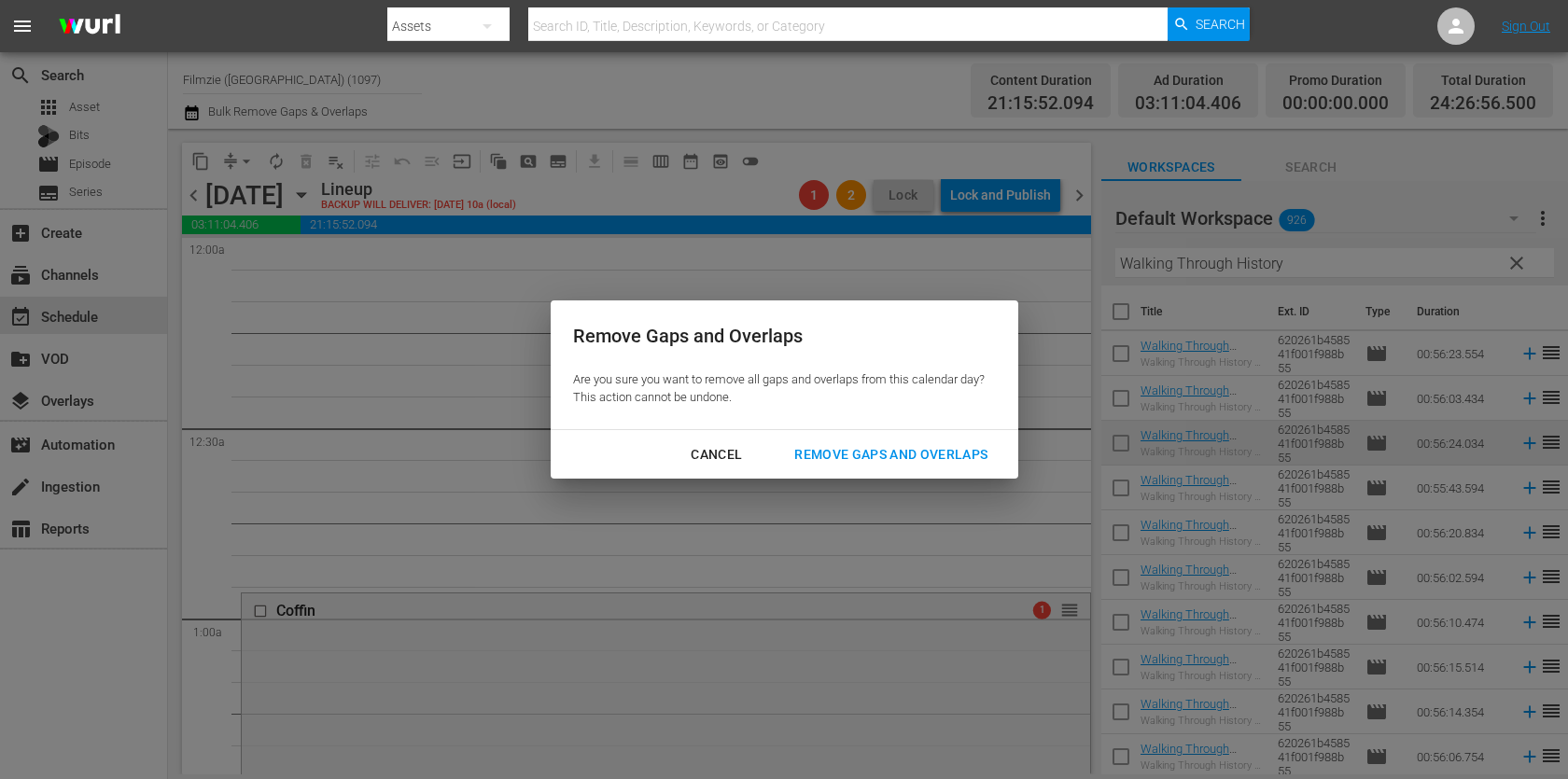
click at [698, 448] on div "Cancel" at bounding box center [716, 454] width 81 height 23
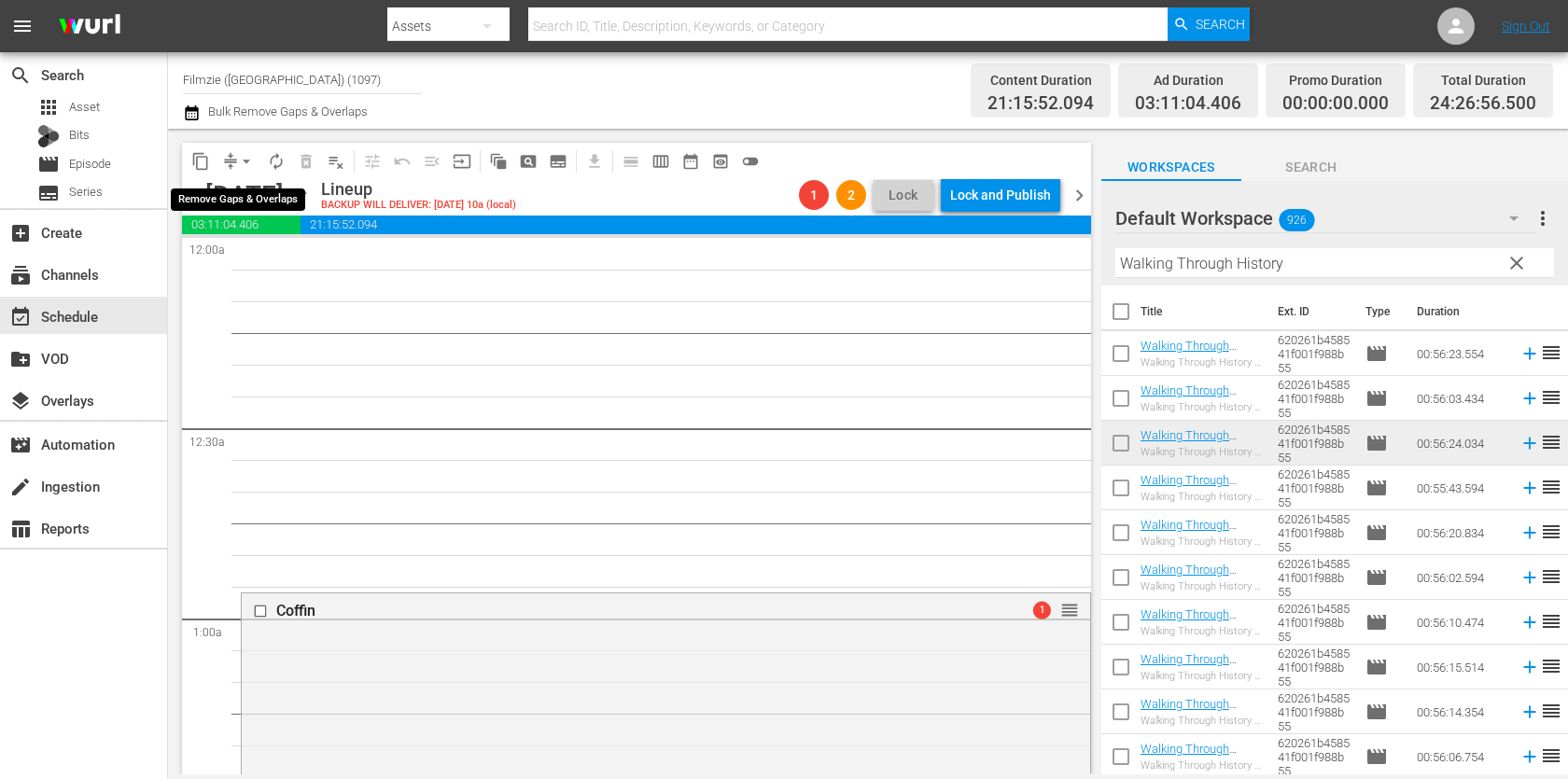
click at [239, 169] on span "arrow_drop_down" at bounding box center [246, 161] width 18 height 18
click at [239, 162] on span "arrow_drop_down" at bounding box center [246, 161] width 18 height 18
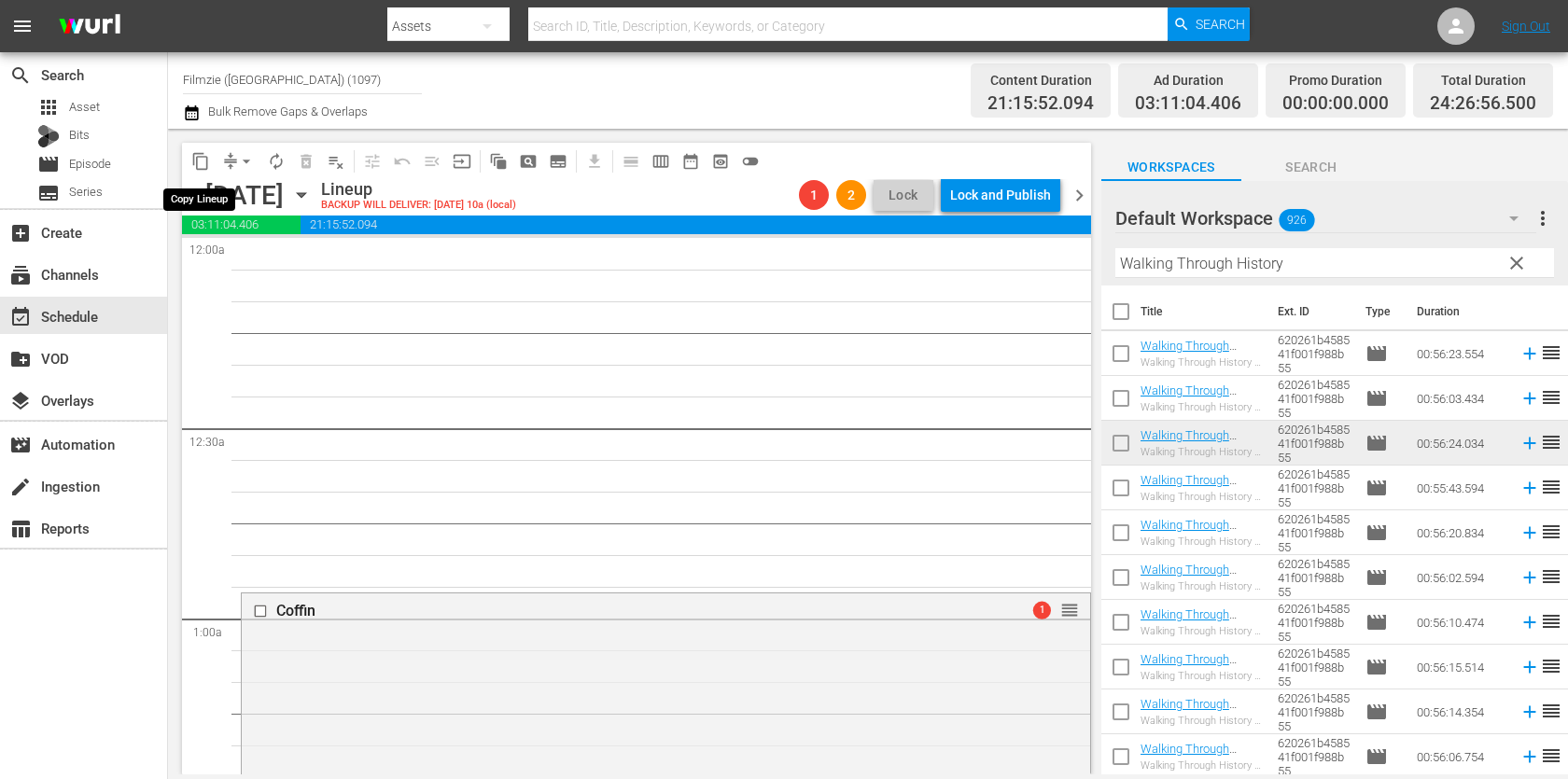
click at [196, 192] on span "chevron_left" at bounding box center [194, 196] width 23 height 23
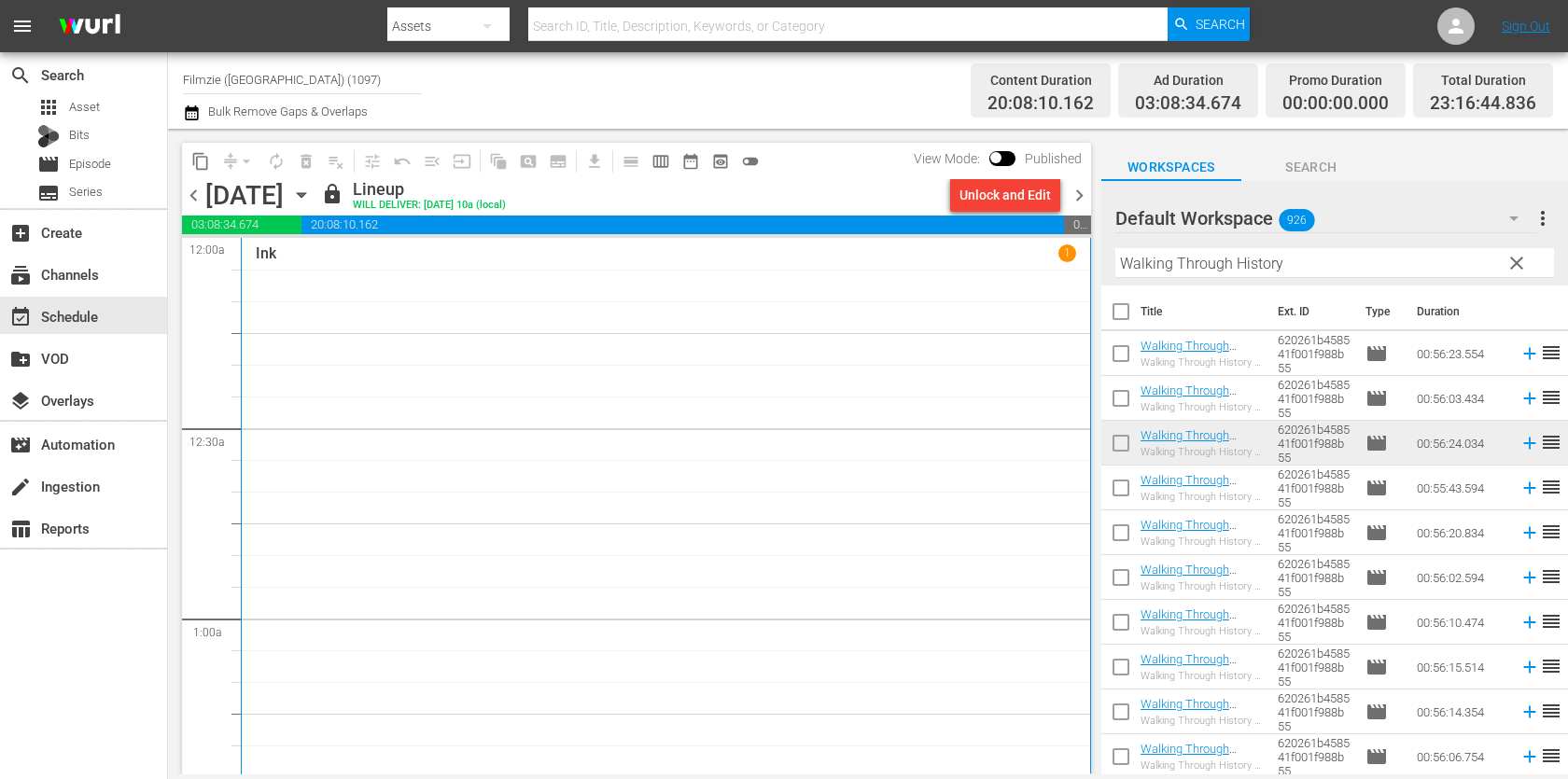
click at [1089, 185] on span "chevron_right" at bounding box center [1080, 196] width 23 height 23
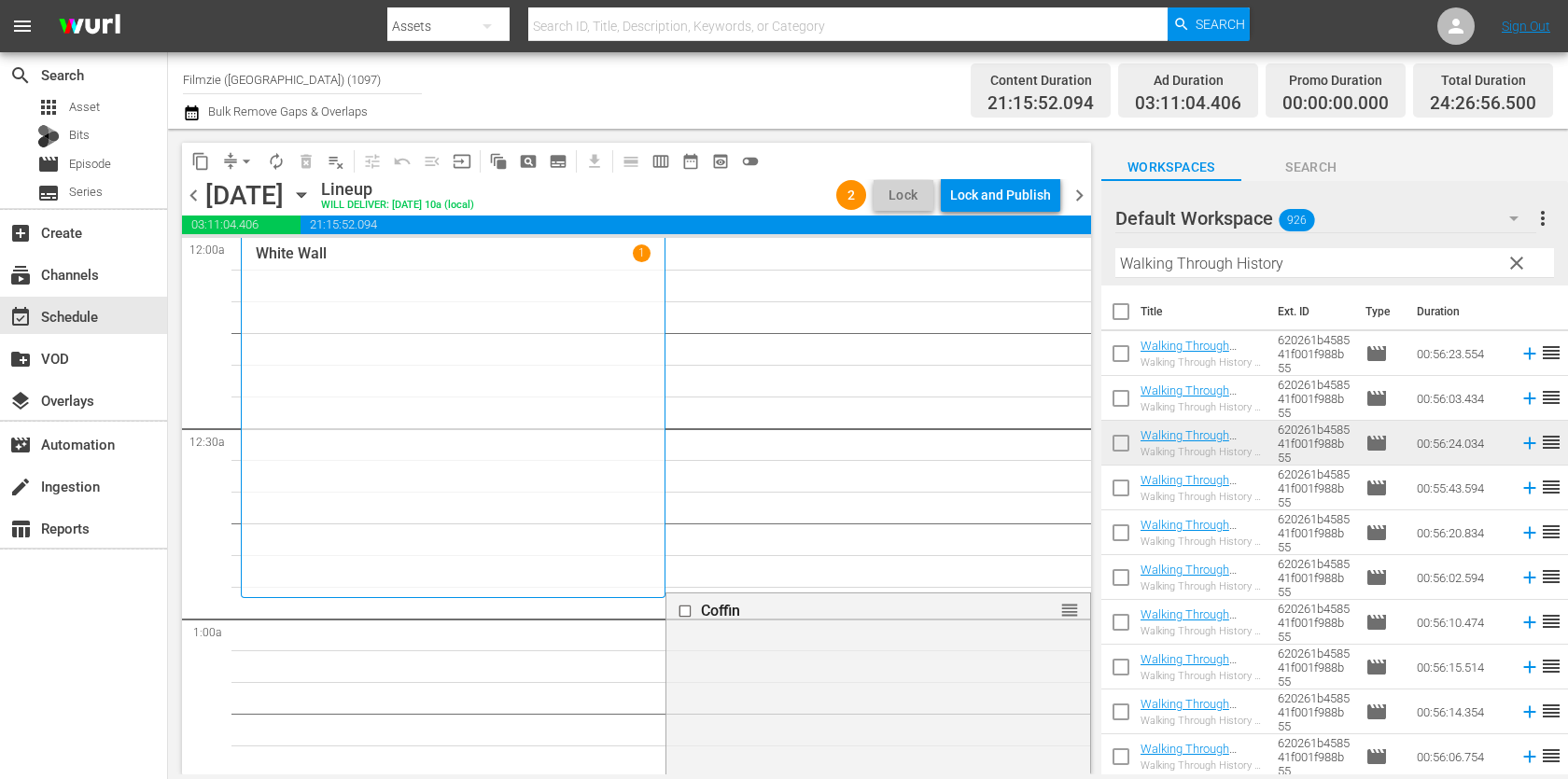
click at [245, 164] on span "arrow_drop_down" at bounding box center [246, 161] width 18 height 18
click at [271, 250] on li "Align to End of Previous Day" at bounding box center [247, 260] width 196 height 31
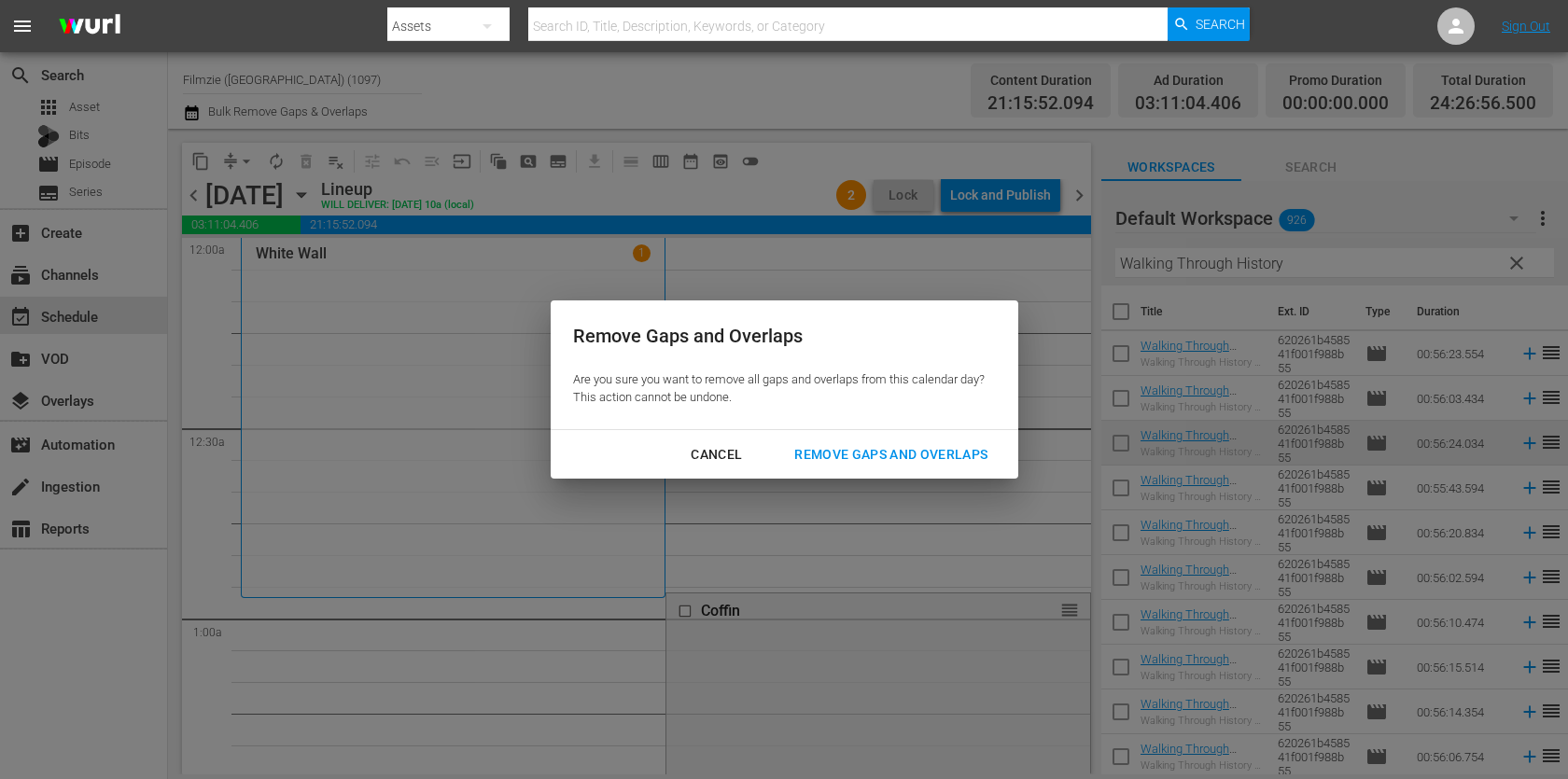
click at [839, 444] on div "Remove Gaps and Overlaps" at bounding box center [891, 454] width 223 height 23
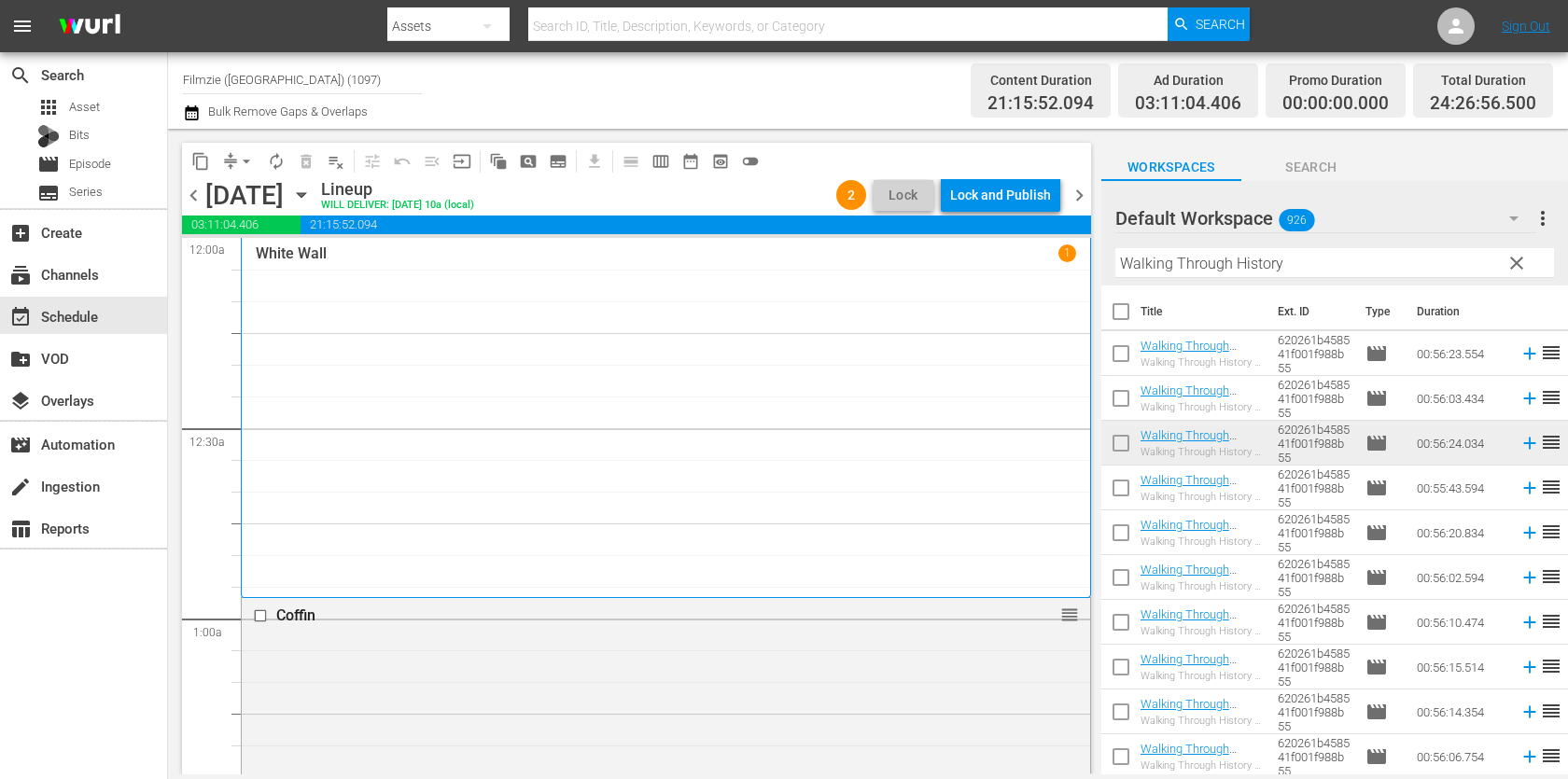
click at [1242, 255] on input "Walking Through History" at bounding box center [1334, 263] width 439 height 30
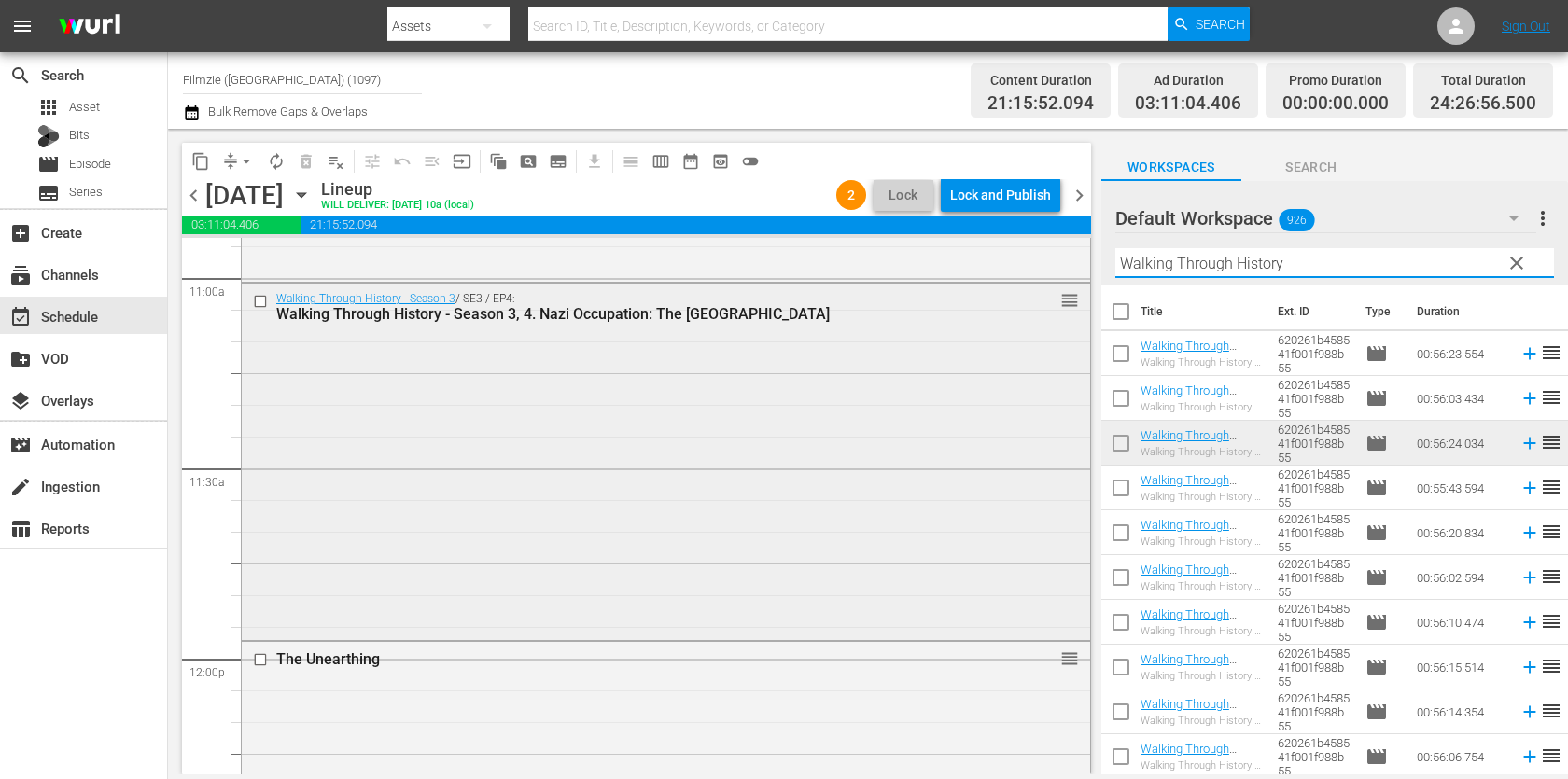
scroll to position [4156, 0]
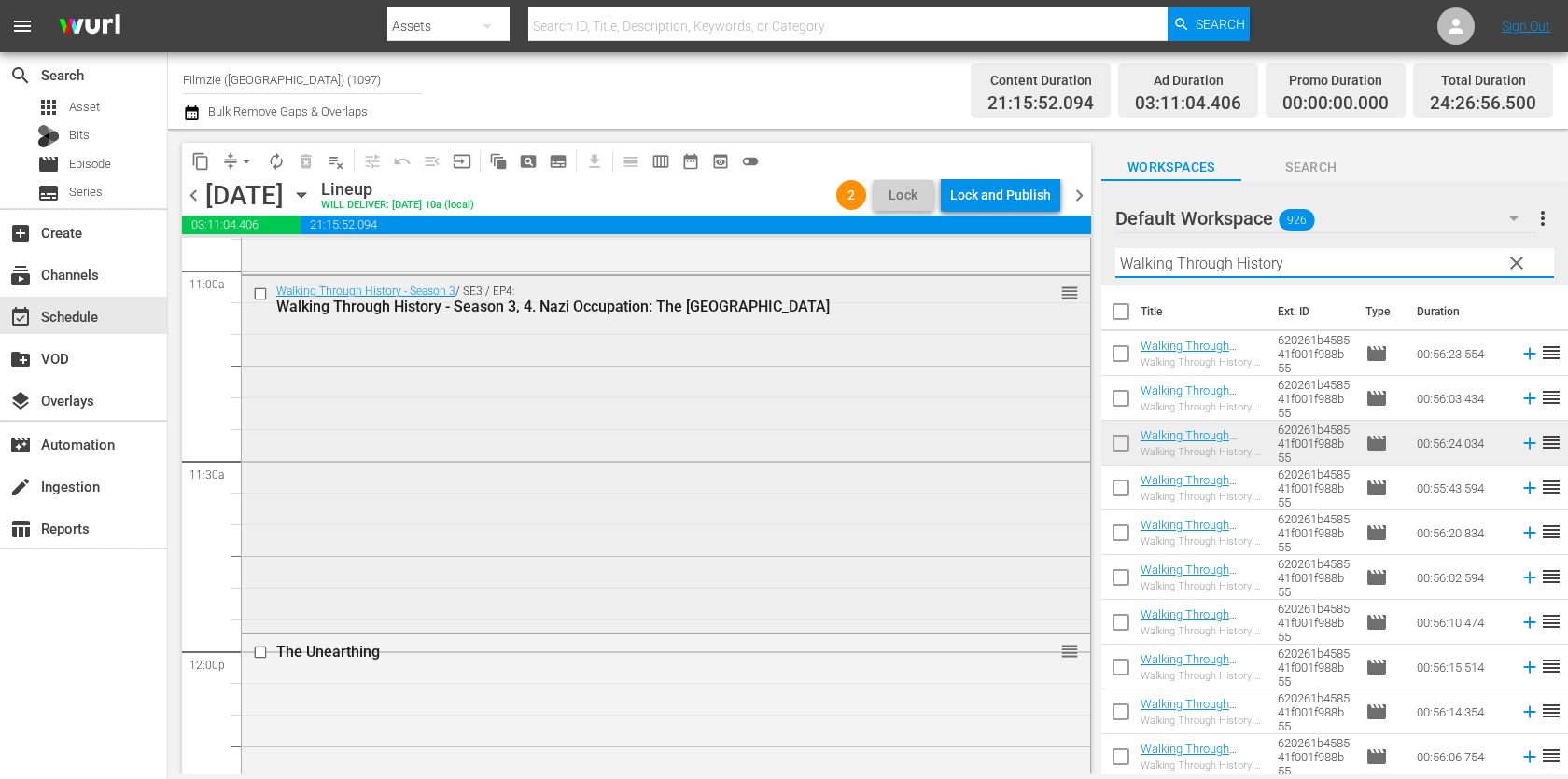
click at [958, 339] on div "Walking Through History - Season 3 / SE3 / EP4: Walking Through History - Seaso…" at bounding box center [665, 452] width 848 height 353
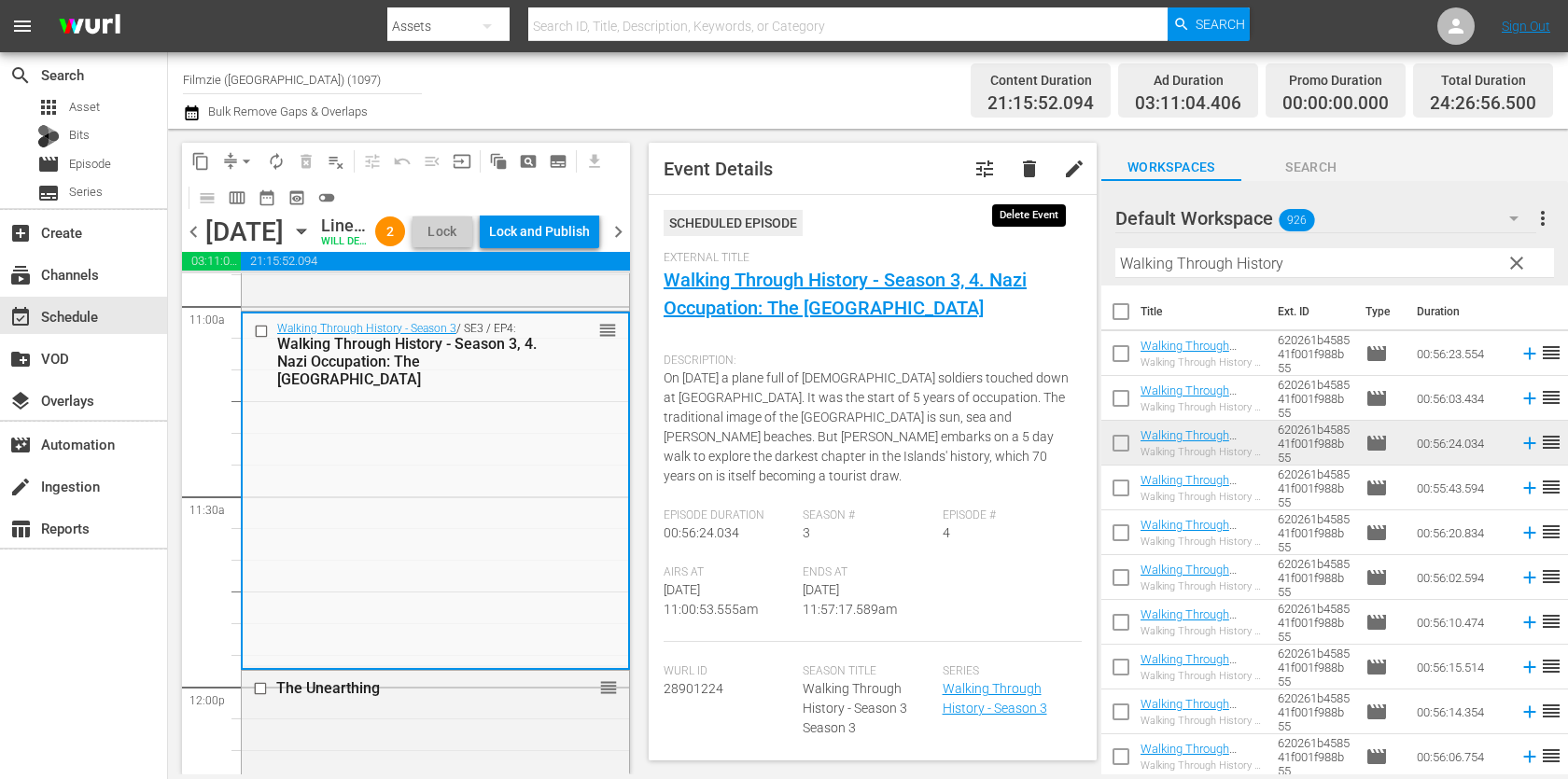
click at [1042, 174] on button "delete" at bounding box center [1029, 169] width 45 height 45
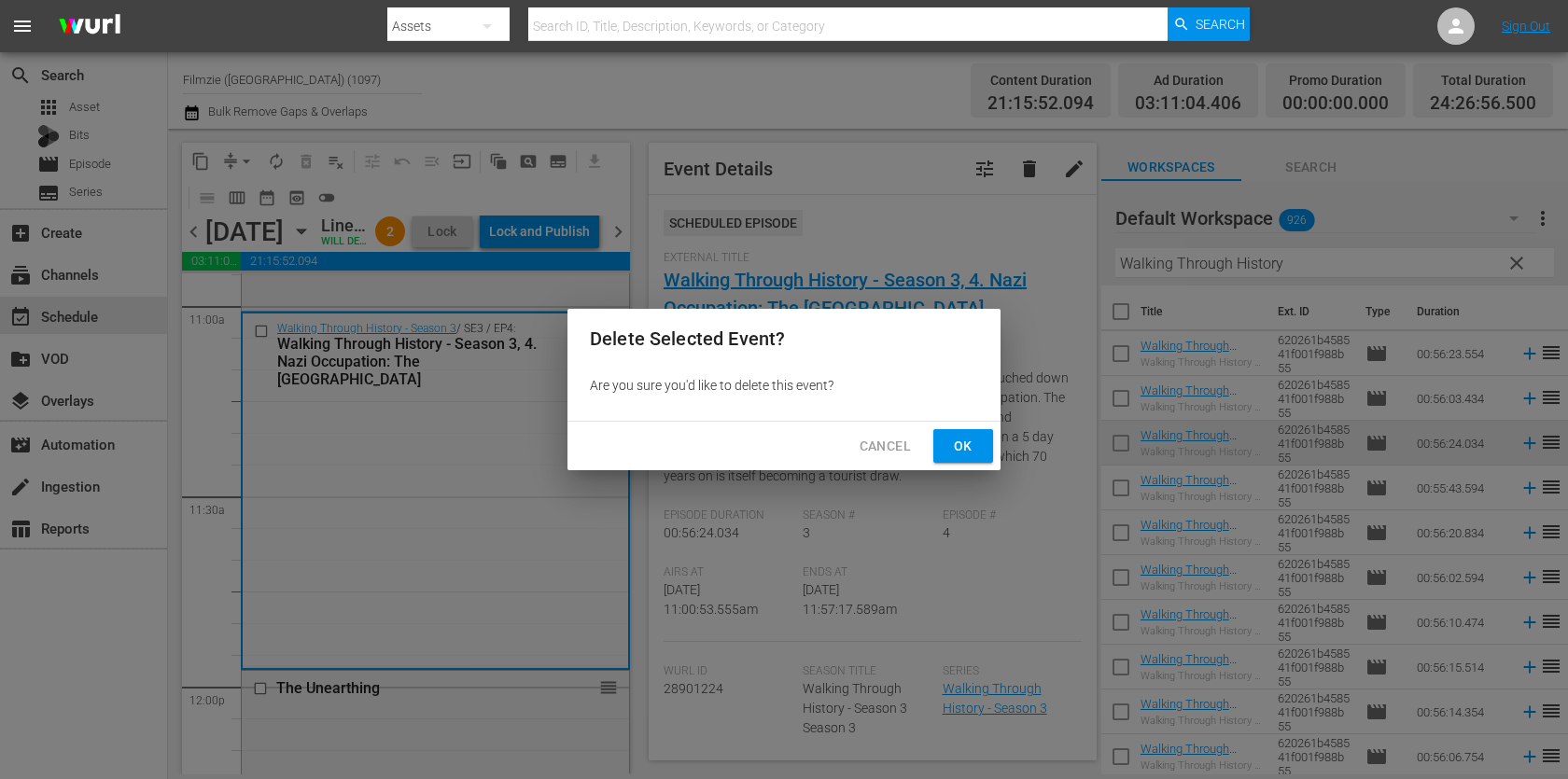
click at [973, 438] on span "Ok" at bounding box center [963, 447] width 30 height 23
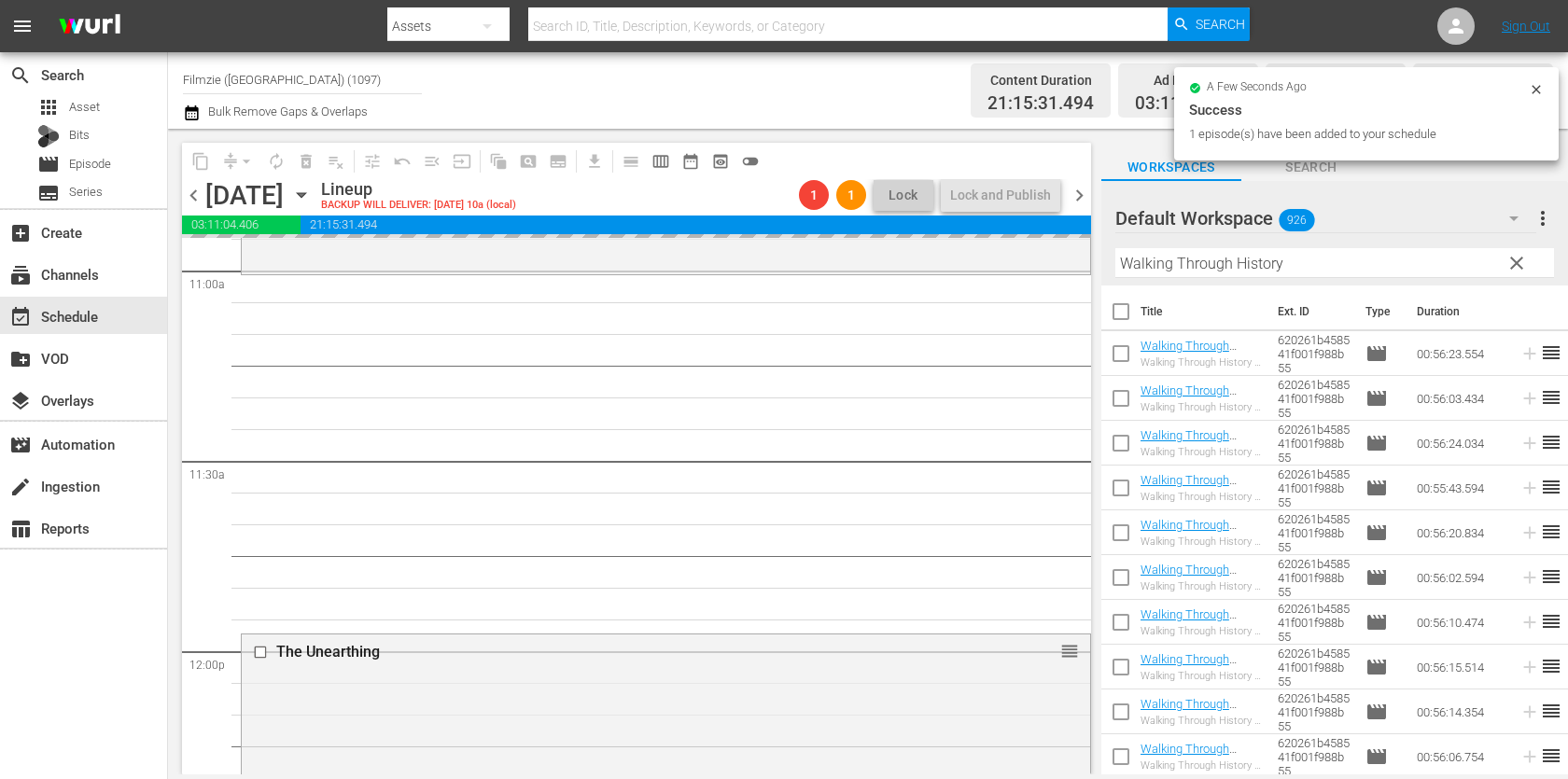
drag, startPoint x: 1218, startPoint y: 393, endPoint x: 926, endPoint y: 6, distance: 484.8
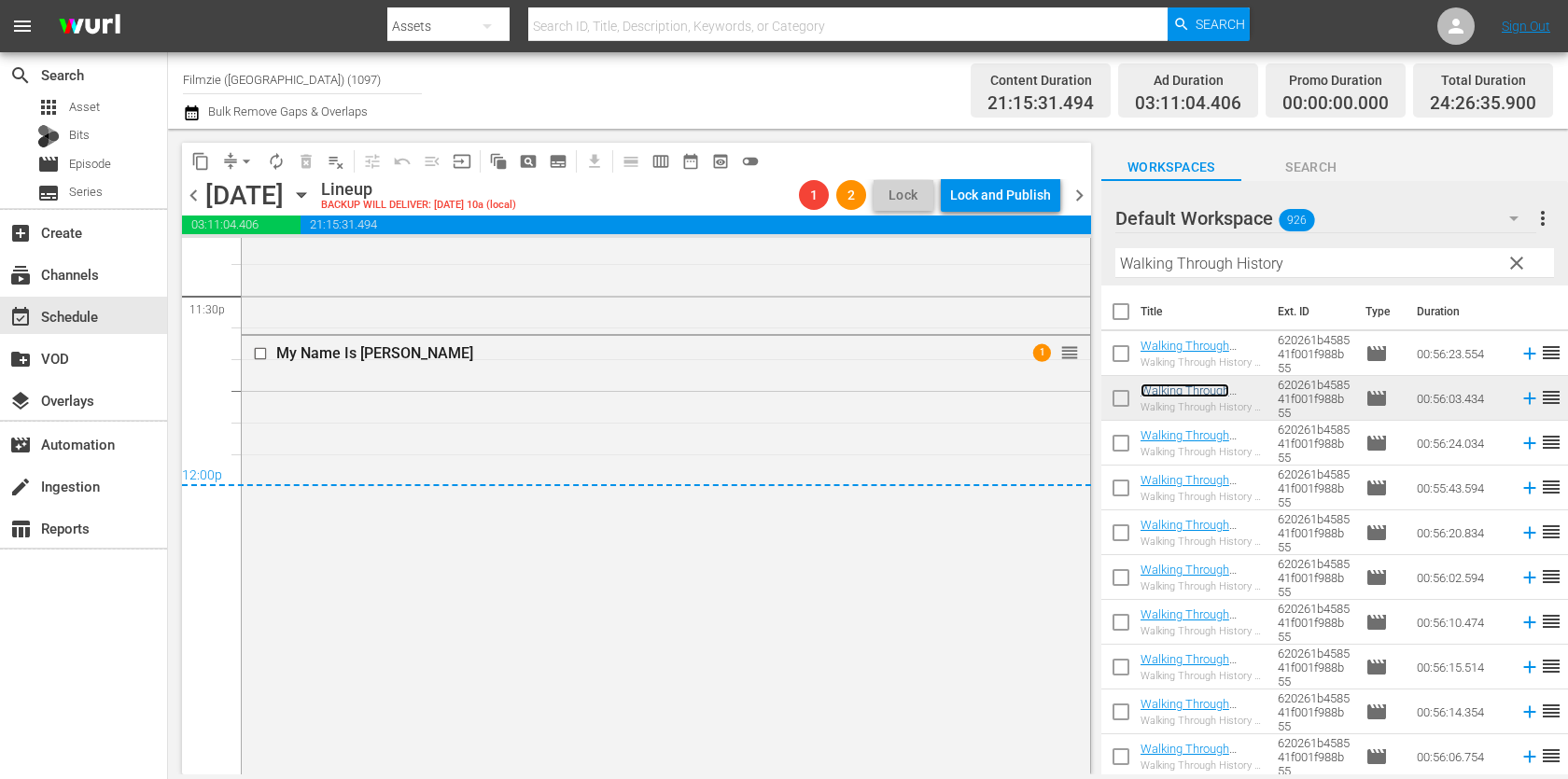
scroll to position [9131, 0]
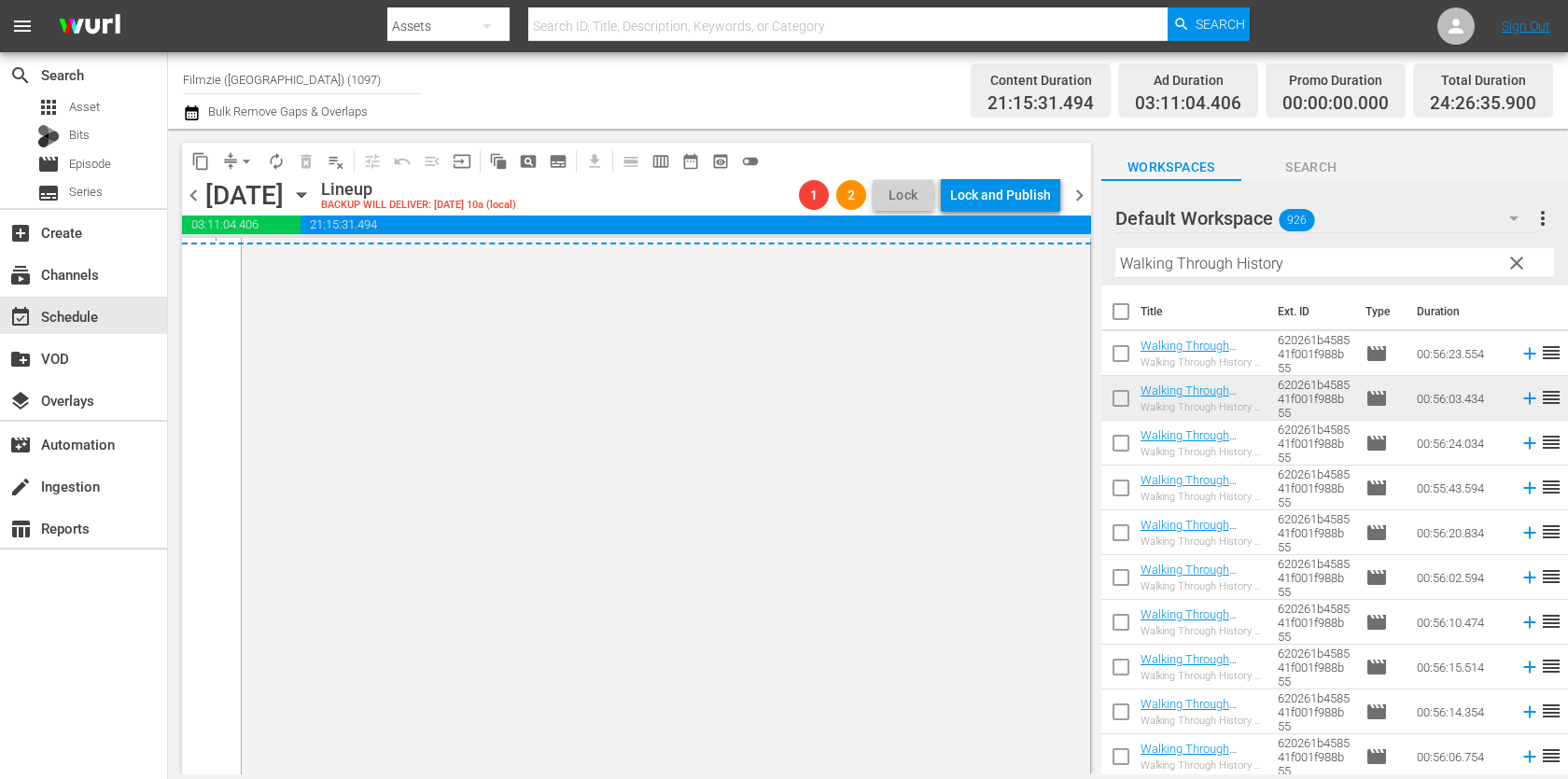
click at [250, 182] on div "[DATE]" at bounding box center [244, 196] width 78 height 31
click at [247, 160] on span "arrow_drop_down" at bounding box center [246, 161] width 18 height 18
click at [276, 256] on li "Align to End of Previous Day" at bounding box center [247, 260] width 196 height 31
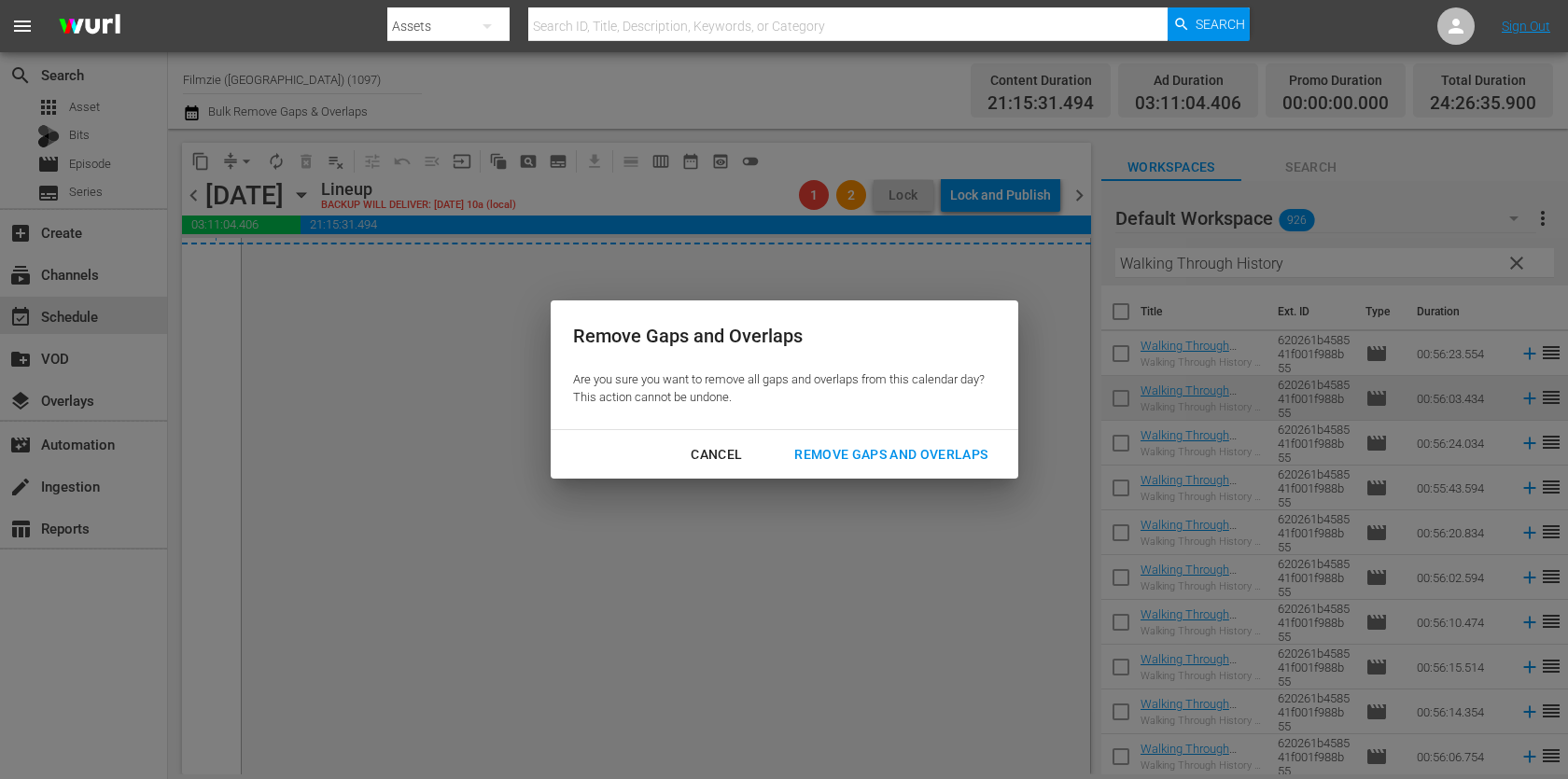
click at [967, 447] on div "Remove Gaps and Overlaps" at bounding box center [891, 454] width 223 height 23
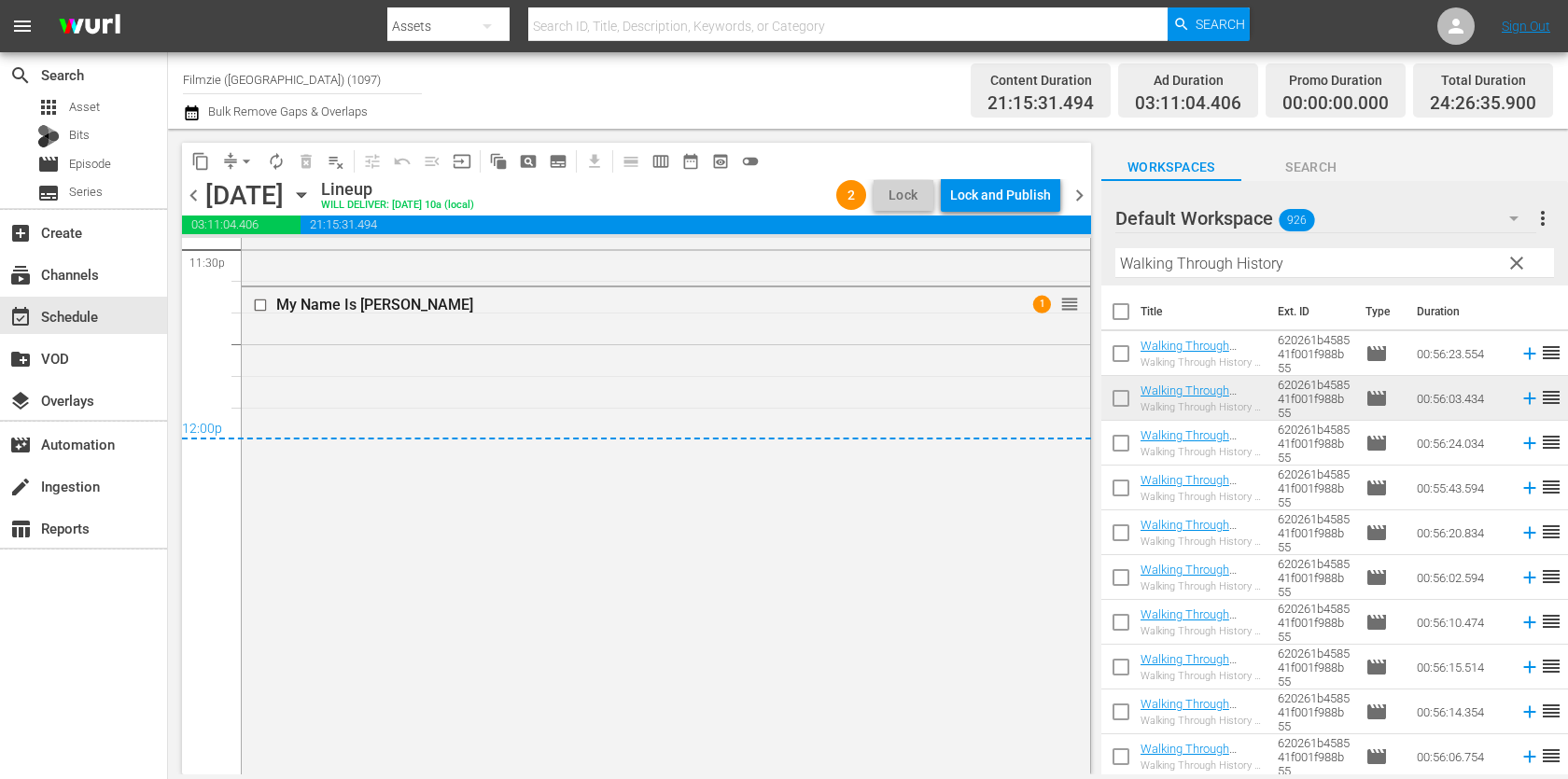
scroll to position [9128, 0]
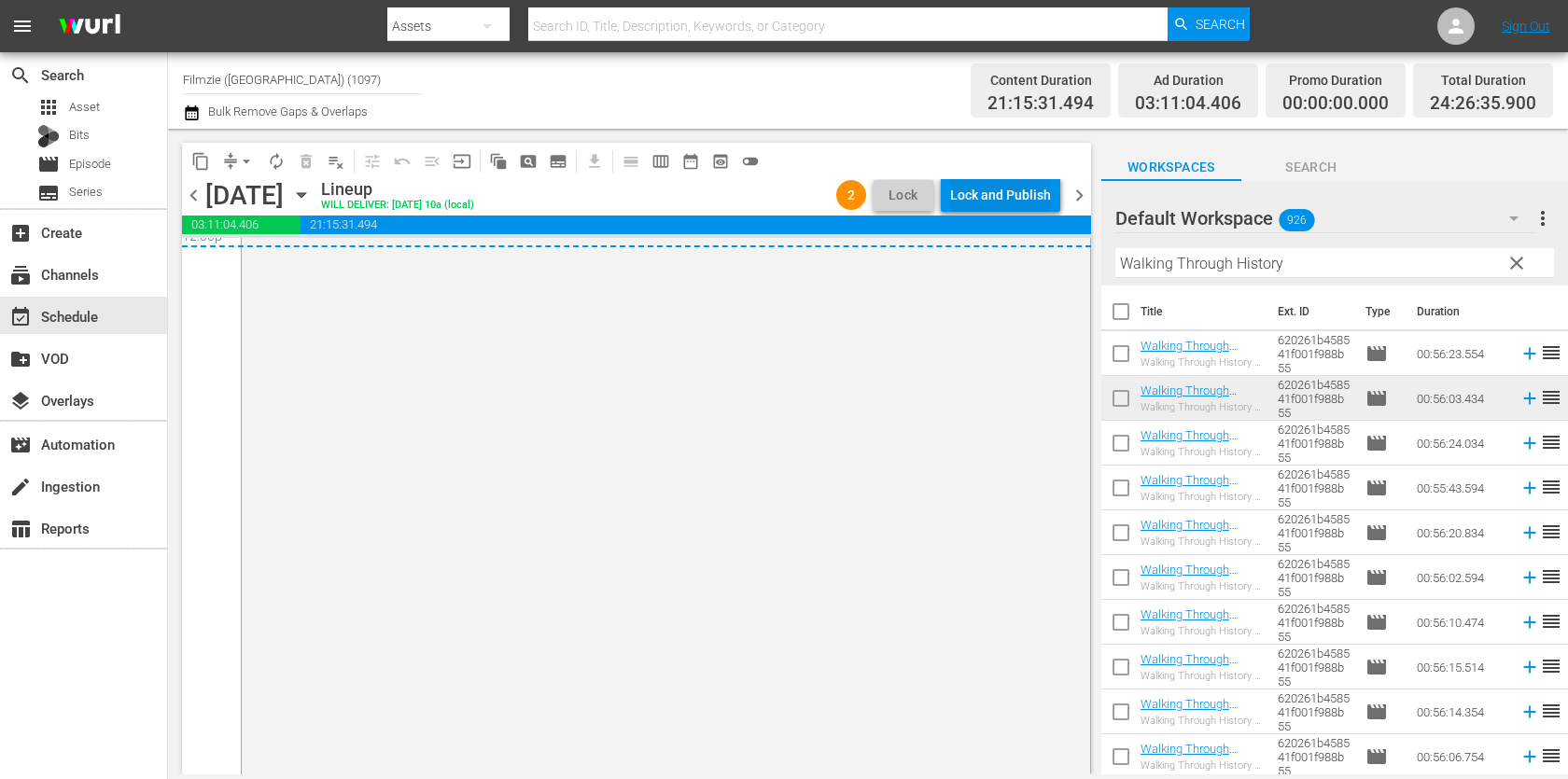
click at [1008, 199] on div "Lock and Publish" at bounding box center [1000, 195] width 101 height 34
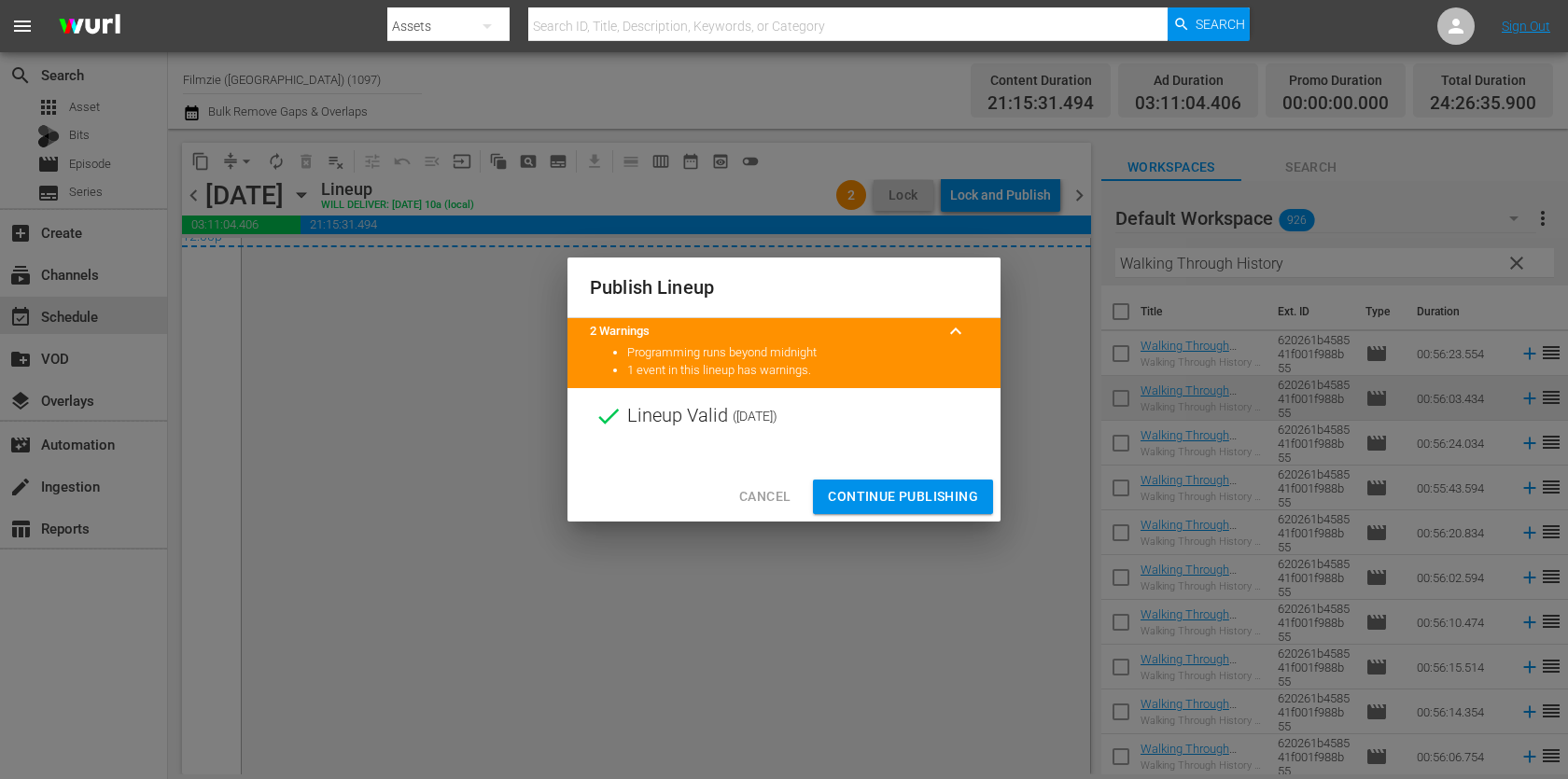
click at [927, 502] on span "Continue Publishing" at bounding box center [902, 497] width 150 height 23
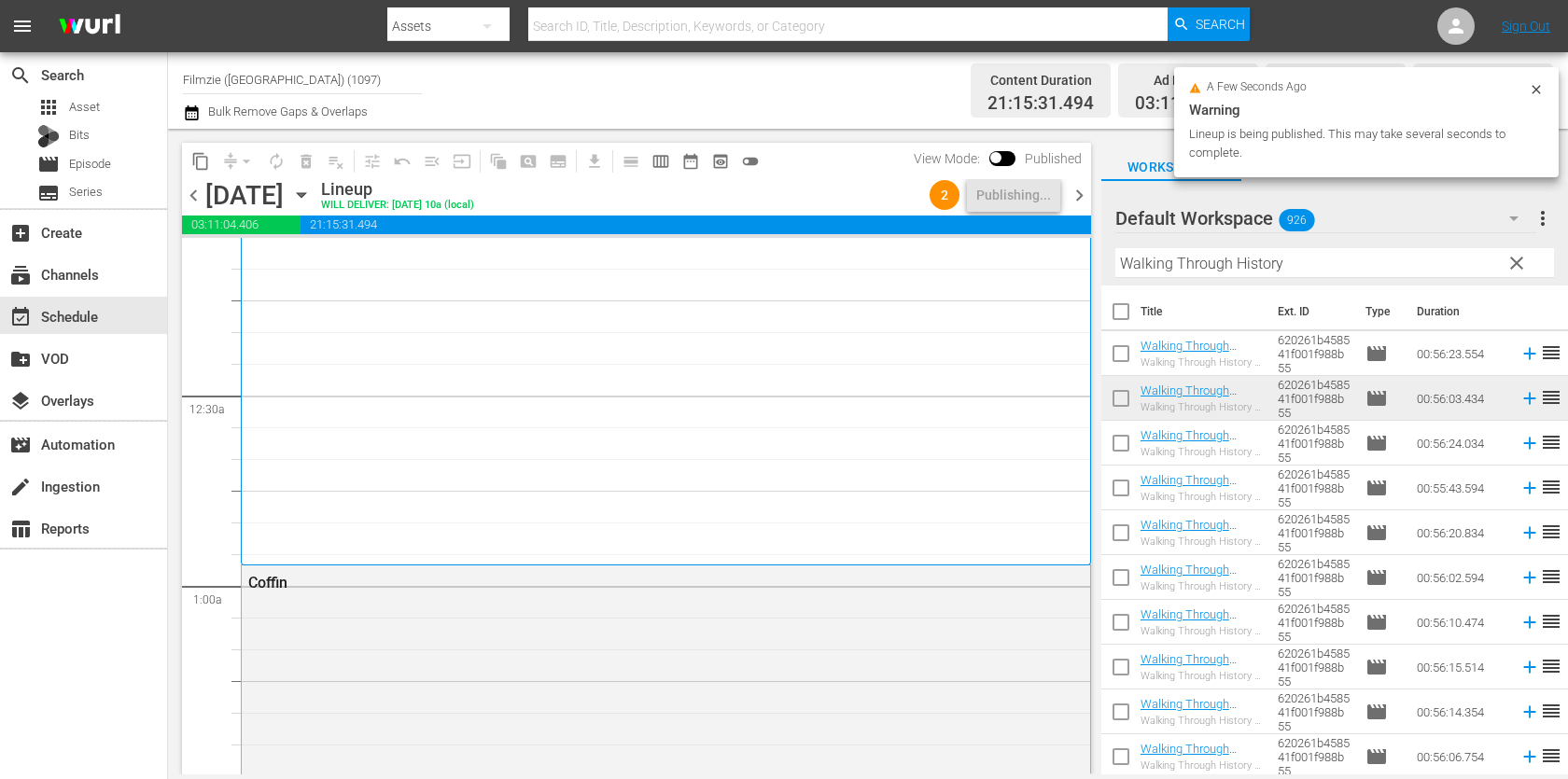
scroll to position [0, 0]
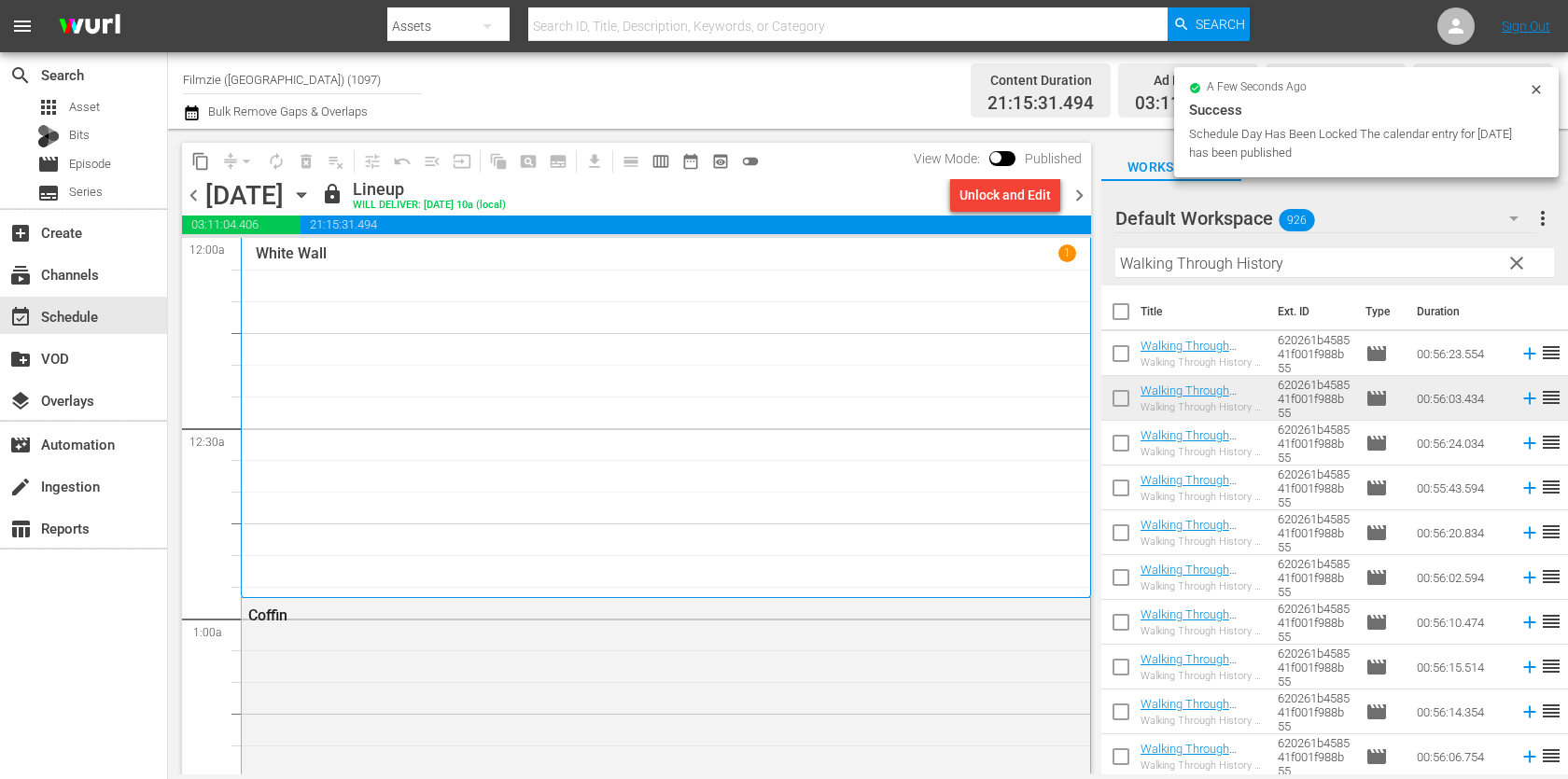
click at [1075, 184] on span "chevron_right" at bounding box center [1080, 196] width 23 height 23
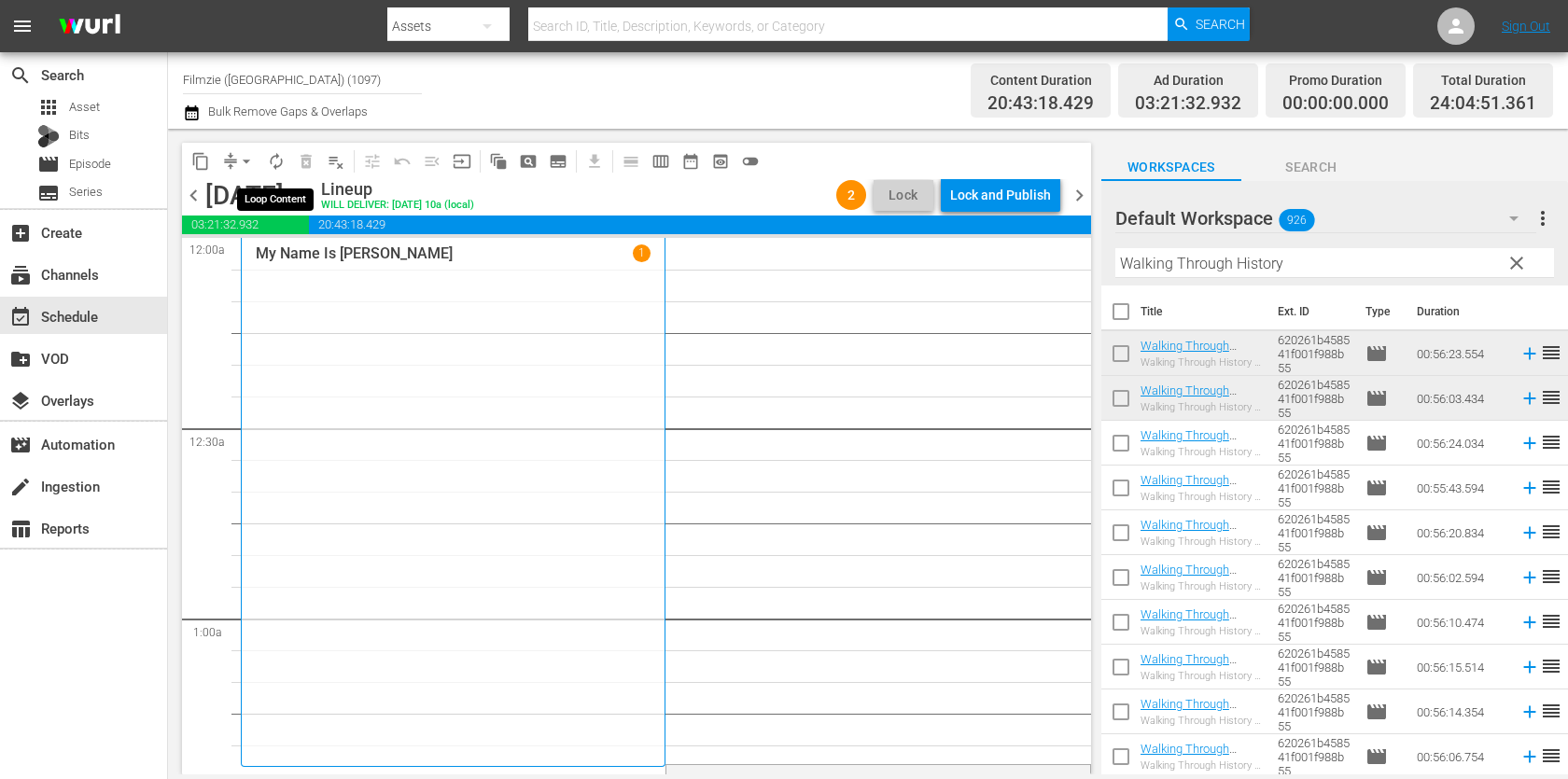
click at [246, 157] on span "arrow_drop_down" at bounding box center [246, 161] width 18 height 18
click at [247, 257] on li "Align to End of Previous Day" at bounding box center [247, 260] width 196 height 31
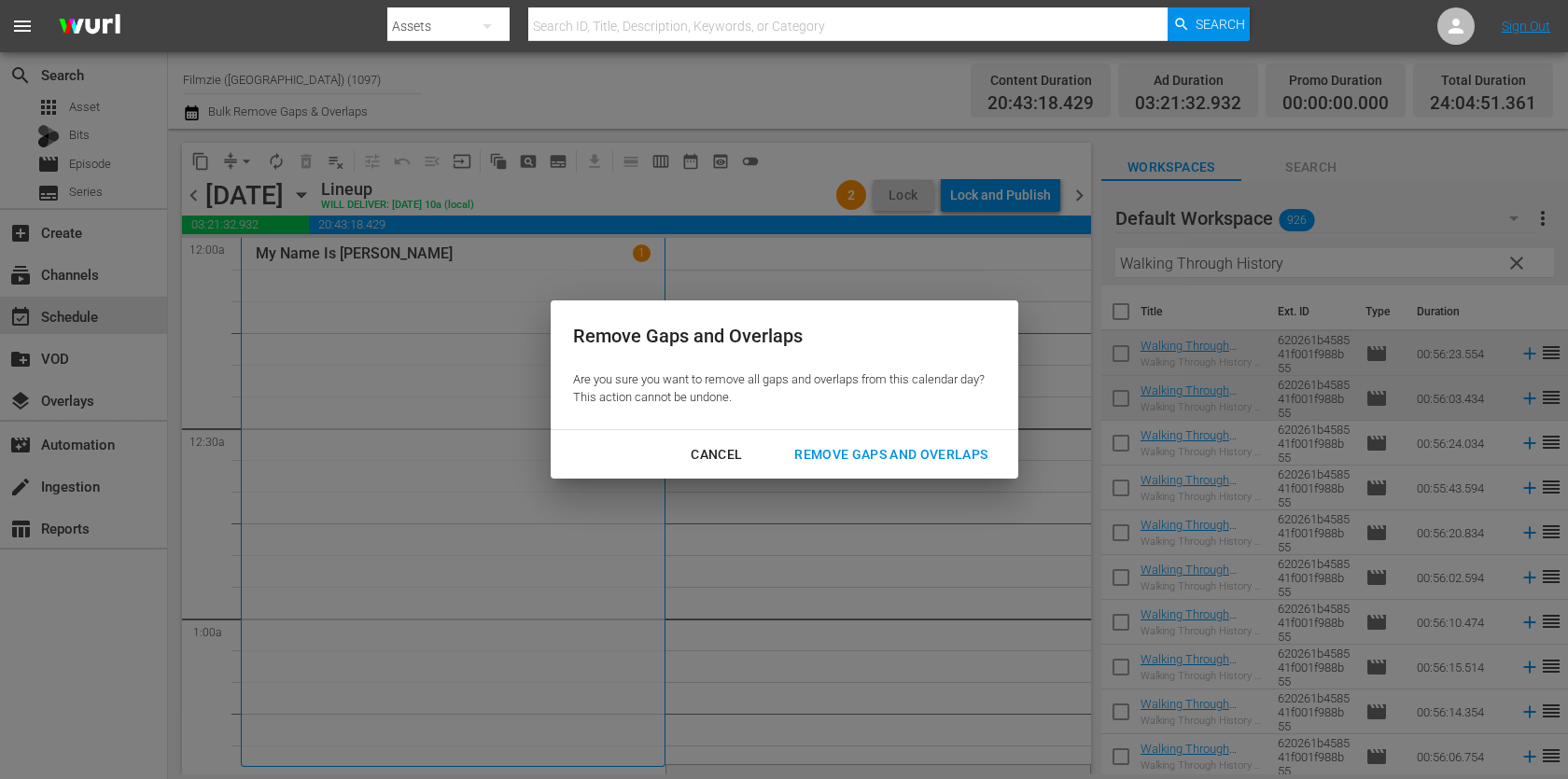
click at [841, 443] on div "Remove Gaps and Overlaps" at bounding box center [891, 454] width 223 height 23
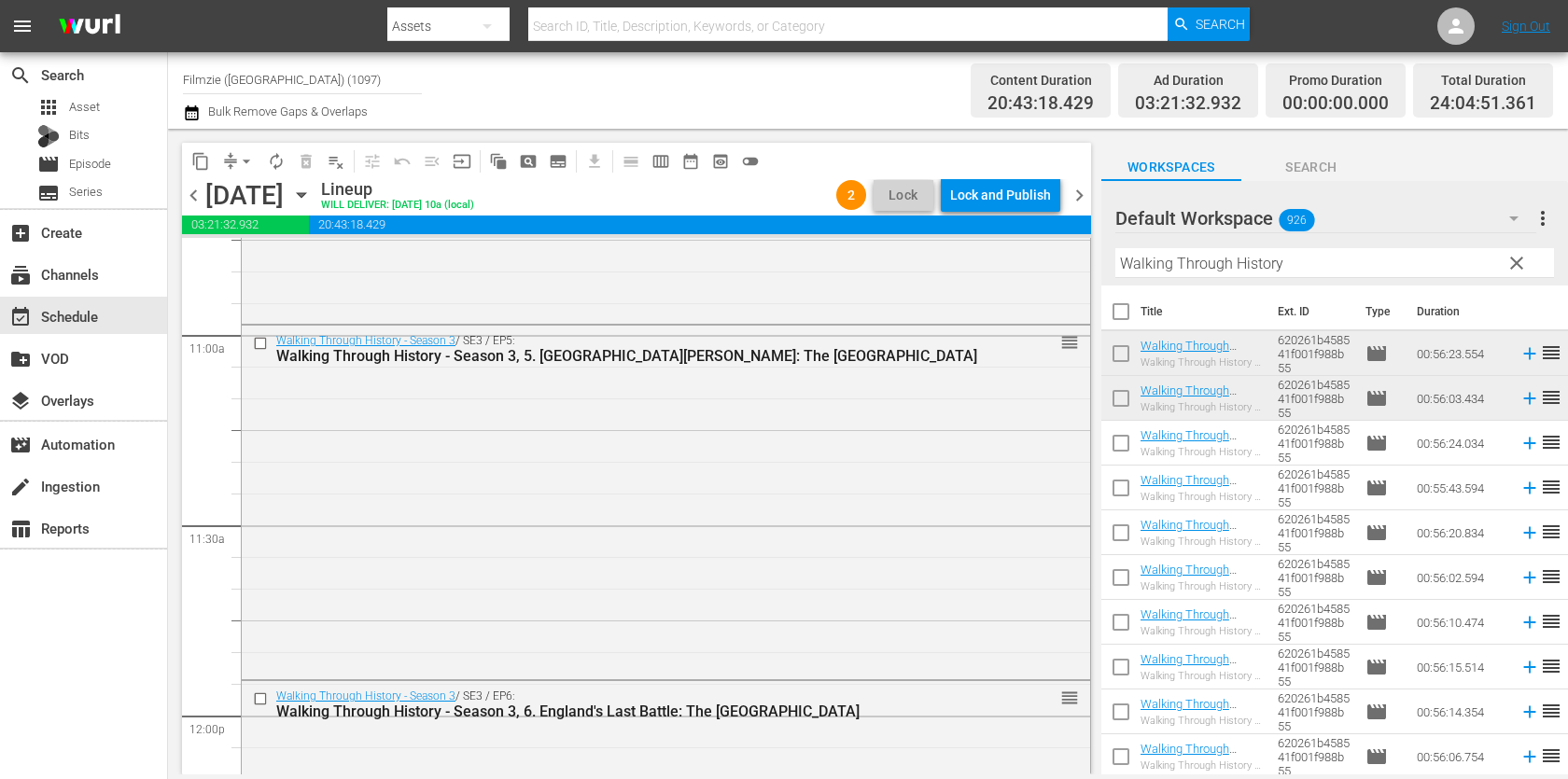
scroll to position [4073, 0]
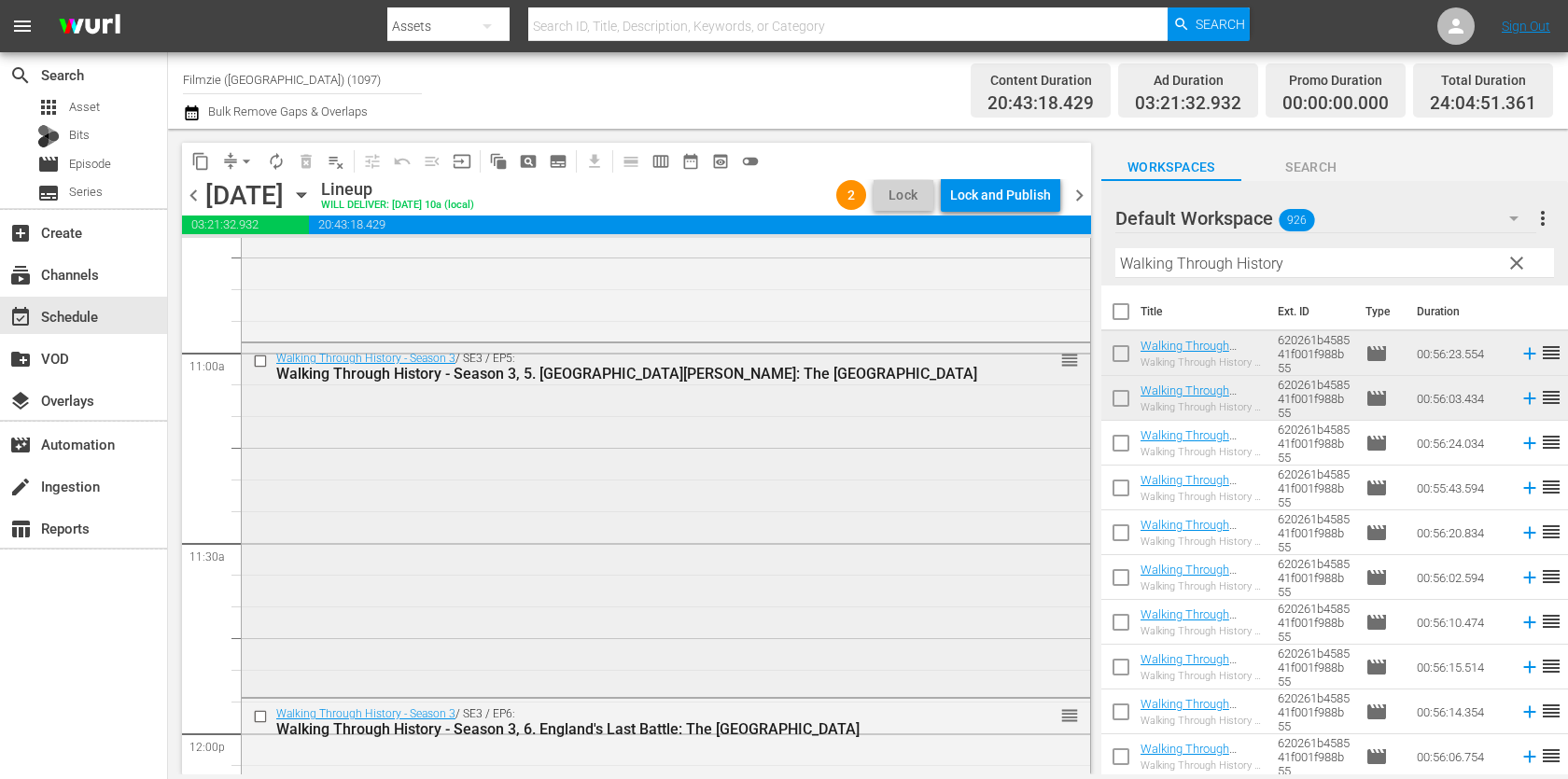
click at [948, 453] on div "Walking Through History - Season 3 / SE3 / EP5: Walking Through History - Seaso…" at bounding box center [665, 517] width 848 height 350
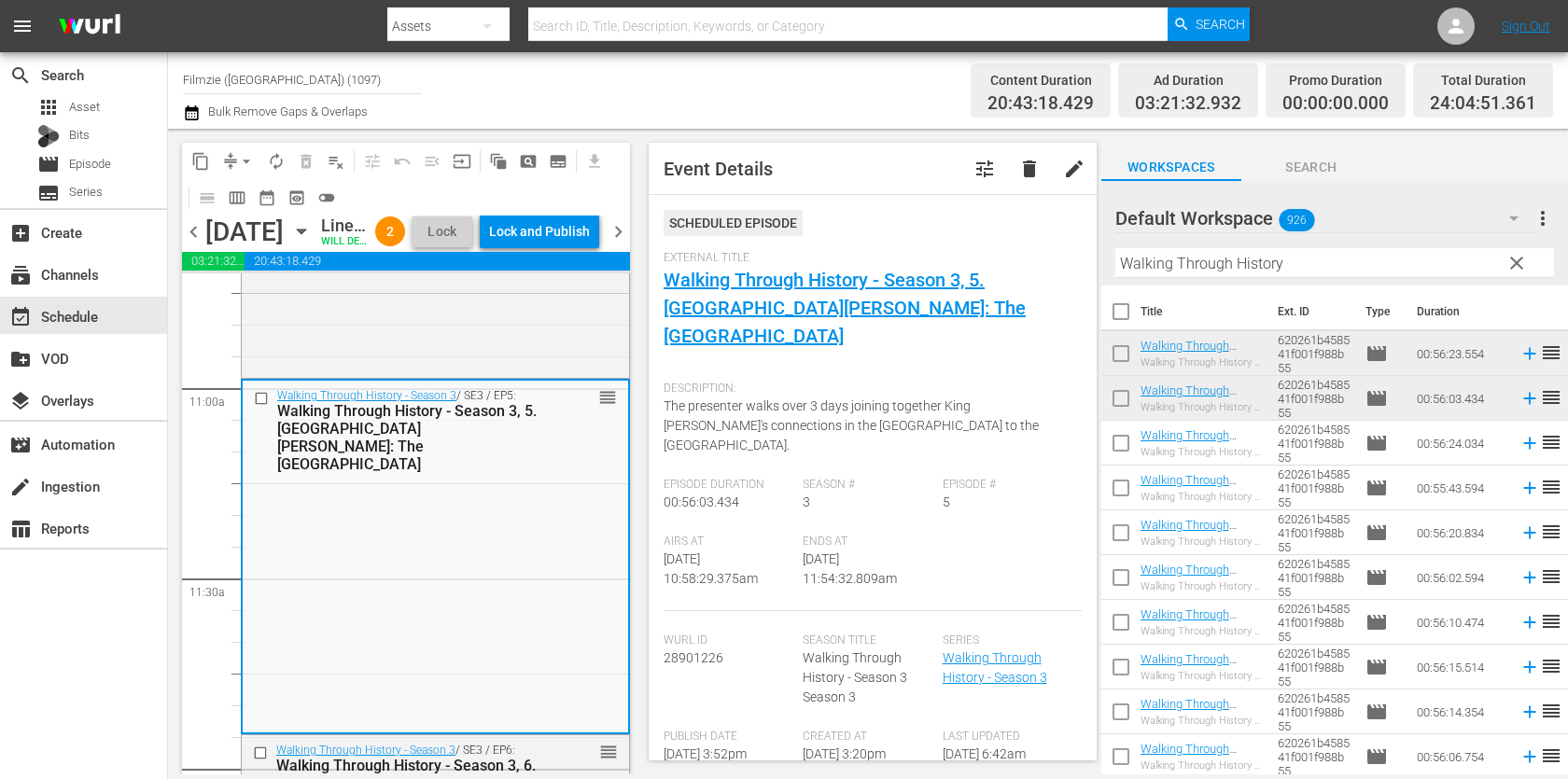
click at [1021, 168] on span "delete" at bounding box center [1029, 169] width 22 height 22
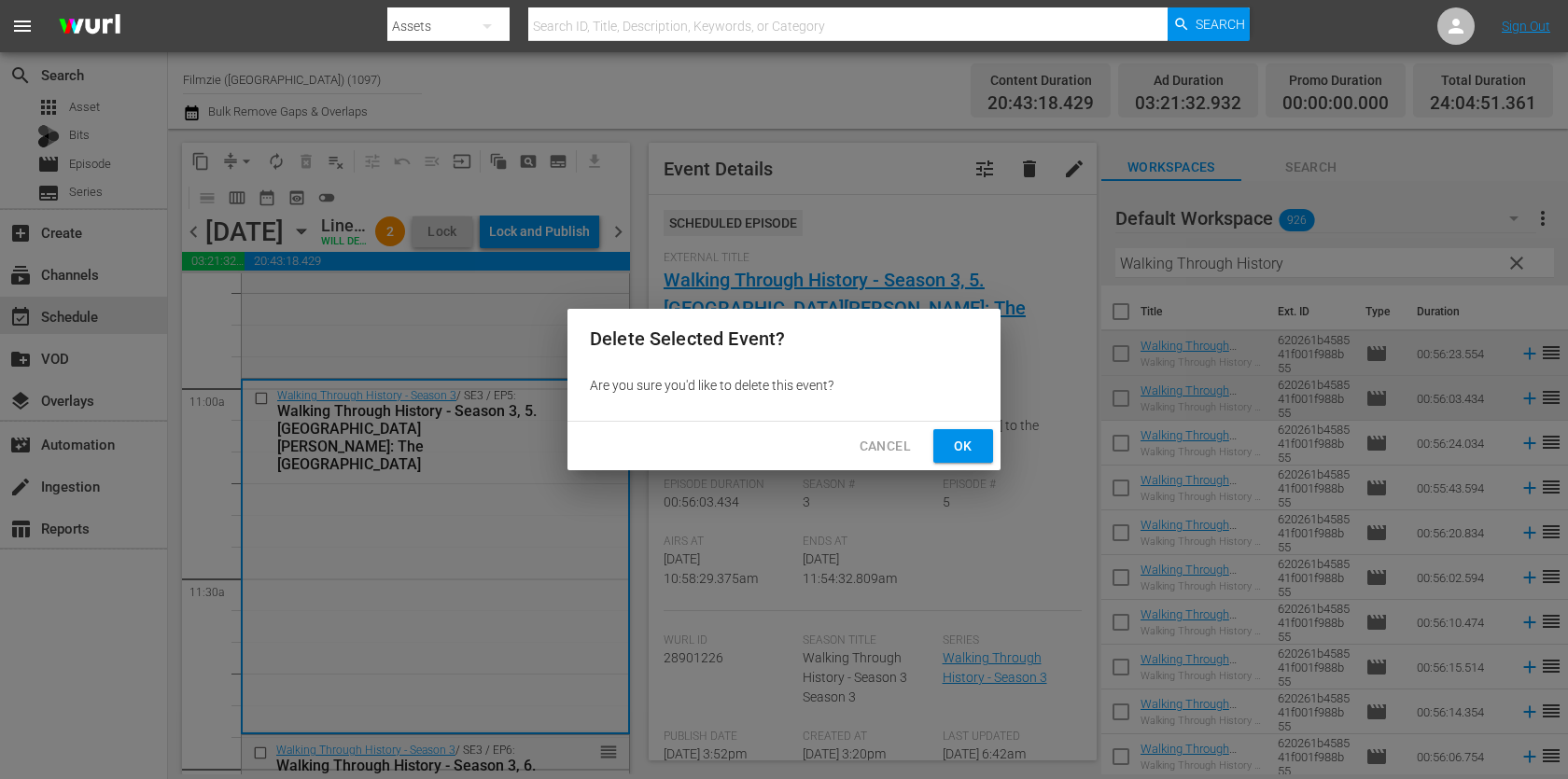
click at [985, 459] on button "Ok" at bounding box center [963, 447] width 60 height 35
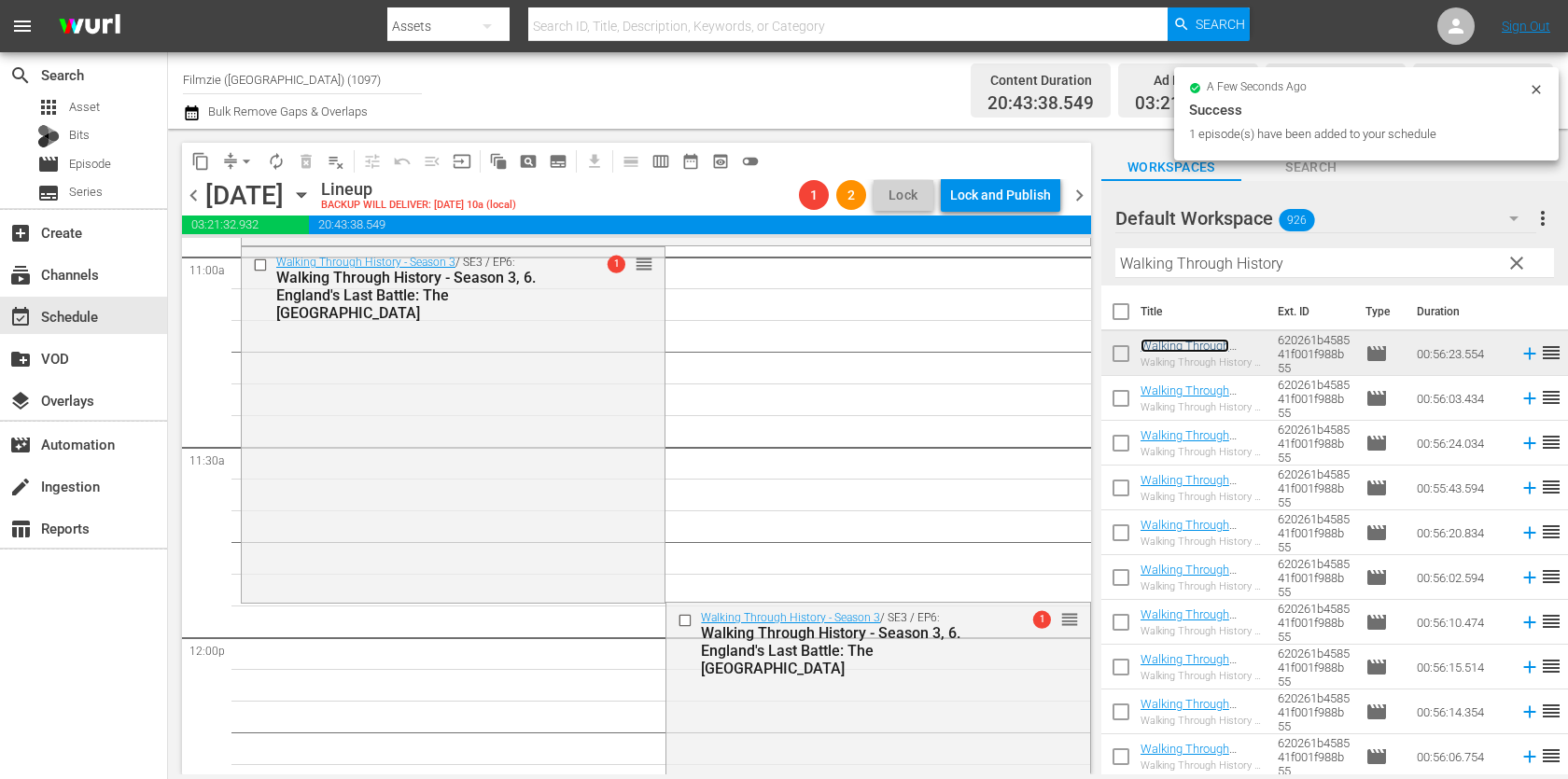
scroll to position [4203, 0]
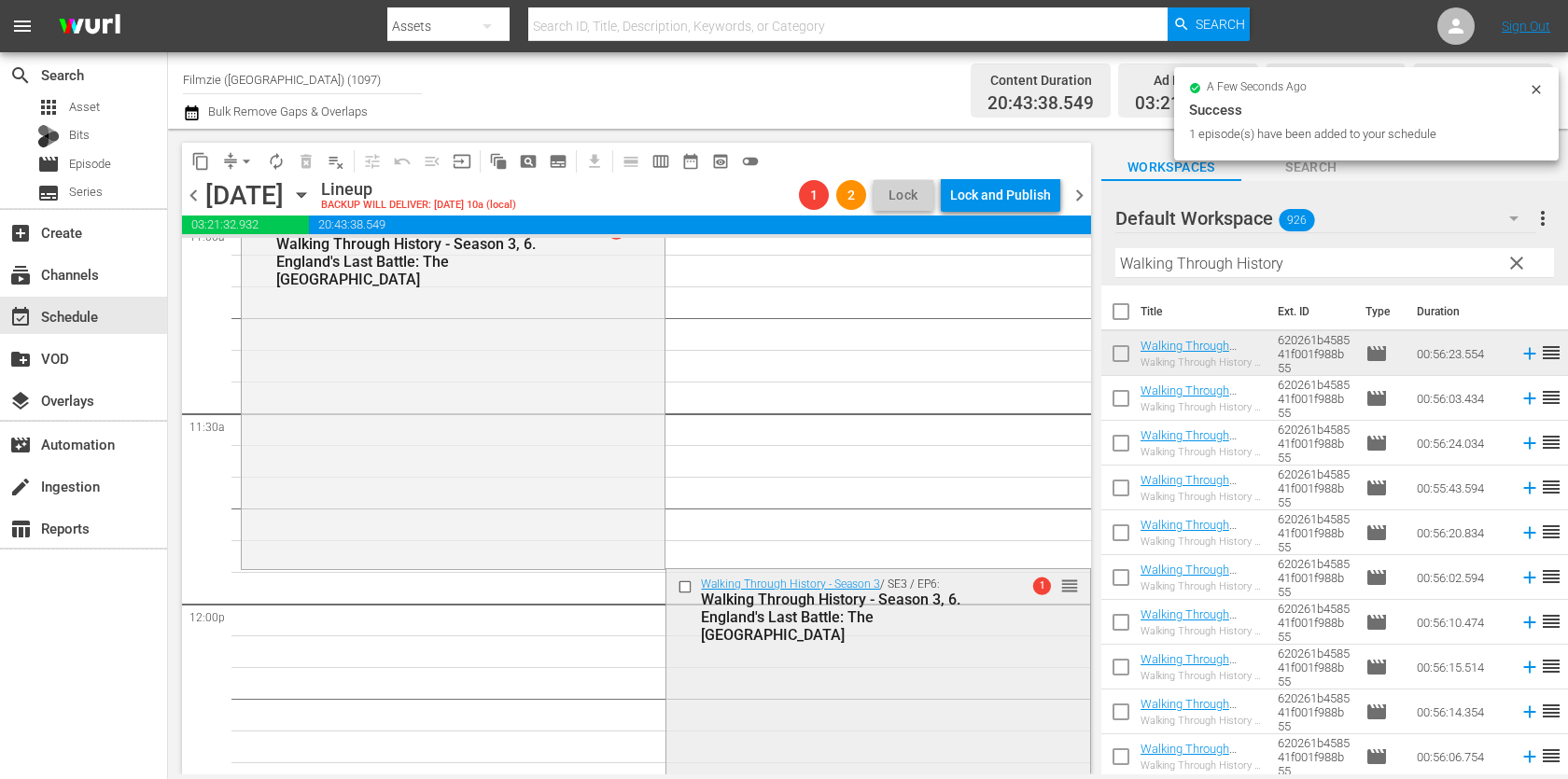
click at [1019, 651] on div "Walking Through History - Season 3 / SE3 / EP6: Walking Through History - Seaso…" at bounding box center [878, 745] width 423 height 352
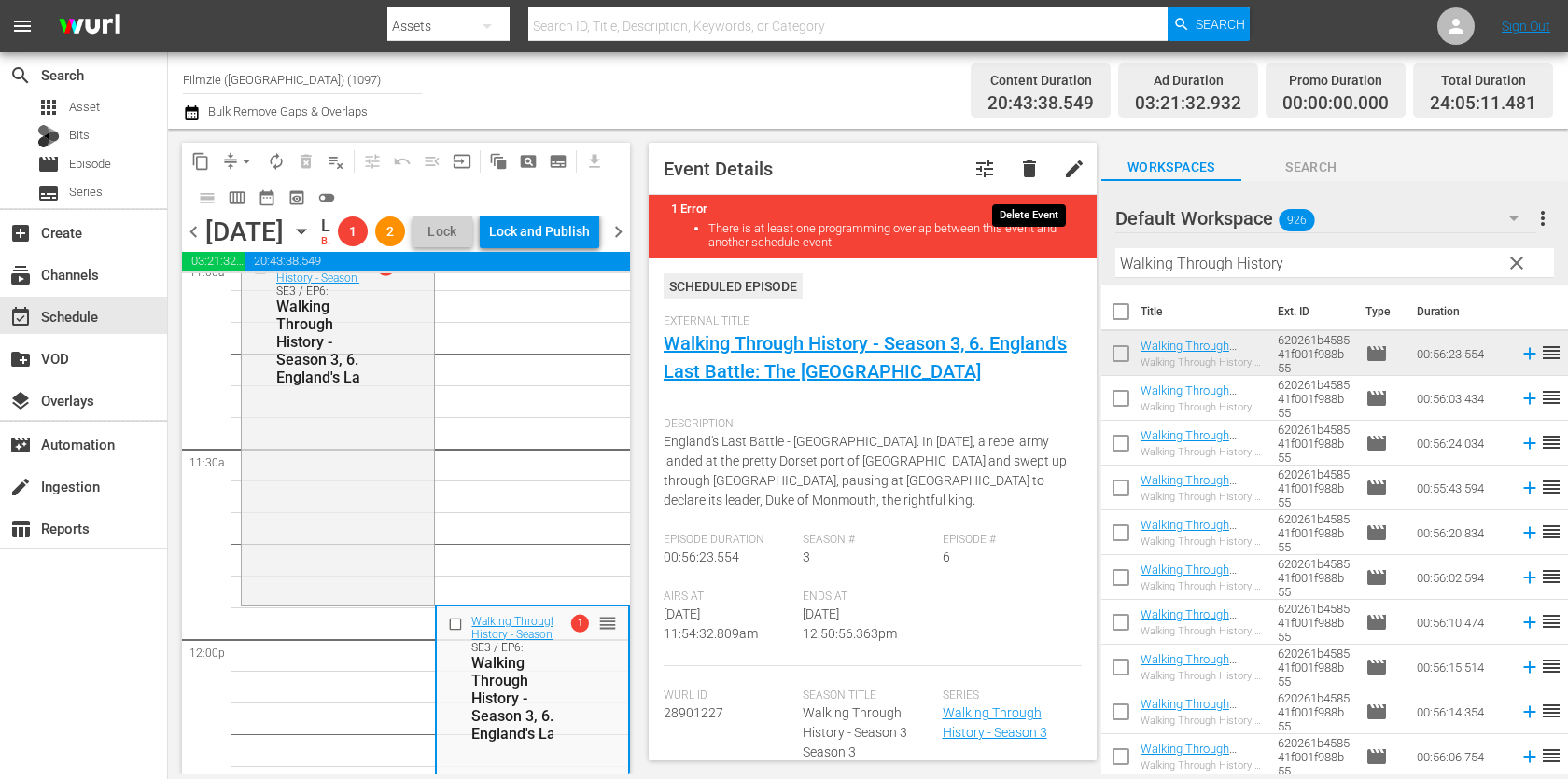
click at [1036, 166] on span "delete" at bounding box center [1029, 169] width 22 height 22
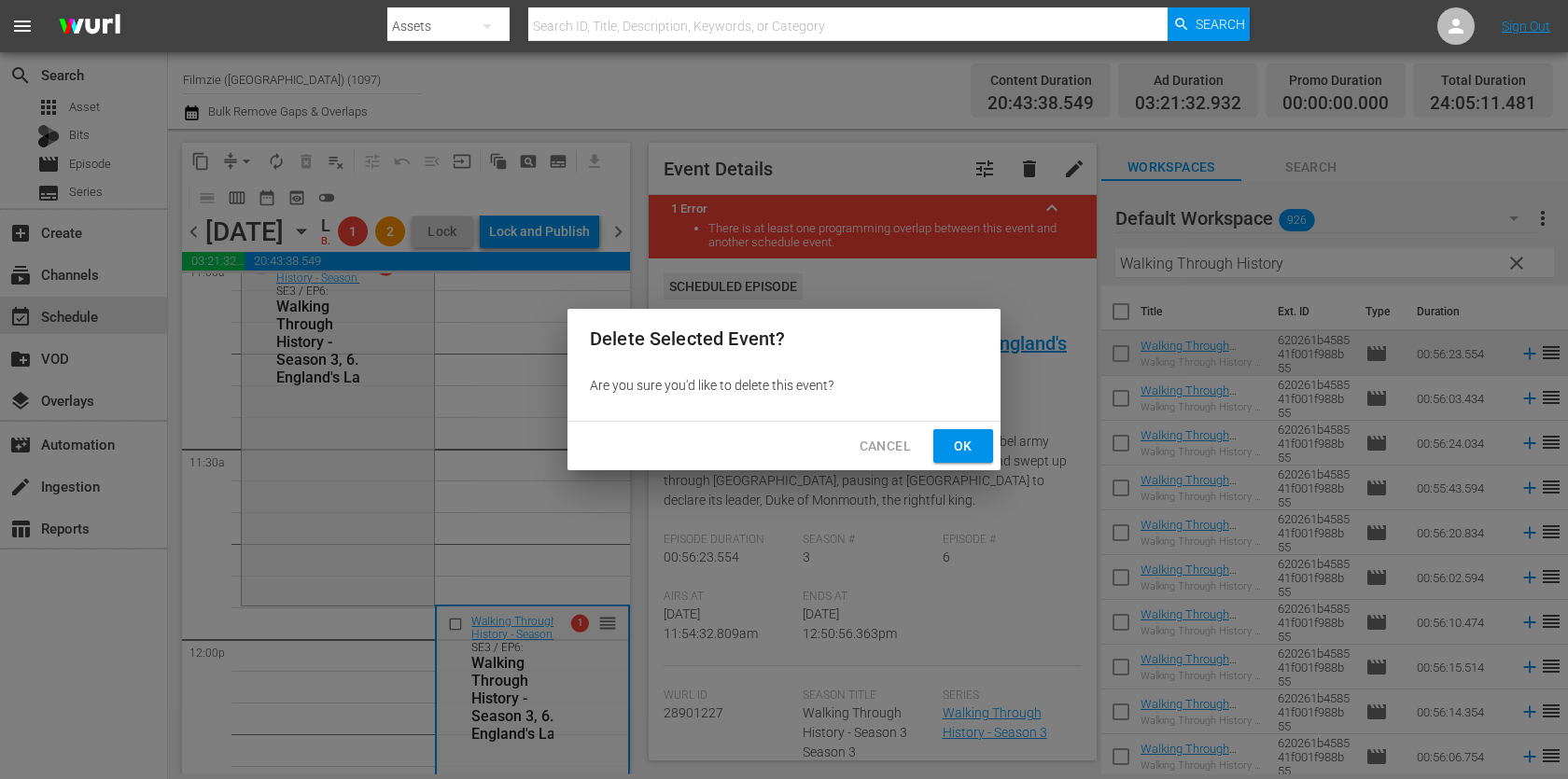
click at [980, 430] on button "Ok" at bounding box center [963, 447] width 60 height 35
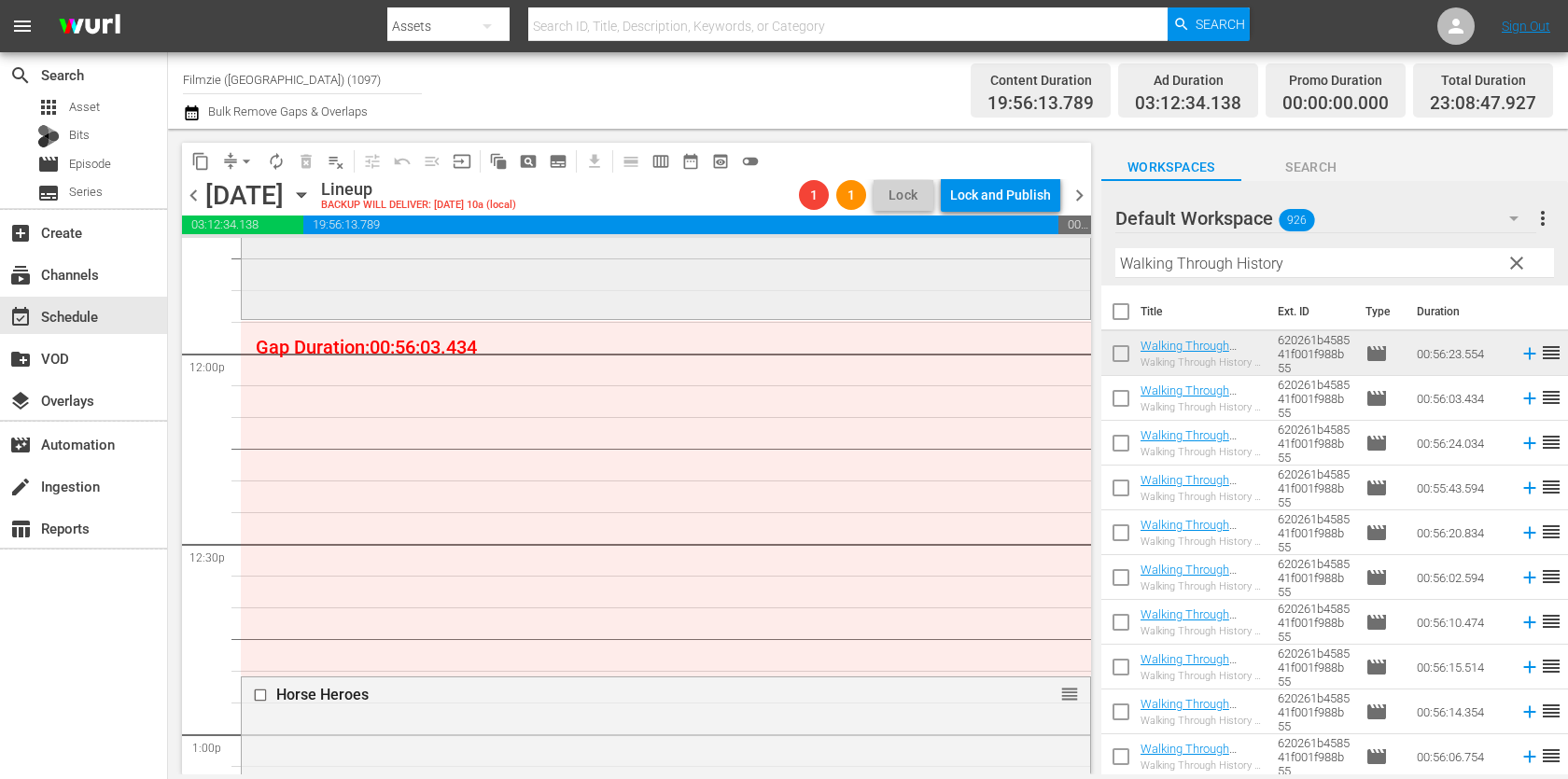
scroll to position [4438, 0]
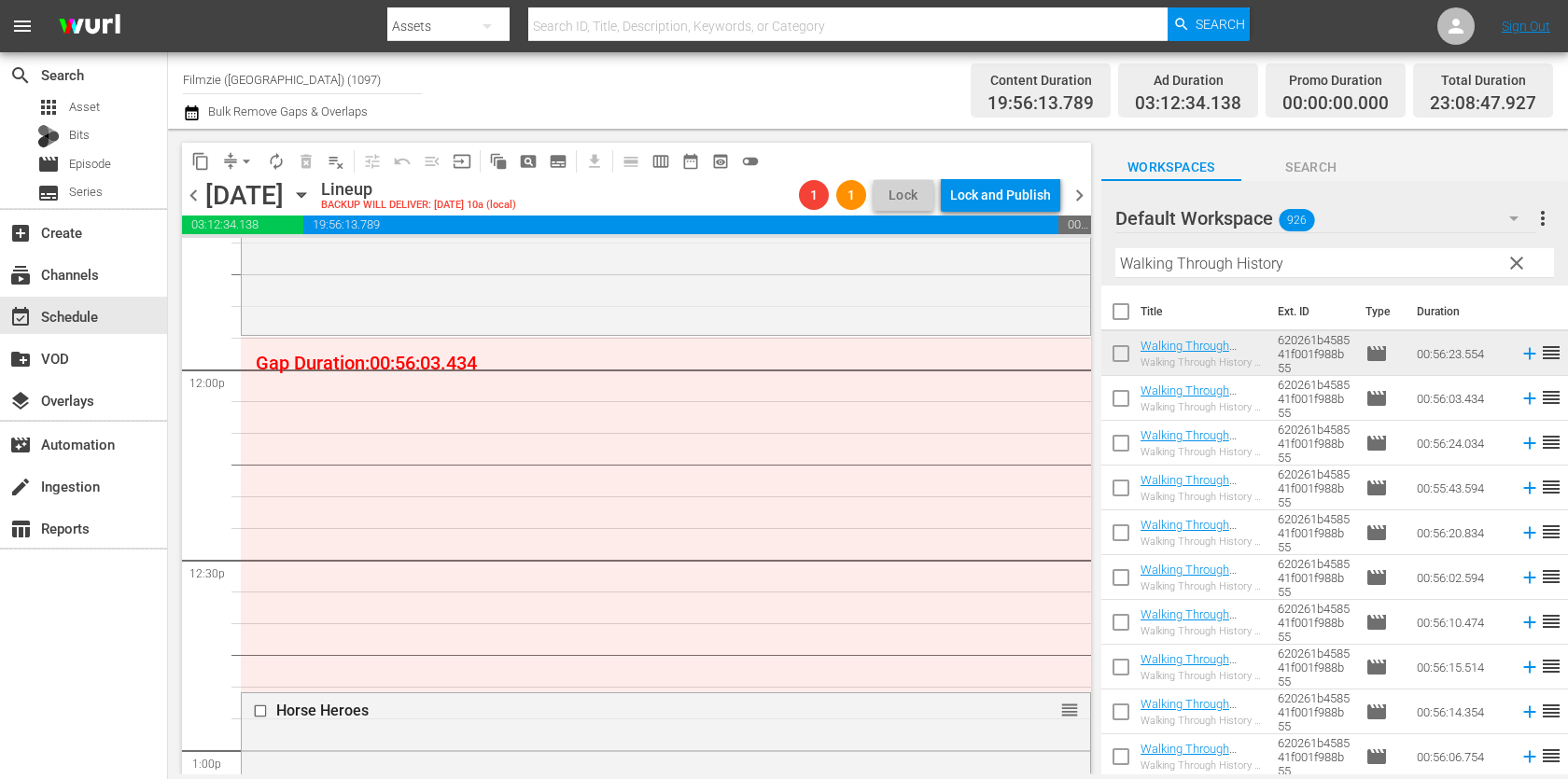
click at [1209, 257] on input "Walking Through History" at bounding box center [1334, 263] width 439 height 30
paste input "American Mirror: Intimations of Immortalit"
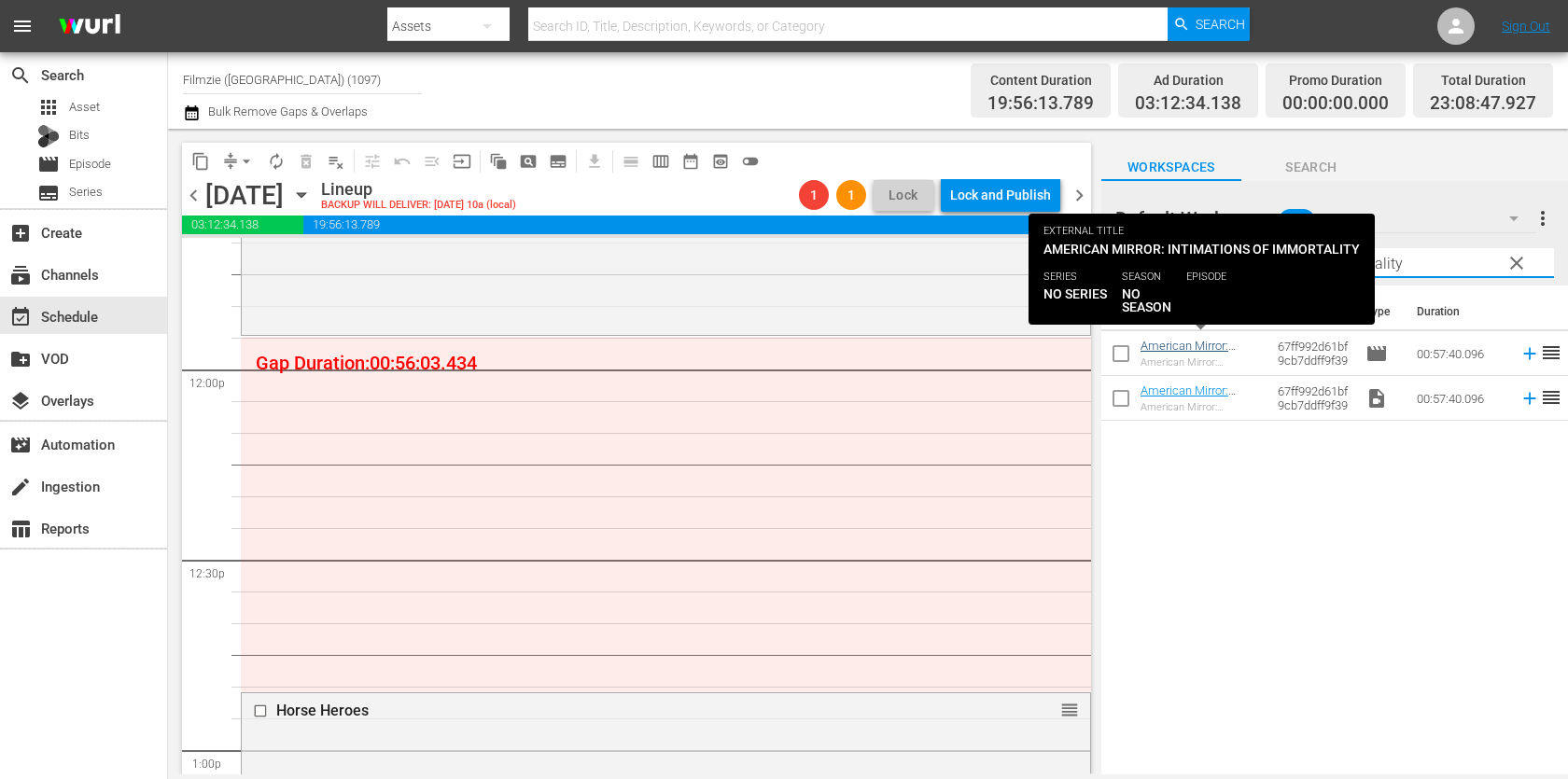
type input "American Mirror: Intimations of Immortality"
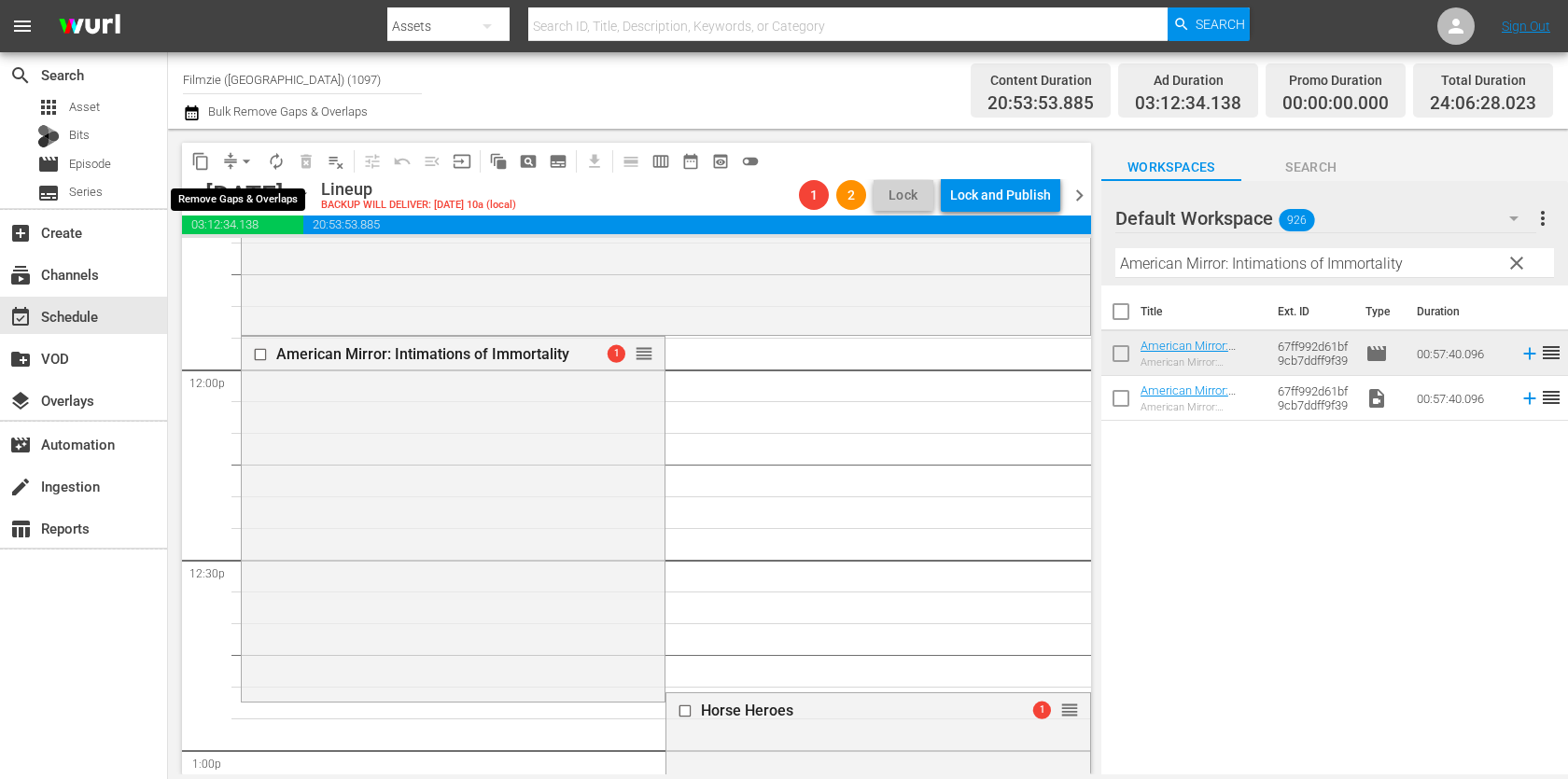
click at [237, 162] on span "arrow_drop_down" at bounding box center [246, 161] width 18 height 18
click at [266, 249] on li "Align to End of Previous Day" at bounding box center [247, 260] width 196 height 31
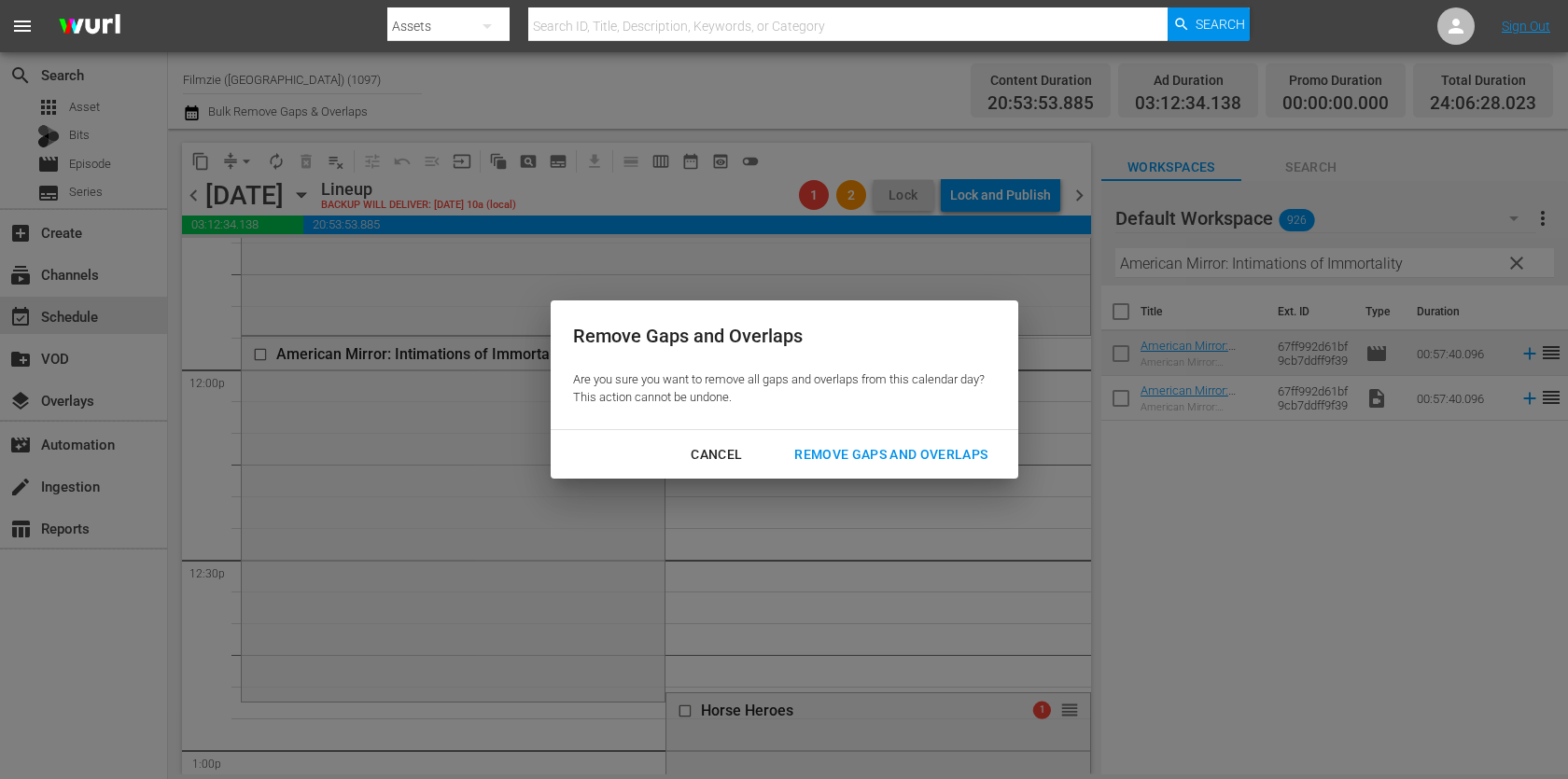
click at [939, 448] on div "Remove Gaps and Overlaps" at bounding box center [891, 454] width 223 height 23
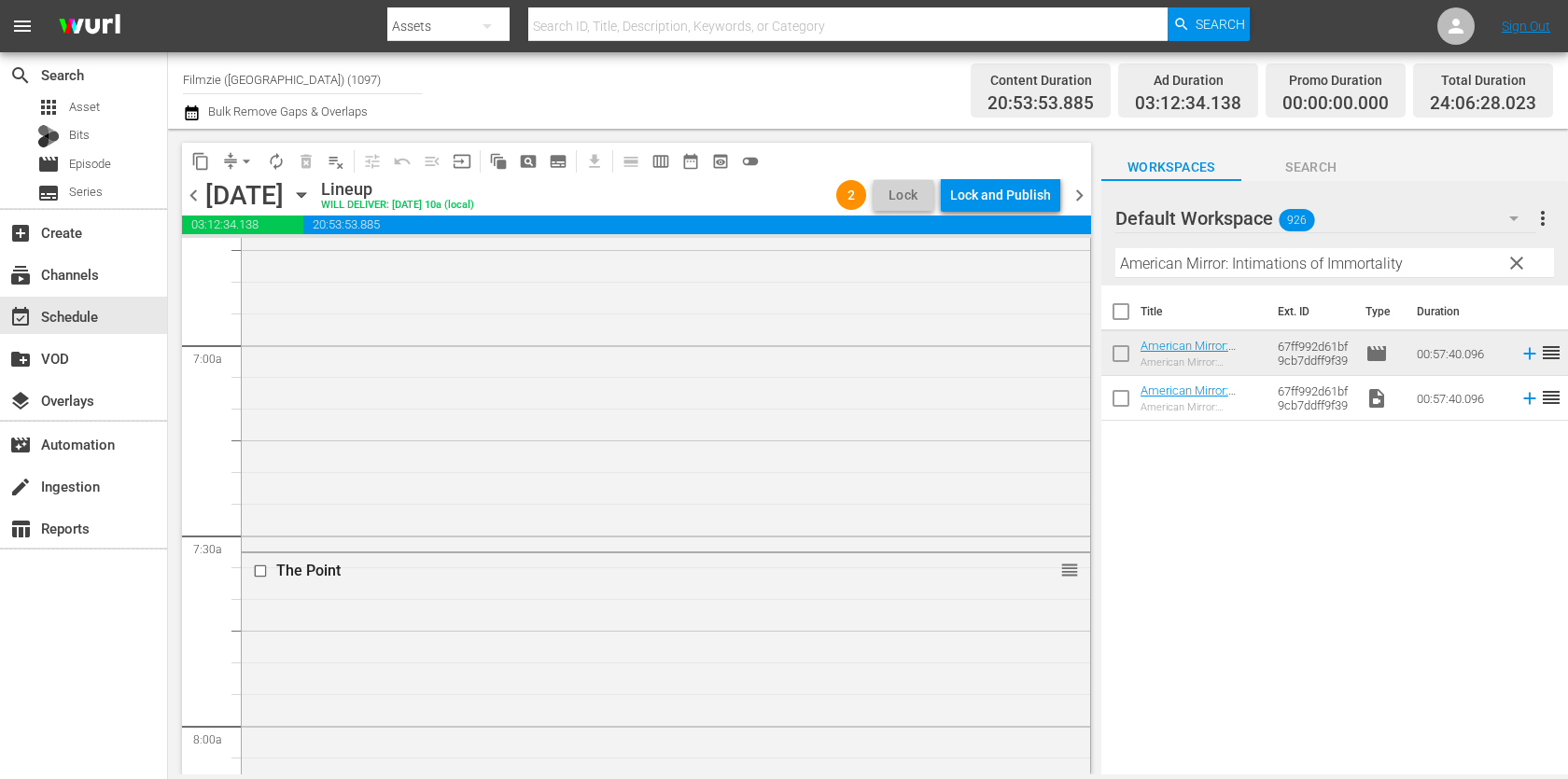
scroll to position [2467, 0]
click at [1004, 207] on div "Lock and Publish" at bounding box center [1000, 195] width 101 height 34
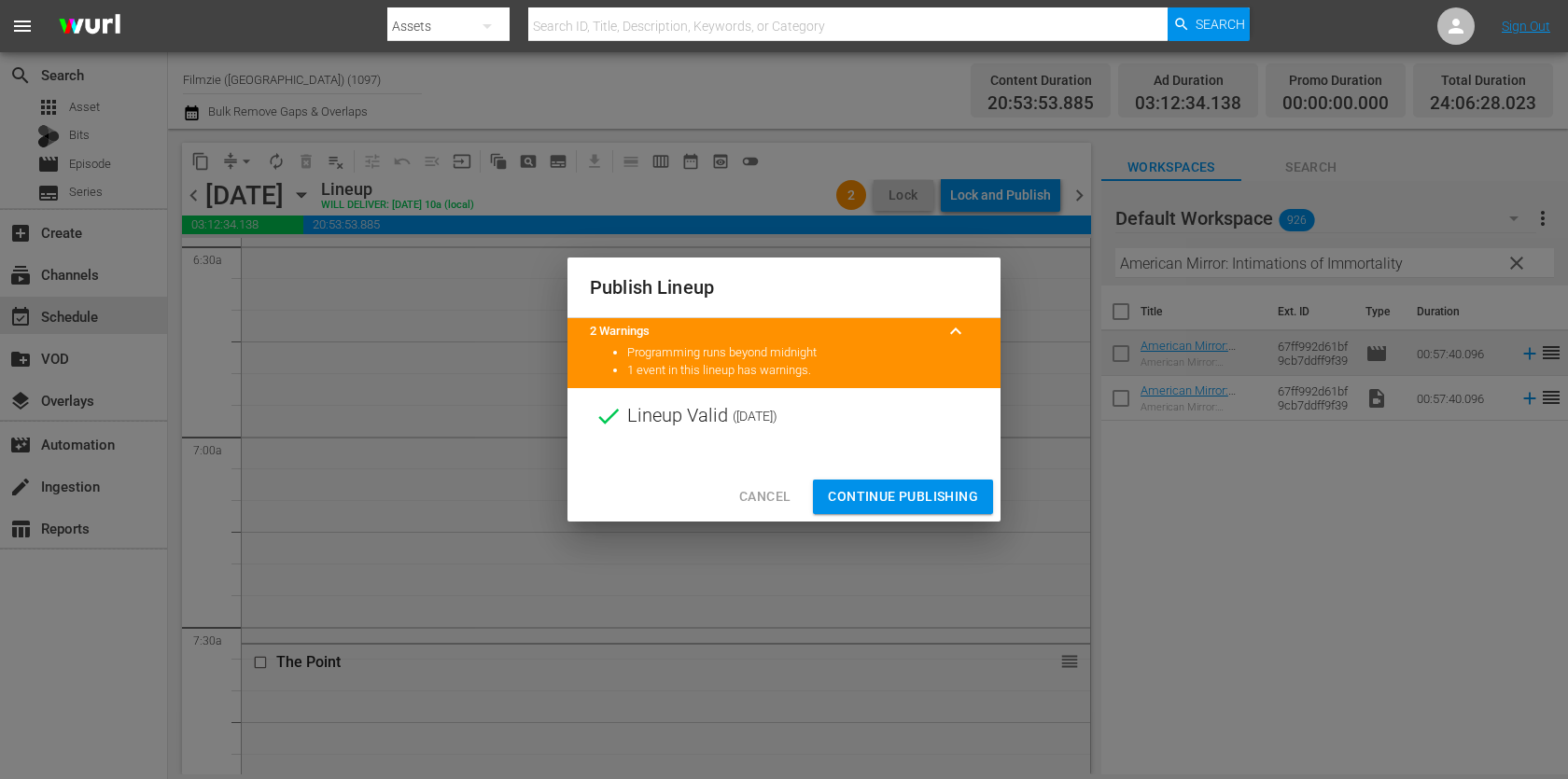
click at [924, 490] on span "Continue Publishing" at bounding box center [902, 497] width 150 height 23
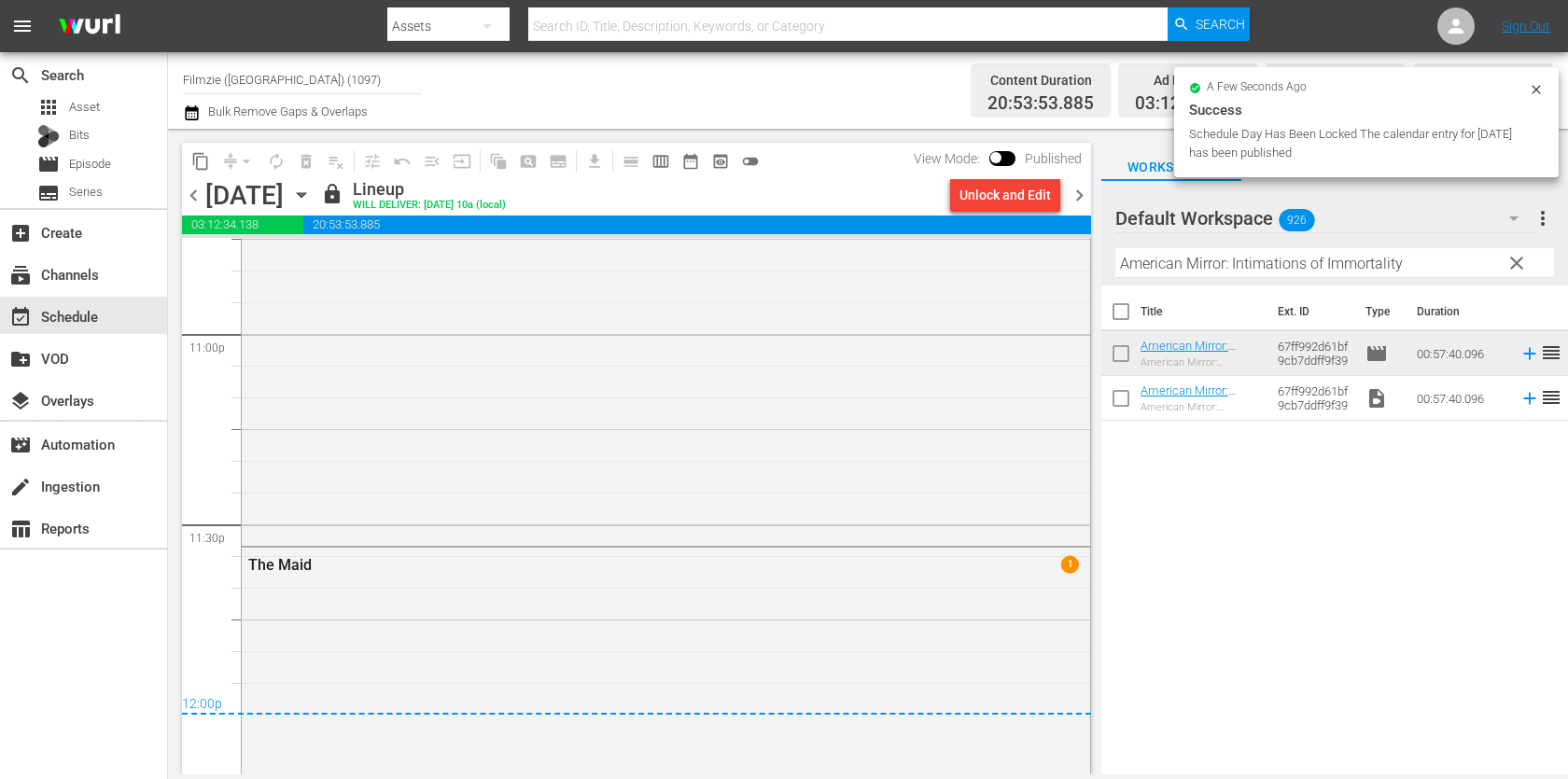
scroll to position [9170, 0]
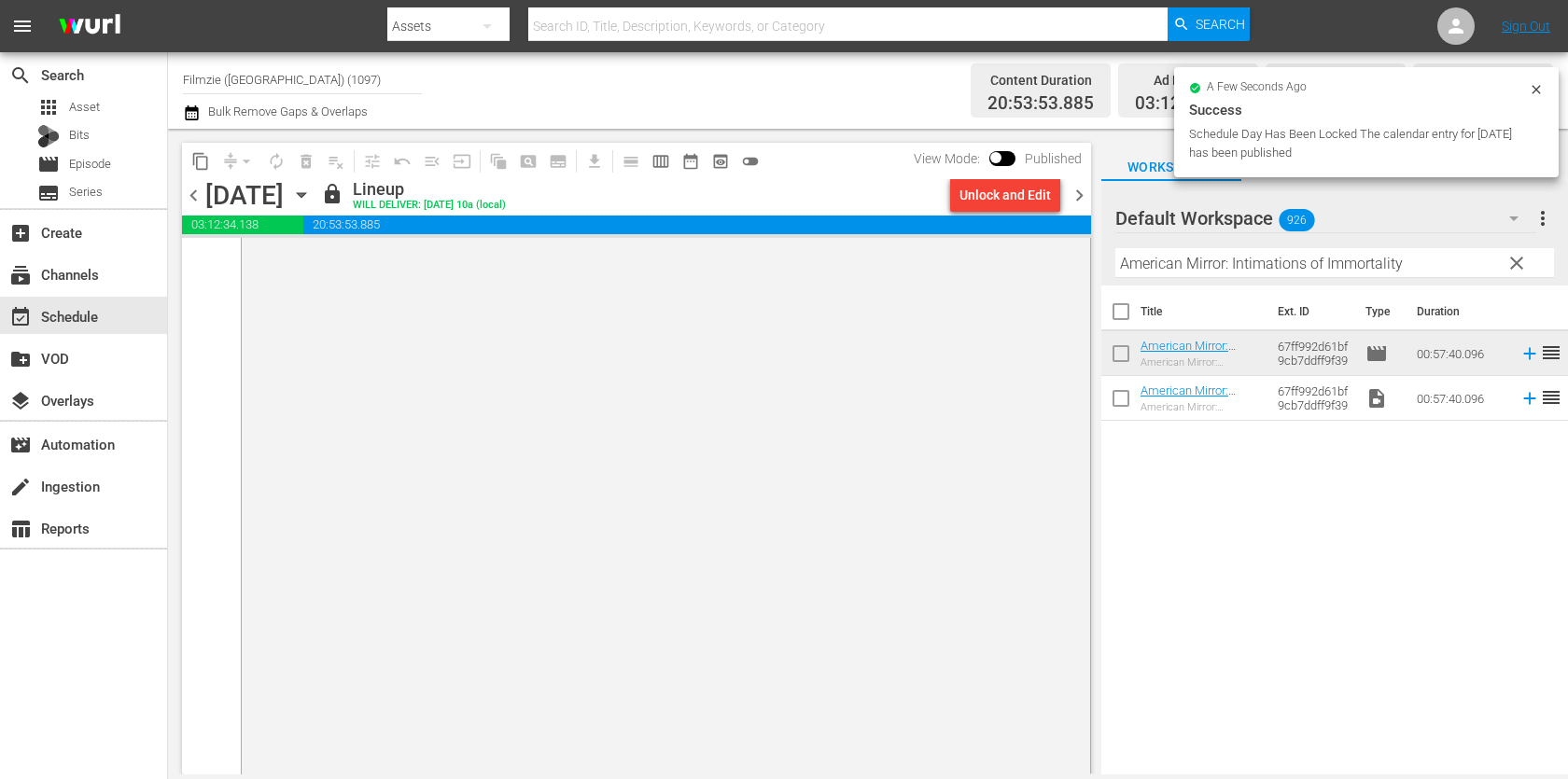
click at [1081, 187] on span "chevron_right" at bounding box center [1080, 196] width 23 height 23
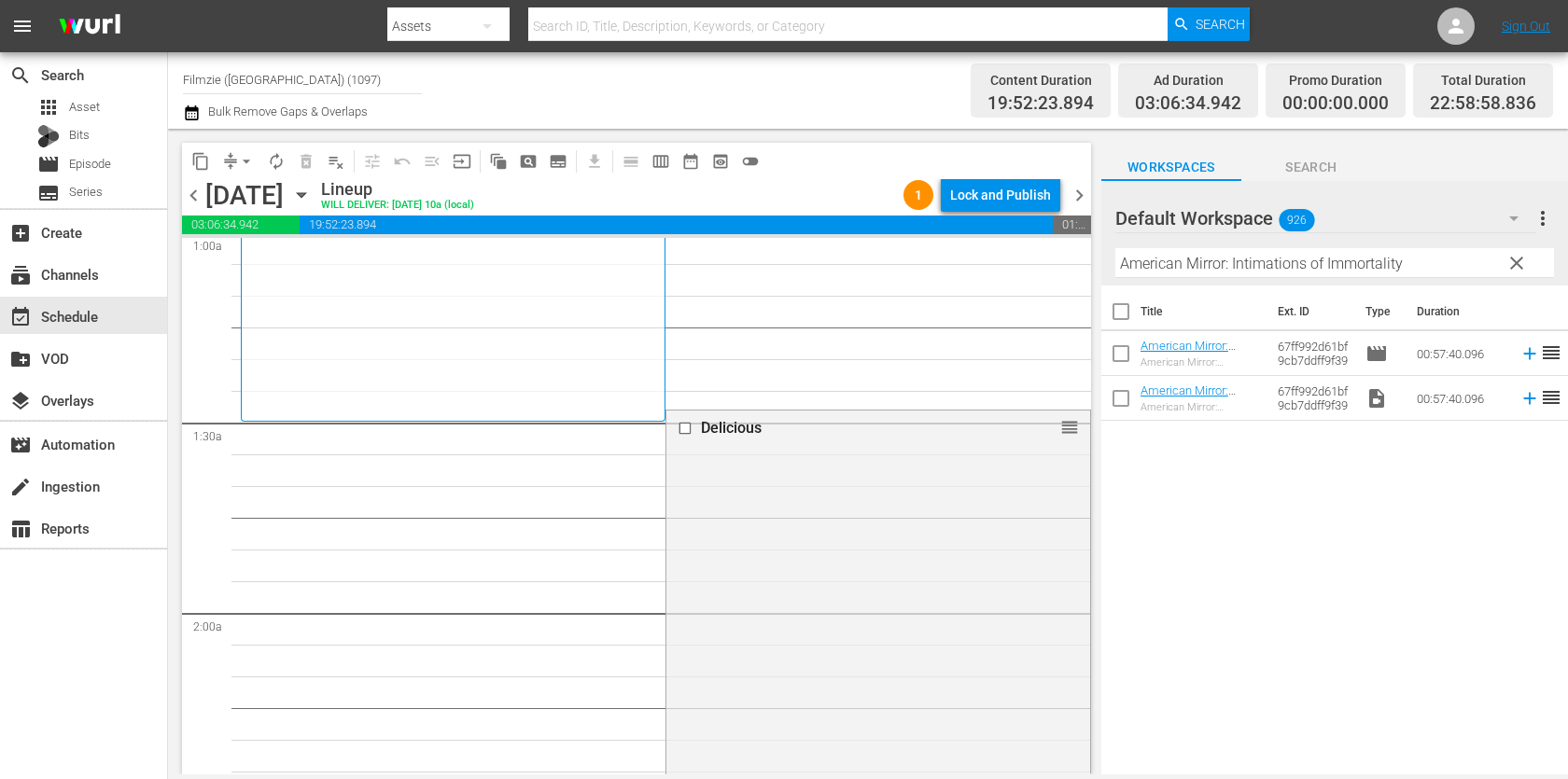
scroll to position [377, 0]
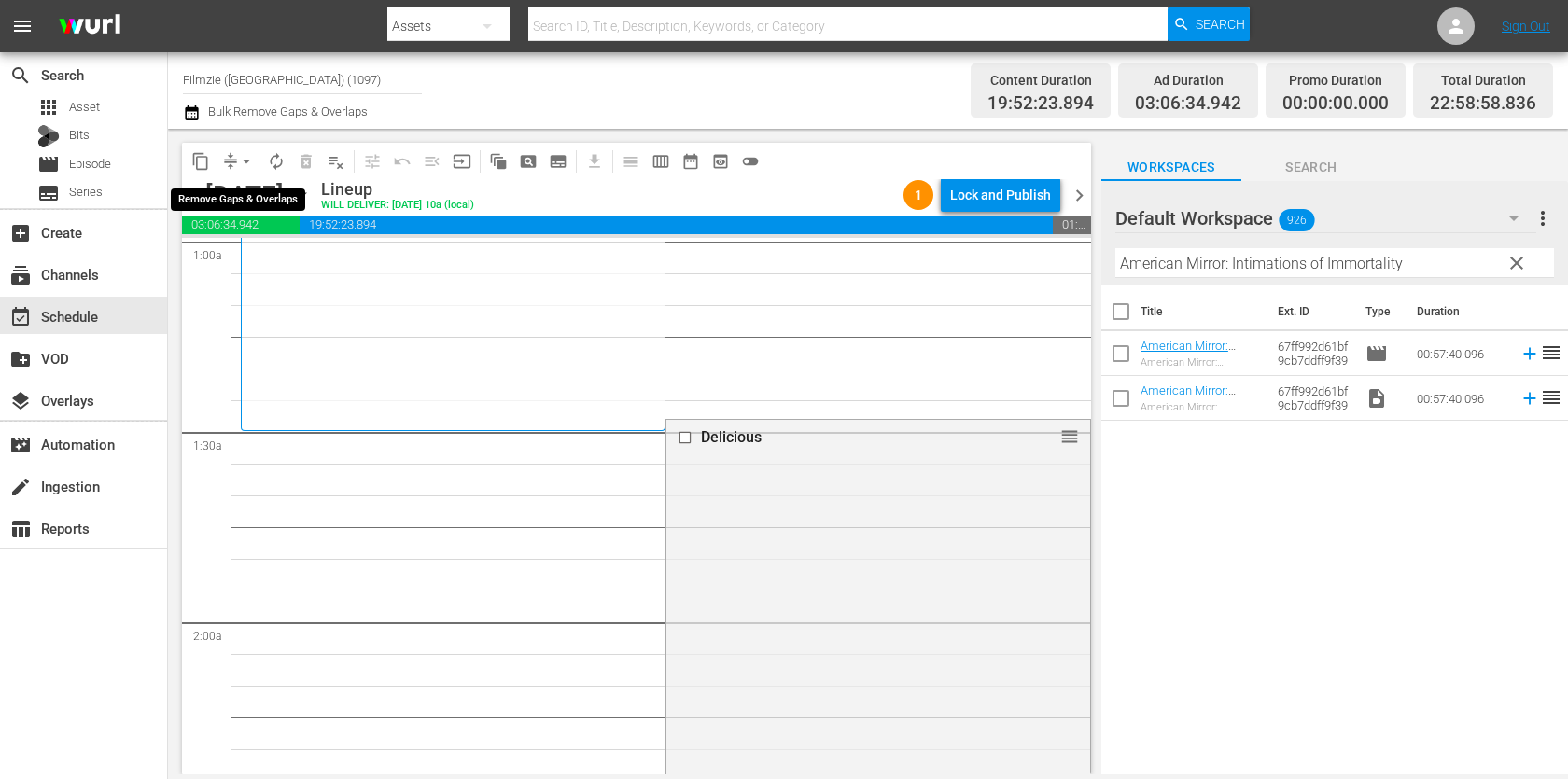
click at [235, 157] on button "arrow_drop_down" at bounding box center [246, 161] width 30 height 30
click at [272, 248] on li "Align to End of Previous Day" at bounding box center [247, 260] width 196 height 31
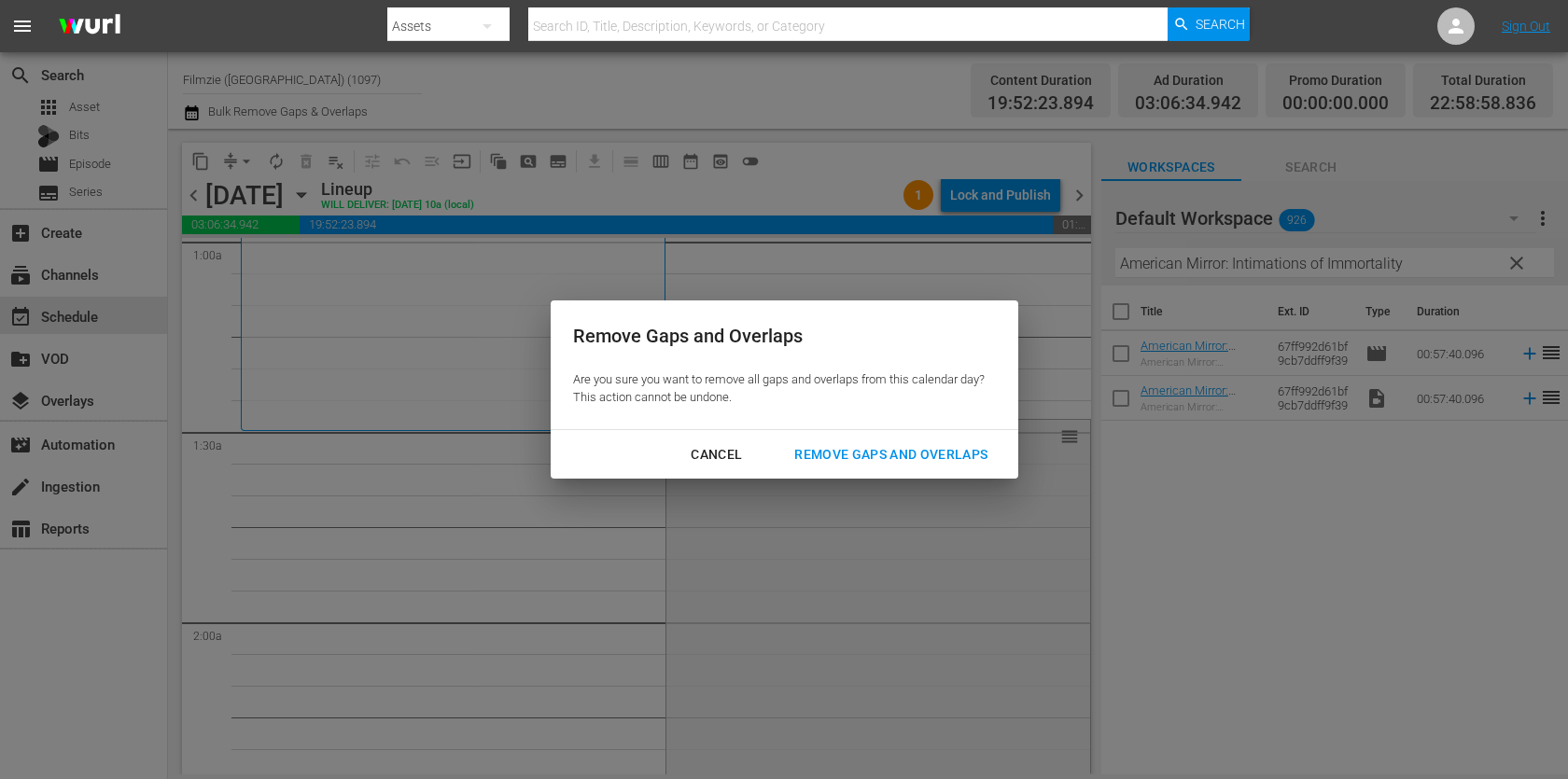
click at [834, 451] on div "Remove Gaps and Overlaps" at bounding box center [891, 454] width 223 height 23
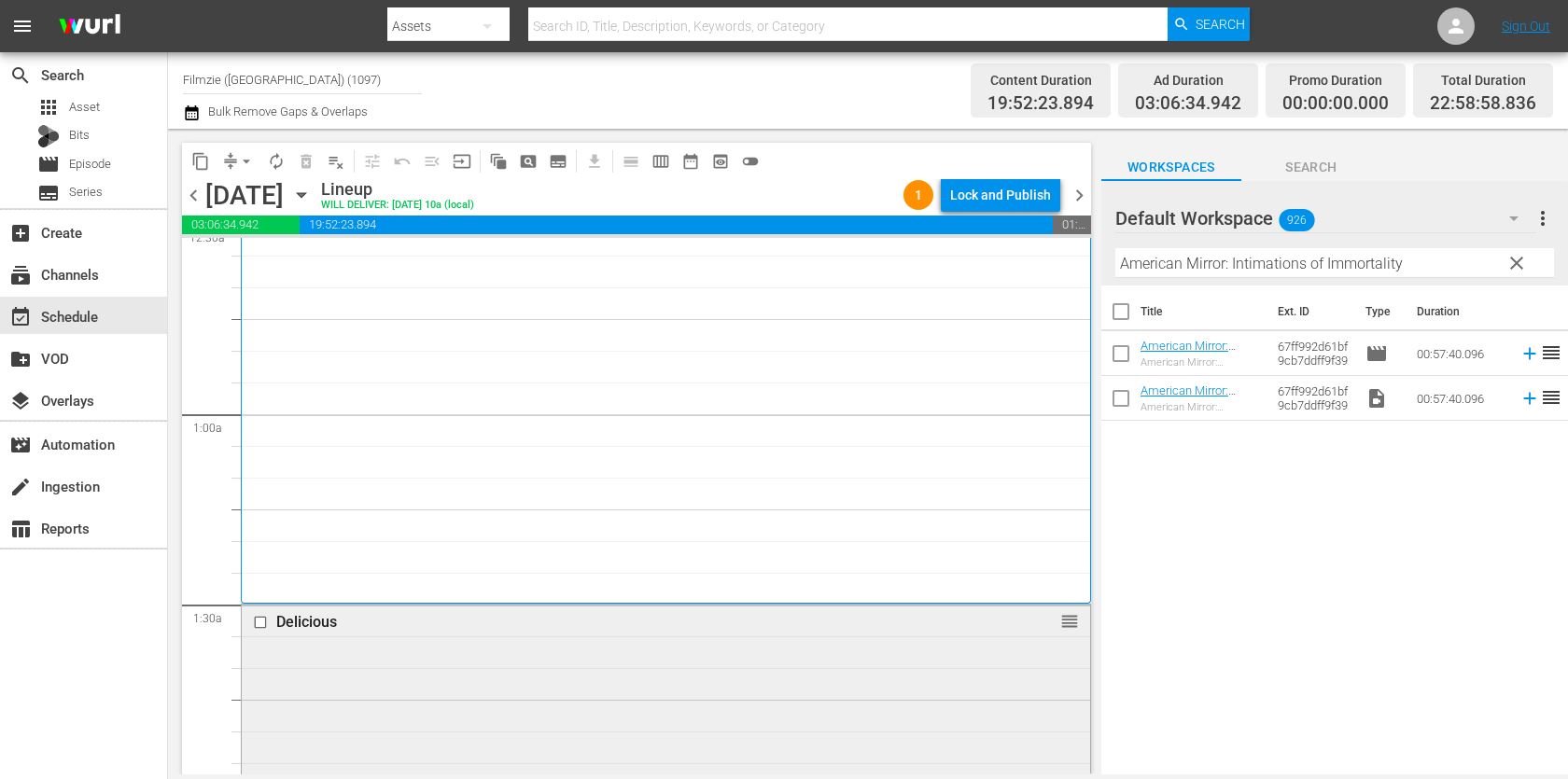
scroll to position [0, 0]
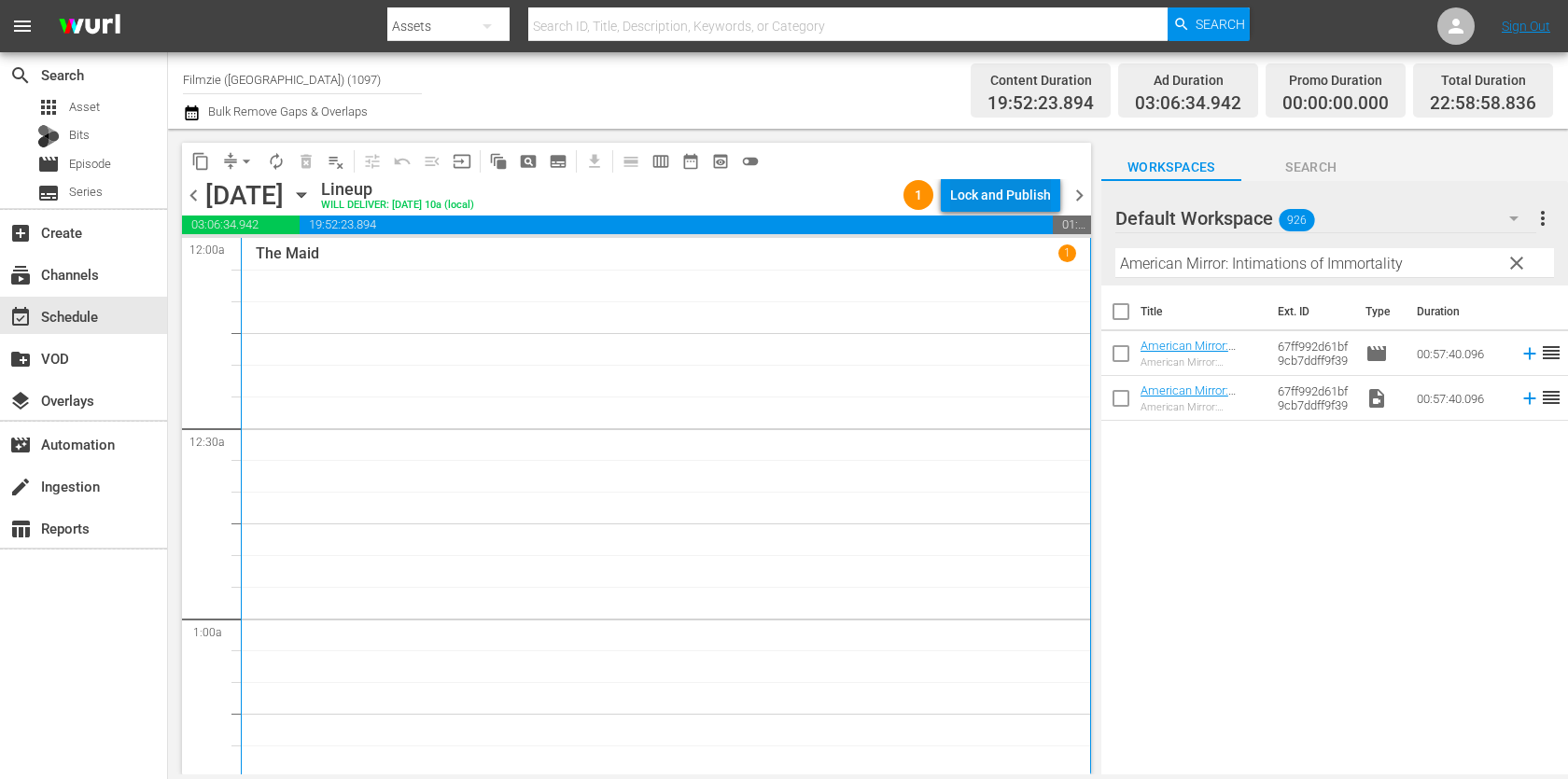
click at [959, 199] on div "Lock and Publish" at bounding box center [1000, 195] width 101 height 34
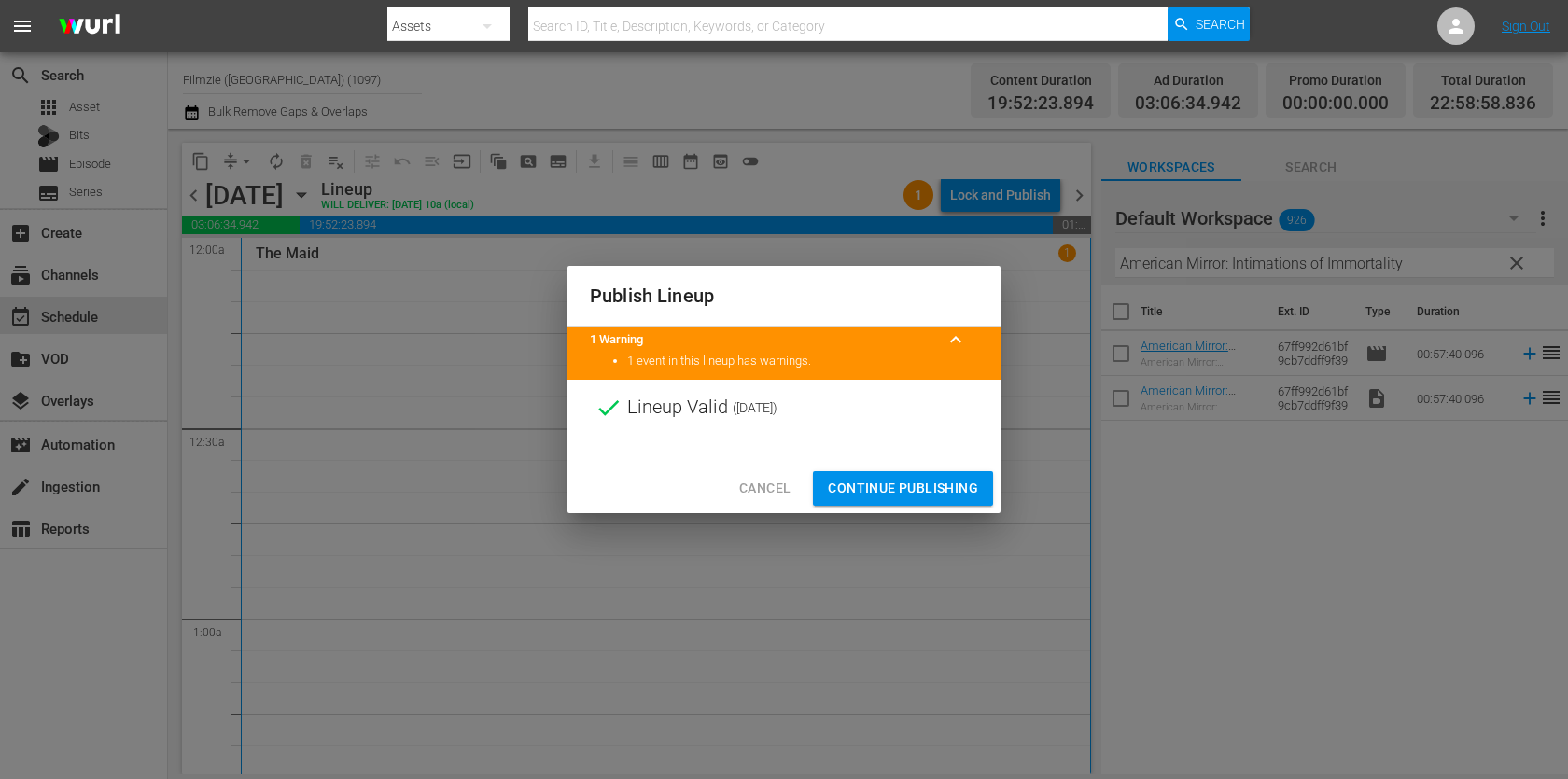
click at [912, 491] on span "Continue Publishing" at bounding box center [902, 488] width 150 height 23
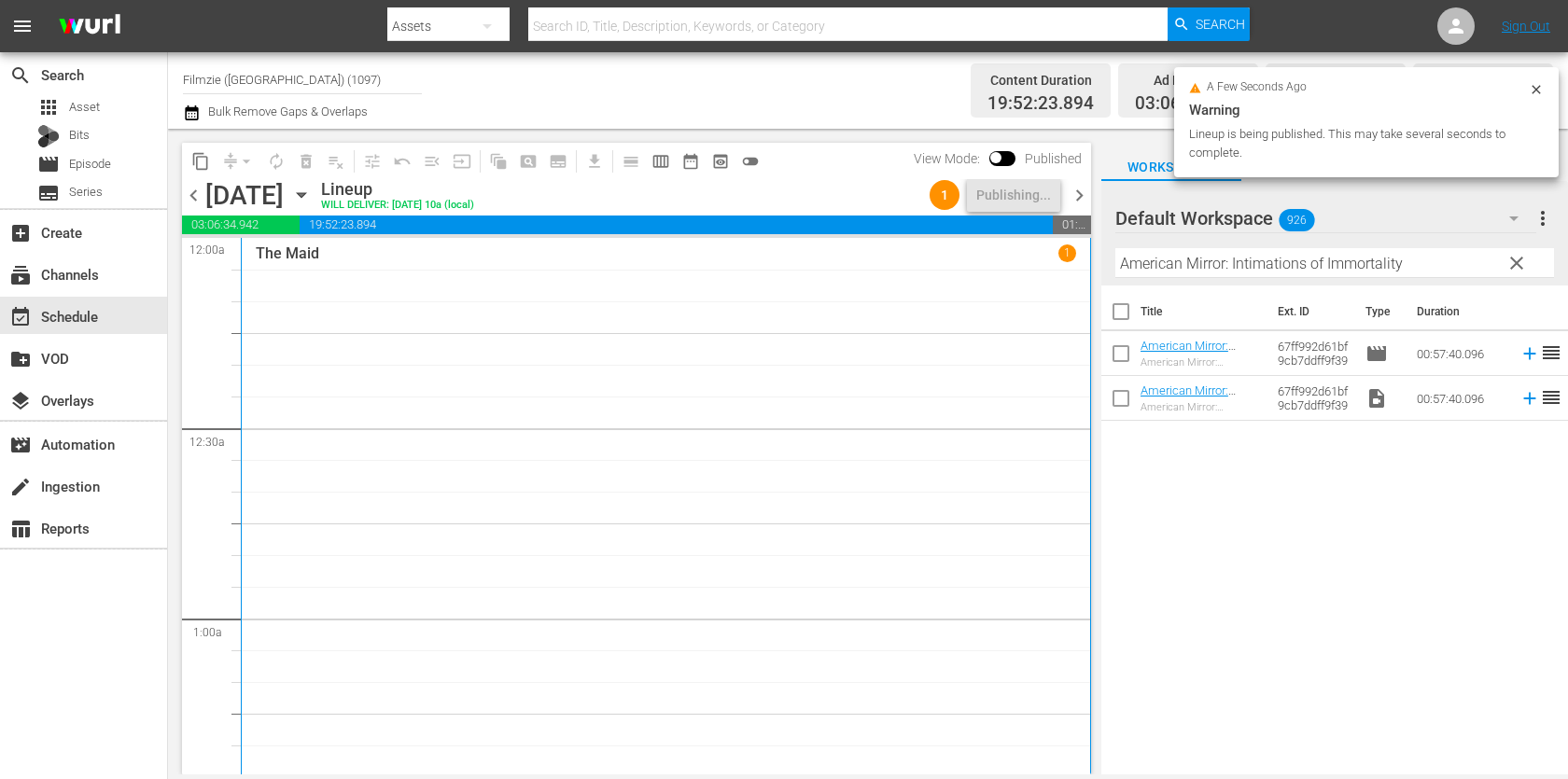
click at [1079, 194] on span "chevron_right" at bounding box center [1080, 196] width 23 height 23
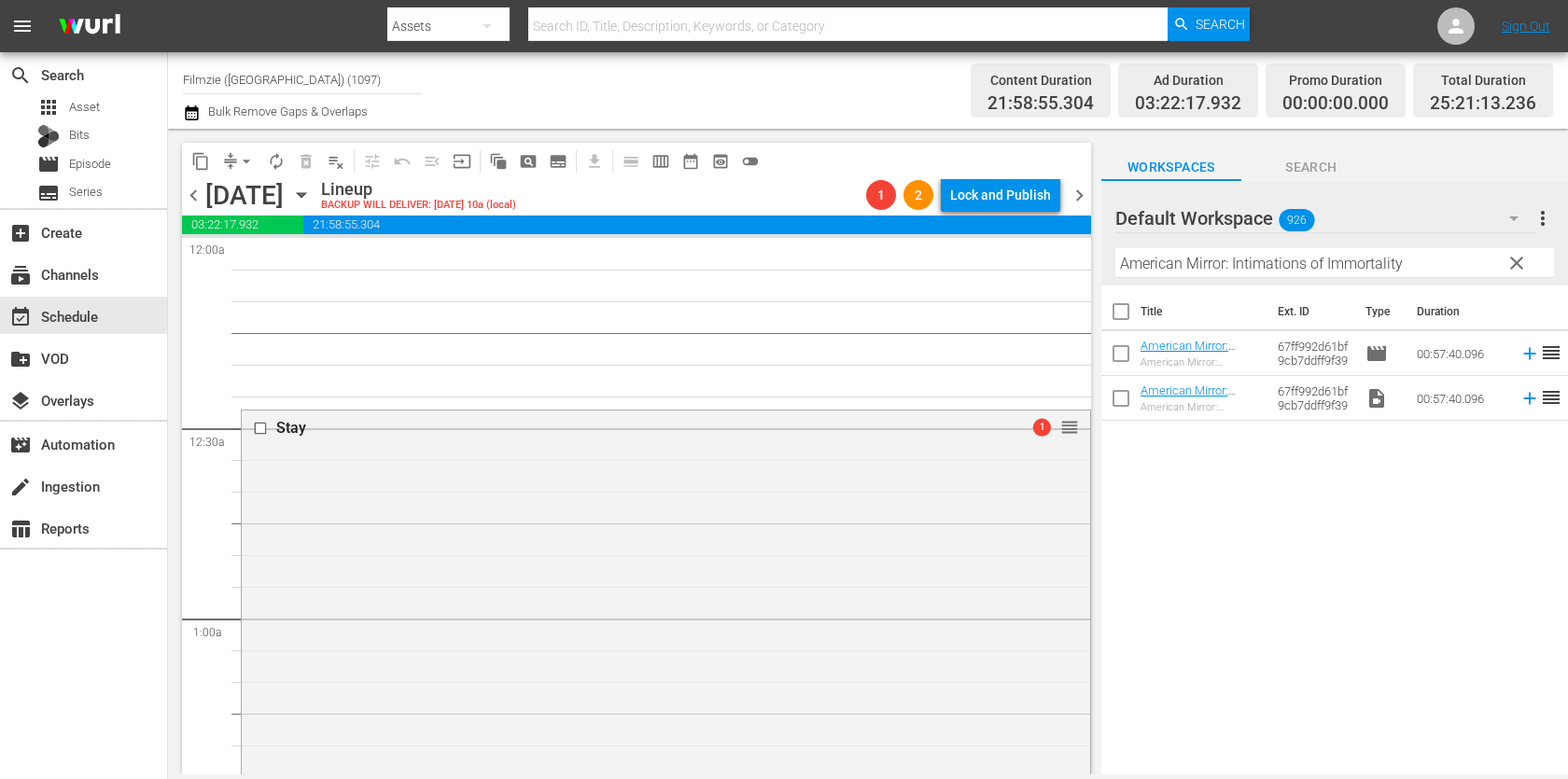
click at [185, 188] on span "chevron_left" at bounding box center [194, 196] width 23 height 23
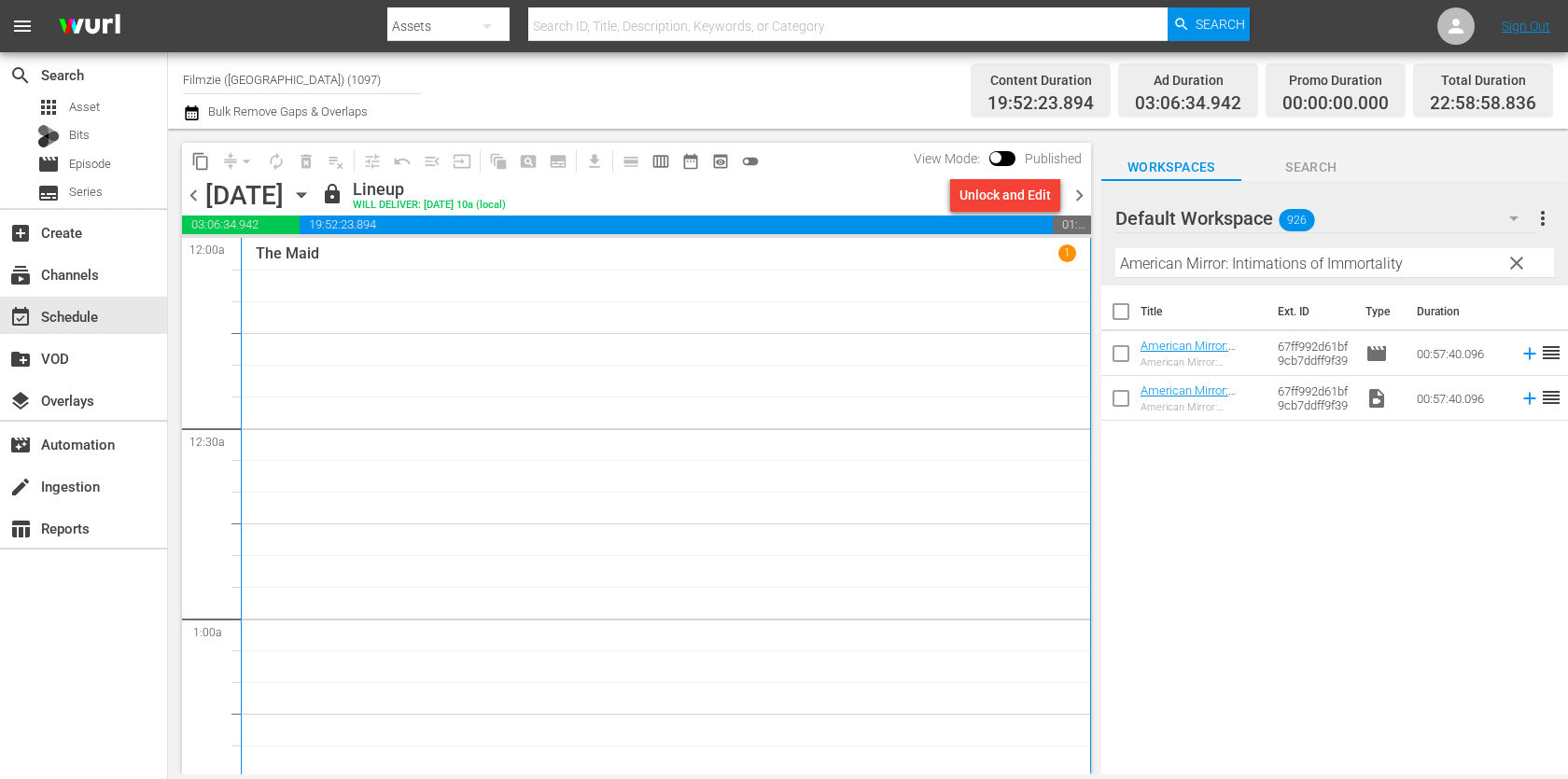
click at [1080, 193] on span "chevron_right" at bounding box center [1080, 196] width 23 height 23
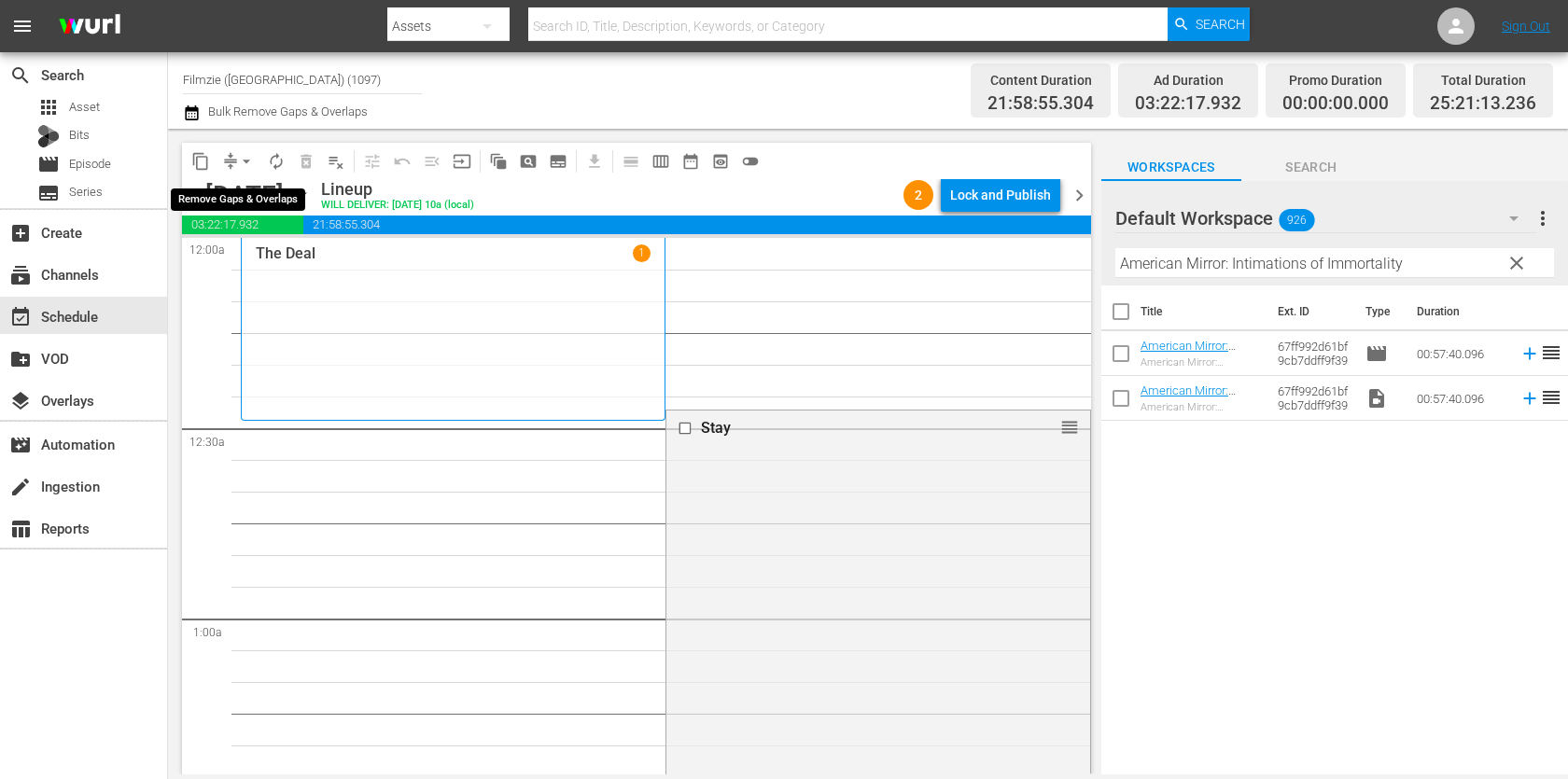
click at [235, 163] on button "arrow_drop_down" at bounding box center [246, 161] width 30 height 30
click at [249, 265] on li "Align to End of Previous Day" at bounding box center [247, 260] width 196 height 31
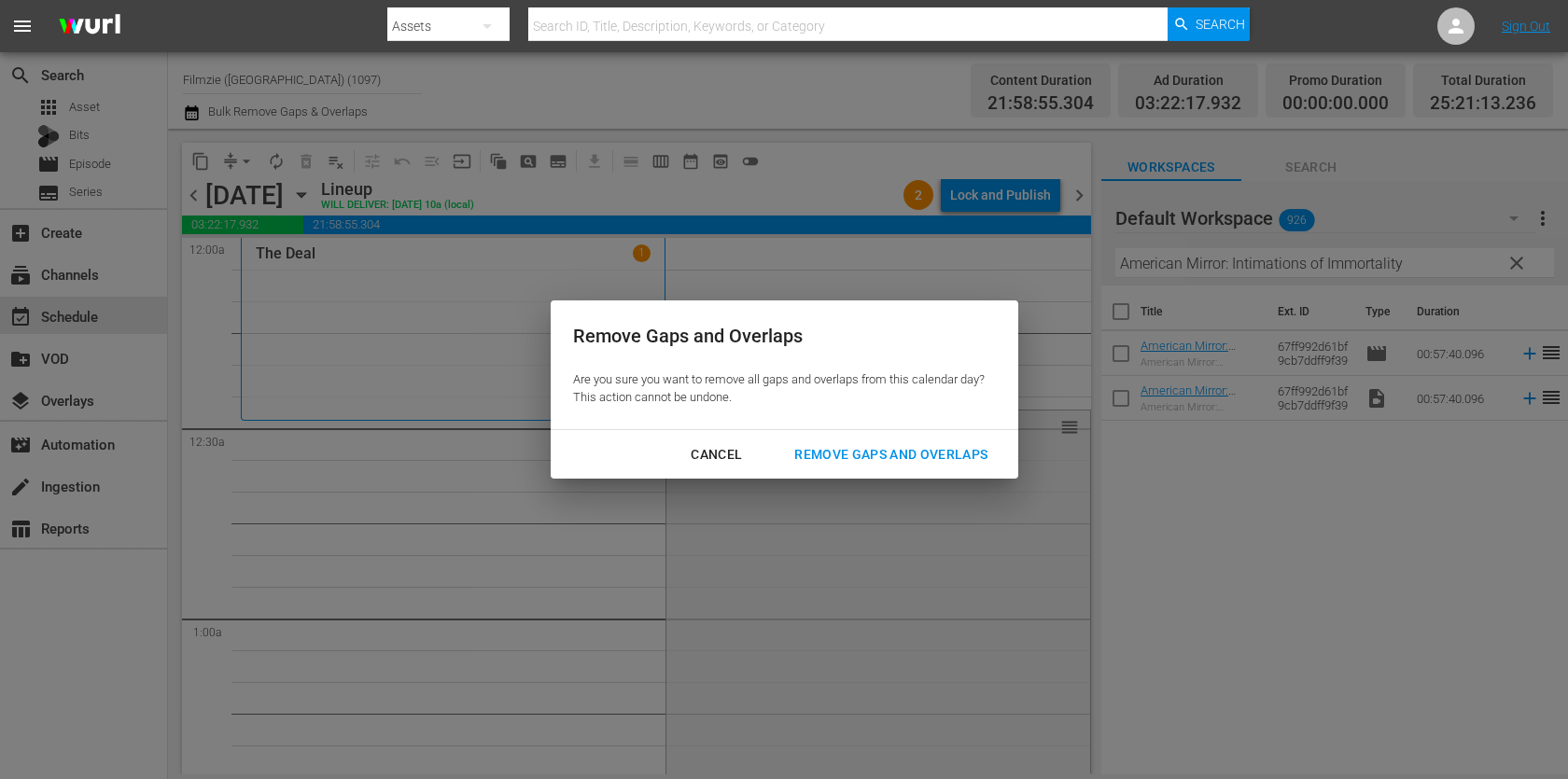
click at [847, 456] on div "Remove Gaps and Overlaps" at bounding box center [891, 454] width 223 height 23
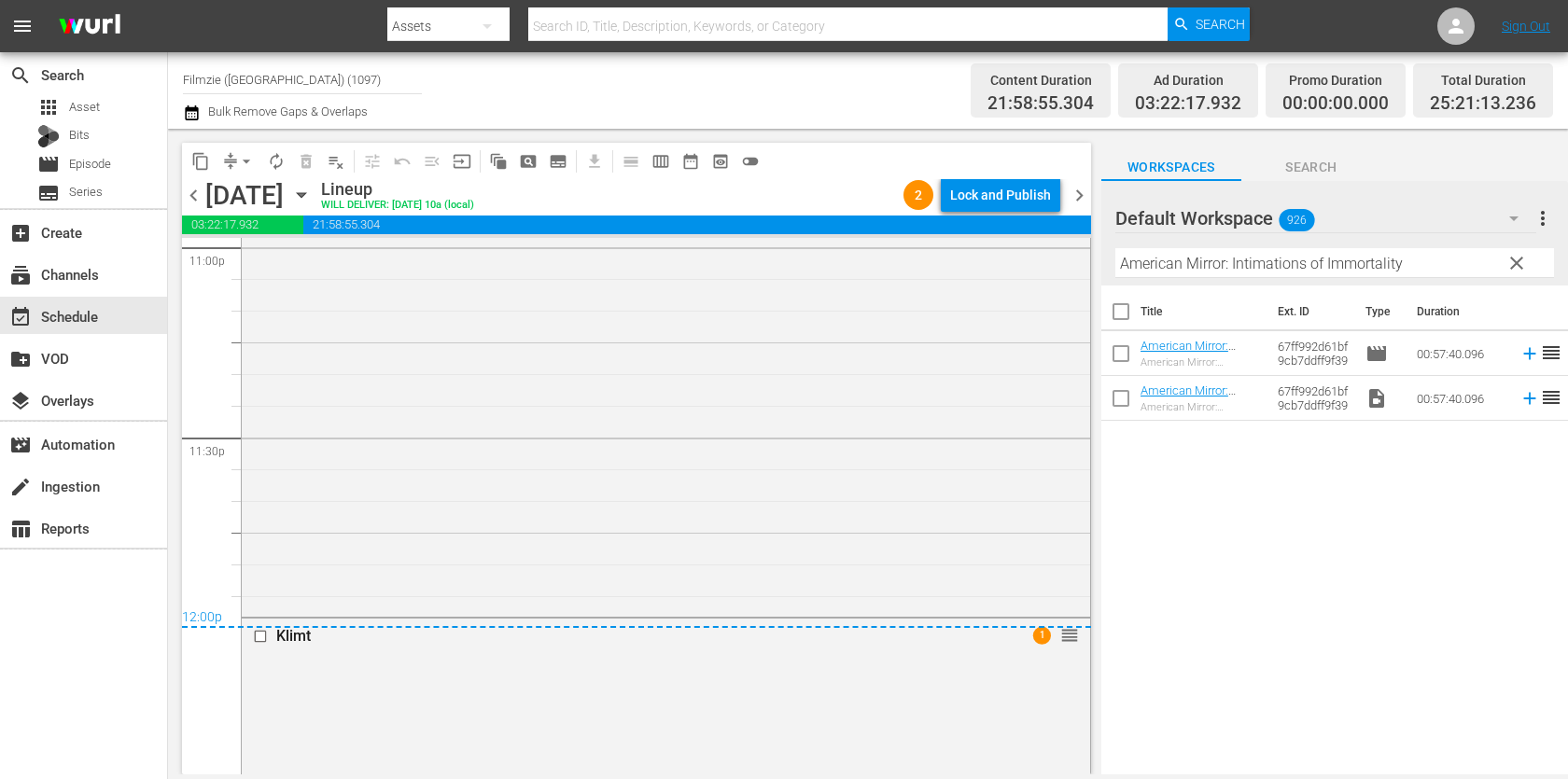
scroll to position [9298, 0]
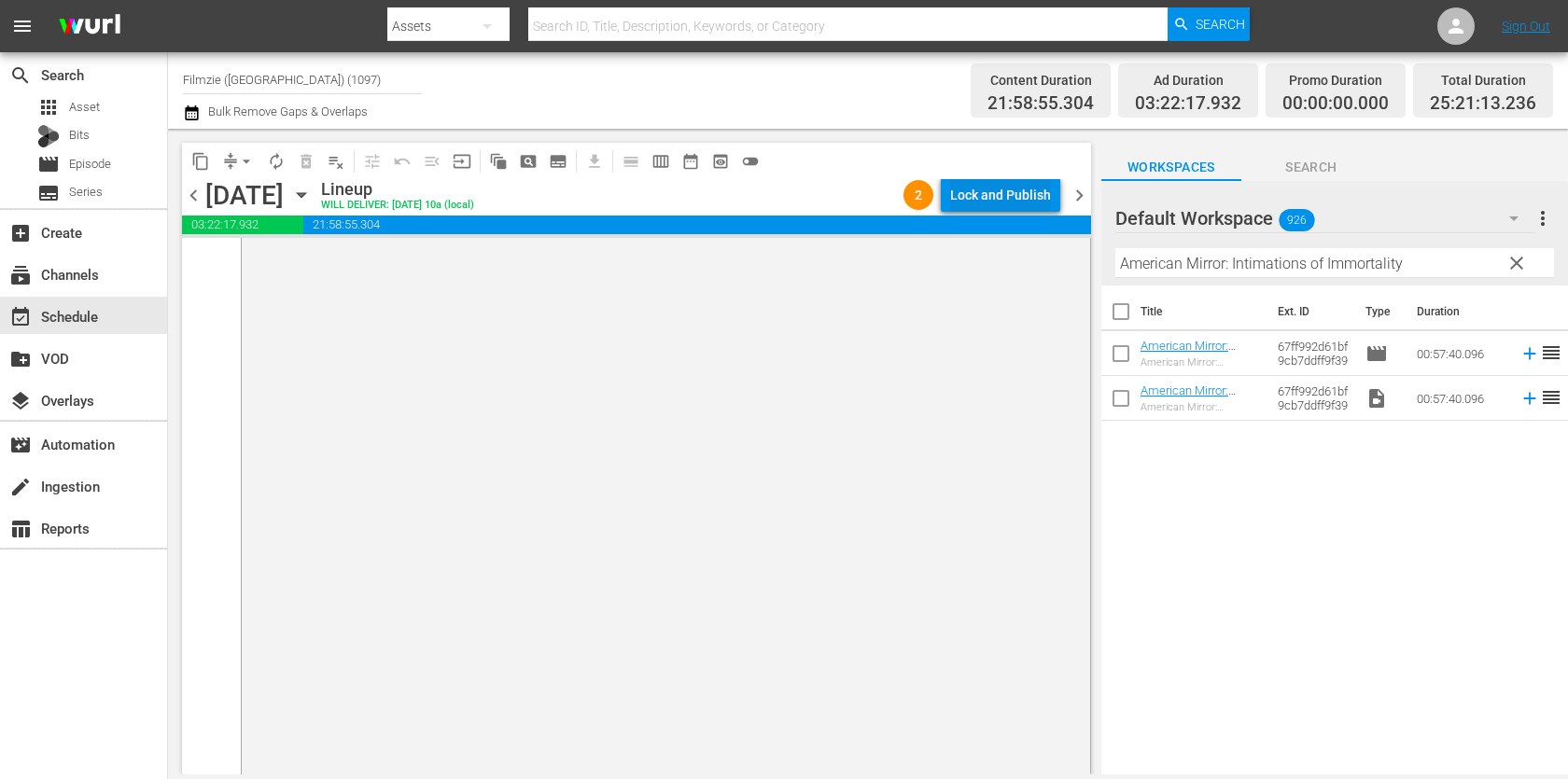
click at [1007, 183] on div "Lock and Publish" at bounding box center [1000, 195] width 101 height 34
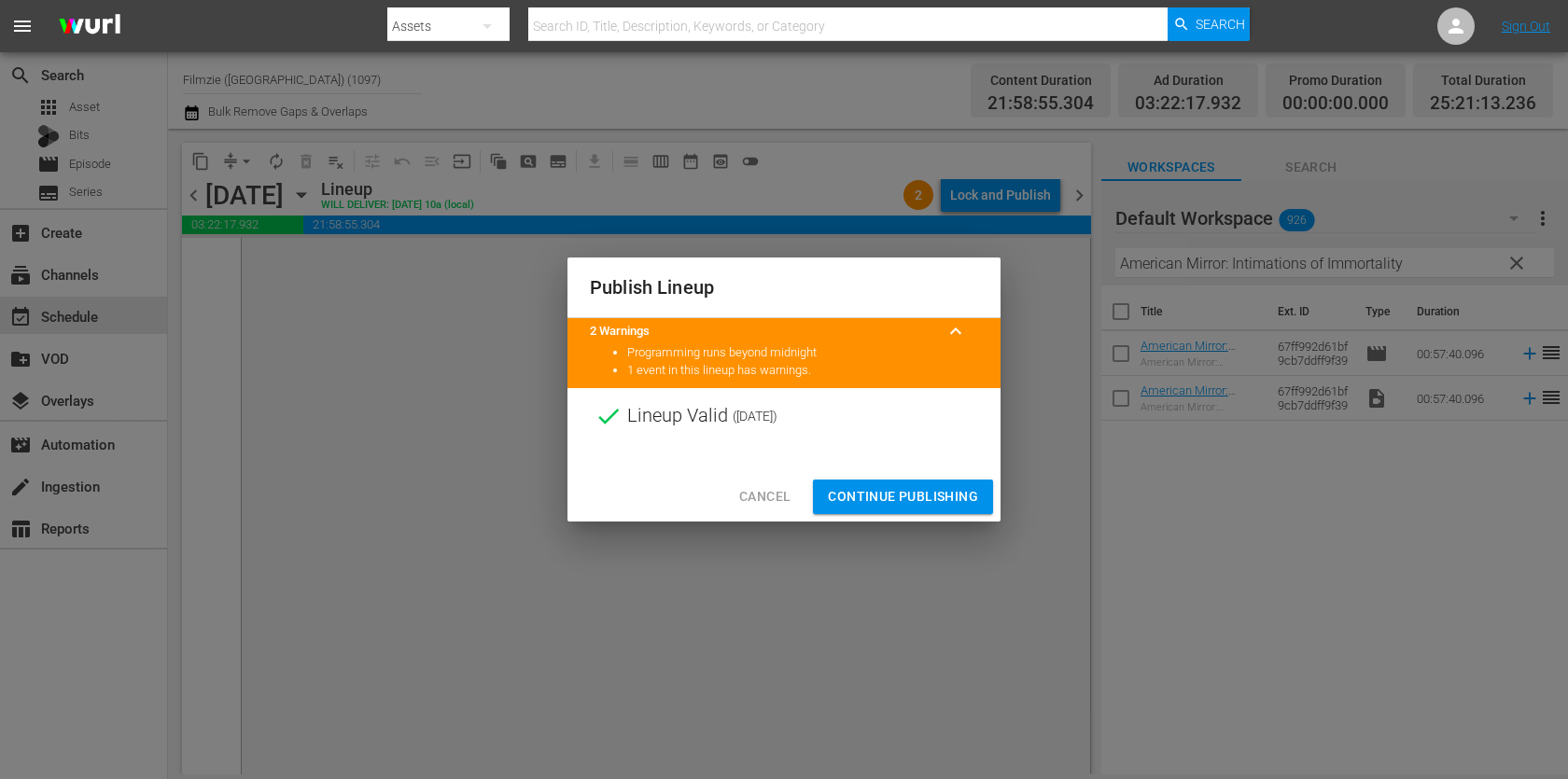
click at [932, 498] on span "Continue Publishing" at bounding box center [902, 497] width 150 height 23
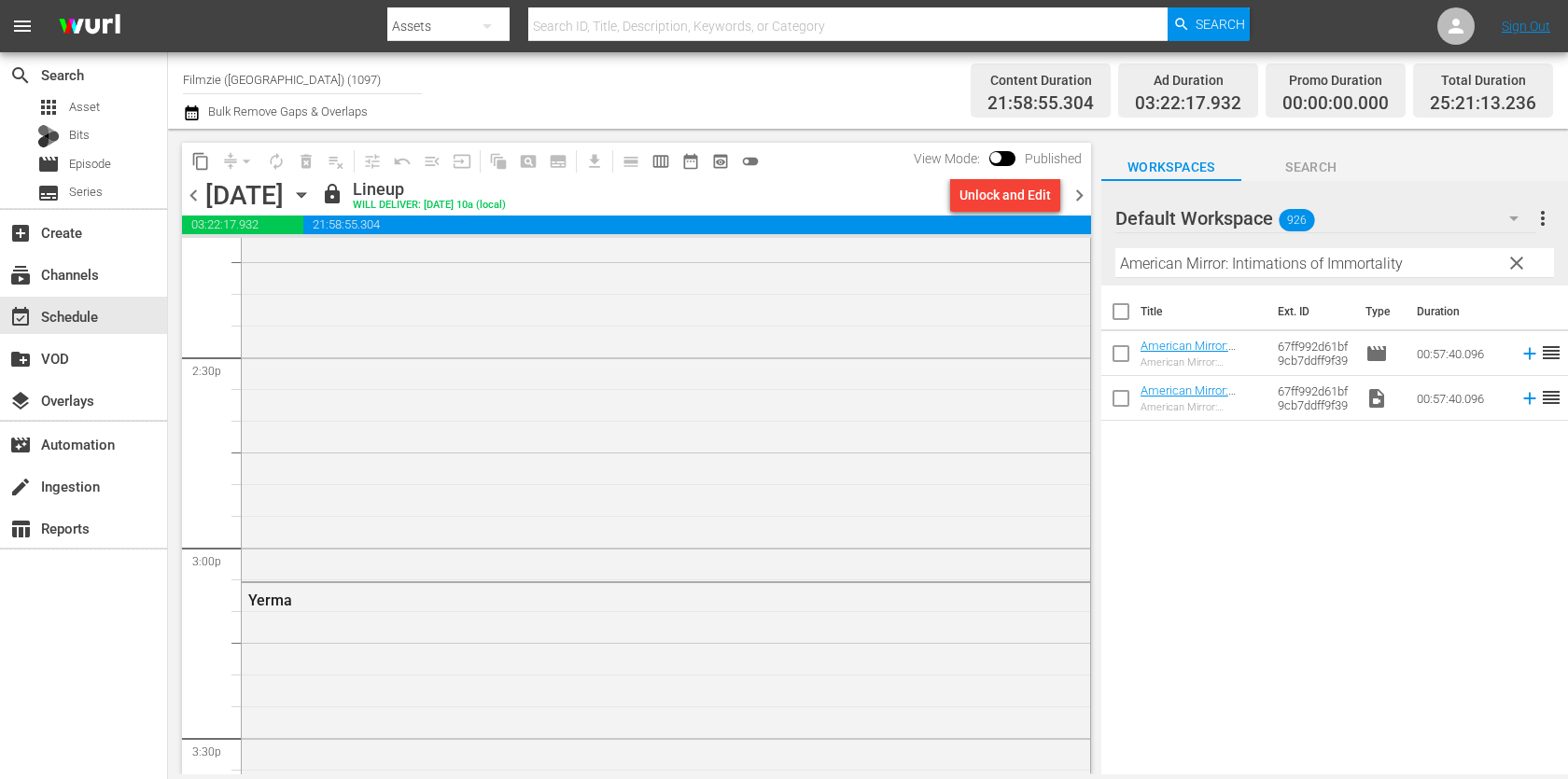
scroll to position [6135, 0]
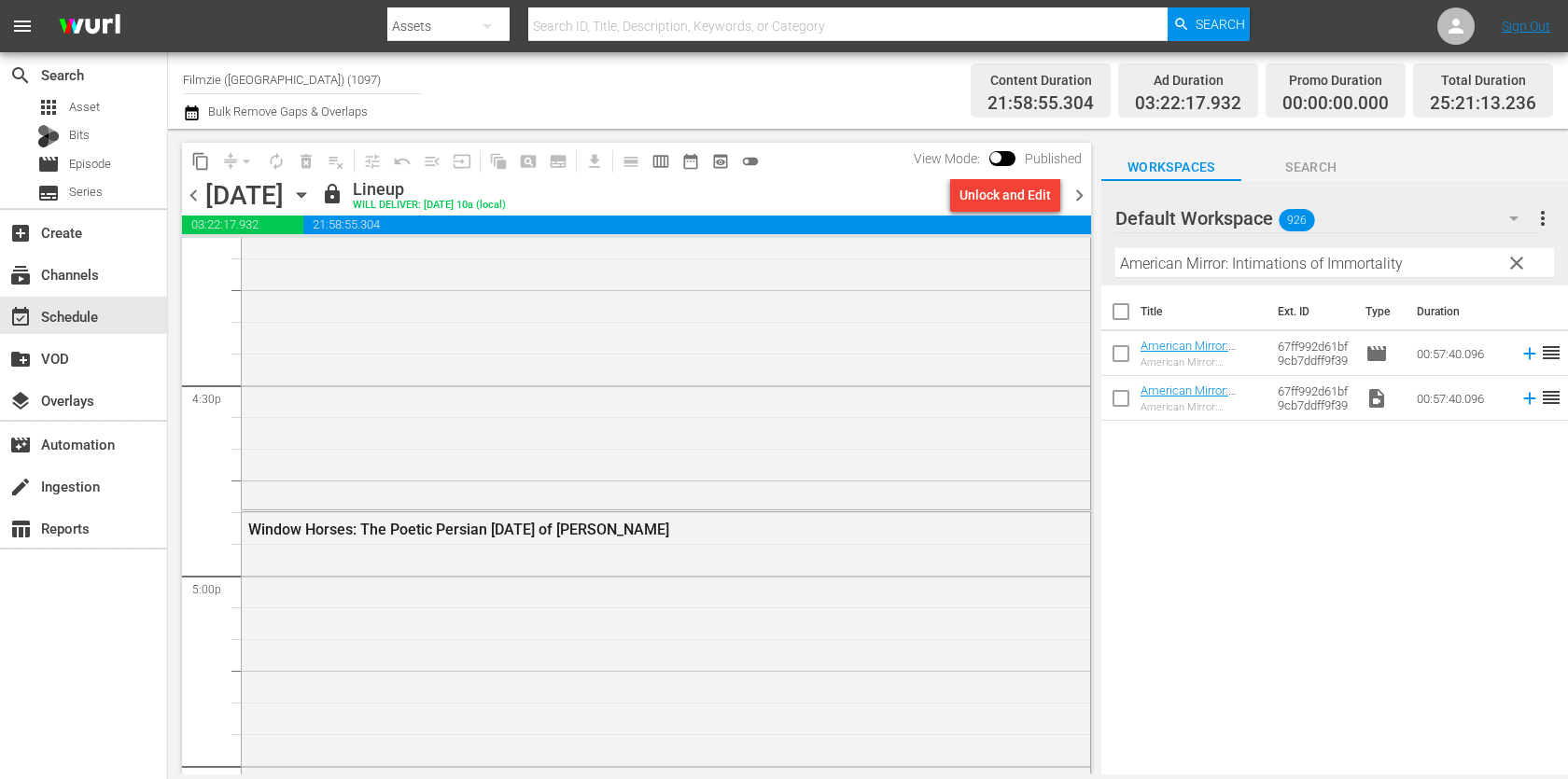
click at [1076, 196] on span "chevron_right" at bounding box center [1080, 196] width 23 height 23
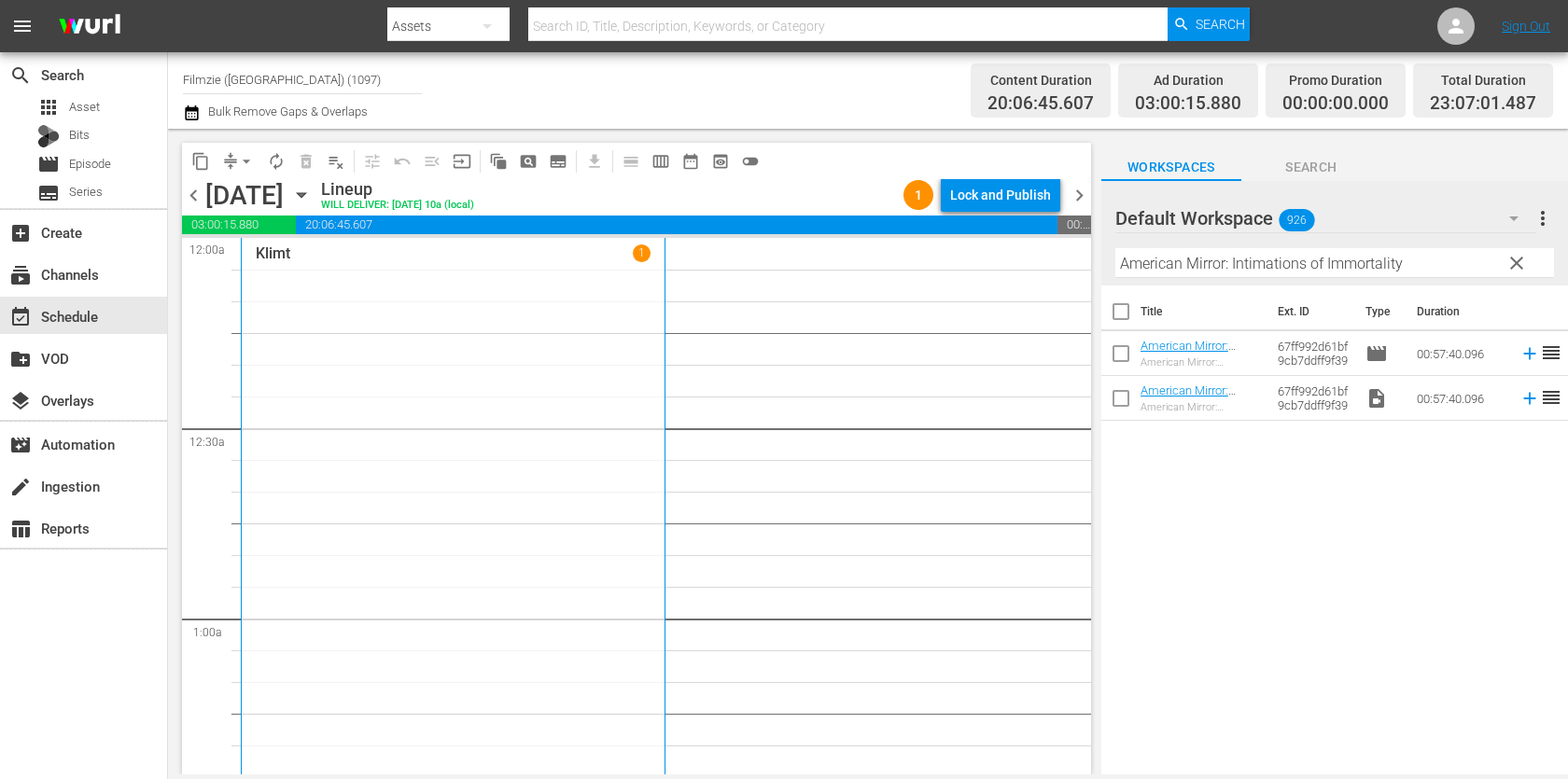
click at [242, 164] on span "arrow_drop_down" at bounding box center [246, 161] width 18 height 18
click at [247, 262] on li "Align to End of Previous Day" at bounding box center [247, 260] width 196 height 31
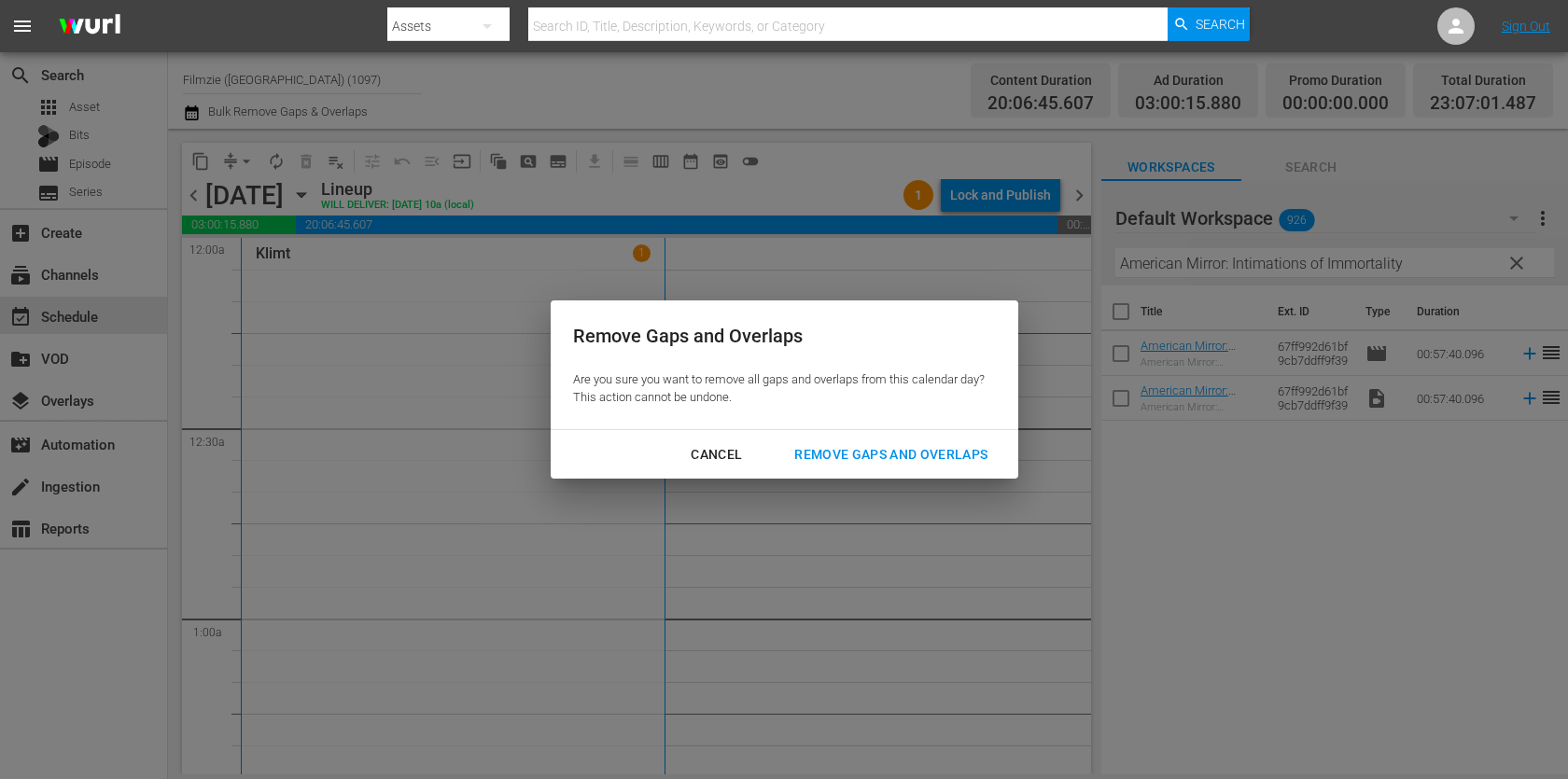
click at [913, 452] on div "Remove Gaps and Overlaps" at bounding box center [891, 454] width 223 height 23
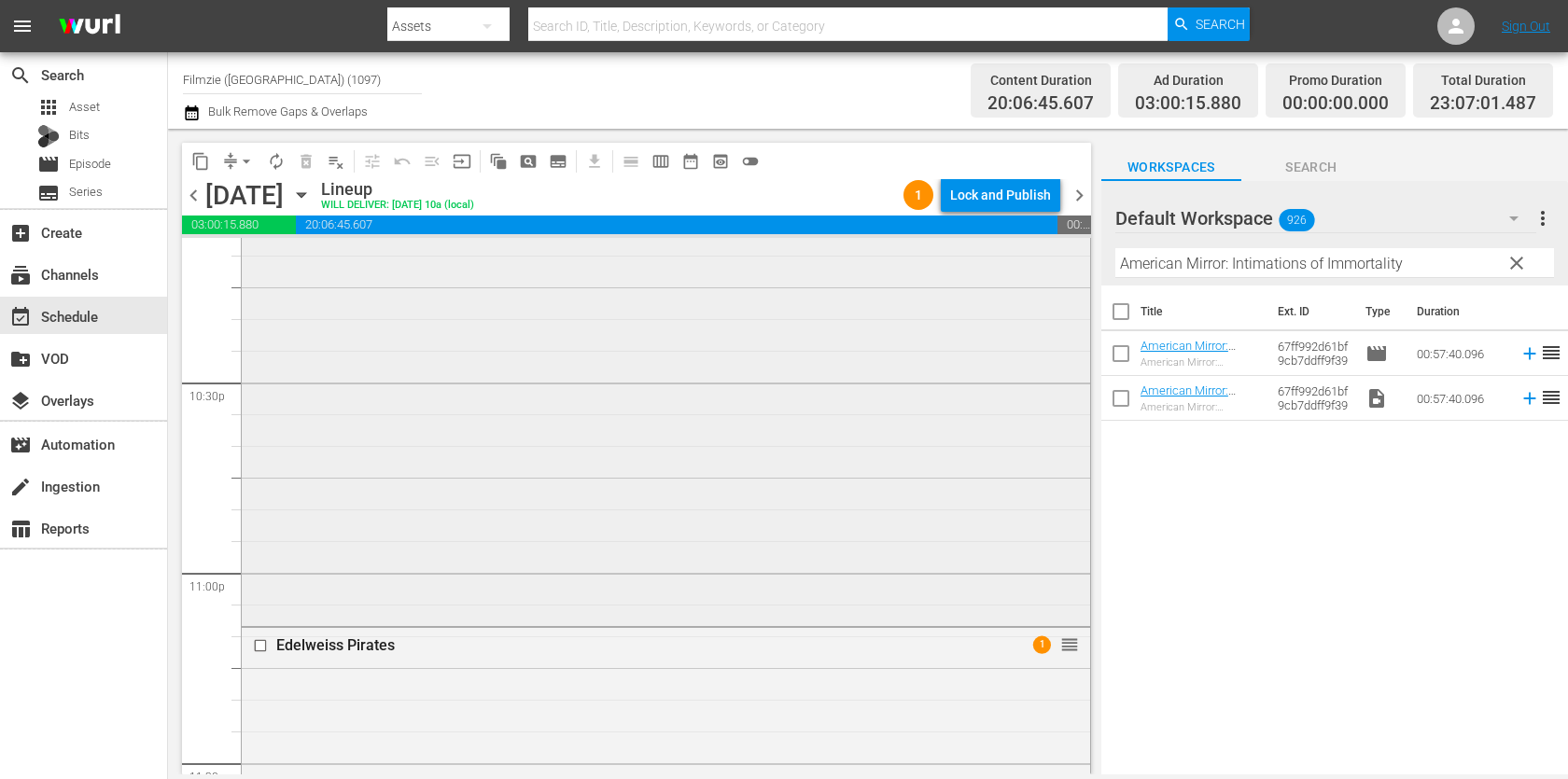
scroll to position [8962, 0]
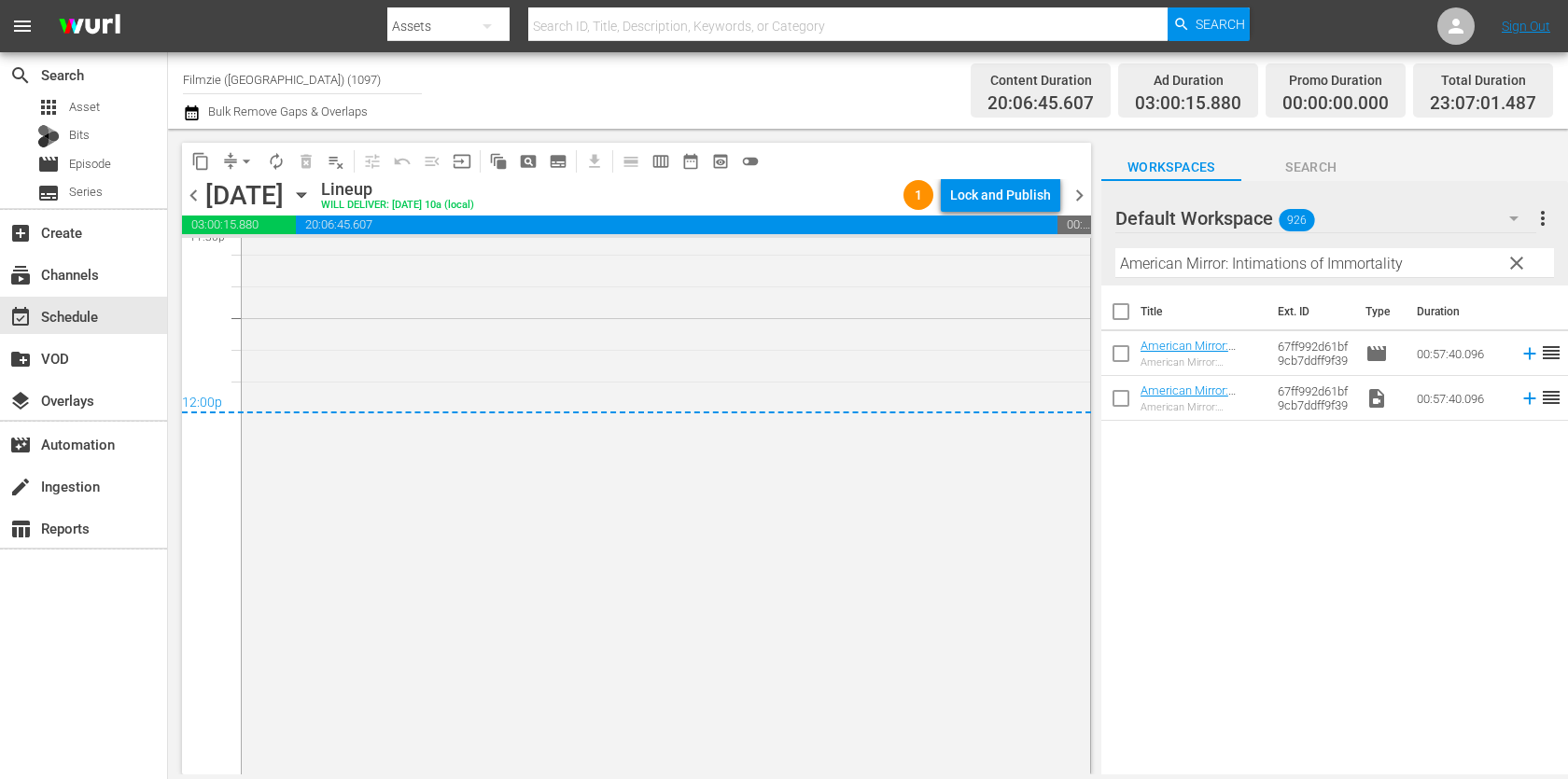
click at [1034, 178] on div "content_copy compress arrow_drop_down autorenew_outlined delete_forever_outline…" at bounding box center [637, 161] width 909 height 37
click at [1025, 203] on div "Lock and Publish" at bounding box center [1000, 195] width 101 height 34
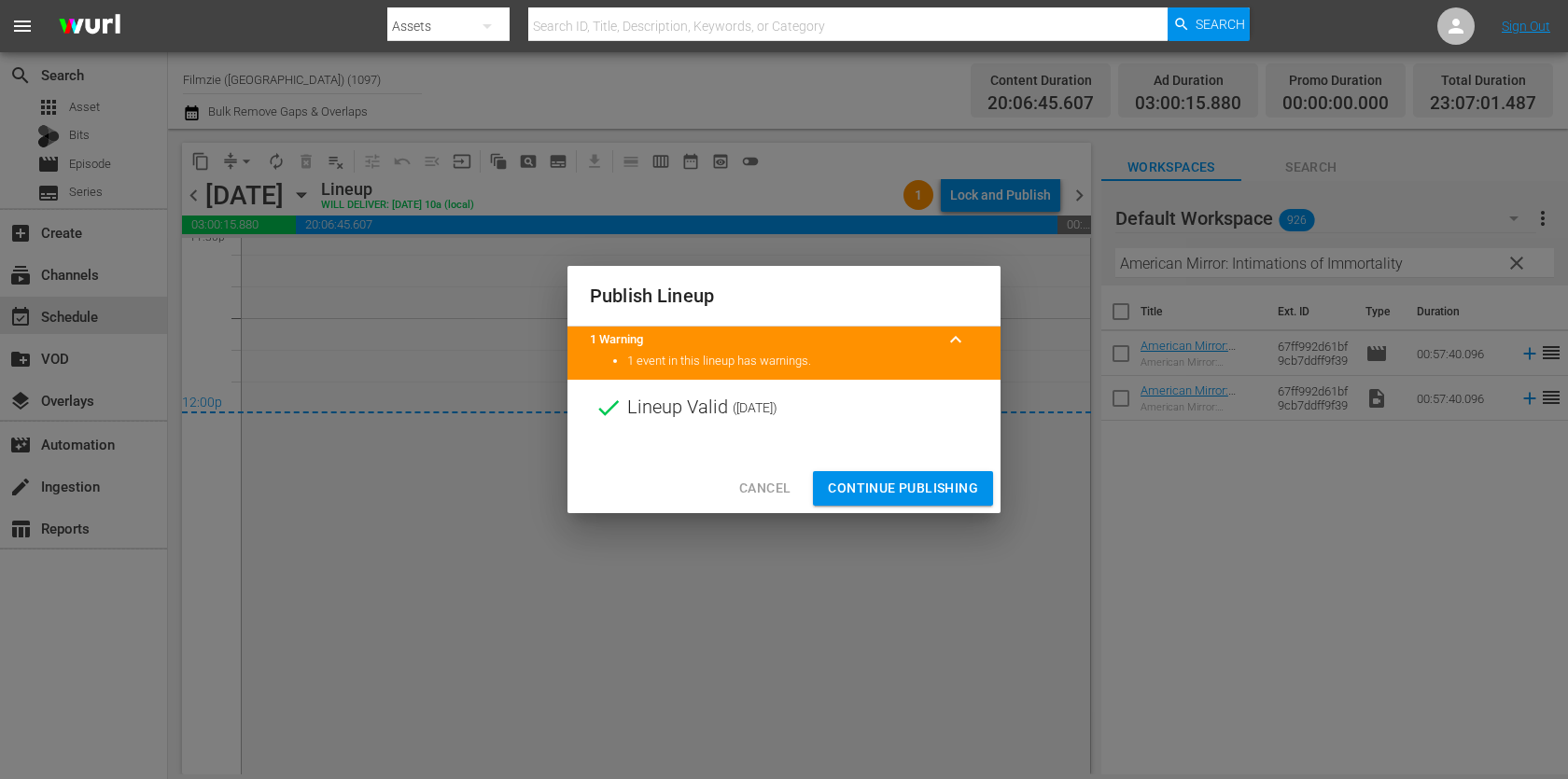
click at [958, 486] on span "Continue Publishing" at bounding box center [902, 488] width 150 height 23
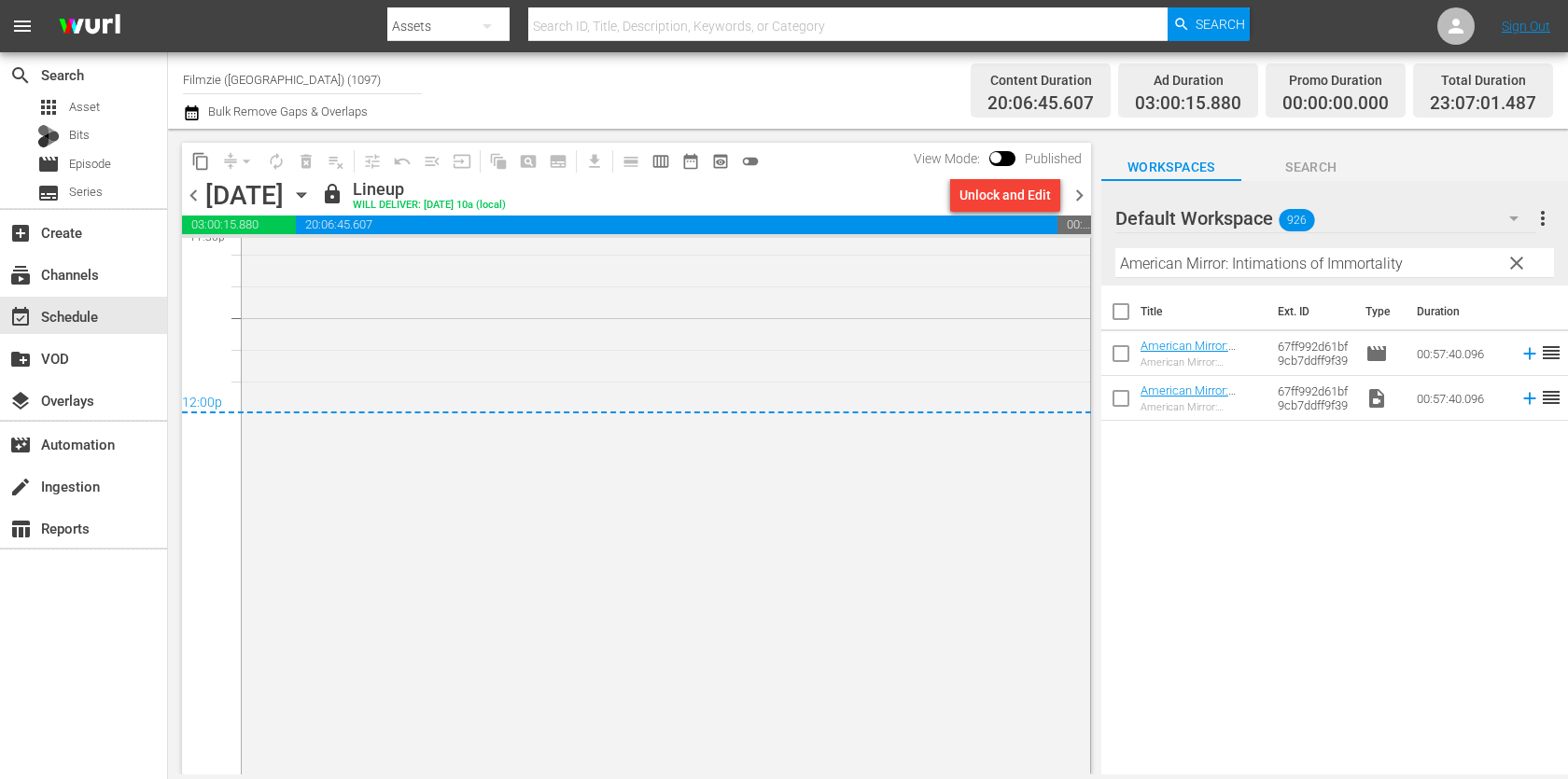
click at [192, 108] on icon "button" at bounding box center [191, 112] width 13 height 15
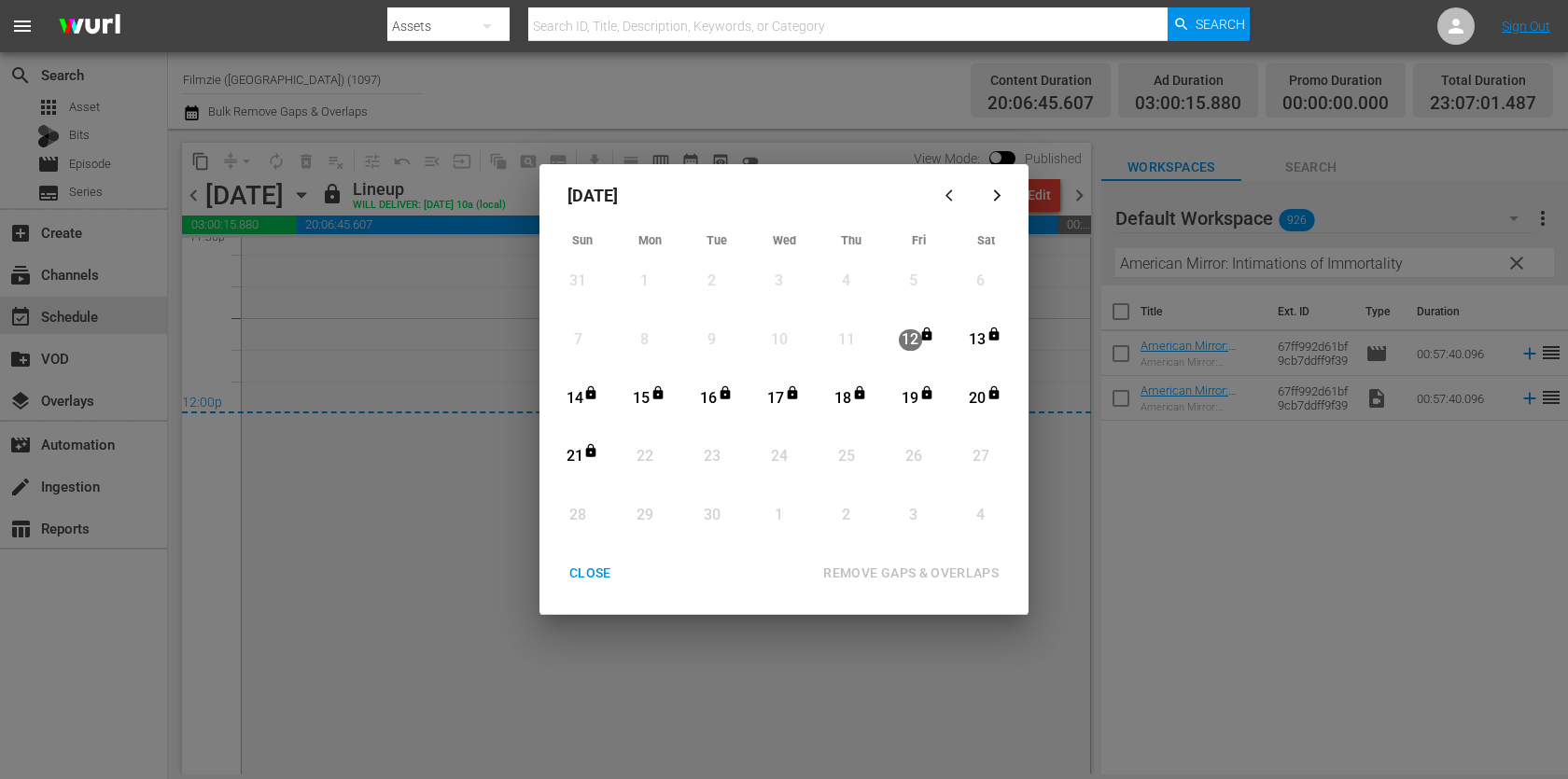
click at [595, 563] on div "CLOSE" at bounding box center [590, 574] width 72 height 23
